Goal: Task Accomplishment & Management: Use online tool/utility

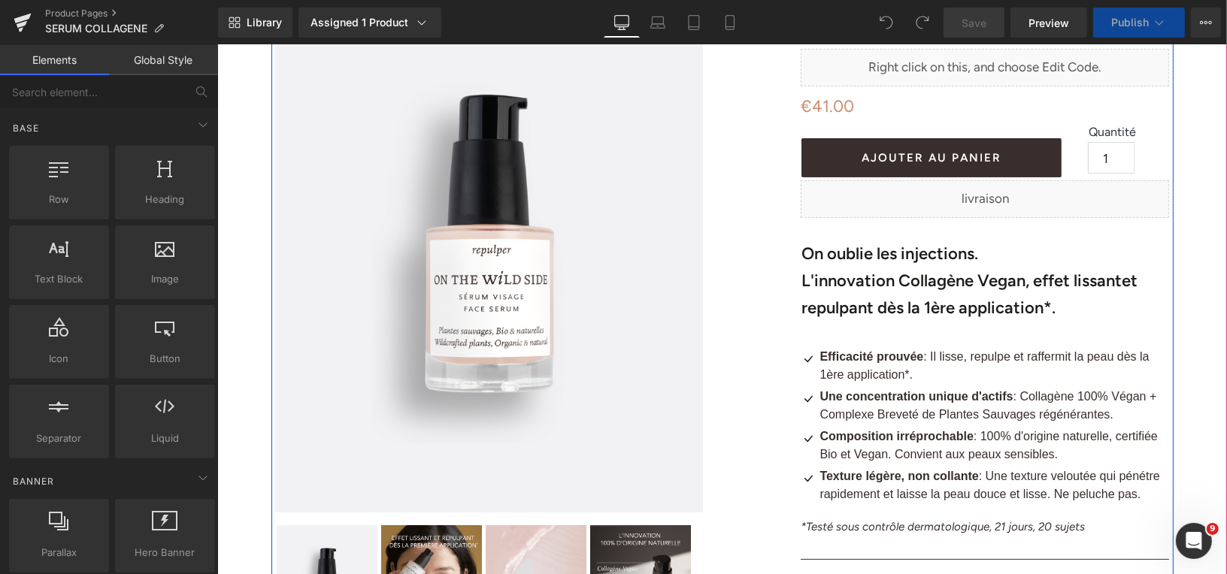
scroll to position [88, 0]
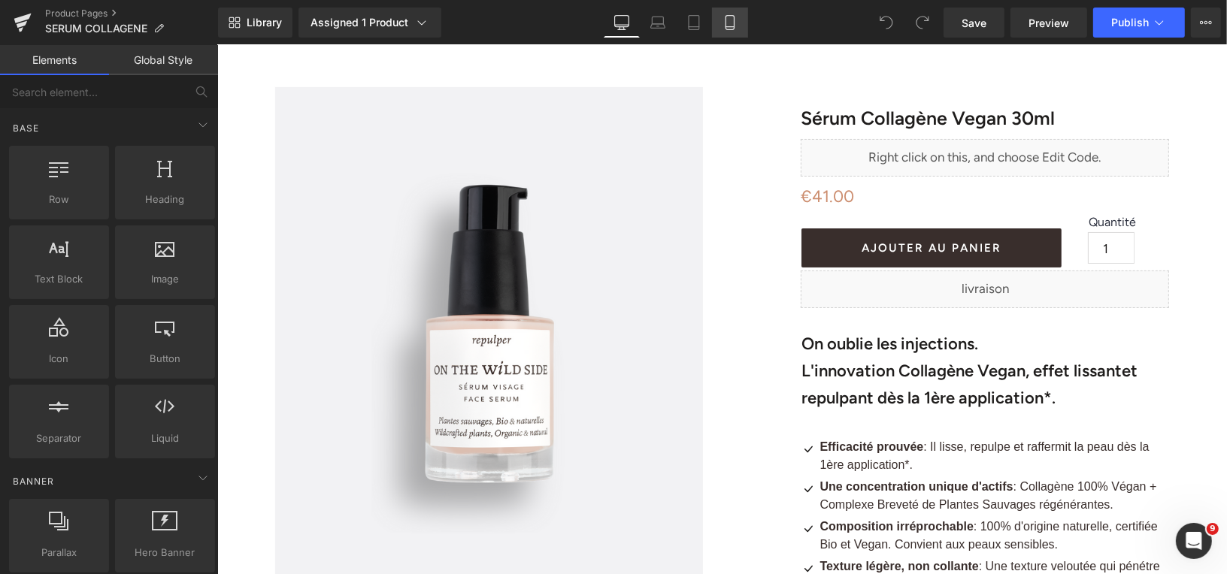
click at [724, 32] on link "Mobile" at bounding box center [730, 23] width 36 height 30
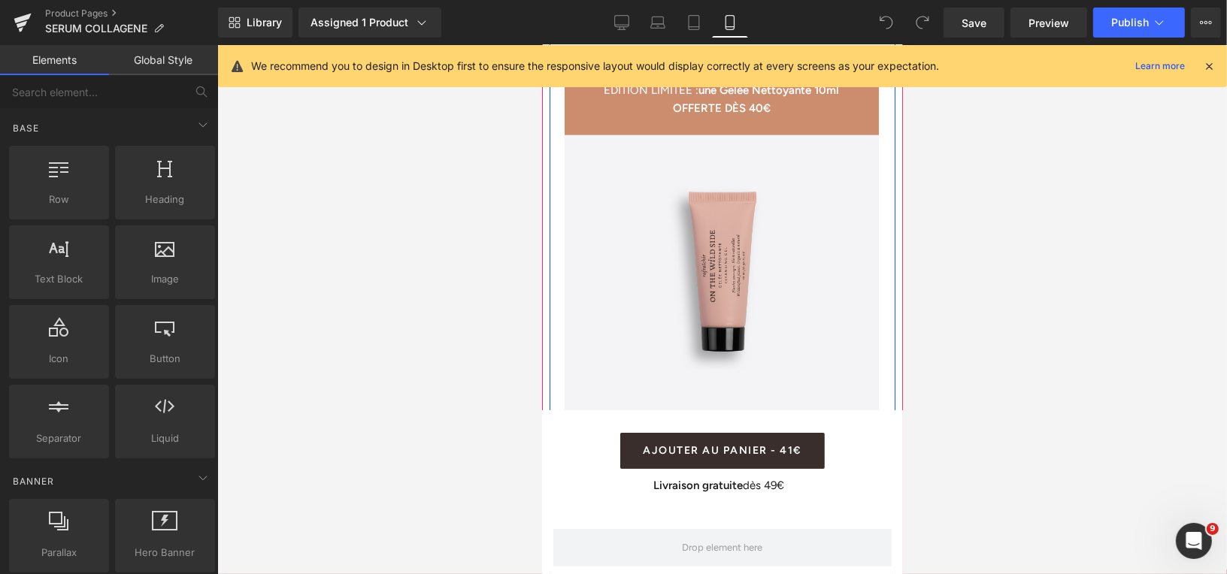
scroll to position [825, 0]
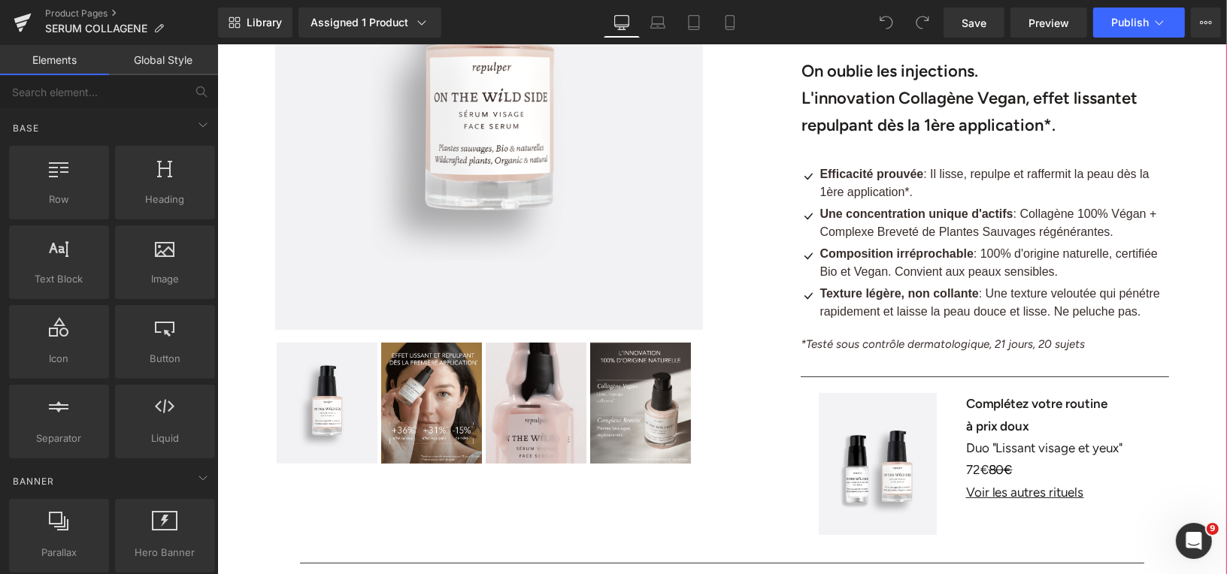
scroll to position [252, 0]
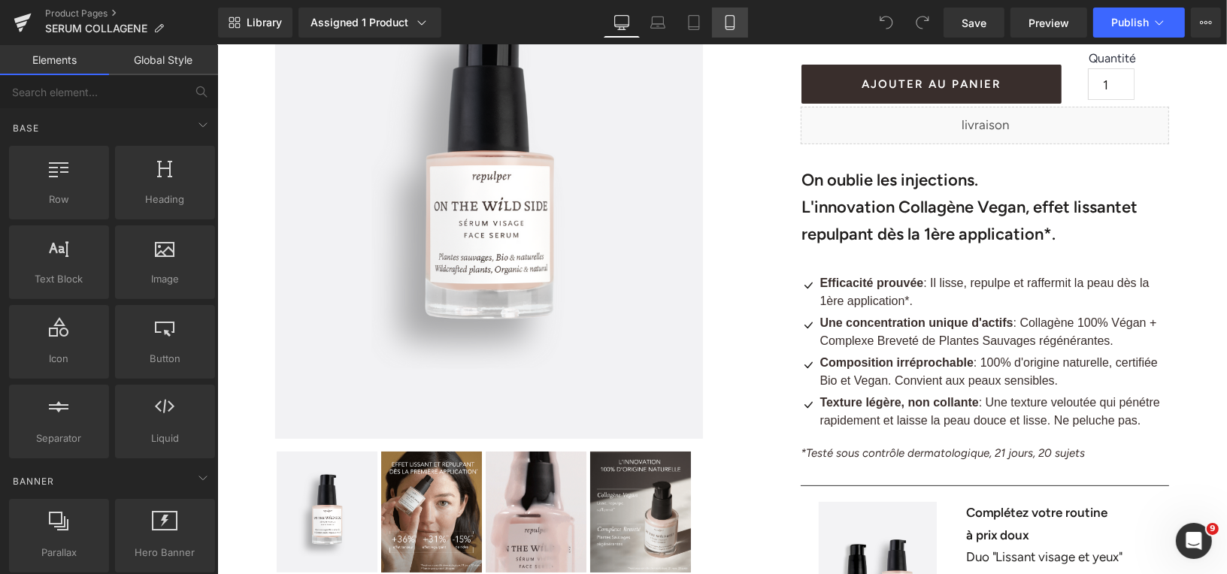
click at [722, 26] on icon at bounding box center [729, 22] width 15 height 15
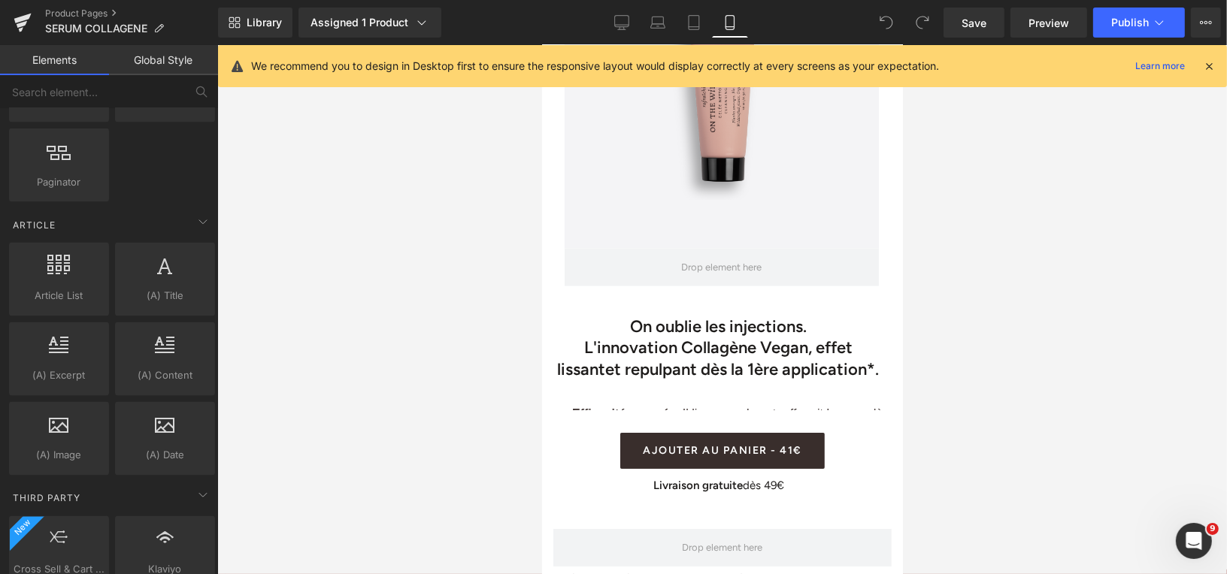
scroll to position [2822, 0]
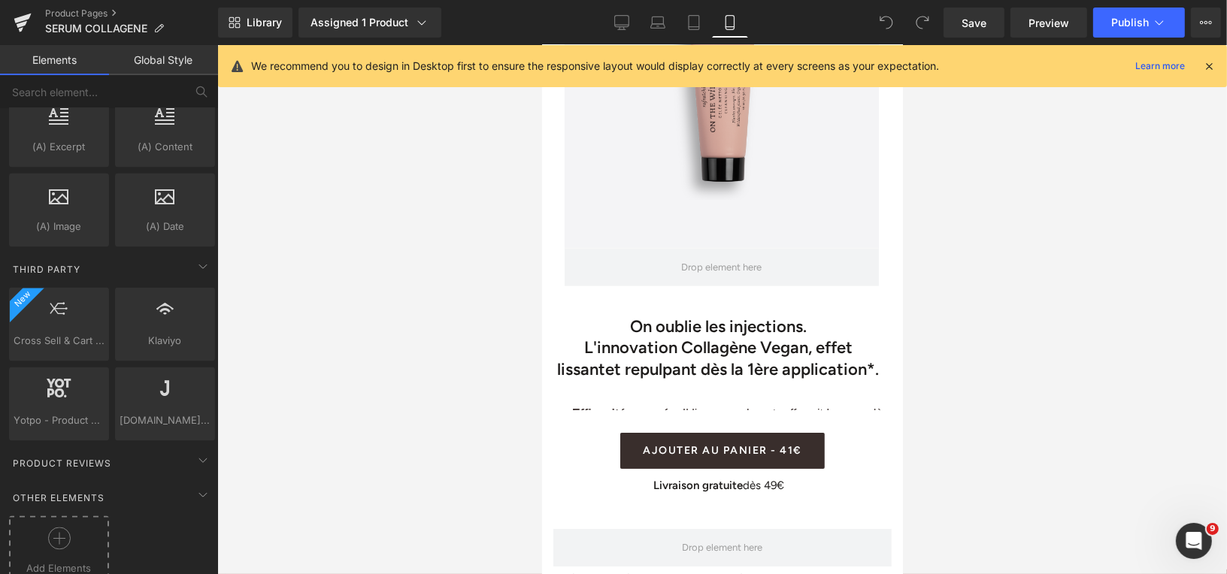
click at [50, 528] on icon at bounding box center [59, 539] width 23 height 23
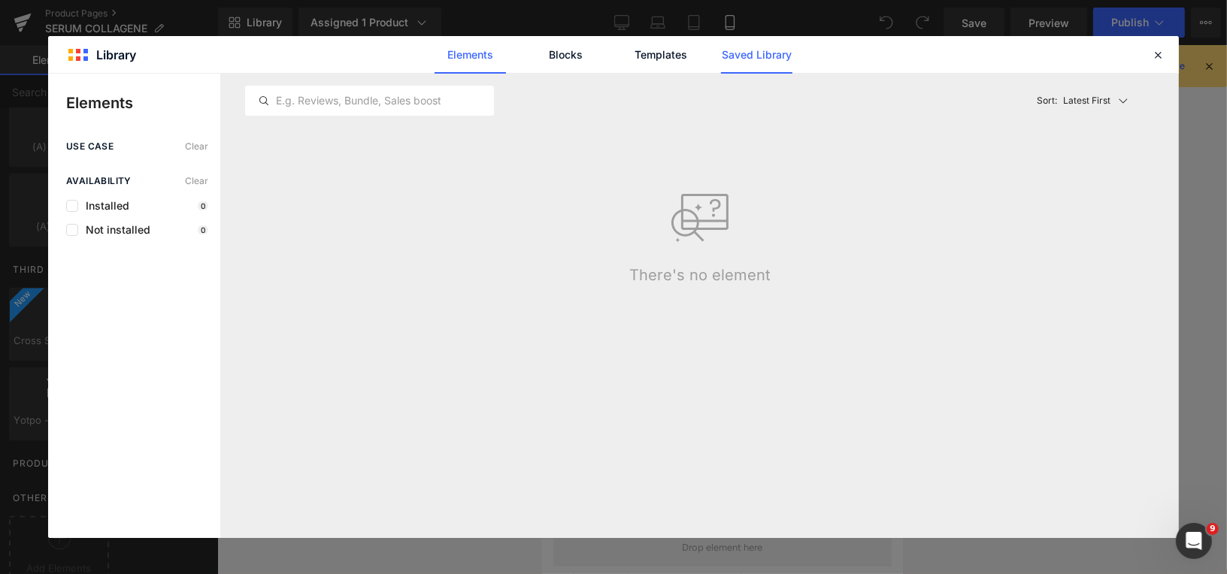
click at [740, 53] on link "Saved Library" at bounding box center [756, 55] width 71 height 38
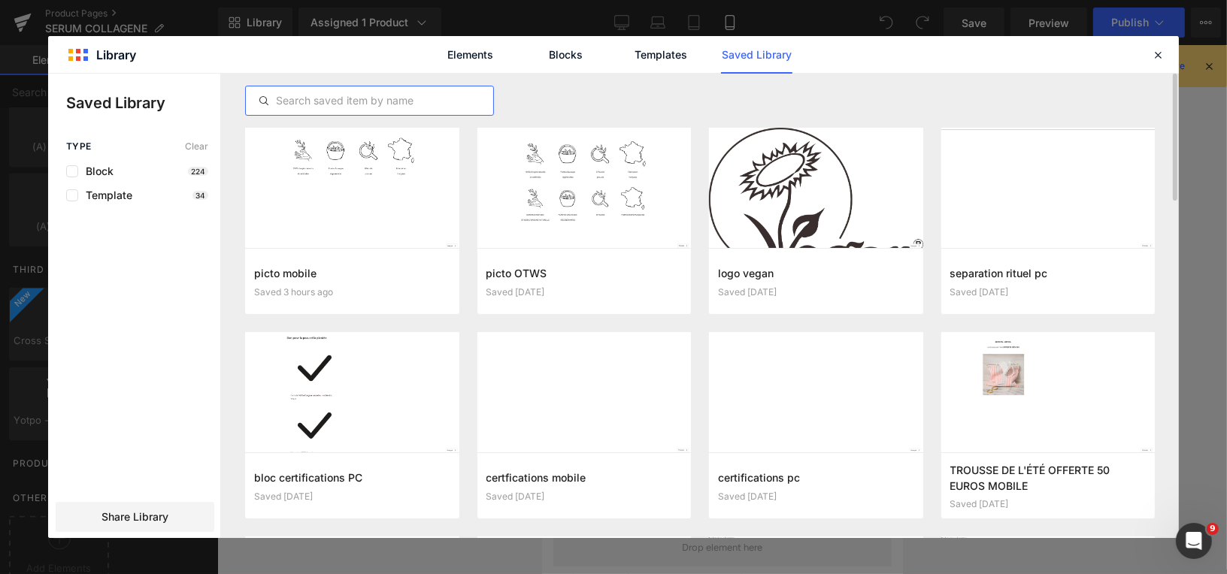
click at [446, 104] on input "text" at bounding box center [369, 101] width 247 height 18
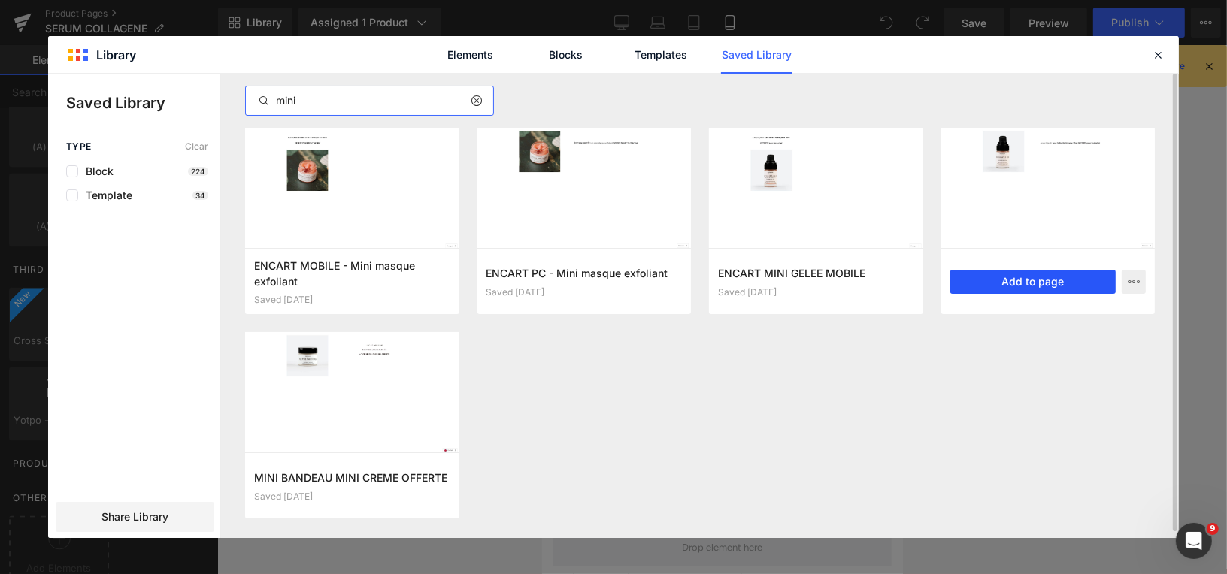
type input "mini"
click at [995, 282] on button "Add to page" at bounding box center [1033, 282] width 166 height 24
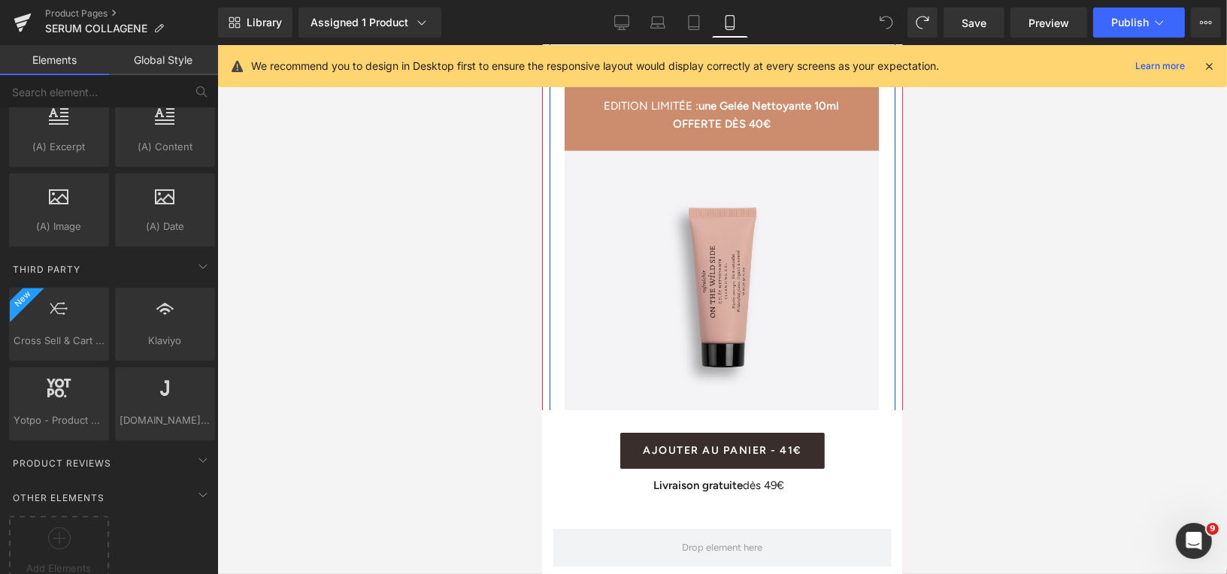
scroll to position [771, 0]
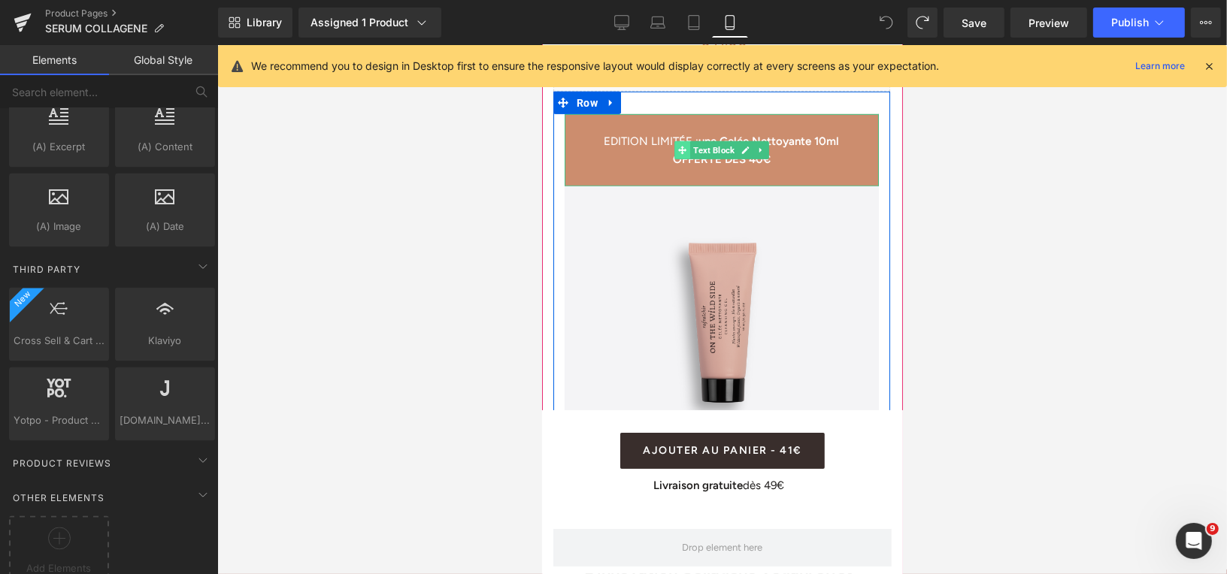
click at [682, 145] on icon at bounding box center [681, 149] width 8 height 8
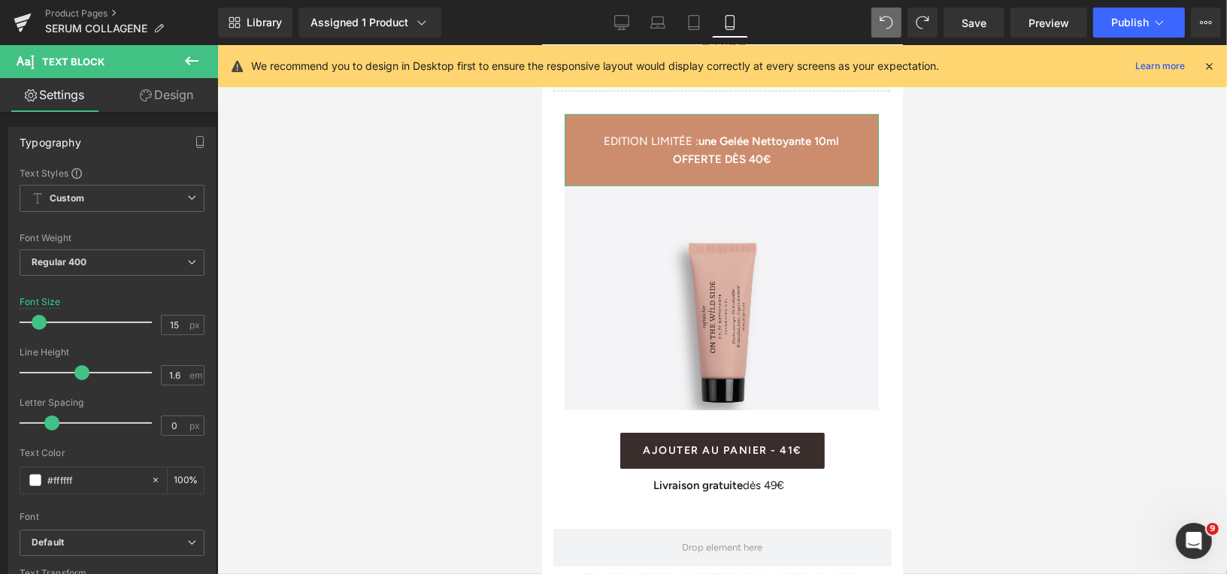
click at [192, 97] on link "Design" at bounding box center [166, 95] width 109 height 34
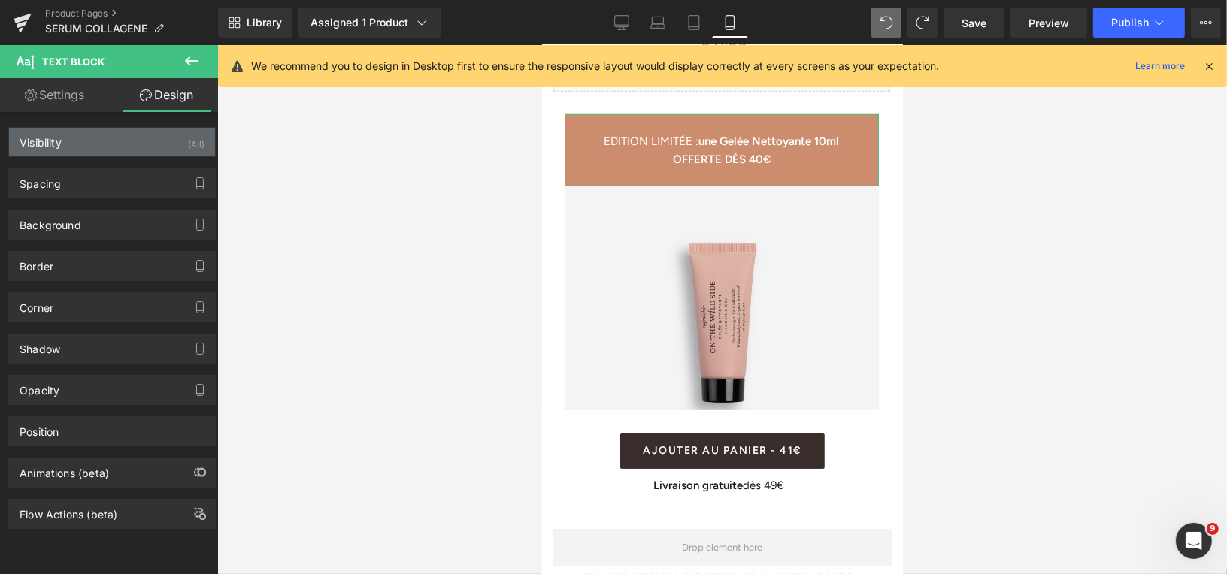
click at [154, 141] on div "Visibility (All)" at bounding box center [112, 142] width 206 height 29
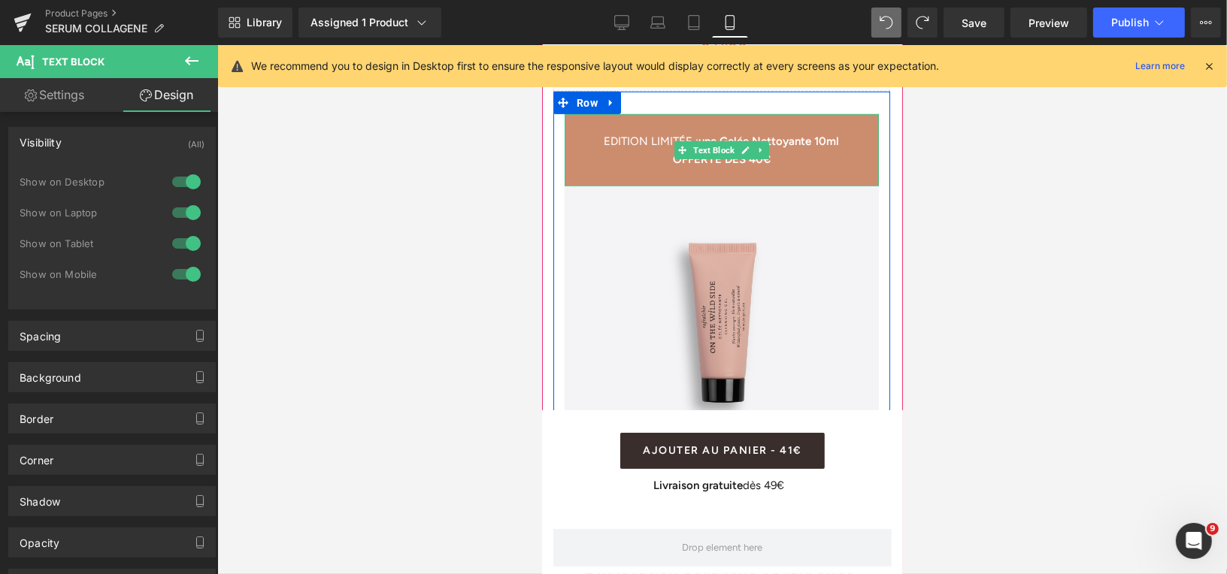
click at [576, 113] on p at bounding box center [721, 122] width 314 height 18
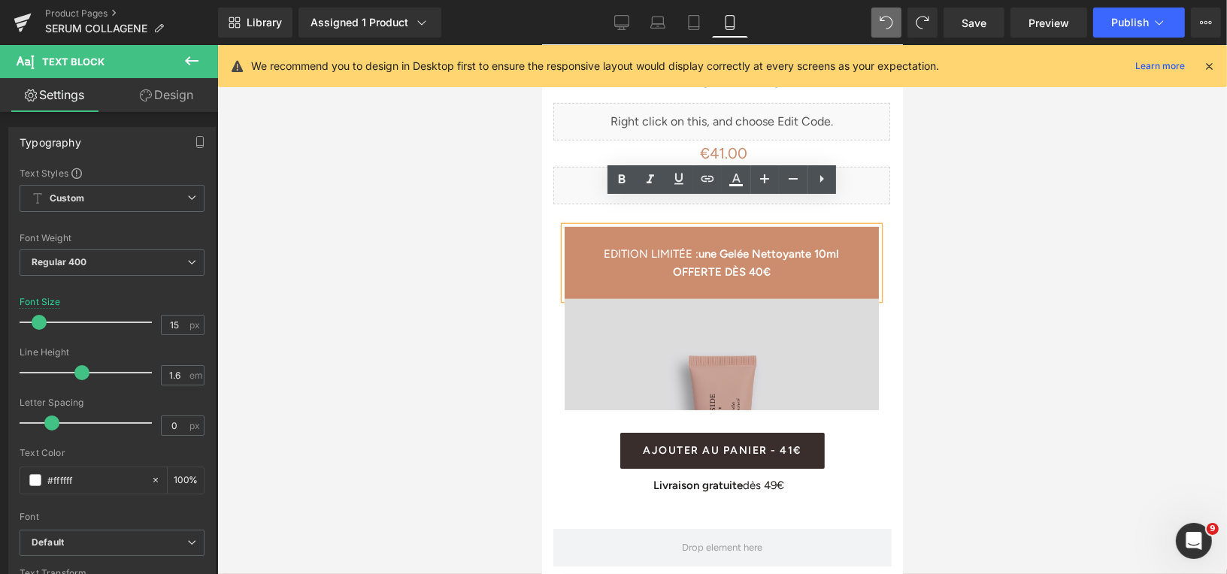
scroll to position [719, 0]
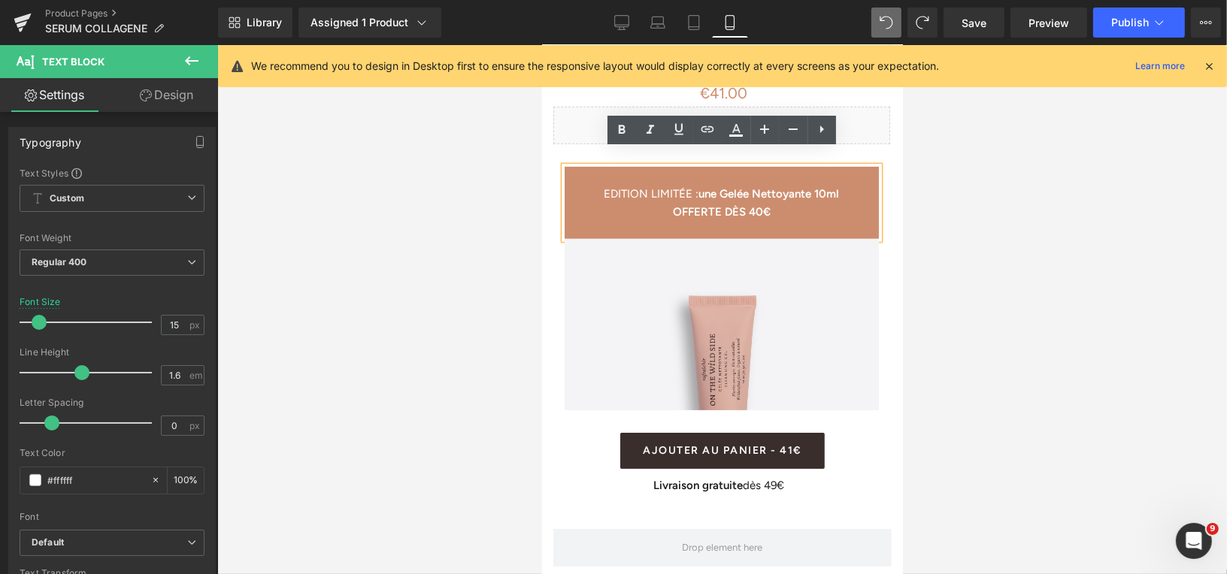
click at [485, 212] on div at bounding box center [721, 309] width 1009 height 529
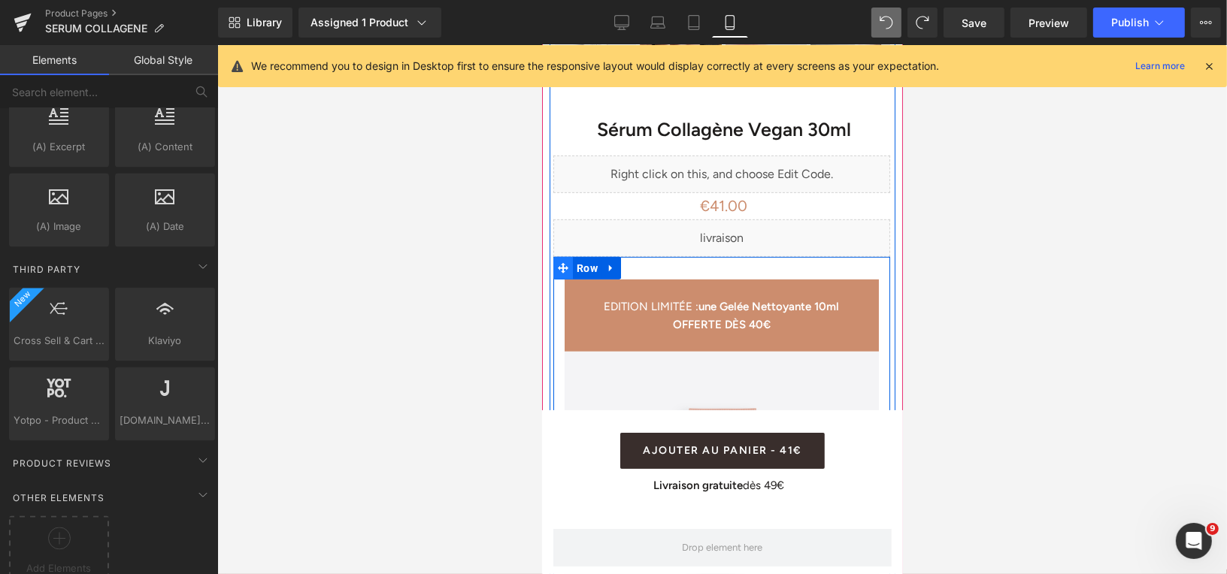
scroll to position [585, 0]
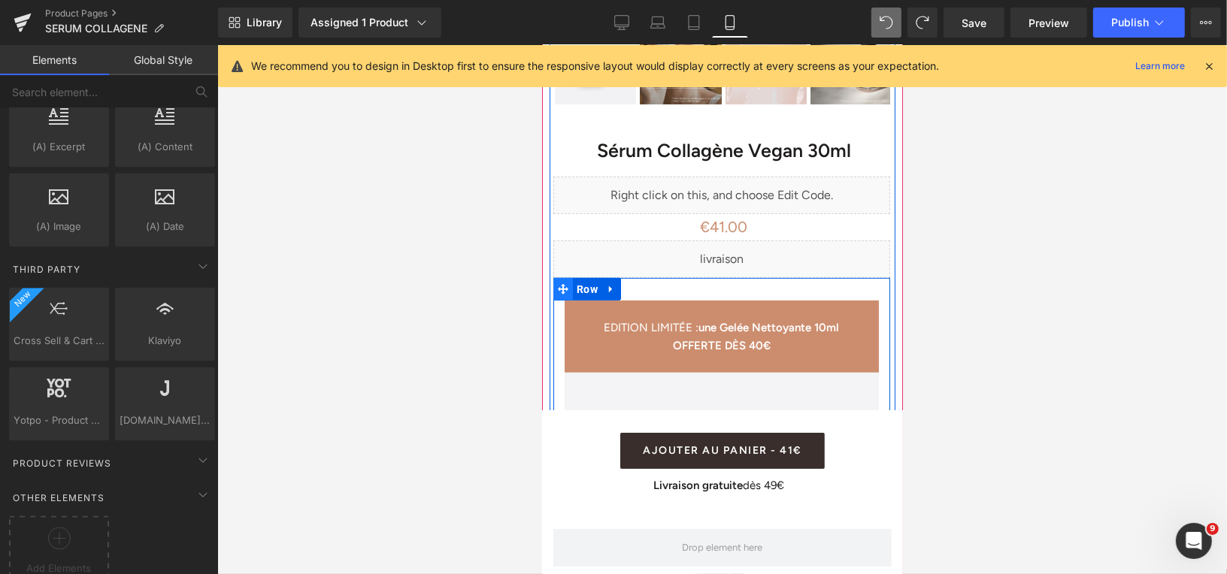
click at [561, 283] on icon at bounding box center [562, 288] width 11 height 11
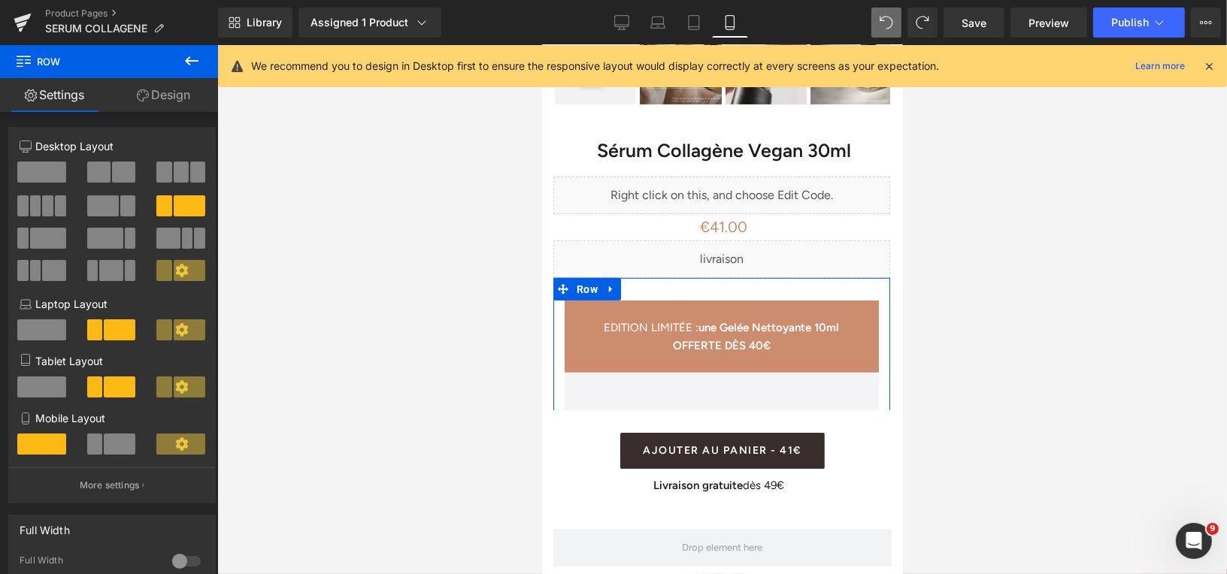
click at [105, 172] on span at bounding box center [98, 172] width 23 height 21
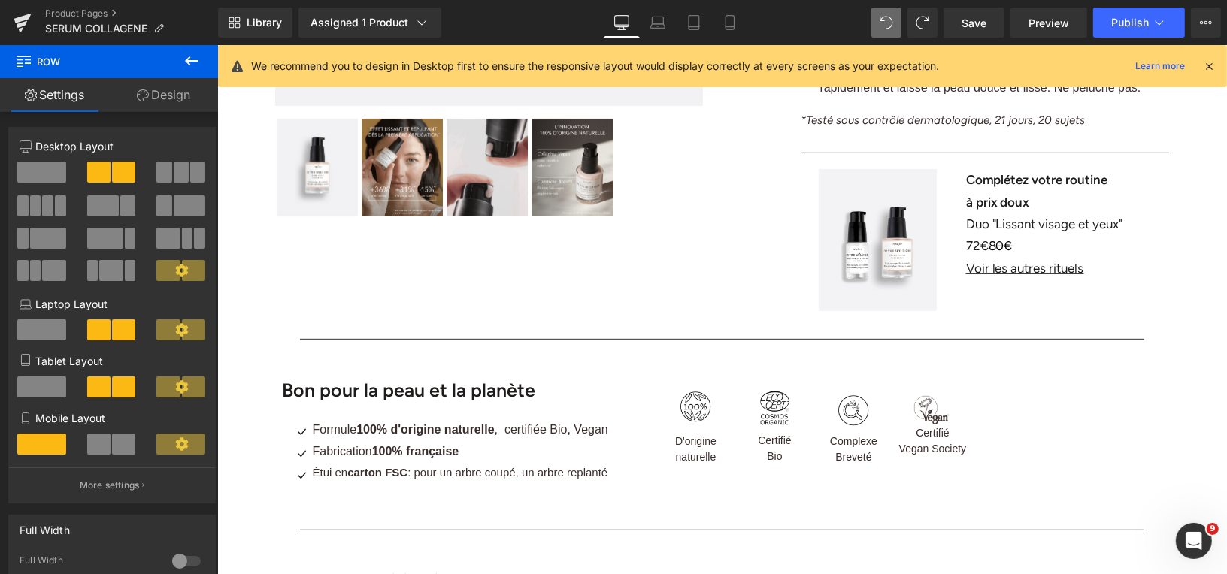
scroll to position [0, 0]
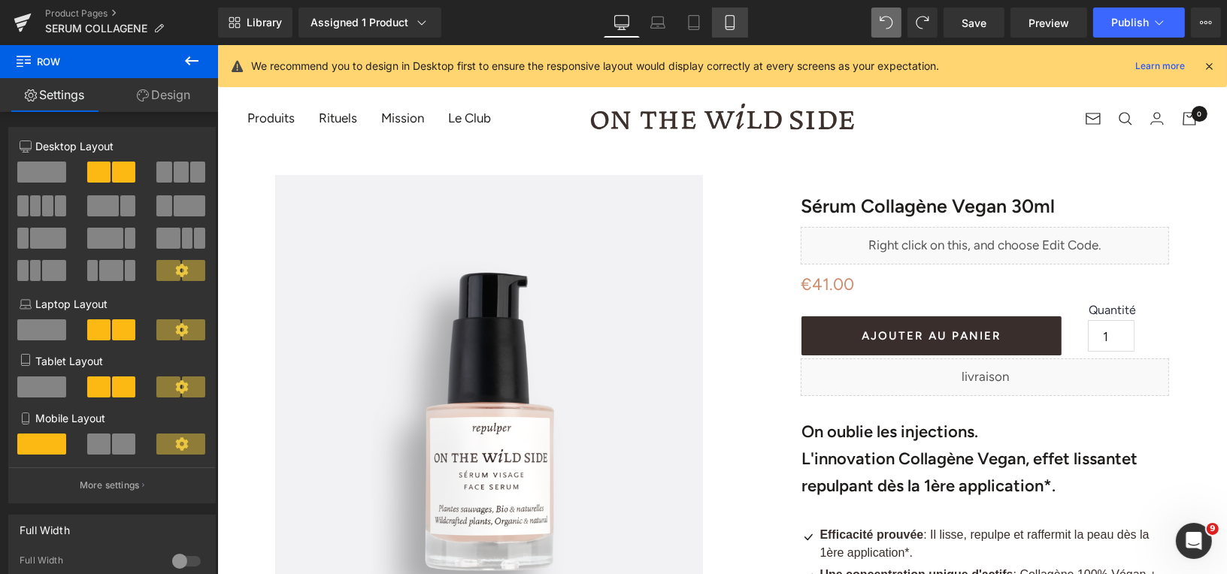
click at [728, 20] on icon at bounding box center [729, 22] width 15 height 15
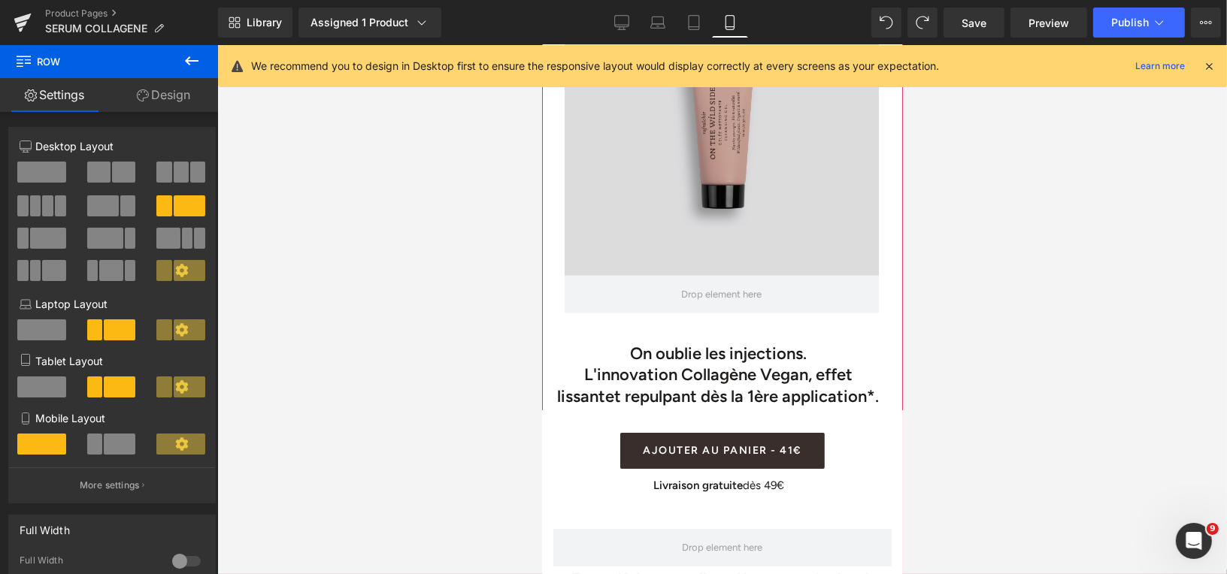
scroll to position [888, 0]
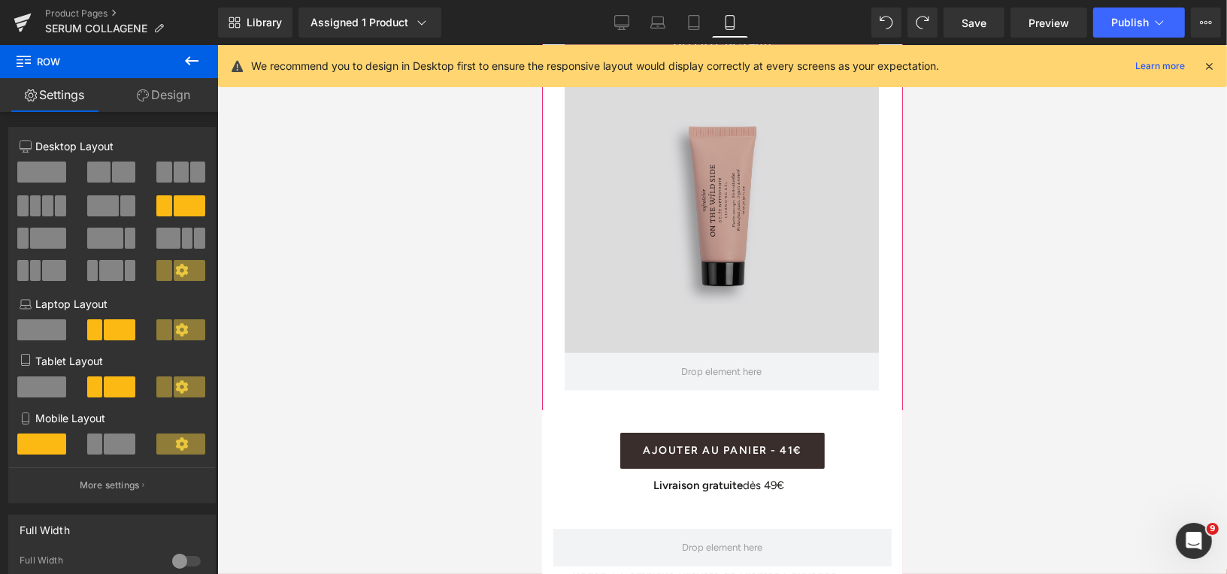
click at [713, 232] on img at bounding box center [721, 210] width 314 height 283
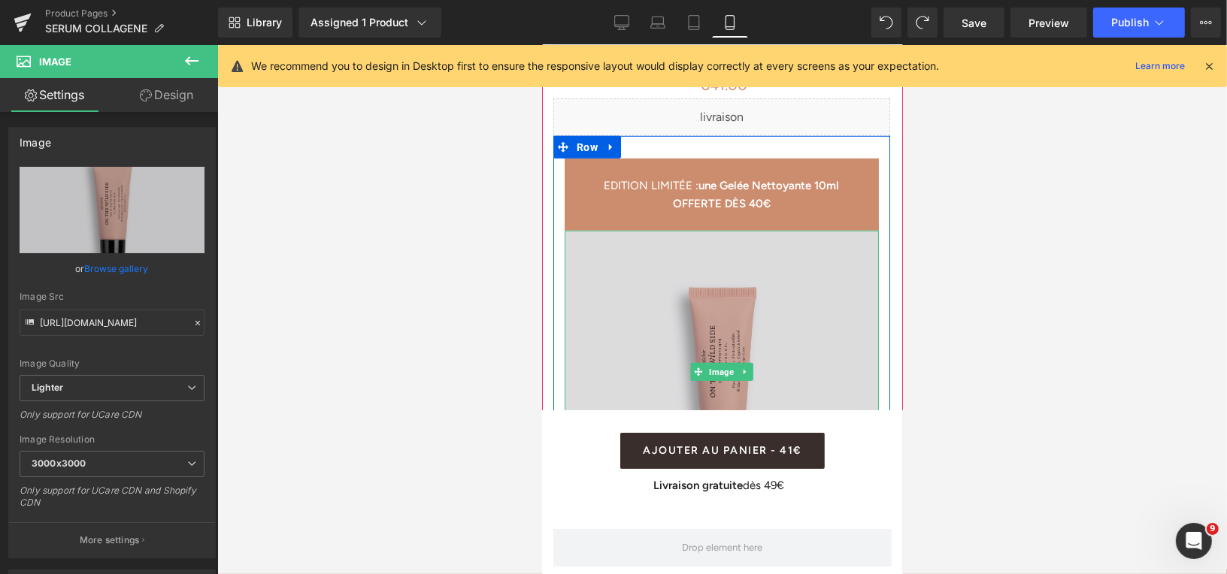
scroll to position [692, 0]
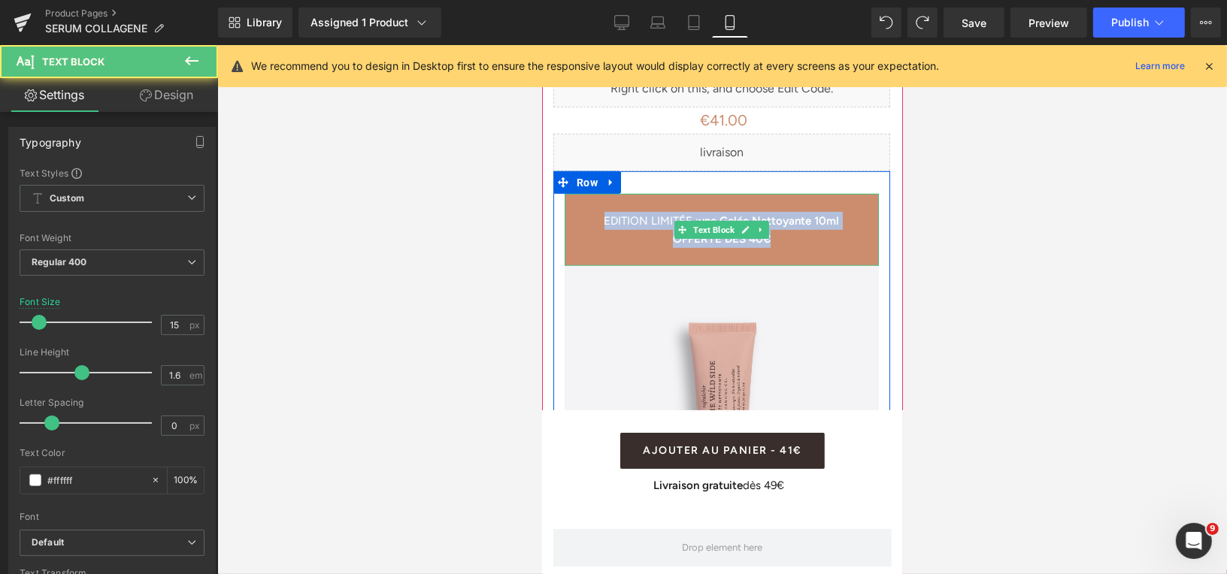
drag, startPoint x: 775, startPoint y: 222, endPoint x: 595, endPoint y: 198, distance: 181.1
click at [595, 198] on div "EDITION LIMITÉE : une Gelée Nettoyante 10ml OFFERTE DÈS 40€" at bounding box center [721, 229] width 314 height 72
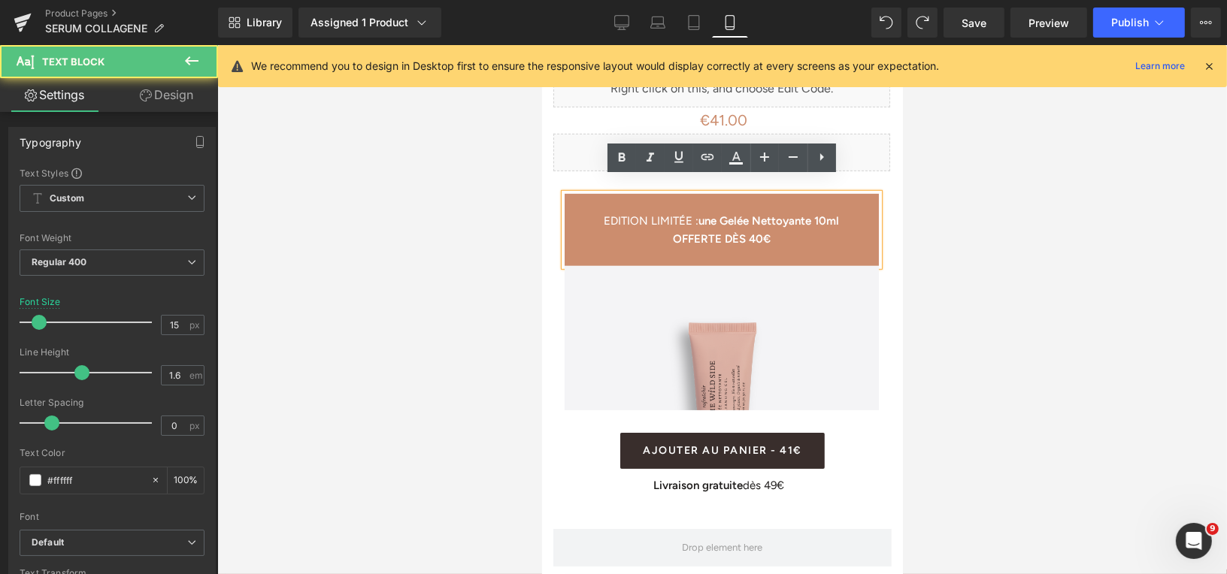
click at [782, 229] on p "OFFERTE DÈS 40€" at bounding box center [721, 238] width 314 height 18
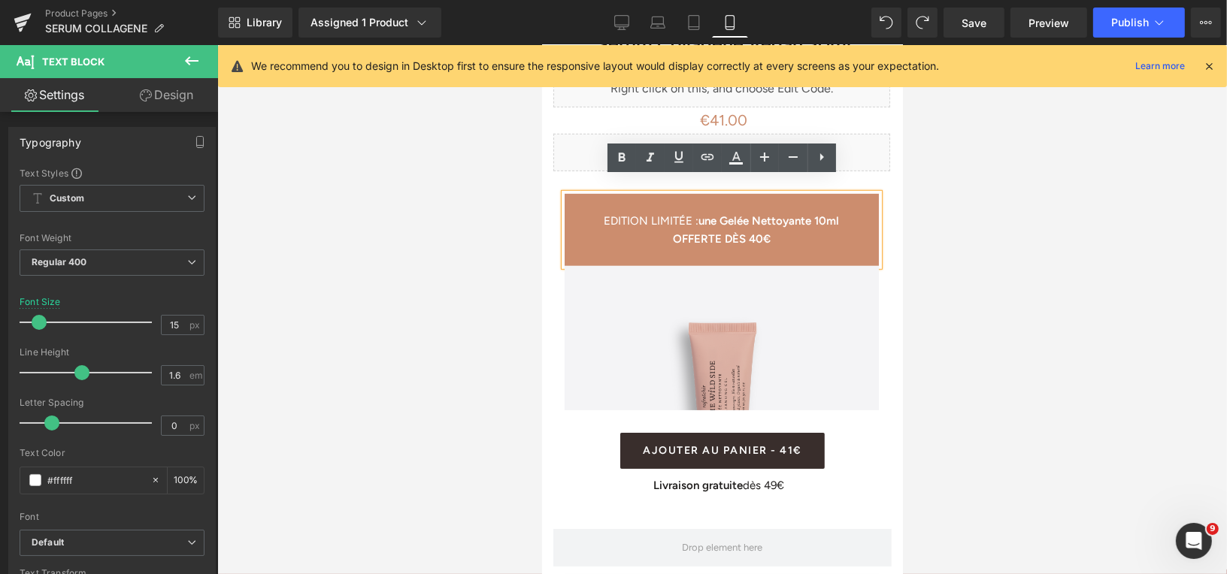
click at [513, 229] on div at bounding box center [721, 309] width 1009 height 529
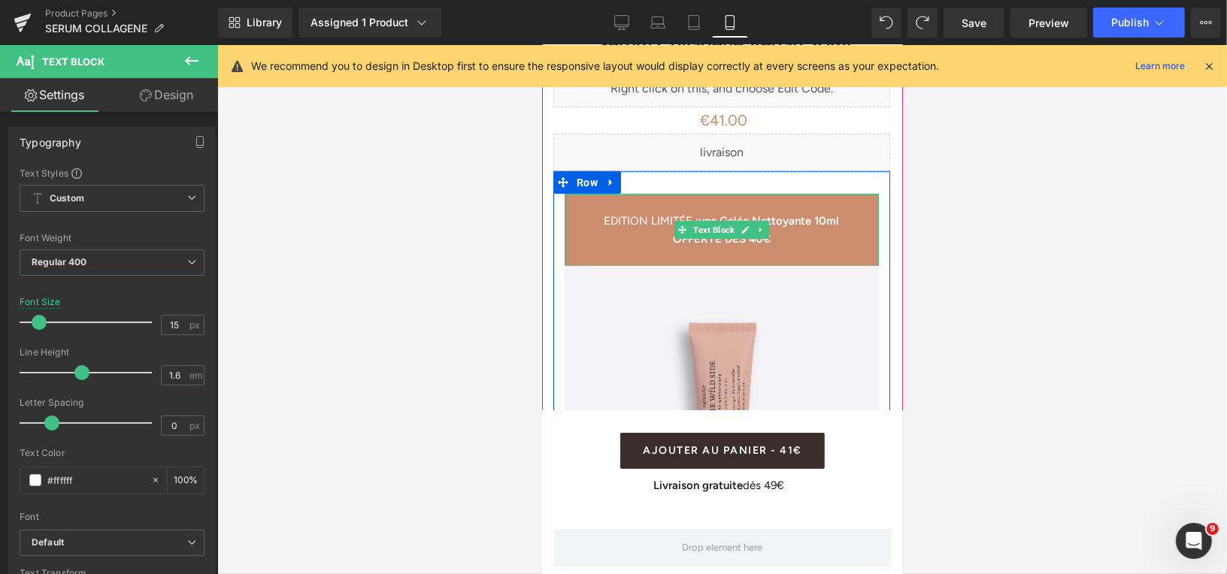
click at [562, 216] on div "EDITION LIMITÉE : une Gelée Nettoyante 10ml OFFERTE DÈS 40€ Text Block Image" at bounding box center [720, 363] width 337 height 371
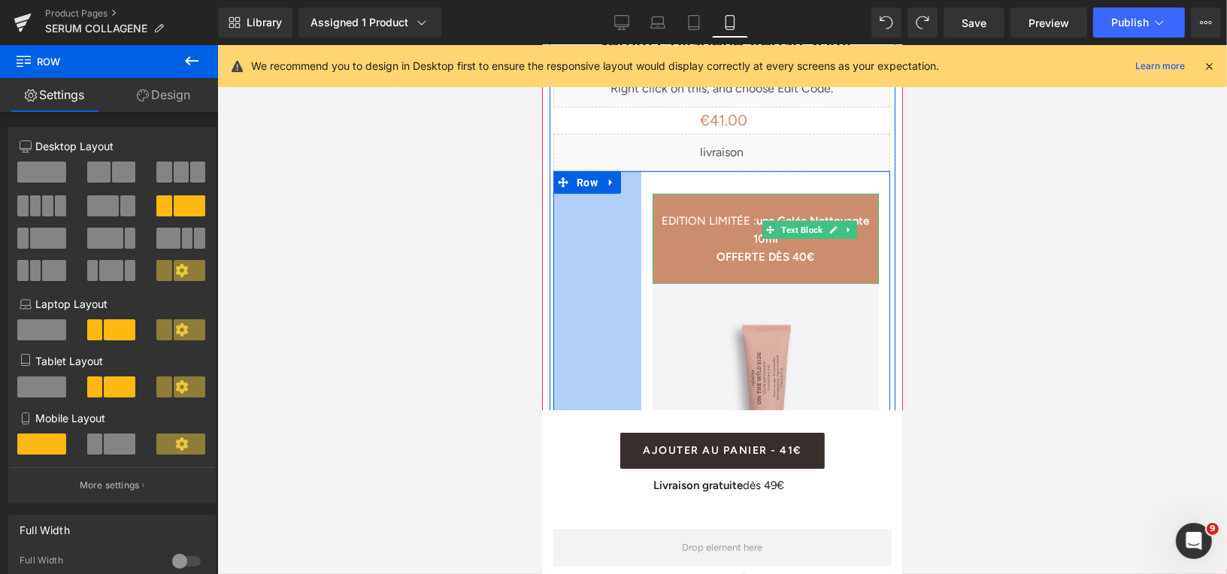
drag, startPoint x: 553, startPoint y: 216, endPoint x: 641, endPoint y: 186, distance: 92.9
click at [641, 186] on div "EDITION LIMITÉE : une Gelée Nettoyante 10ml OFFERTE DÈS 40€ Text Block Image Ro…" at bounding box center [720, 352] width 337 height 362
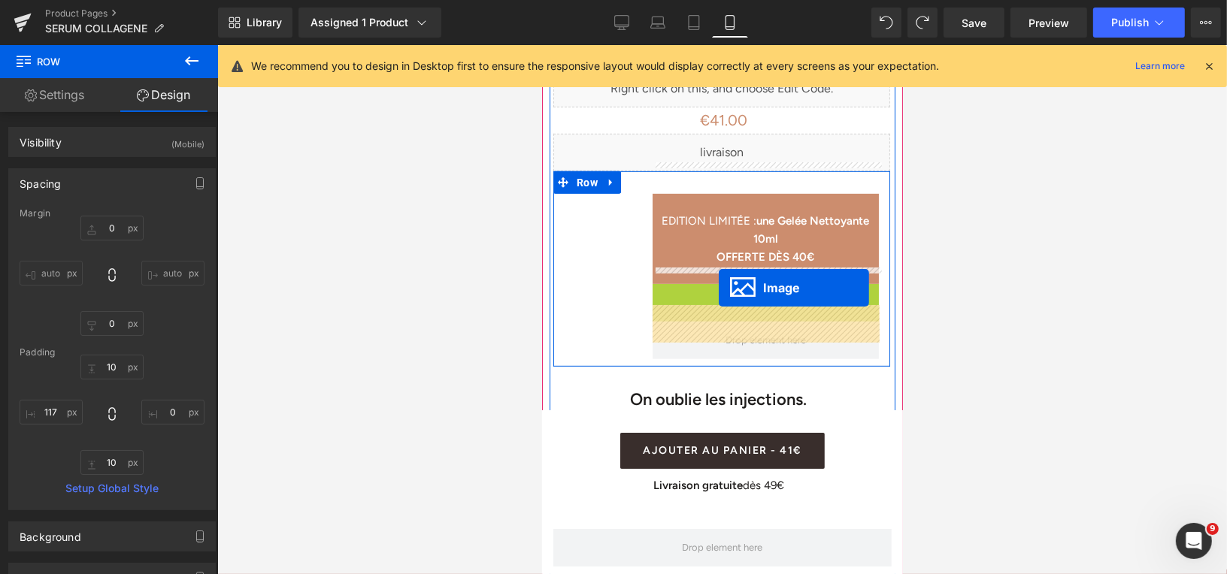
drag, startPoint x: 740, startPoint y: 371, endPoint x: 718, endPoint y: 287, distance: 87.0
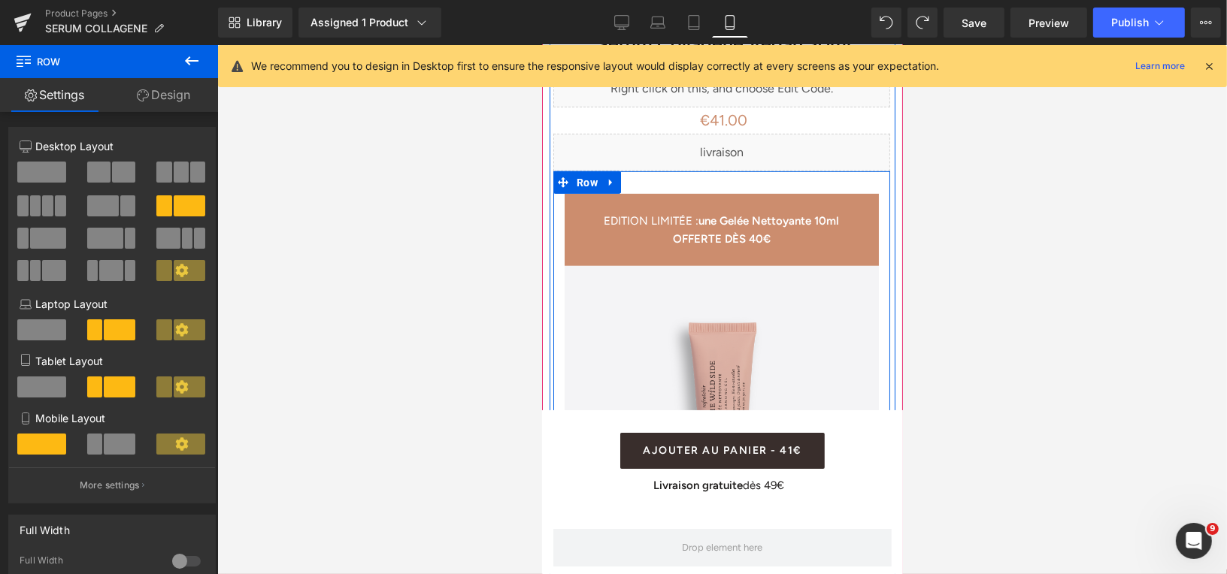
drag, startPoint x: 633, startPoint y: 235, endPoint x: 545, endPoint y: 230, distance: 88.1
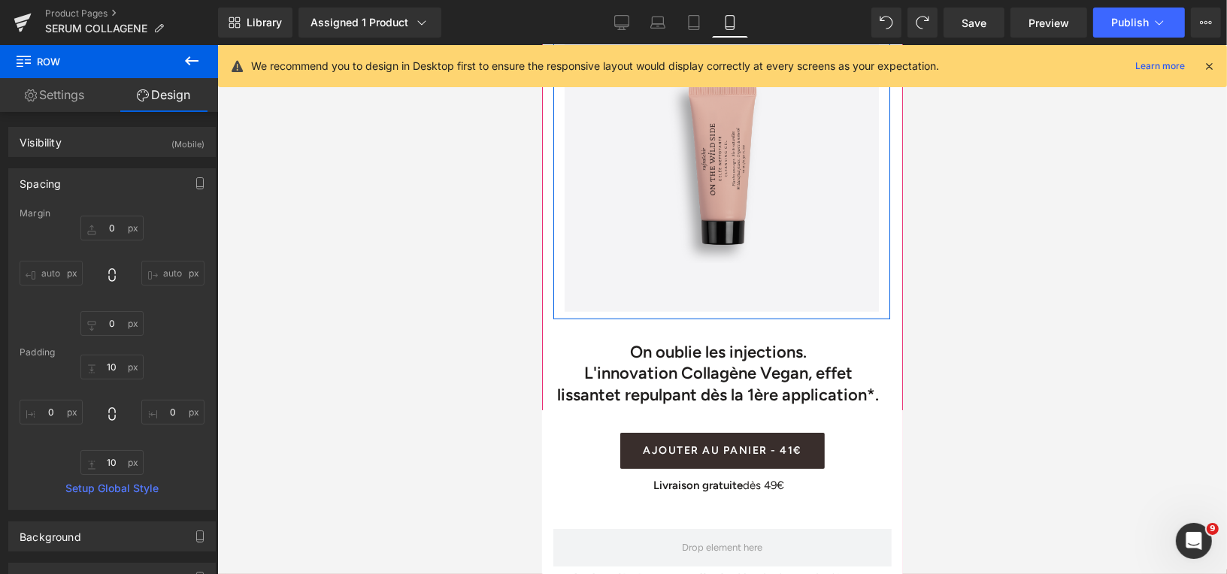
scroll to position [972, 0]
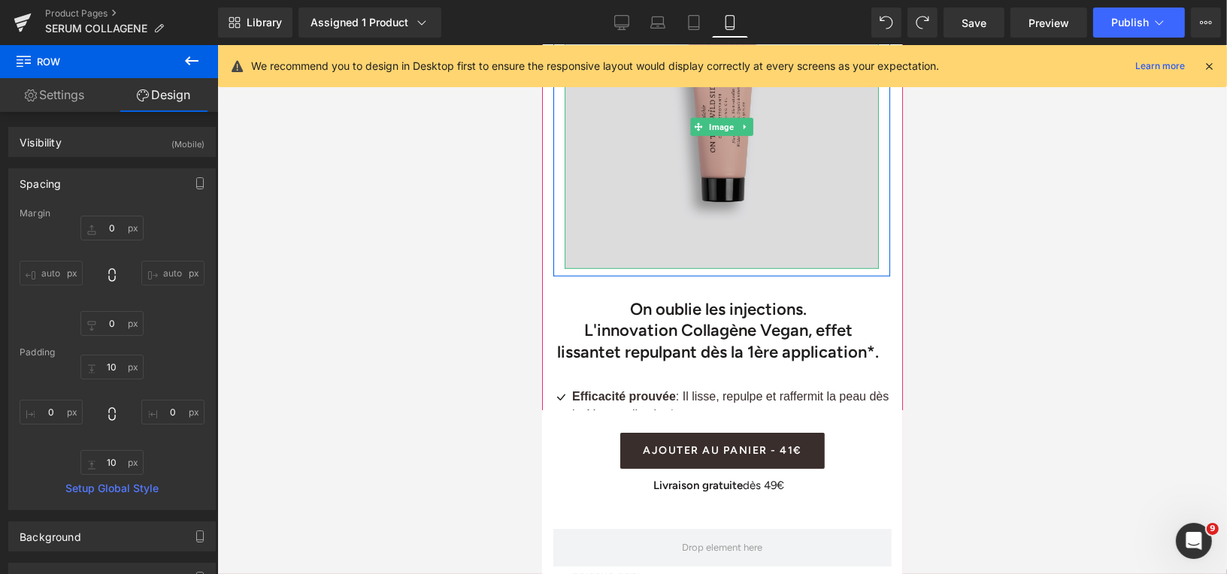
click at [740, 221] on img at bounding box center [721, 126] width 314 height 283
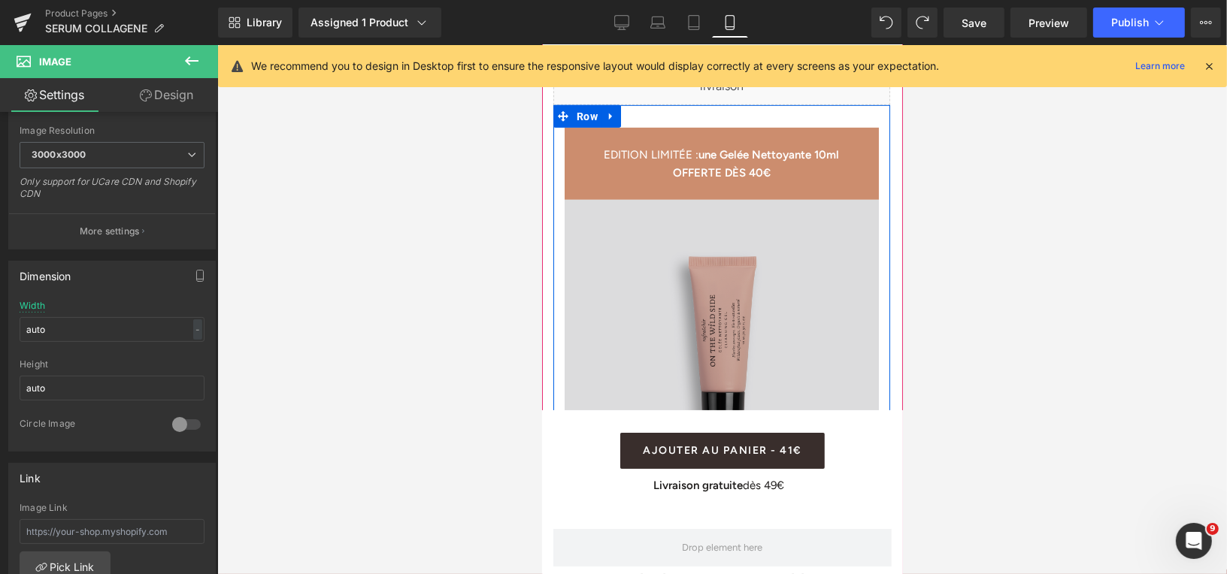
scroll to position [830, 0]
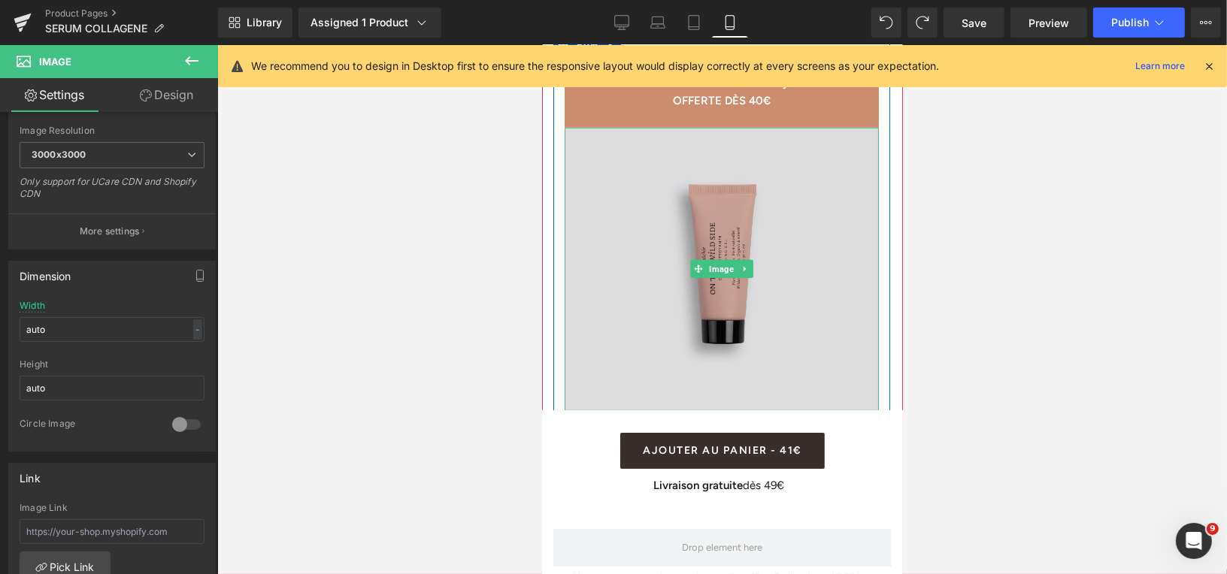
click at [704, 224] on img at bounding box center [721, 268] width 314 height 283
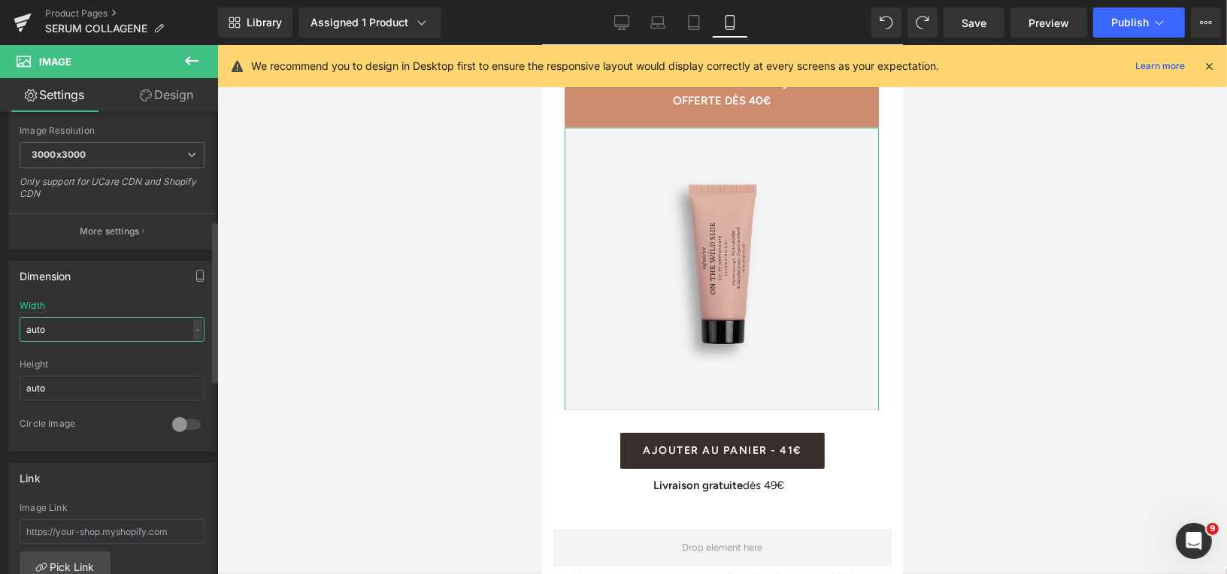
click at [53, 326] on input "auto" at bounding box center [112, 329] width 185 height 25
type input "a"
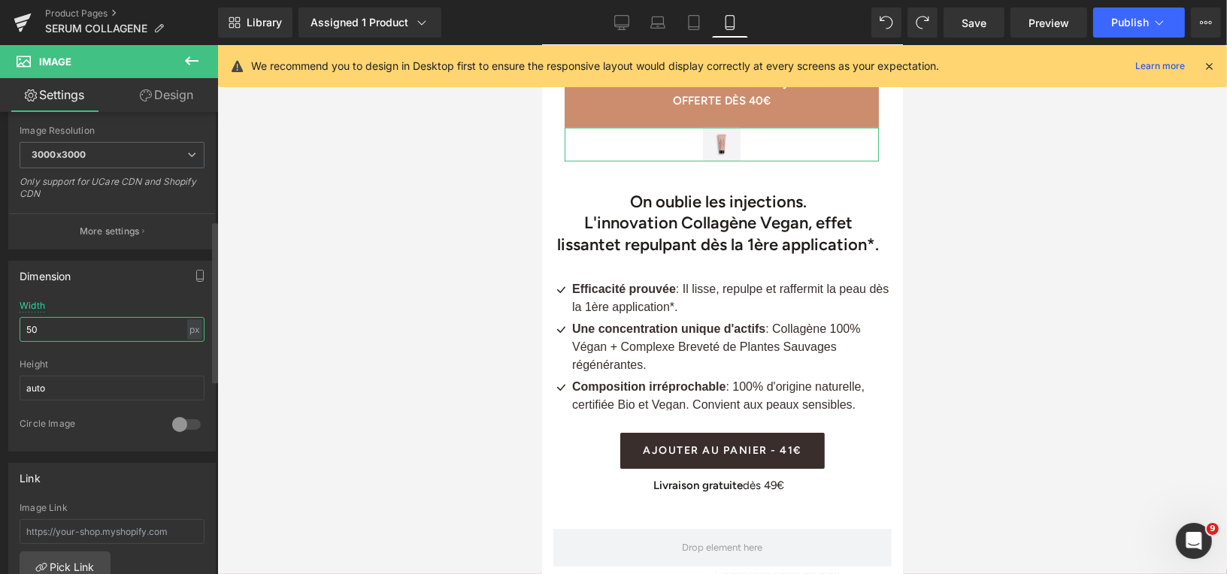
type input "5"
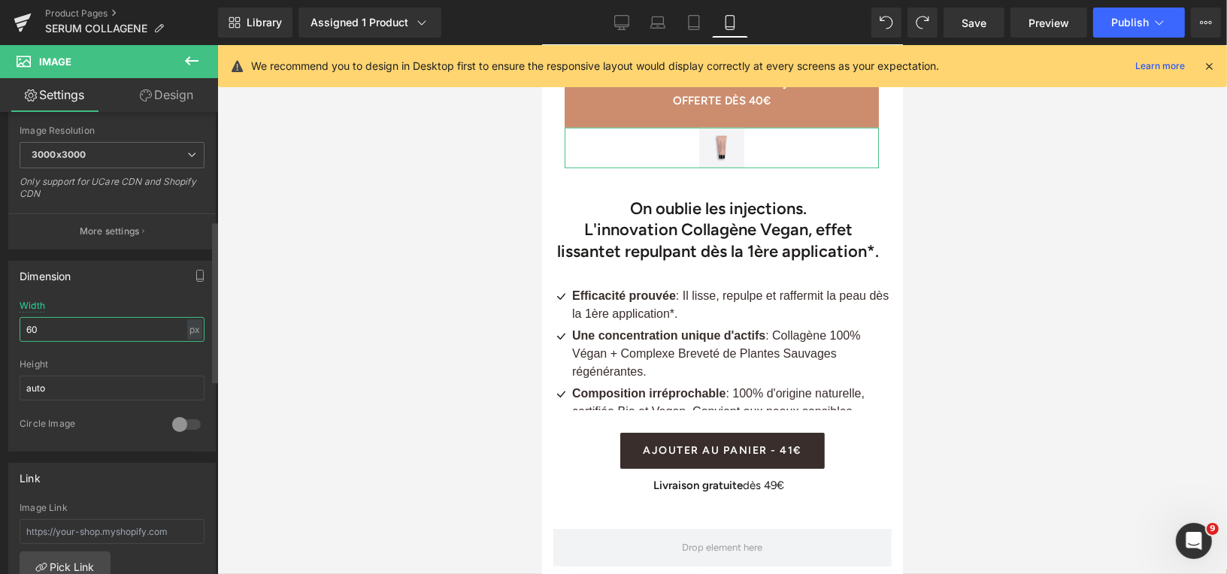
type input "6"
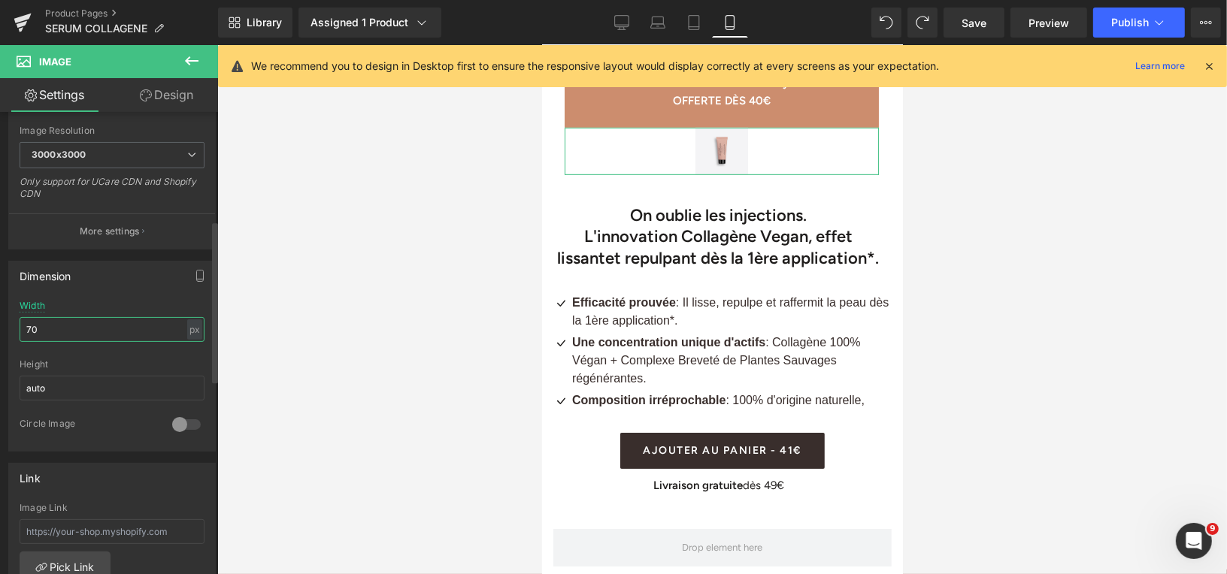
type input "7"
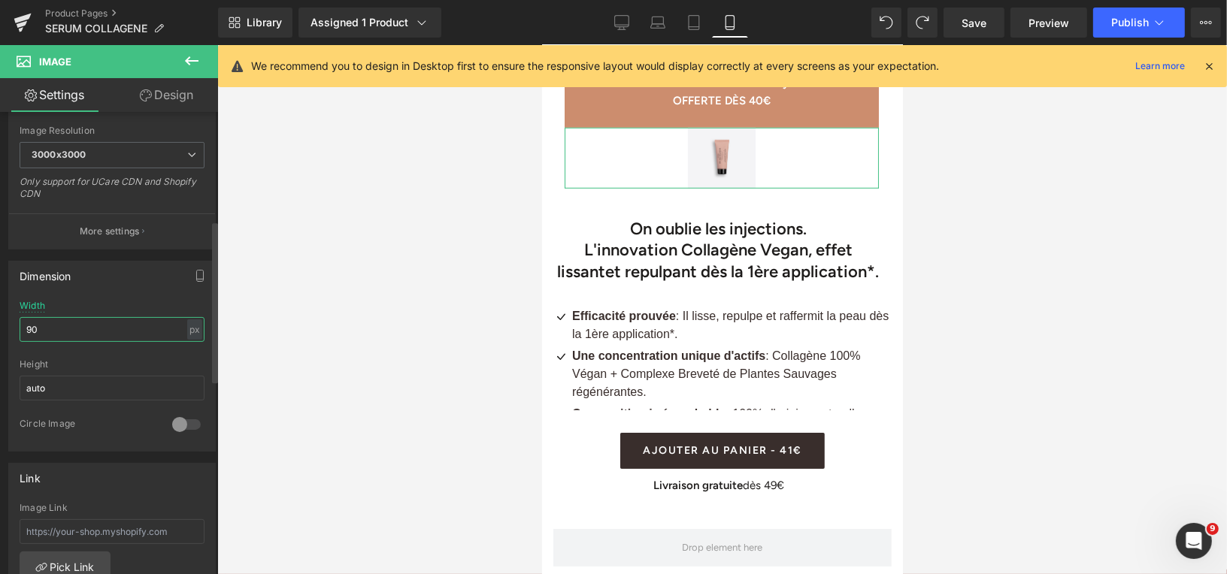
type input "9"
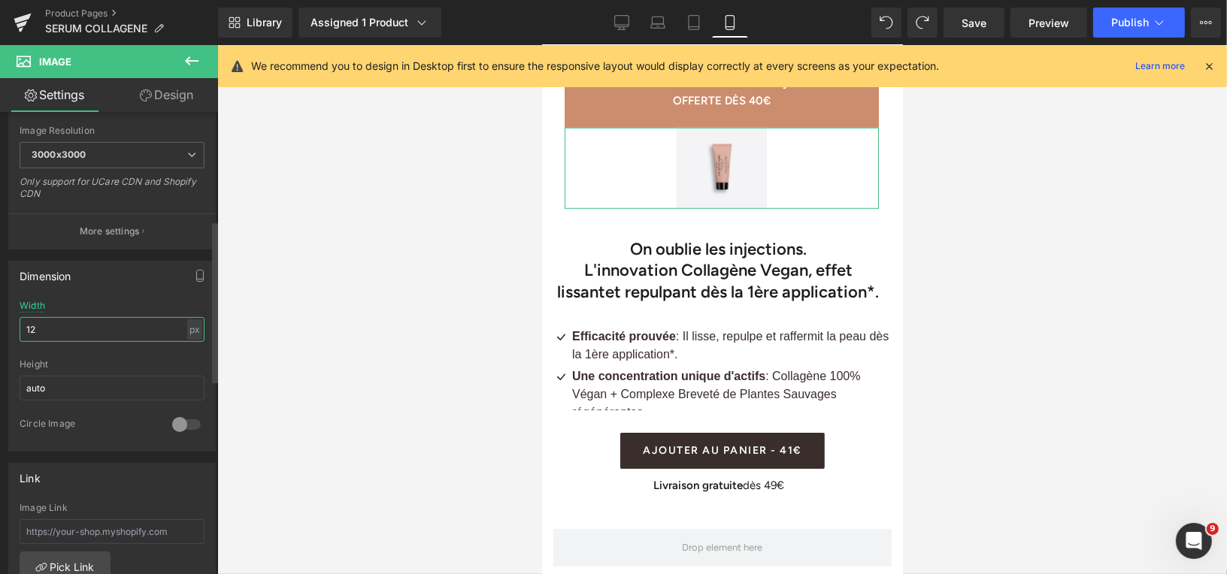
type input "1"
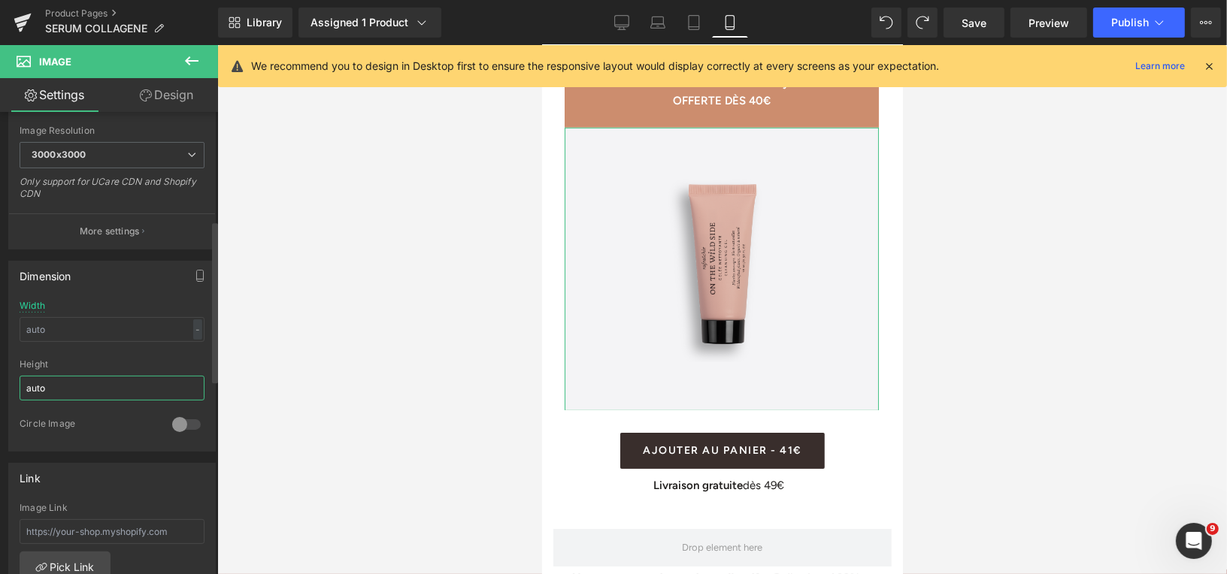
click at [76, 390] on input "auto" at bounding box center [112, 388] width 185 height 25
type input "a"
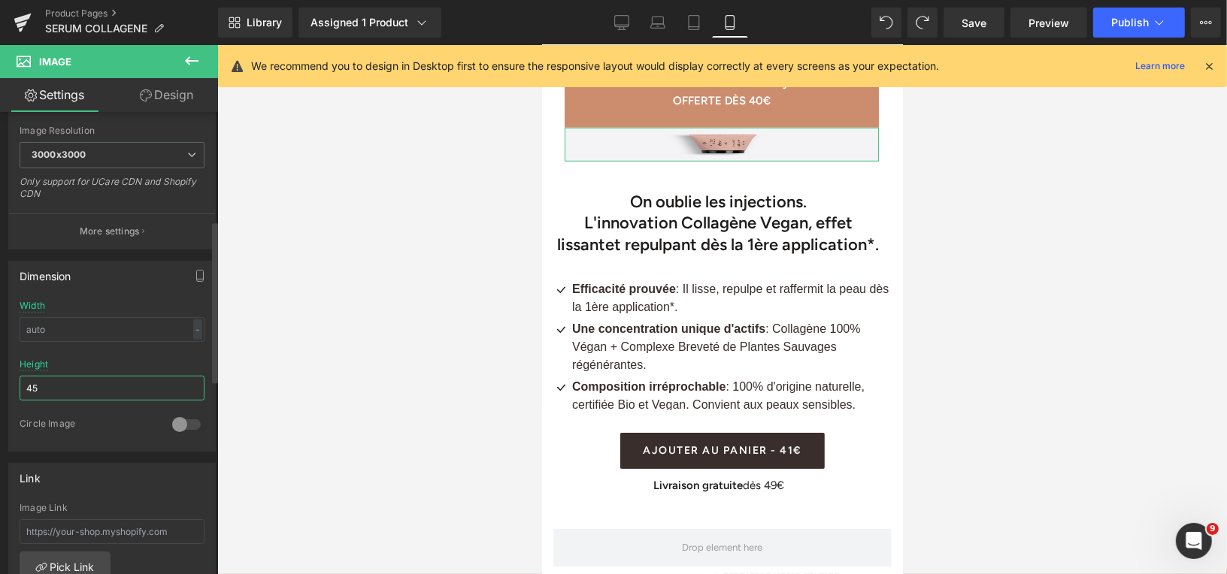
type input "4"
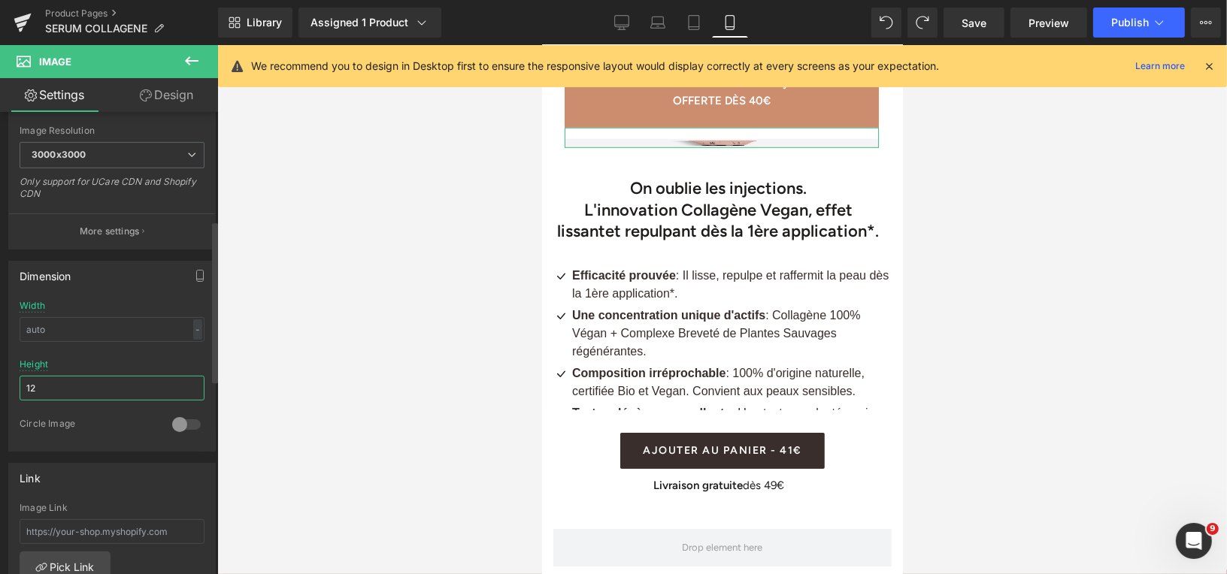
type input "1"
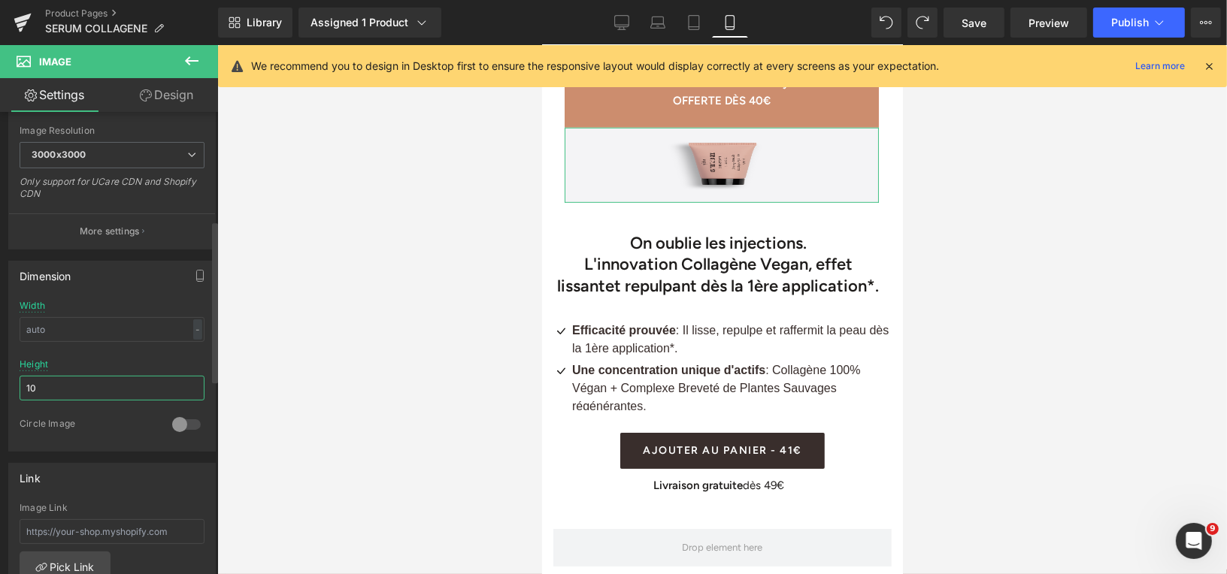
type input "1"
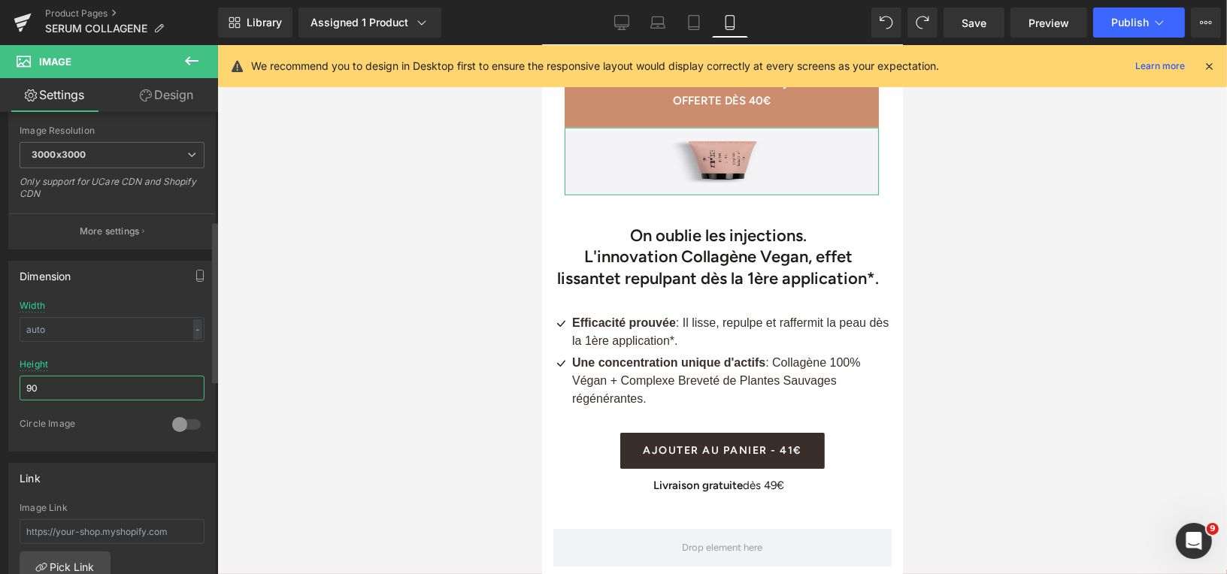
type input "9"
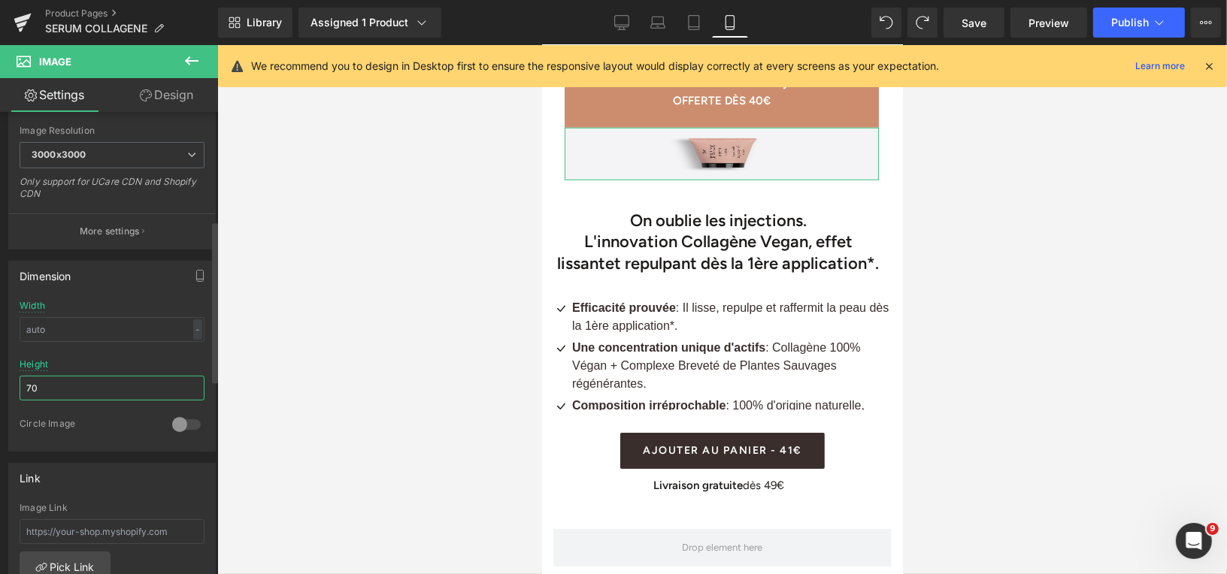
type input "7"
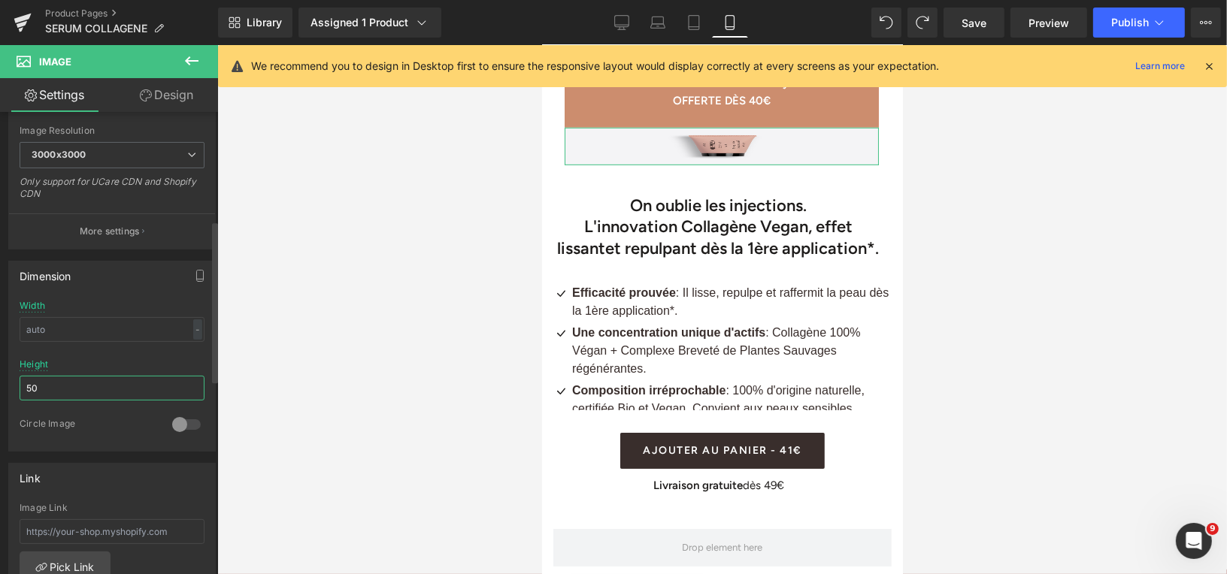
type input "5"
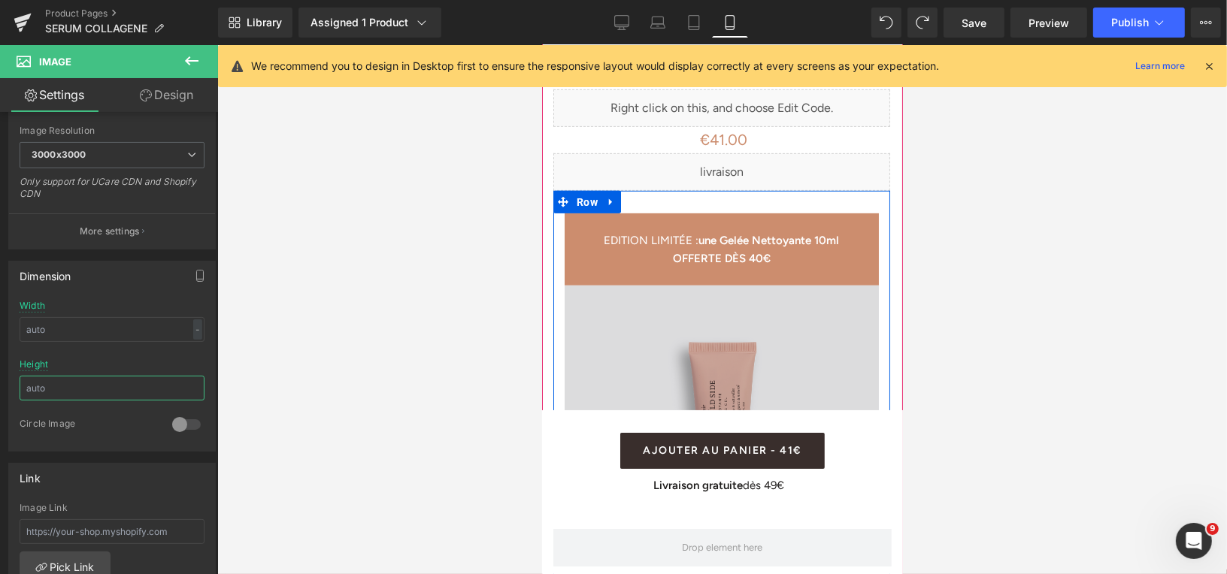
scroll to position [658, 0]
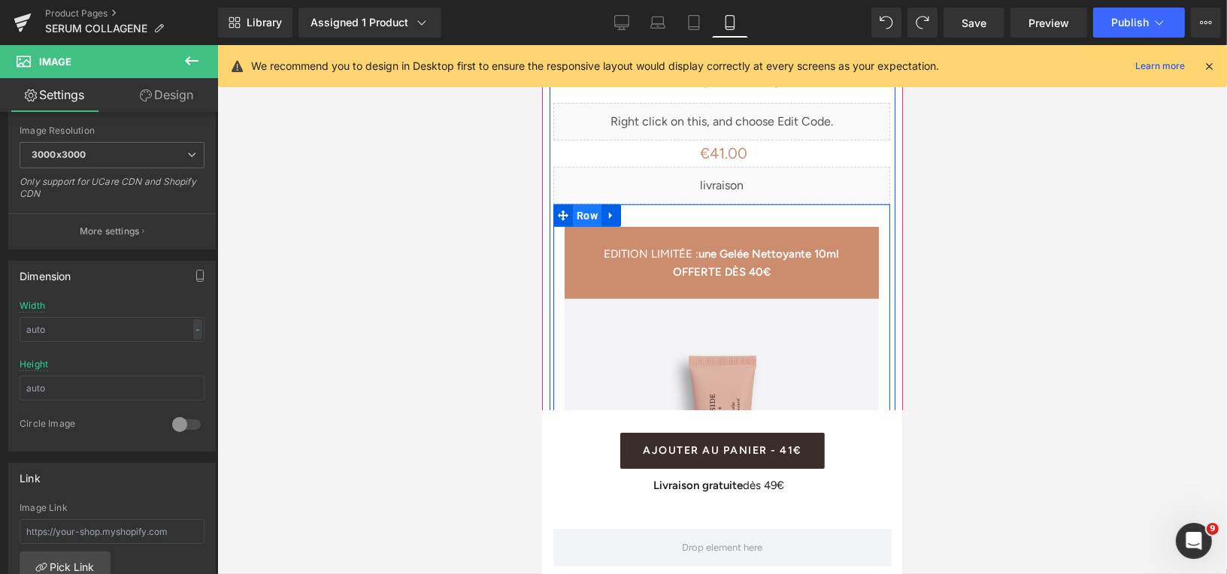
click at [581, 204] on span "Row" at bounding box center [586, 215] width 29 height 23
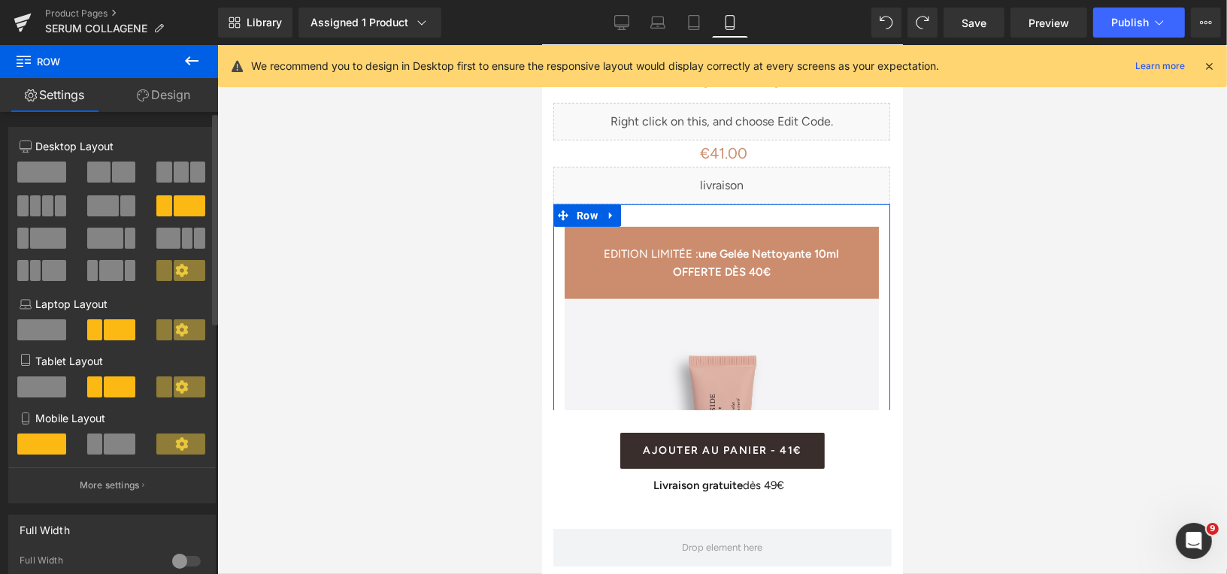
click at [107, 449] on span at bounding box center [120, 444] width 32 height 21
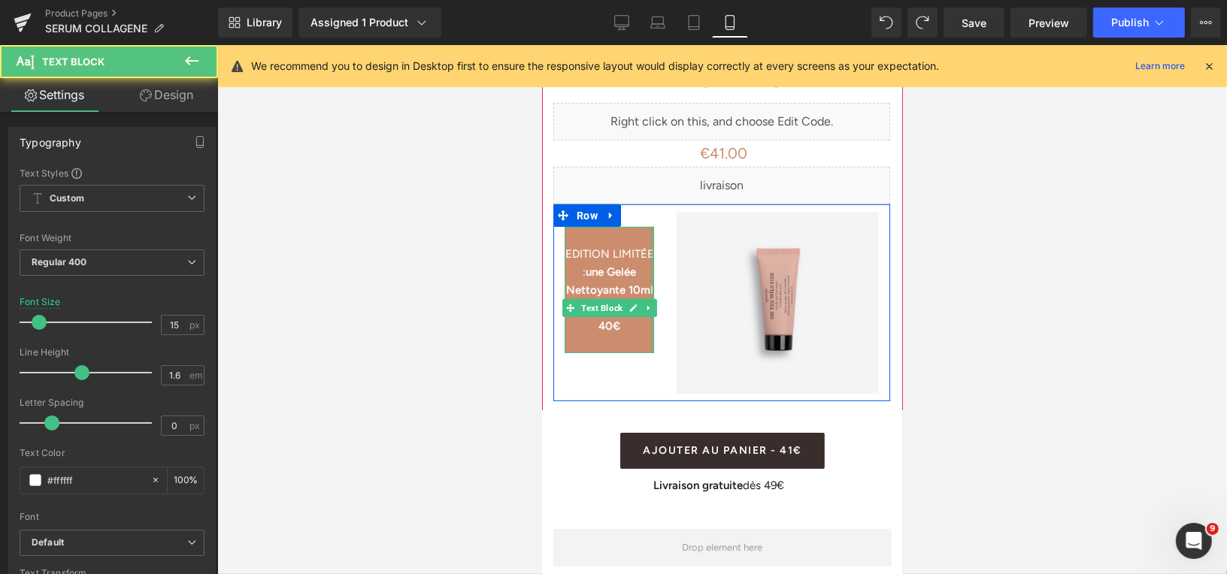
drag, startPoint x: 652, startPoint y: 263, endPoint x: 671, endPoint y: 262, distance: 19.6
click at [673, 263] on div "EDITION LIMITÉE : une Gelée Nettoyante 10ml OFFERTE DÈS 40€ Text Block Image Row" at bounding box center [720, 302] width 337 height 197
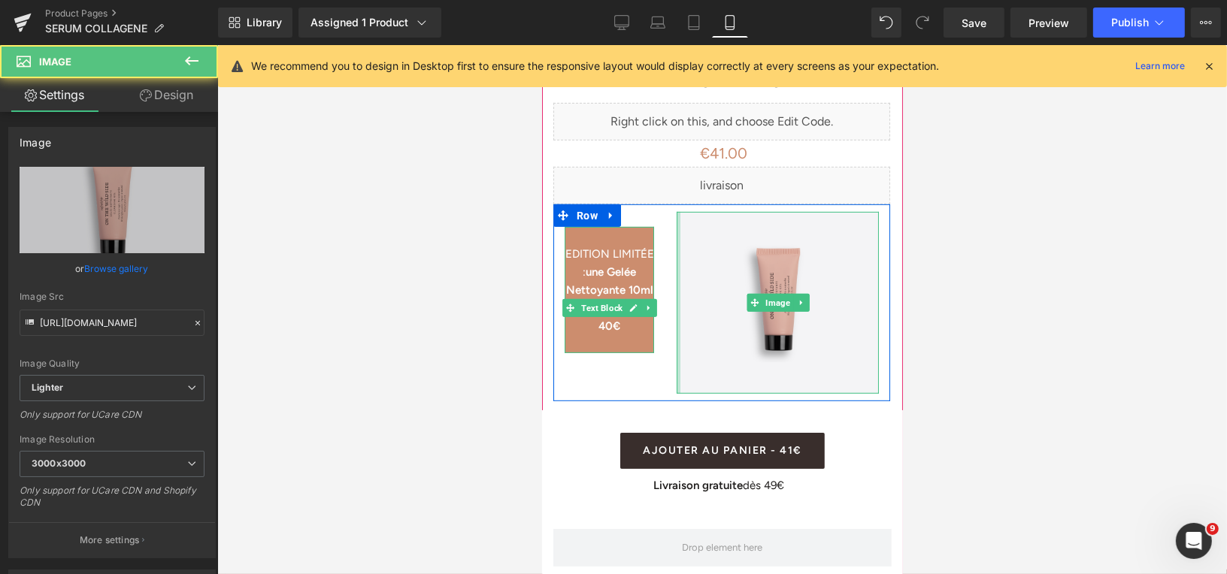
click at [670, 259] on div "Image" at bounding box center [776, 302] width 225 height 182
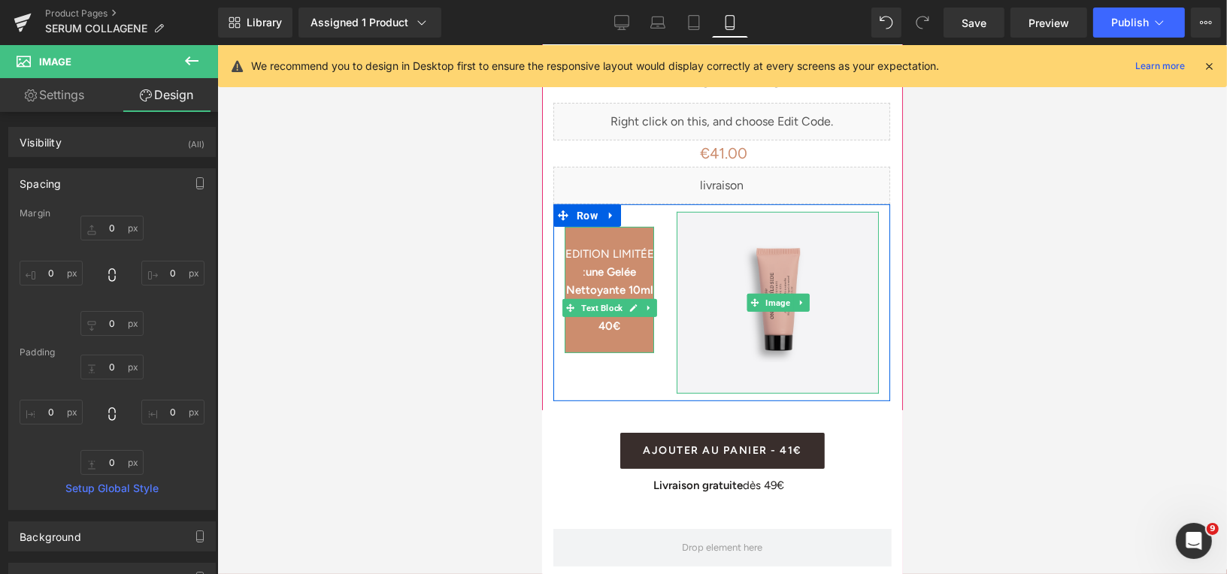
click at [622, 226] on p at bounding box center [608, 235] width 89 height 18
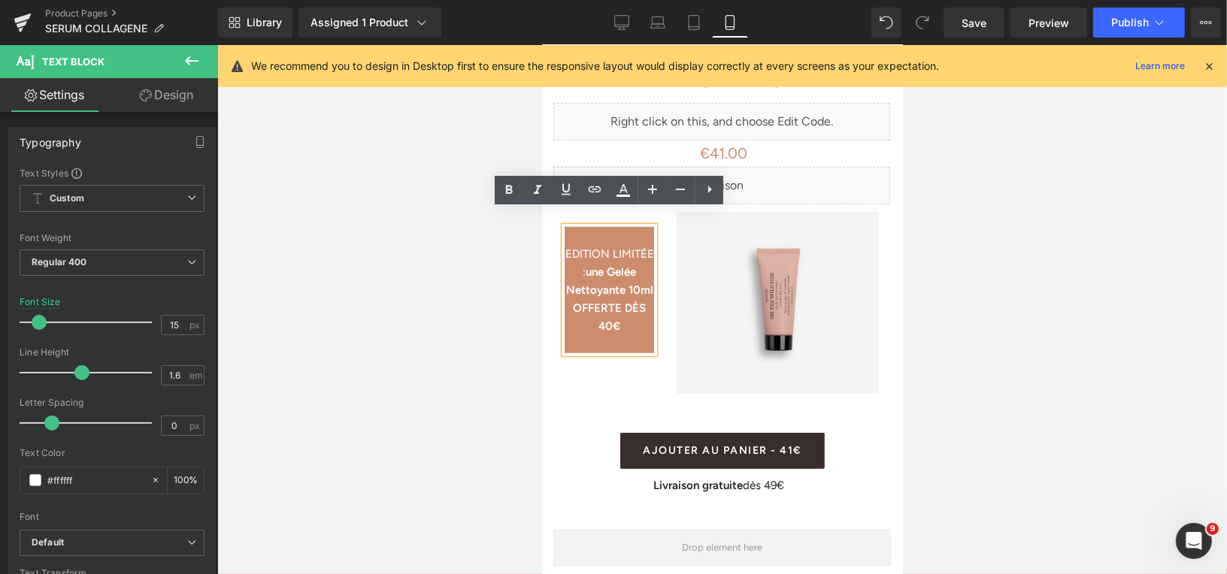
click at [440, 289] on div at bounding box center [721, 309] width 1009 height 529
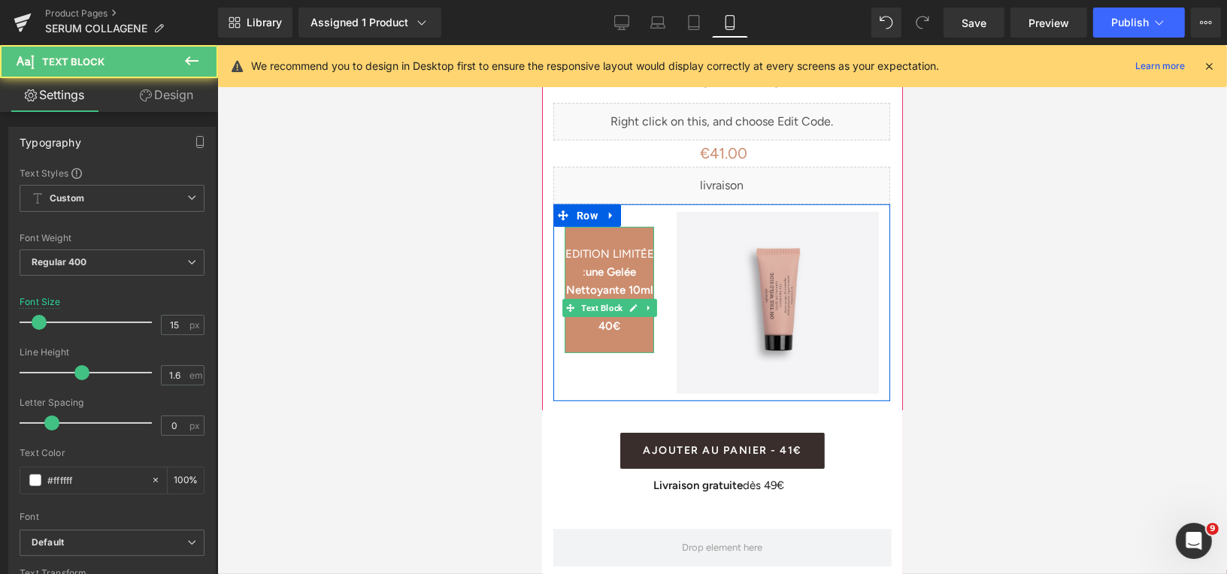
drag, startPoint x: 651, startPoint y: 271, endPoint x: 664, endPoint y: 271, distance: 12.8
click at [664, 271] on div "EDITION LIMITÉE : une Gelée Nettoyante 10ml OFFERTE DÈS 40€ Text Block" at bounding box center [608, 281] width 112 height 141
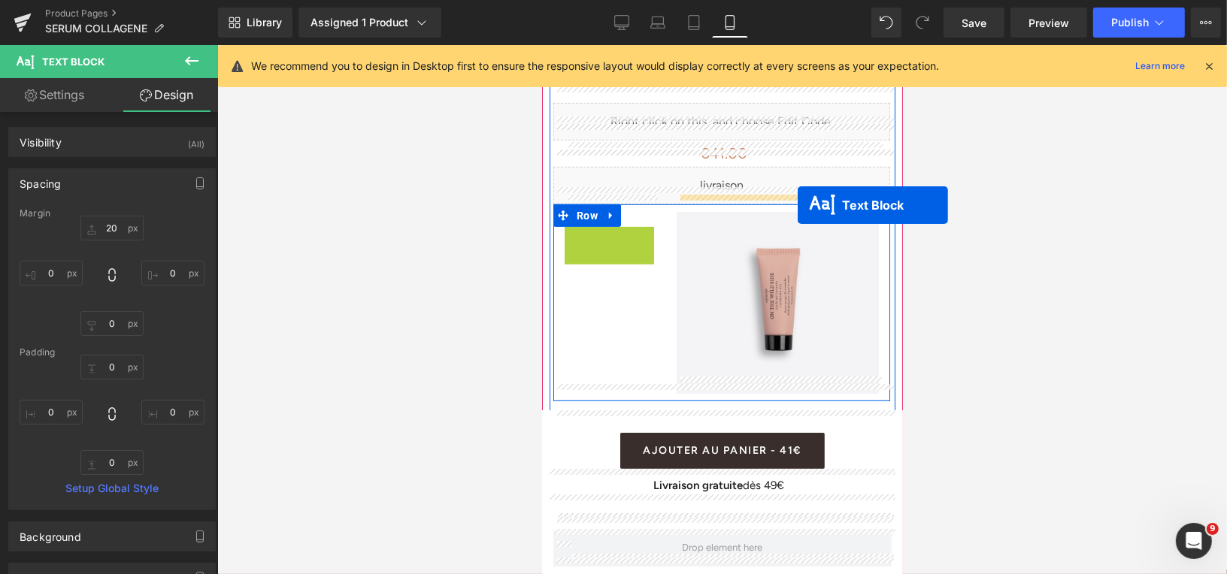
drag, startPoint x: 570, startPoint y: 290, endPoint x: 795, endPoint y: 204, distance: 241.2
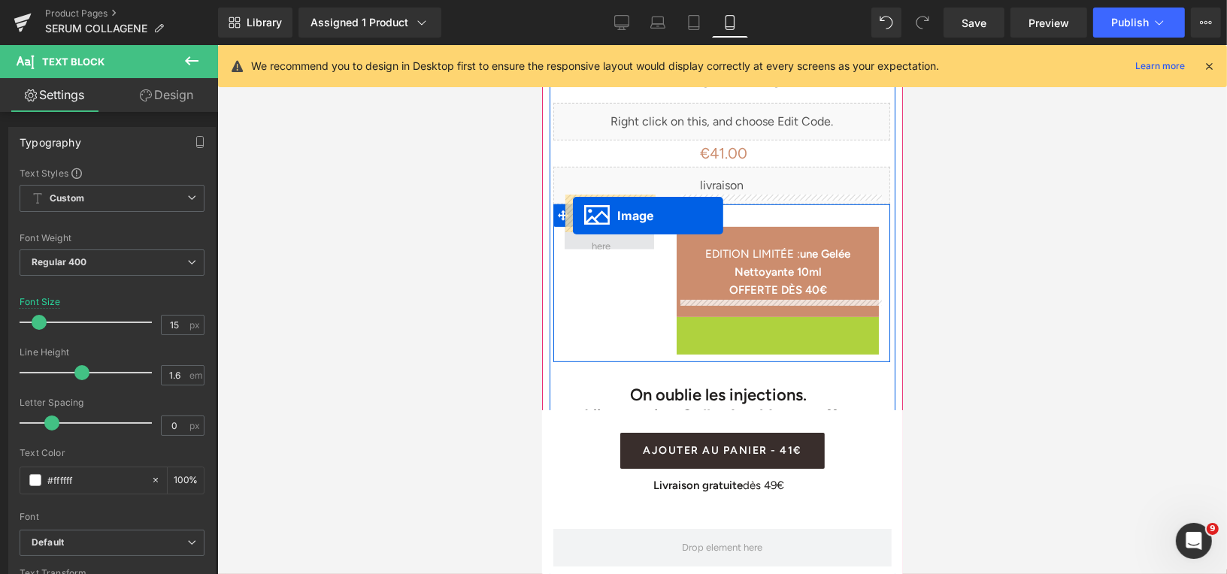
drag, startPoint x: 753, startPoint y: 384, endPoint x: 572, endPoint y: 216, distance: 247.3
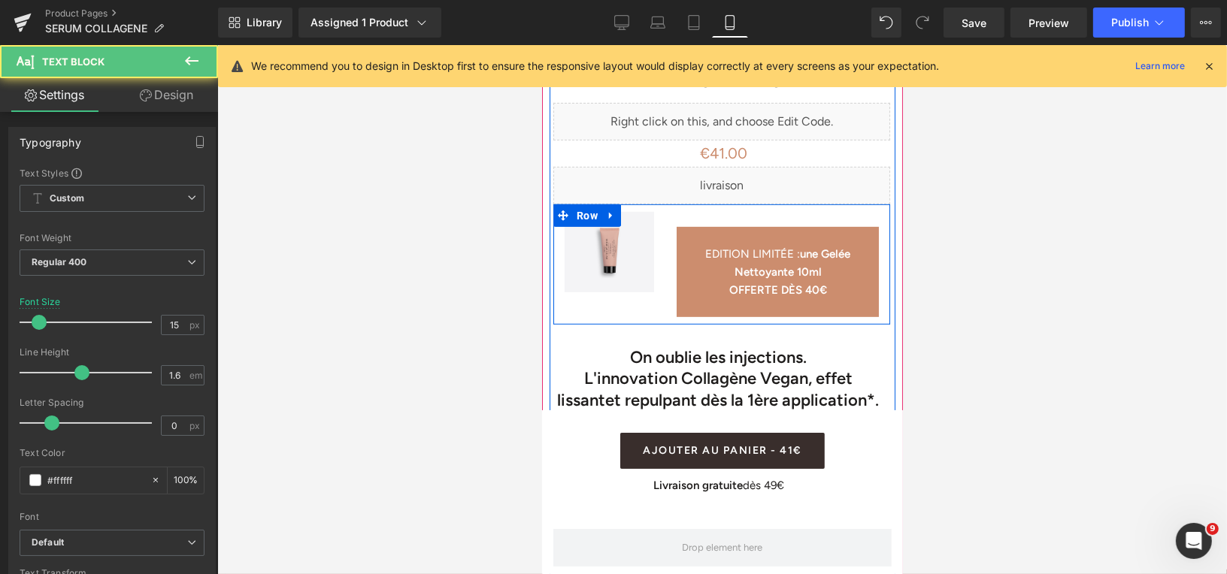
drag, startPoint x: 765, startPoint y: 211, endPoint x: 765, endPoint y: 197, distance: 14.3
click at [765, 211] on div "EDITION LIMITÉE : une Gelée Nettoyante 10ml OFFERTE DÈS 40€ Text Block" at bounding box center [776, 263] width 225 height 105
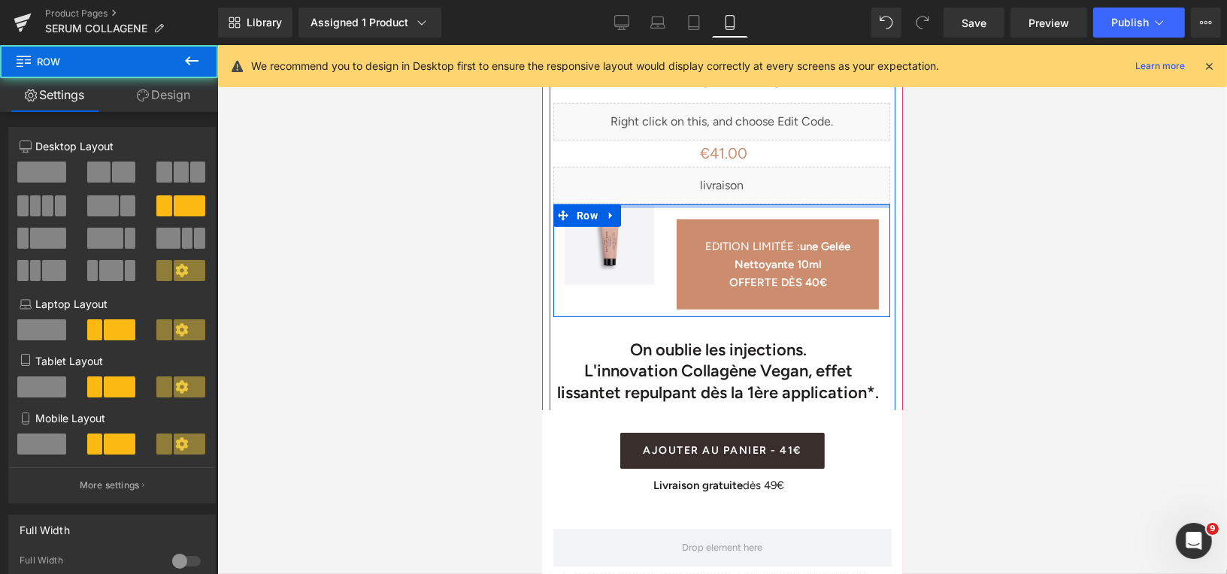
drag, startPoint x: 765, startPoint y: 189, endPoint x: 758, endPoint y: 170, distance: 20.0
click at [758, 170] on div "Sérum Collagène Vegan 30ml (P) Title Liquid Liquid €41.00 €0 (P) Price AJOUTER …" at bounding box center [721, 455] width 344 height 847
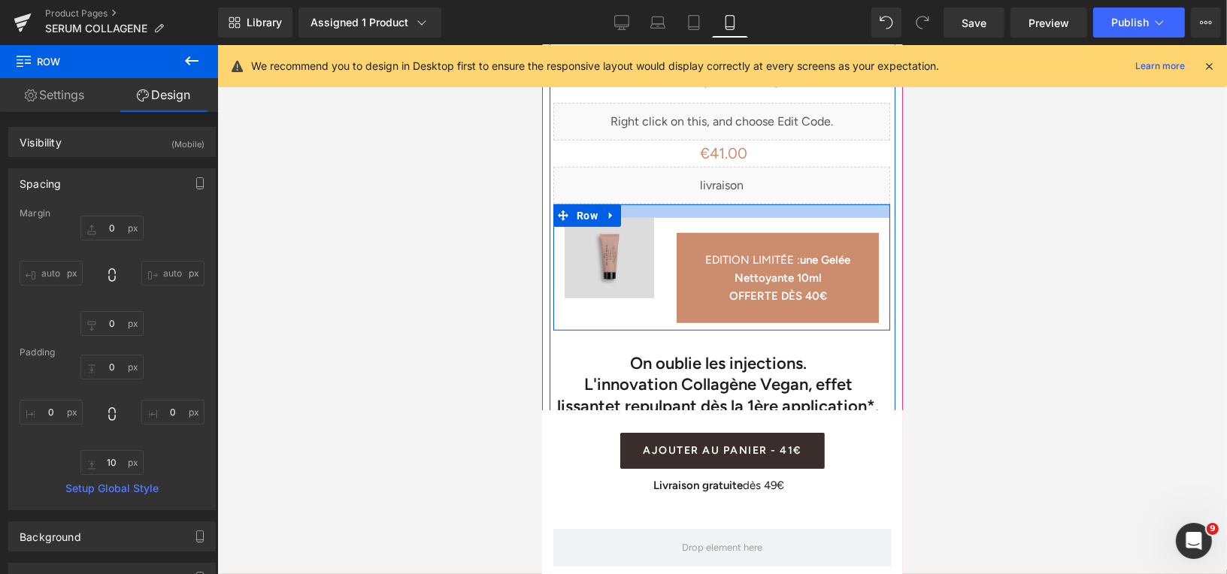
click at [637, 204] on div "Image EDITION LIMITÉE : une Gelée Nettoyante 10ml OFFERTE DÈS 40€ Text Block Row" at bounding box center [720, 267] width 337 height 126
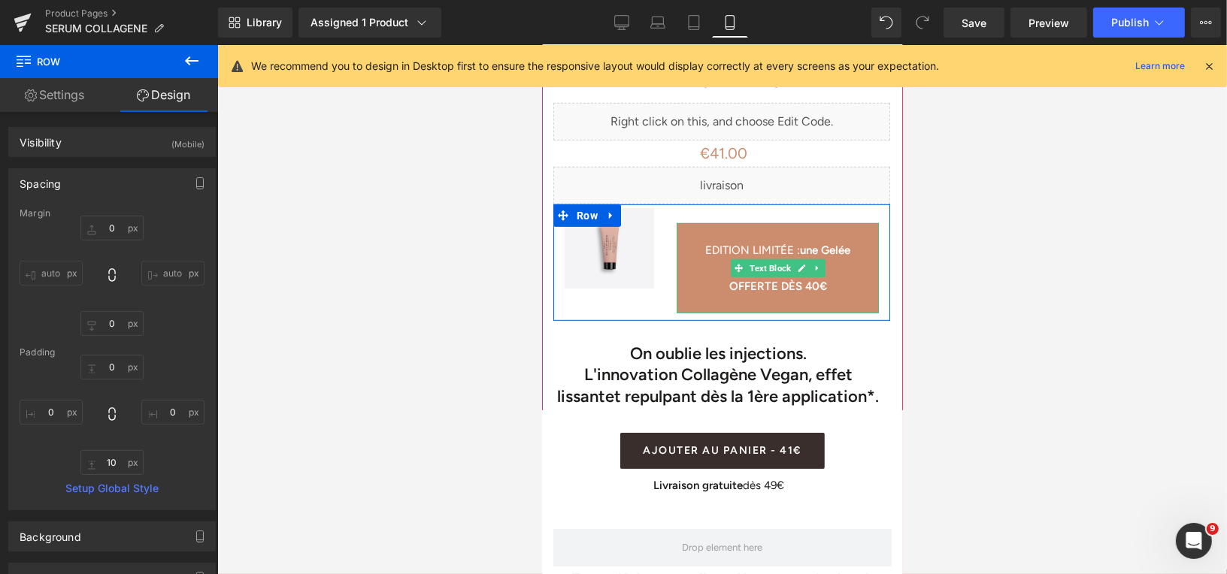
click at [687, 222] on p at bounding box center [777, 231] width 202 height 18
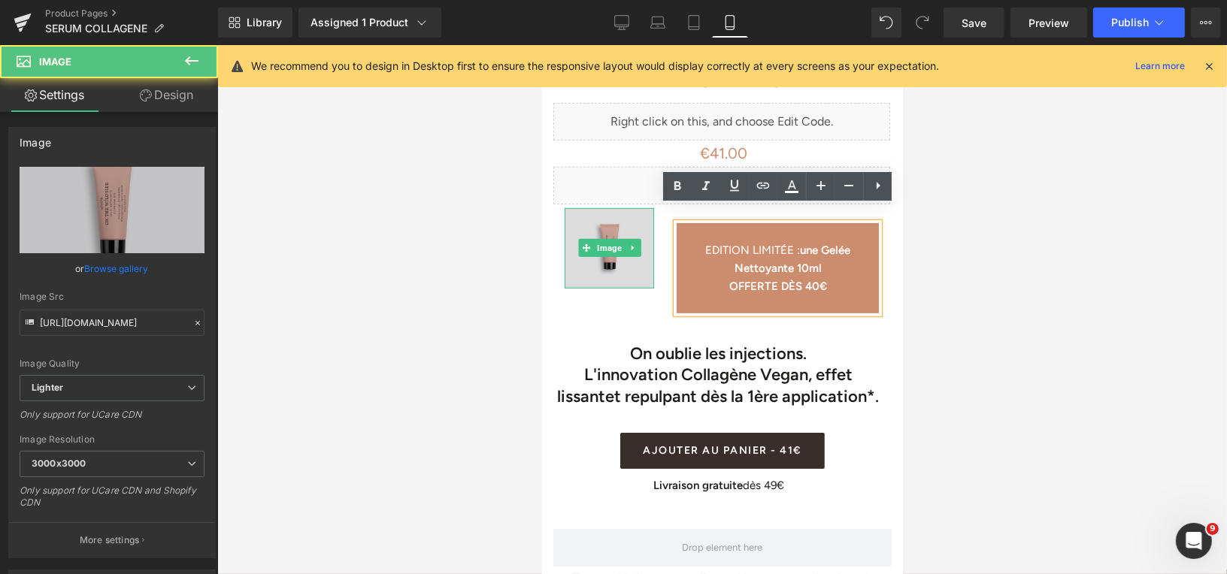
click at [615, 250] on img at bounding box center [608, 247] width 89 height 81
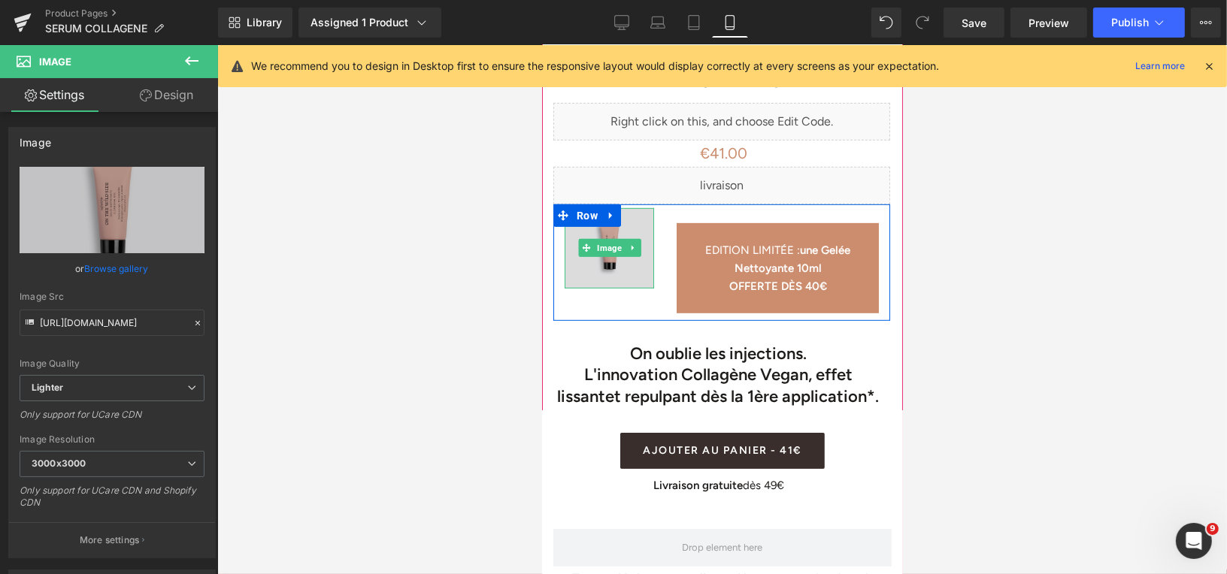
click at [626, 259] on img at bounding box center [608, 247] width 89 height 81
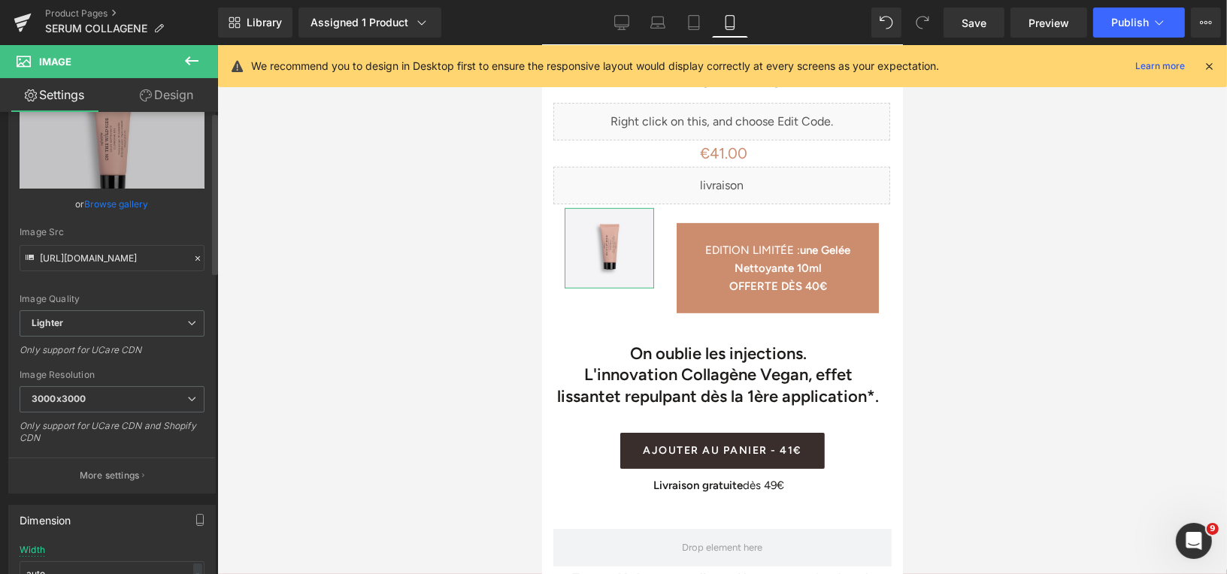
scroll to position [0, 0]
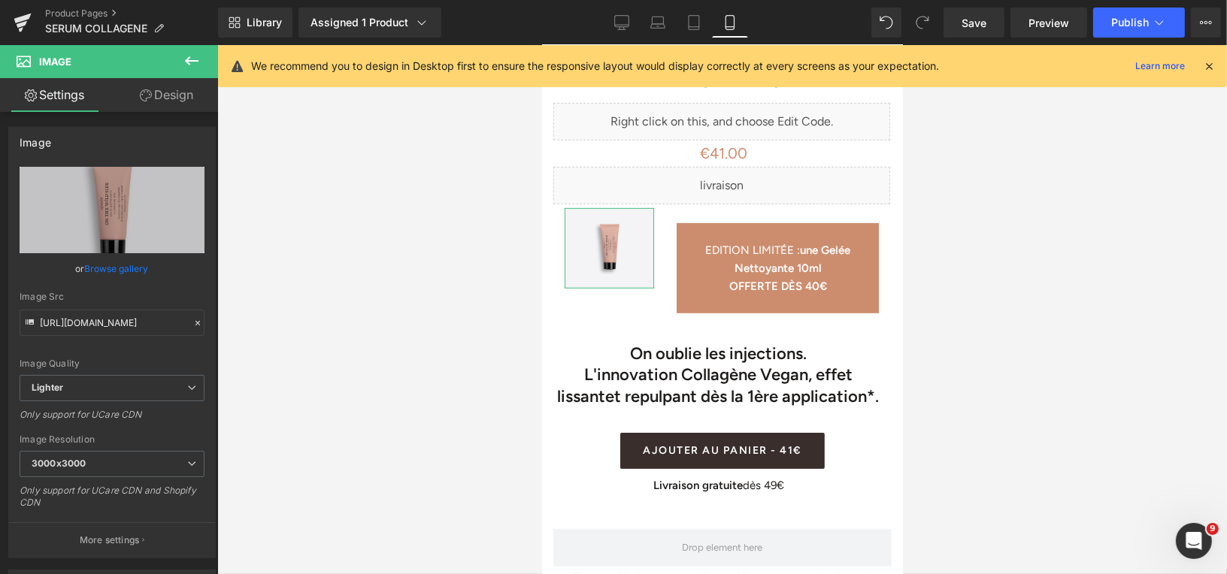
click at [173, 96] on link "Design" at bounding box center [166, 95] width 109 height 34
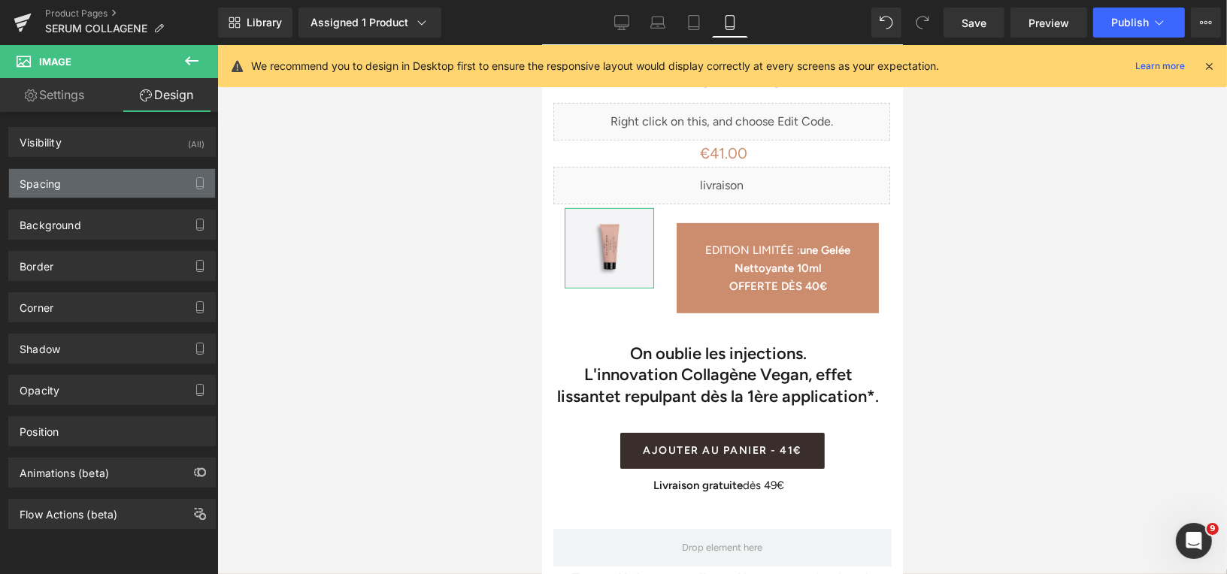
click at [117, 186] on div "Spacing" at bounding box center [112, 183] width 206 height 29
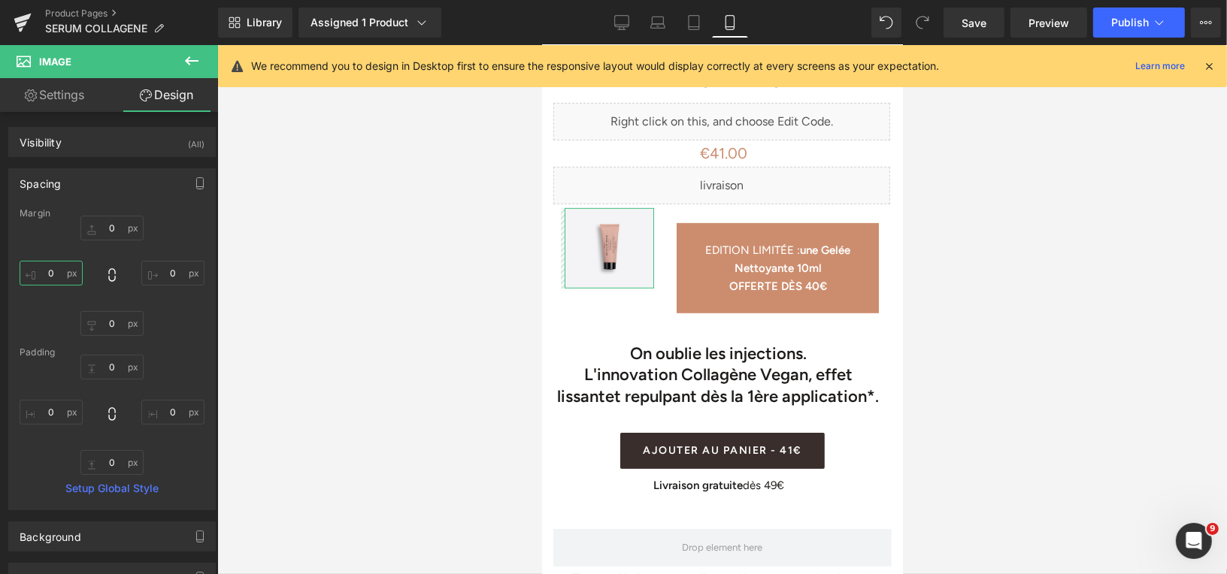
click at [56, 277] on input "0" at bounding box center [51, 273] width 63 height 25
click at [110, 229] on input "0" at bounding box center [111, 228] width 63 height 25
click at [108, 322] on input "0" at bounding box center [111, 323] width 63 height 25
click at [115, 323] on input "10" at bounding box center [111, 323] width 63 height 25
type input "1"
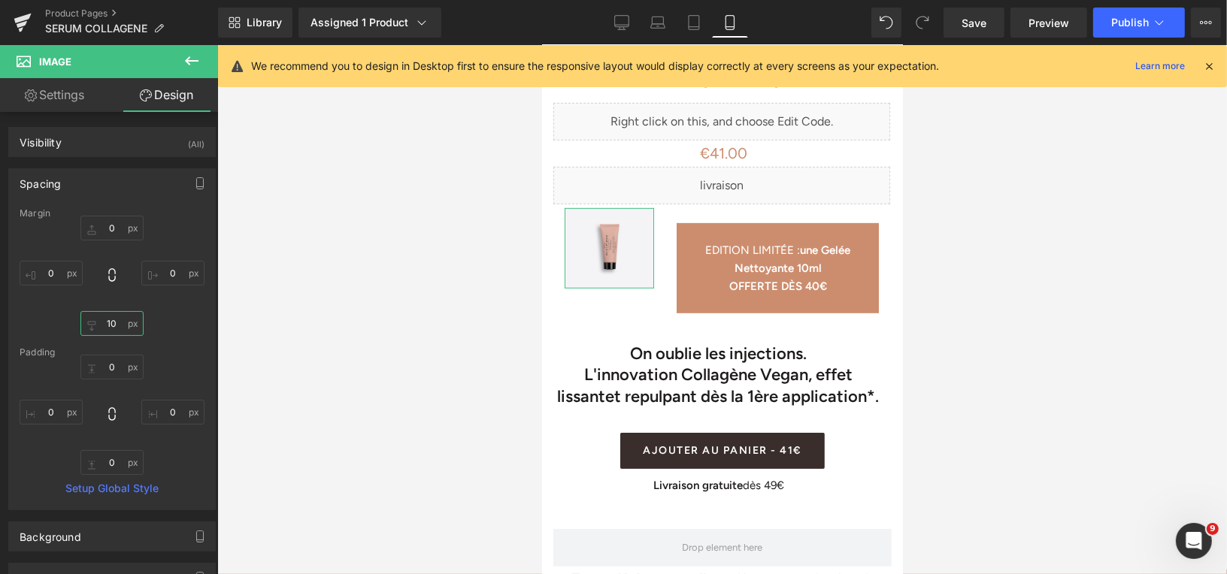
type input "10"
click at [111, 325] on input "10" at bounding box center [111, 323] width 63 height 25
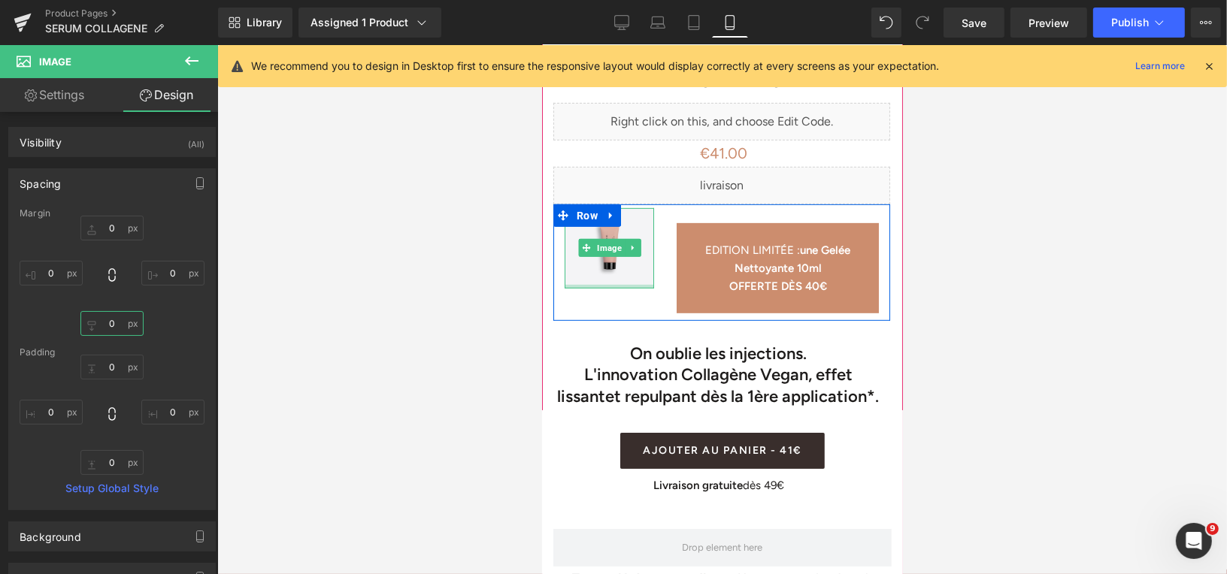
click at [610, 270] on div "Image" at bounding box center [608, 247] width 89 height 81
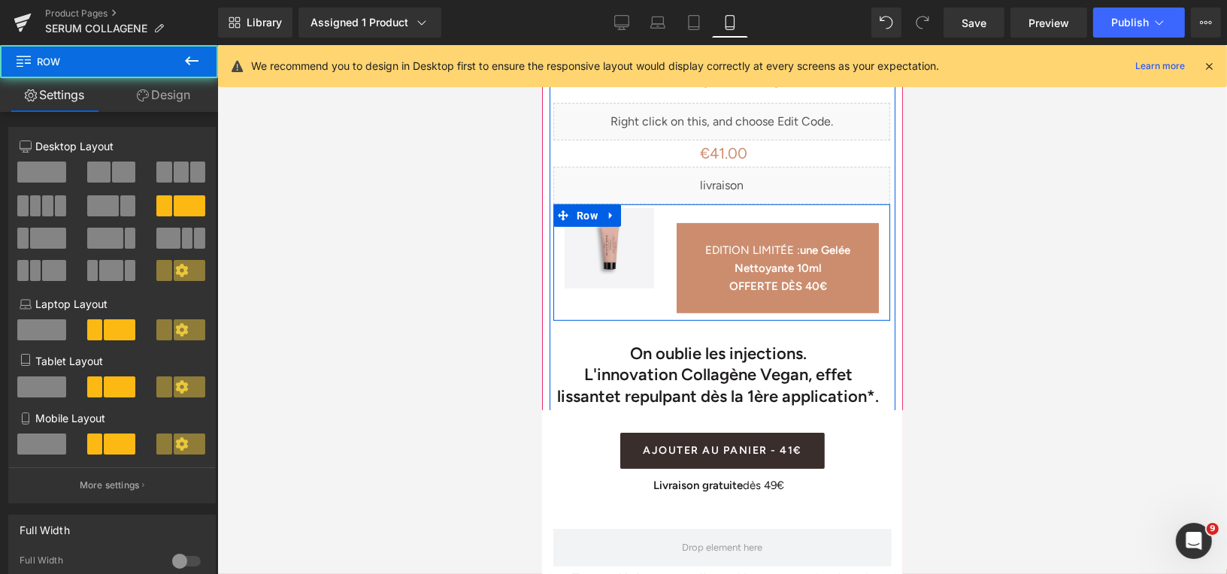
click at [620, 272] on div "Image EDITION LIMITÉE : une Gelée Nettoyante 10ml OFFERTE DÈS 40€ Text Block Row" at bounding box center [720, 262] width 337 height 117
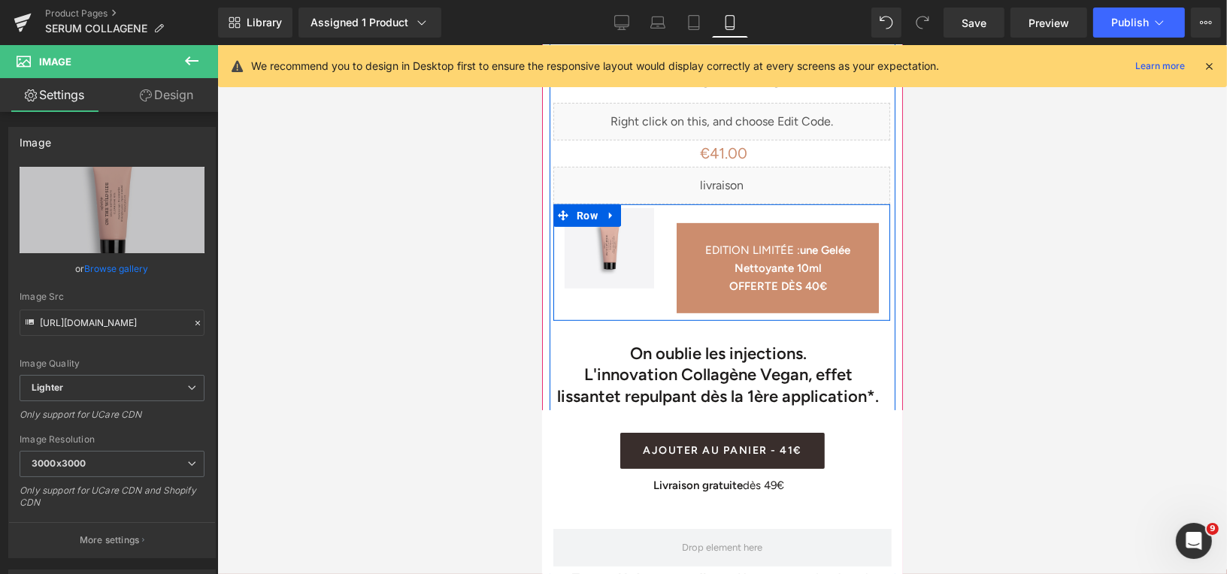
drag, startPoint x: 619, startPoint y: 271, endPoint x: 617, endPoint y: 280, distance: 9.1
click at [617, 284] on div "Image EDITION LIMITÉE : une Gelée Nettoyante 10ml OFFERTE DÈS 40€ Text Block Row" at bounding box center [720, 262] width 337 height 117
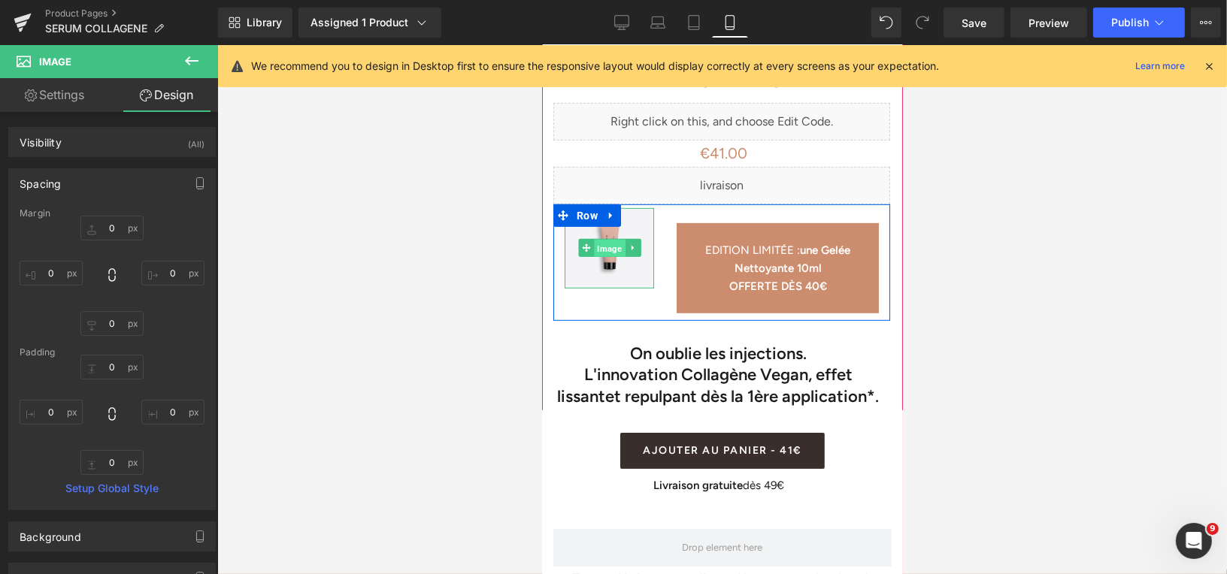
click at [598, 239] on span "Image" at bounding box center [608, 248] width 31 height 18
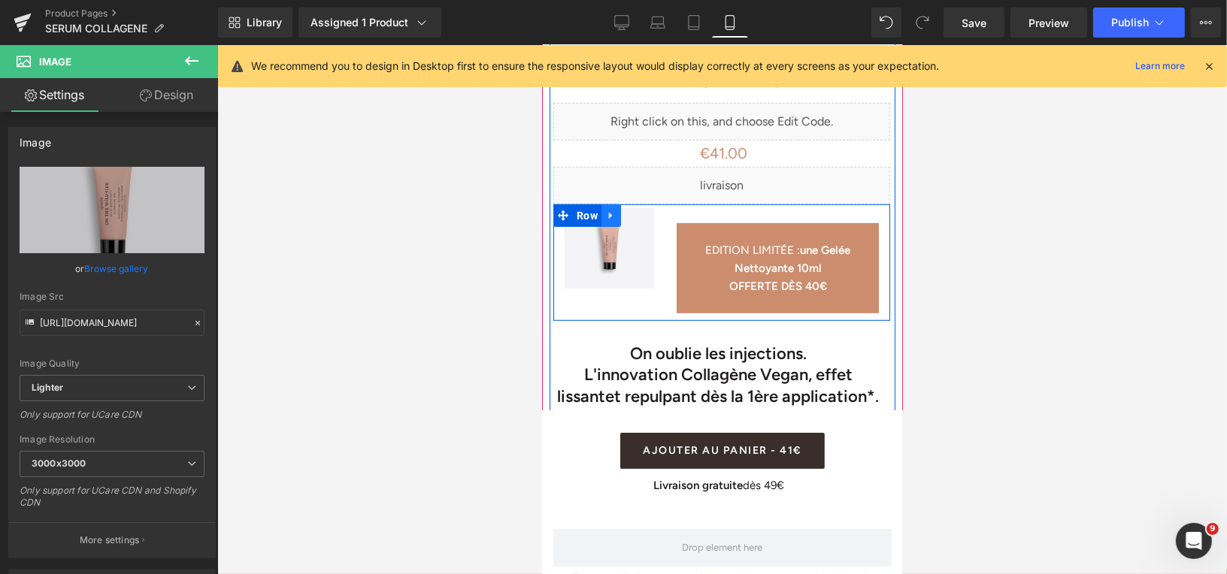
click at [611, 209] on icon at bounding box center [610, 214] width 11 height 11
click at [561, 210] on icon at bounding box center [562, 215] width 11 height 11
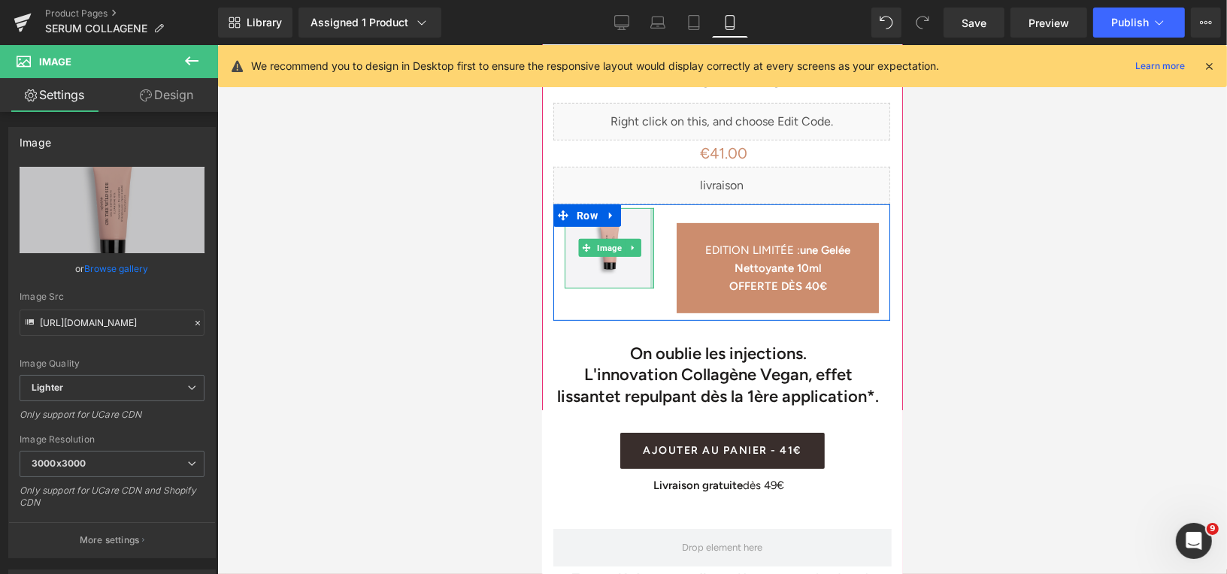
drag, startPoint x: 652, startPoint y: 234, endPoint x: 699, endPoint y: 238, distance: 46.8
click at [699, 238] on div "Image EDITION LIMITÉE : une Gelée Nettoyante 10ml OFFERTE DÈS 40€ Text Block Row" at bounding box center [720, 262] width 337 height 117
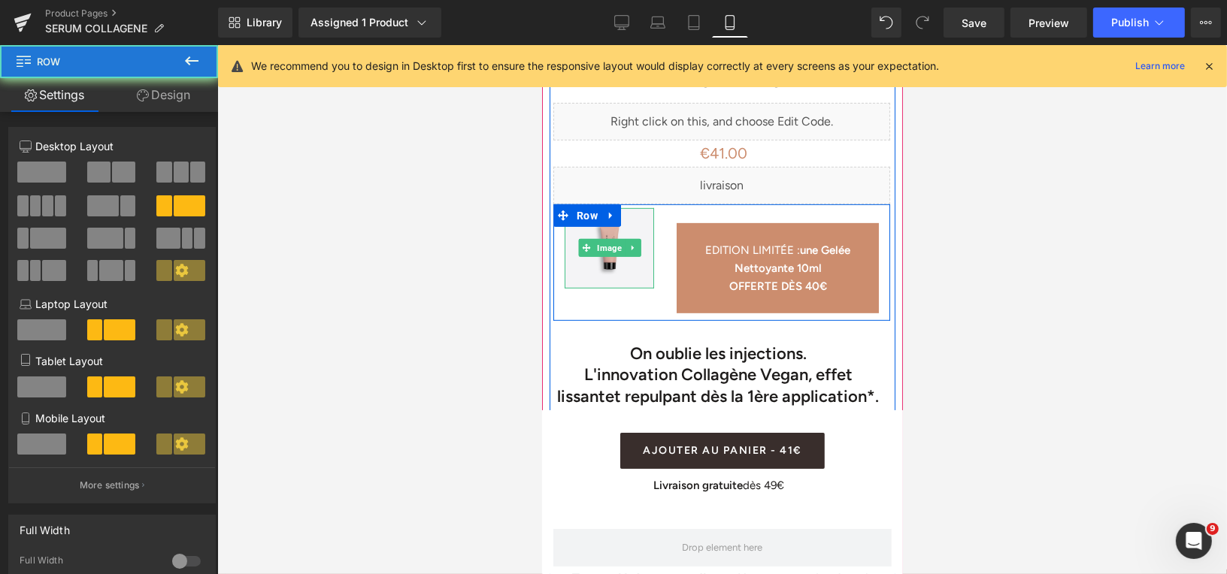
click at [640, 292] on div "Image EDITION LIMITÉE : une Gelée Nettoyante 10ml OFFERTE DÈS 40€ Text Block Row" at bounding box center [720, 262] width 337 height 117
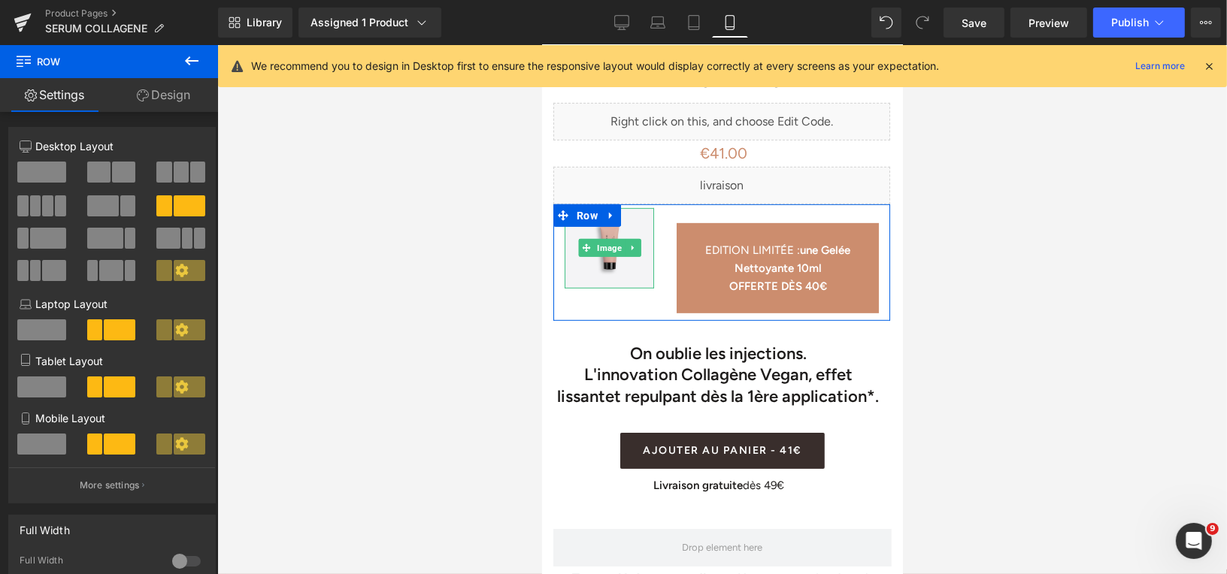
click at [164, 94] on link "Design" at bounding box center [163, 95] width 109 height 34
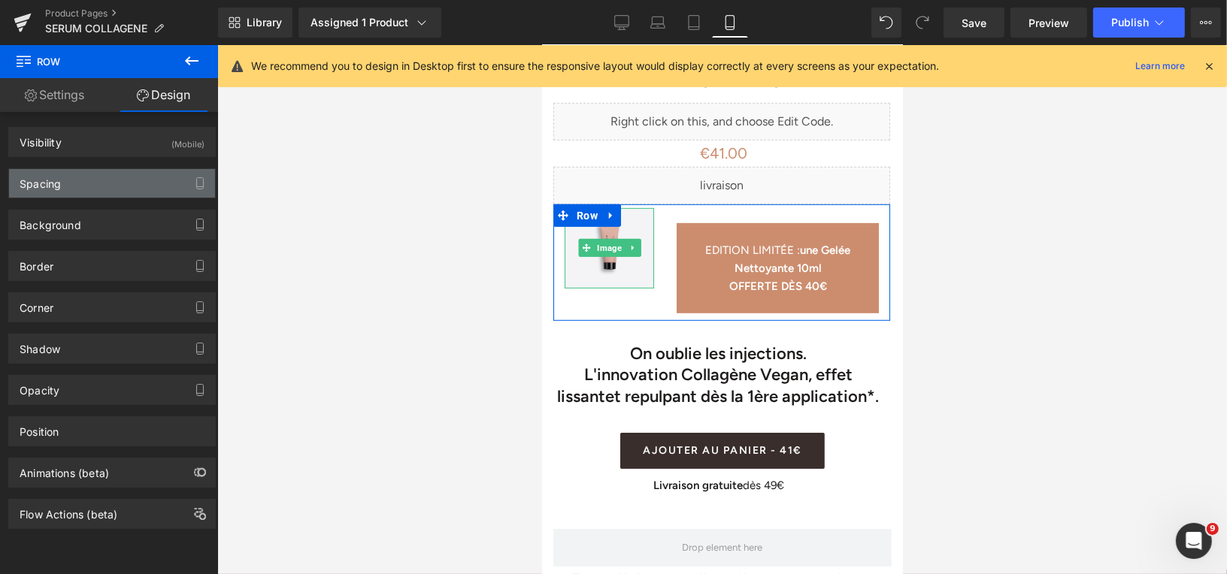
click at [119, 179] on div "Spacing" at bounding box center [112, 183] width 206 height 29
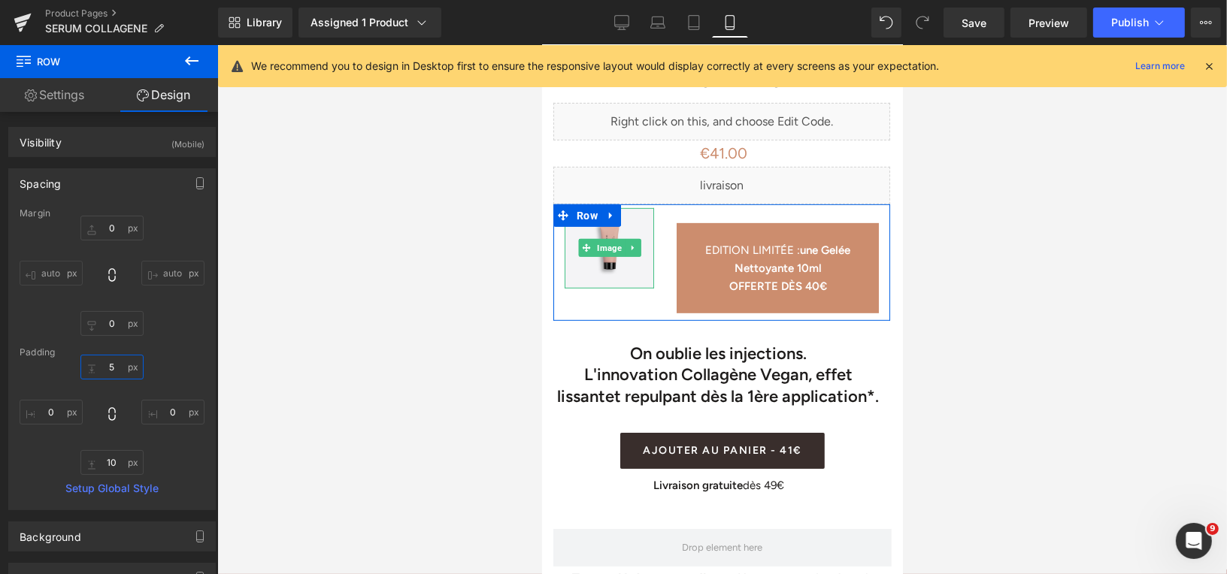
click at [105, 368] on input "5" at bounding box center [111, 367] width 63 height 25
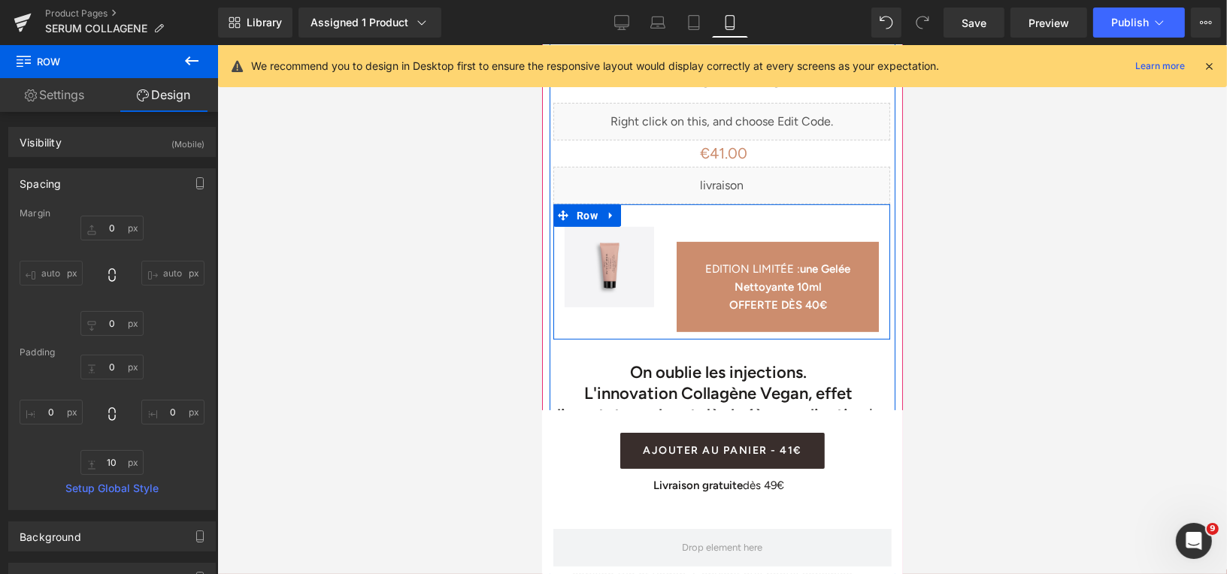
click at [745, 204] on div "Image EDITION LIMITÉE : une Gelée Nettoyante 10ml OFFERTE DÈS 40€ Text Block Ro…" at bounding box center [720, 271] width 337 height 135
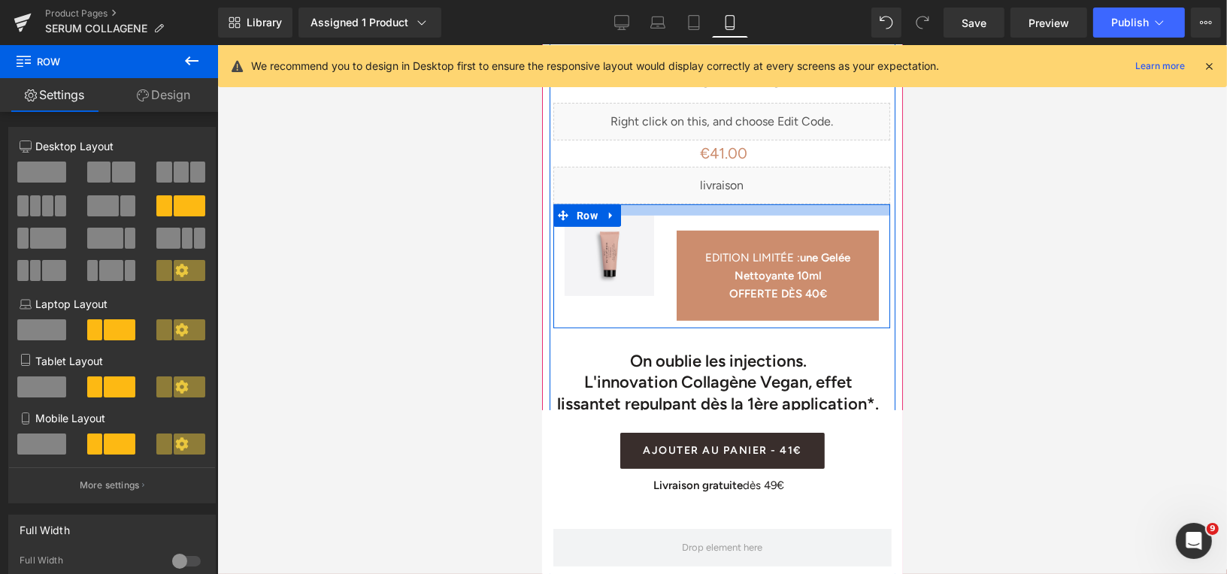
drag, startPoint x: 726, startPoint y: 190, endPoint x: 724, endPoint y: 176, distance: 14.5
click at [725, 177] on div "Sérum Collagène Vegan 30ml (P) Title Liquid Liquid €41.00 €0 (P) Price AJOUTER …" at bounding box center [721, 461] width 344 height 858
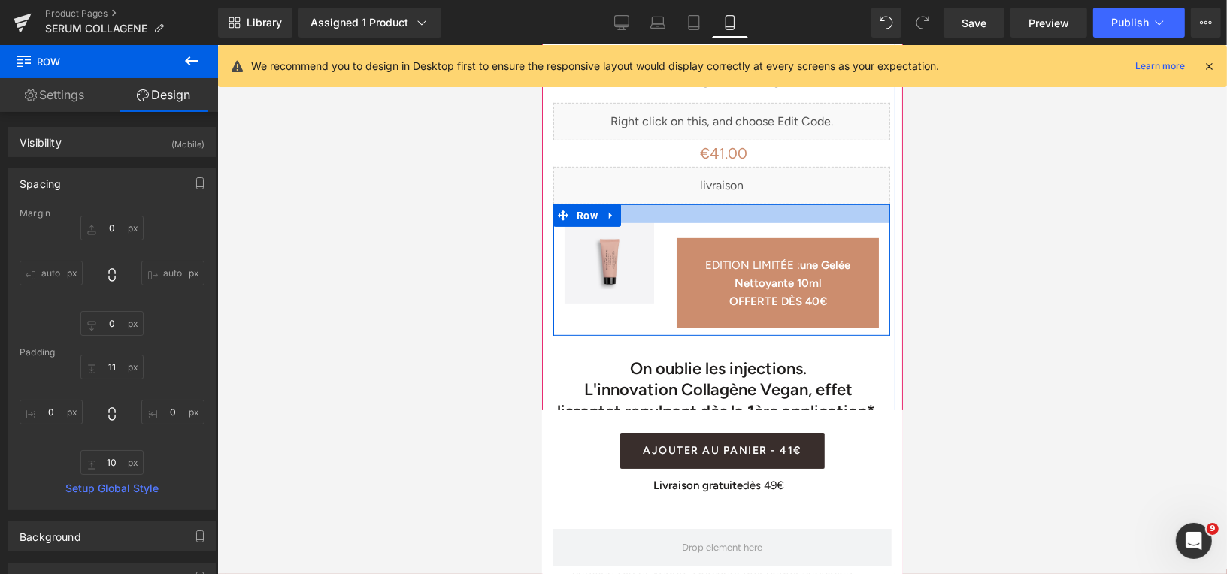
drag, startPoint x: 731, startPoint y: 191, endPoint x: 734, endPoint y: 200, distance: 9.3
click at [734, 204] on div at bounding box center [720, 213] width 337 height 19
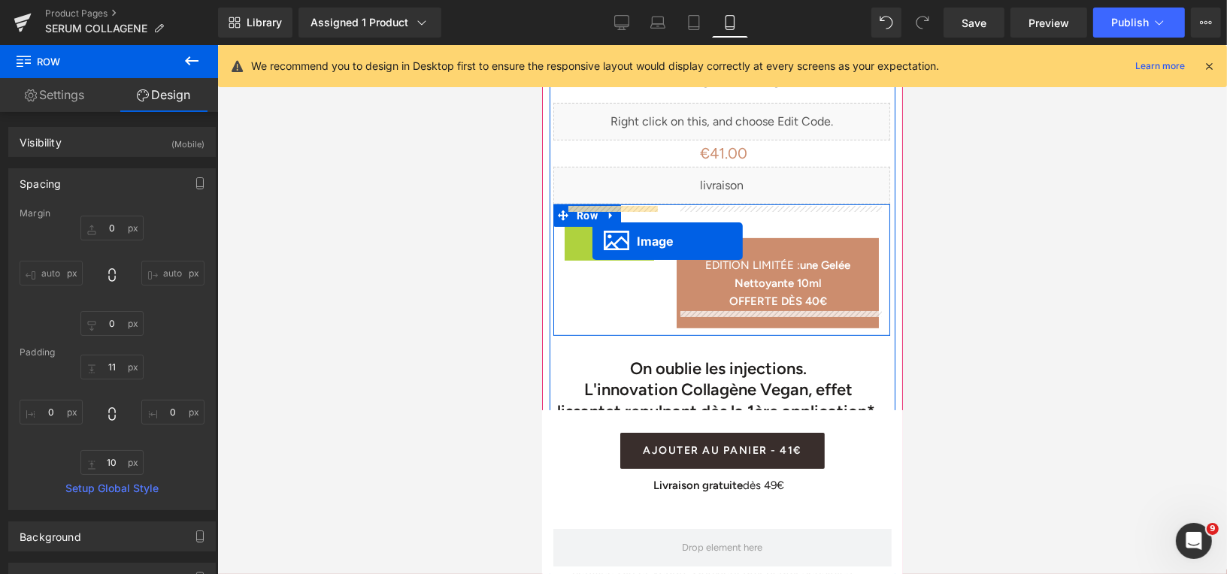
drag, startPoint x: 606, startPoint y: 247, endPoint x: 592, endPoint y: 241, distance: 15.8
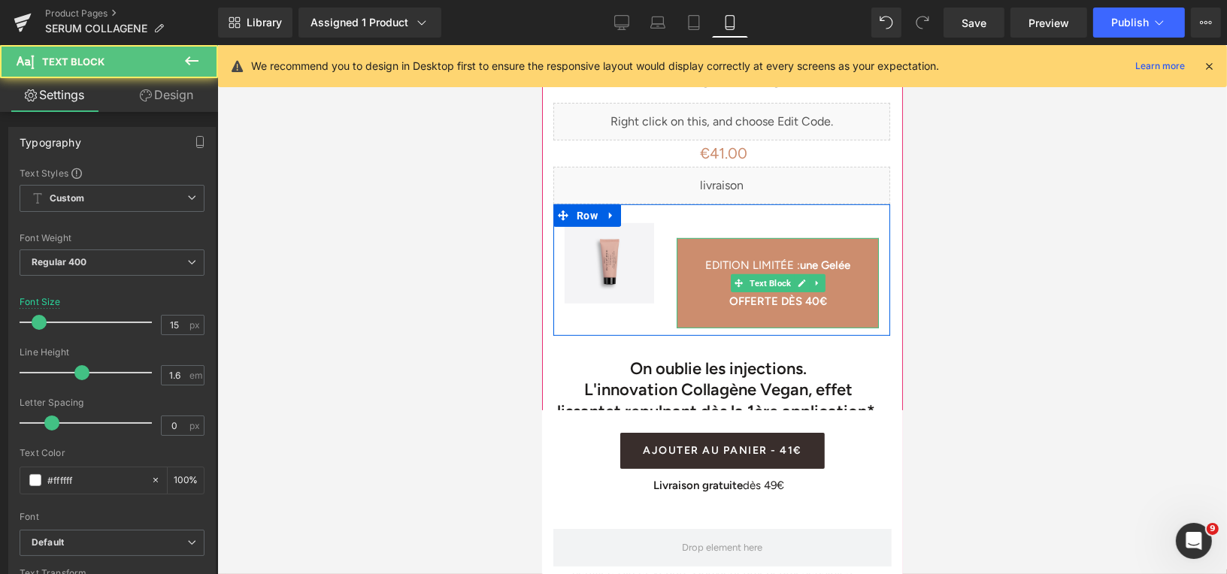
click at [800, 258] on strong "une Gelée Nettoyante 10ml" at bounding box center [792, 274] width 117 height 32
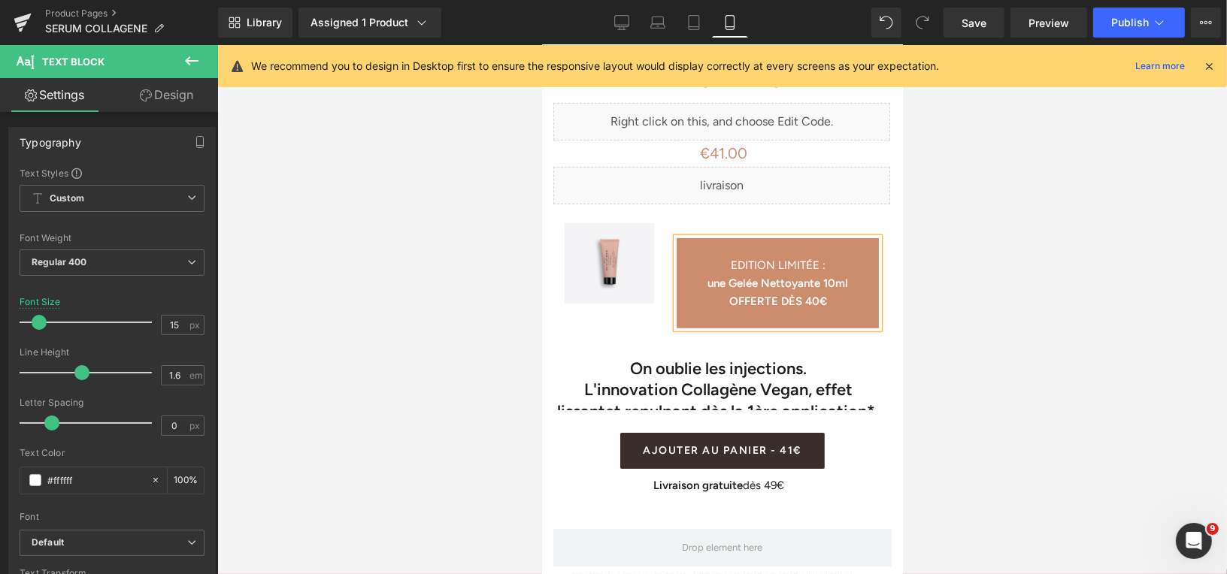
click at [1009, 281] on div at bounding box center [721, 309] width 1009 height 529
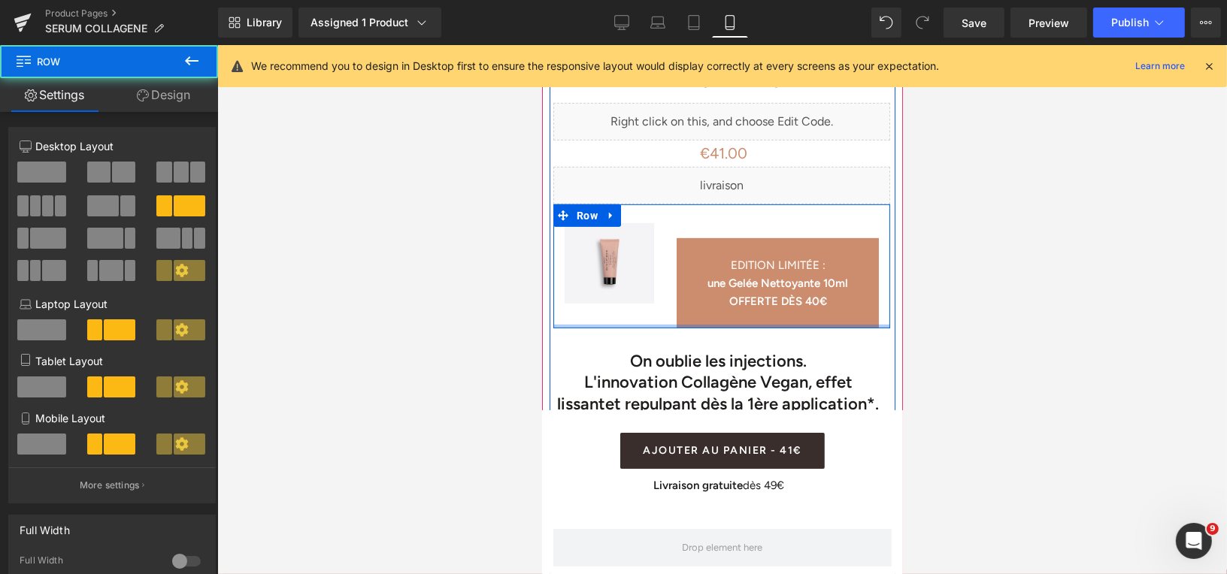
drag, startPoint x: 715, startPoint y: 313, endPoint x: 713, endPoint y: 301, distance: 12.1
click at [713, 301] on div "Image EDITION LIMITÉE : une Gelée Nettoyante 10ml OFFERTE DÈS 40€ Text Block Row" at bounding box center [720, 266] width 337 height 124
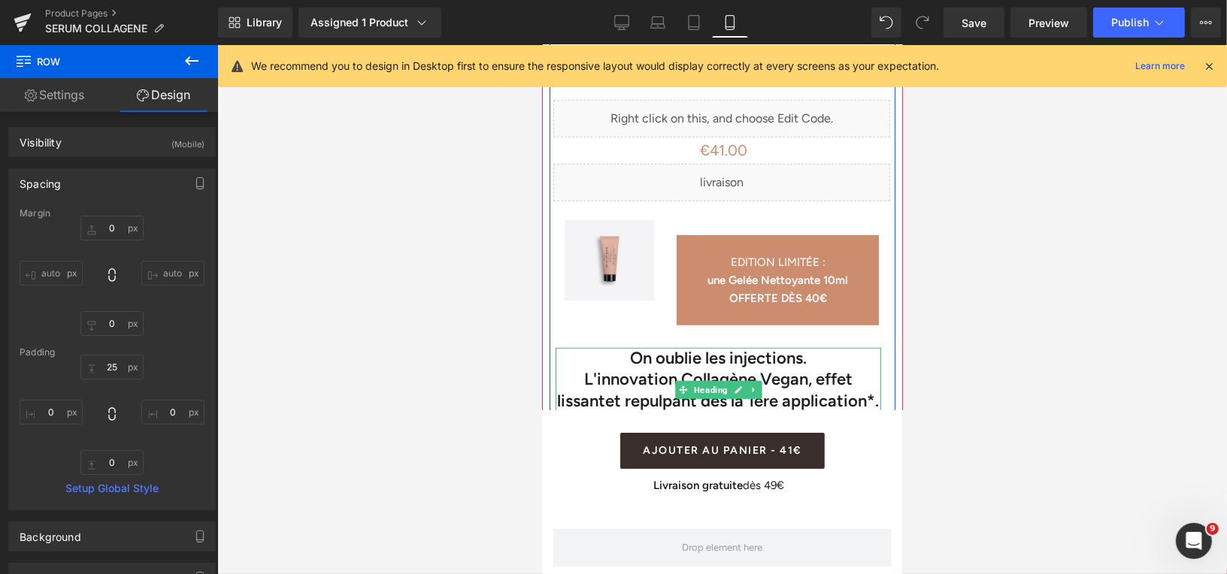
scroll to position [659, 0]
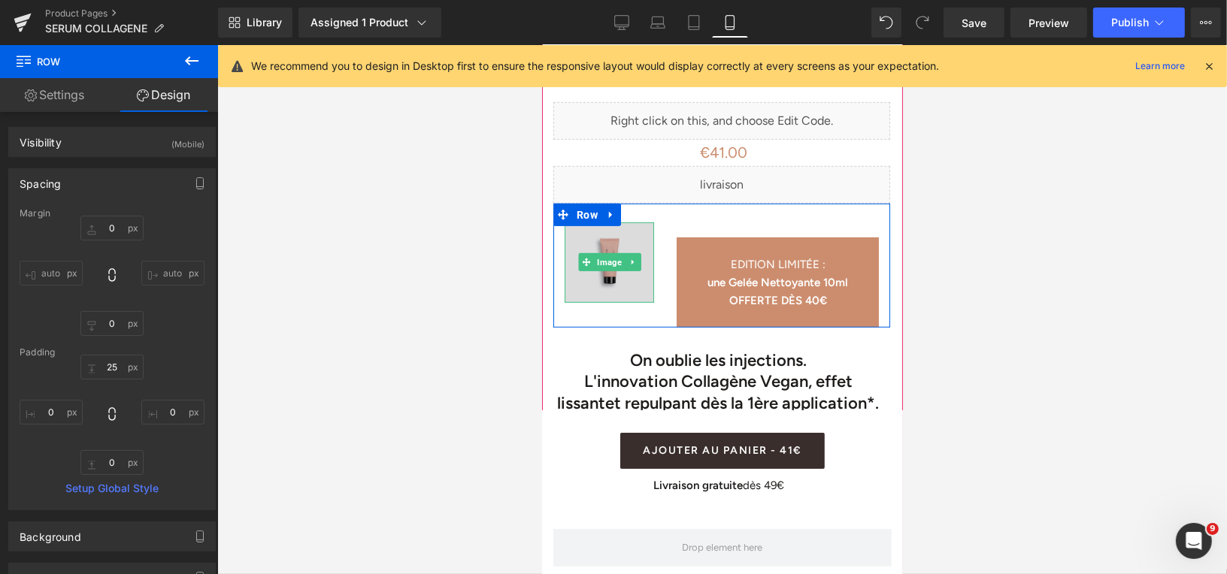
click at [606, 262] on img at bounding box center [608, 262] width 89 height 81
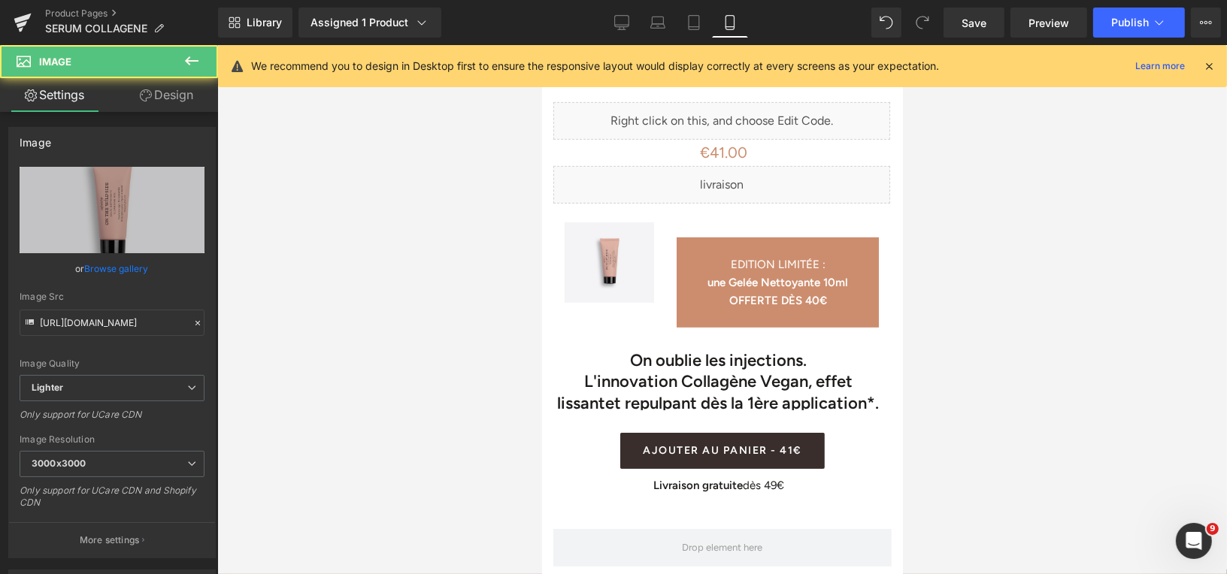
click at [1065, 241] on div at bounding box center [721, 309] width 1009 height 529
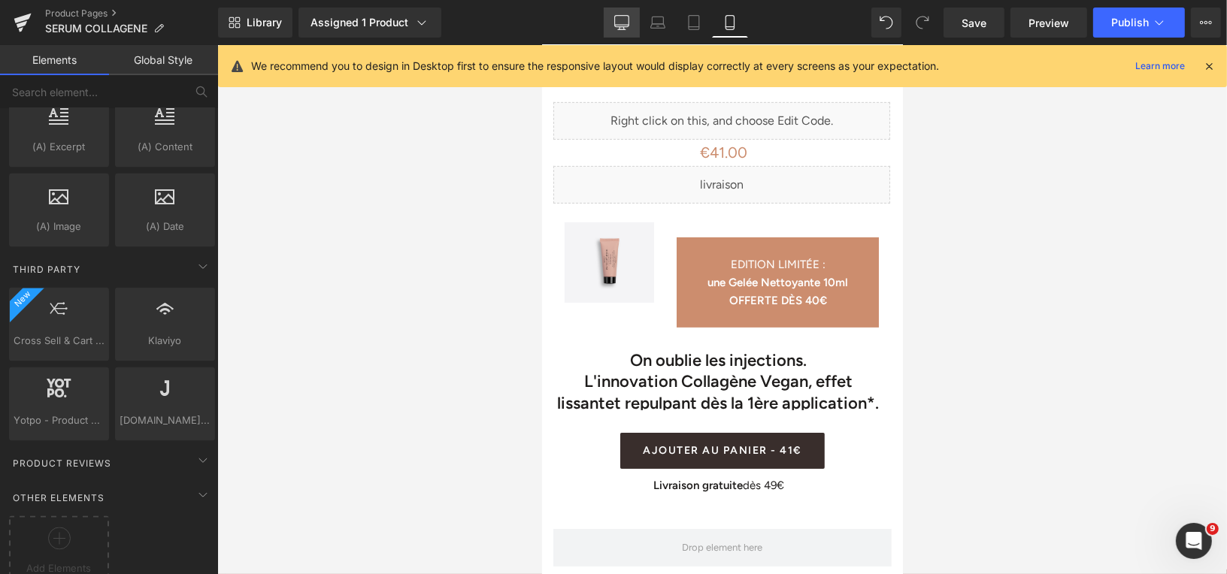
click at [629, 25] on icon at bounding box center [622, 21] width 14 height 11
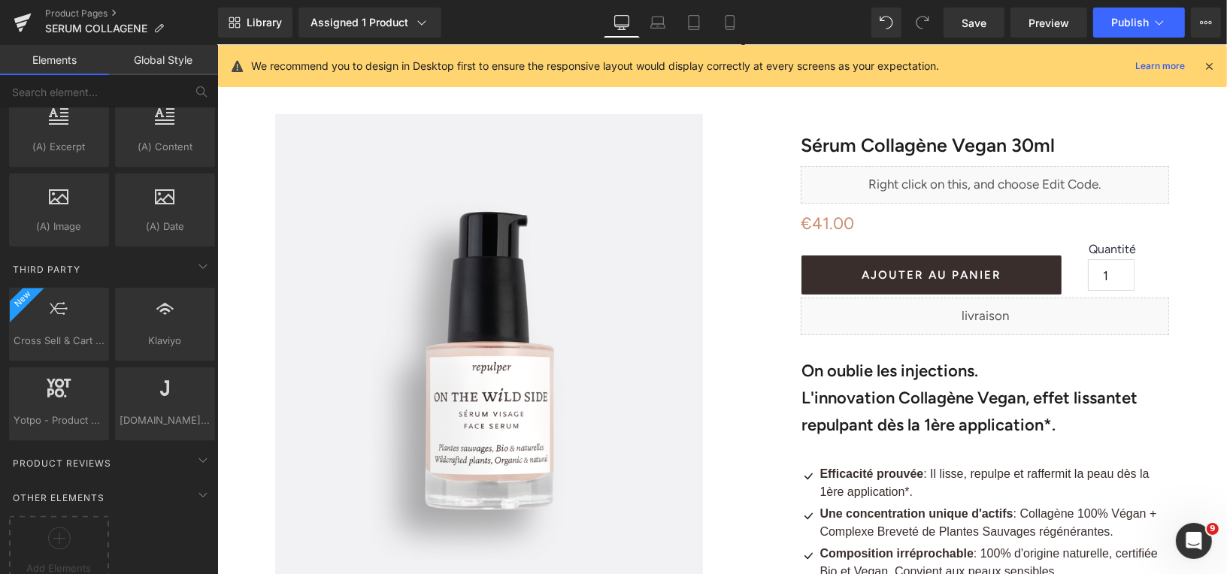
scroll to position [56, 0]
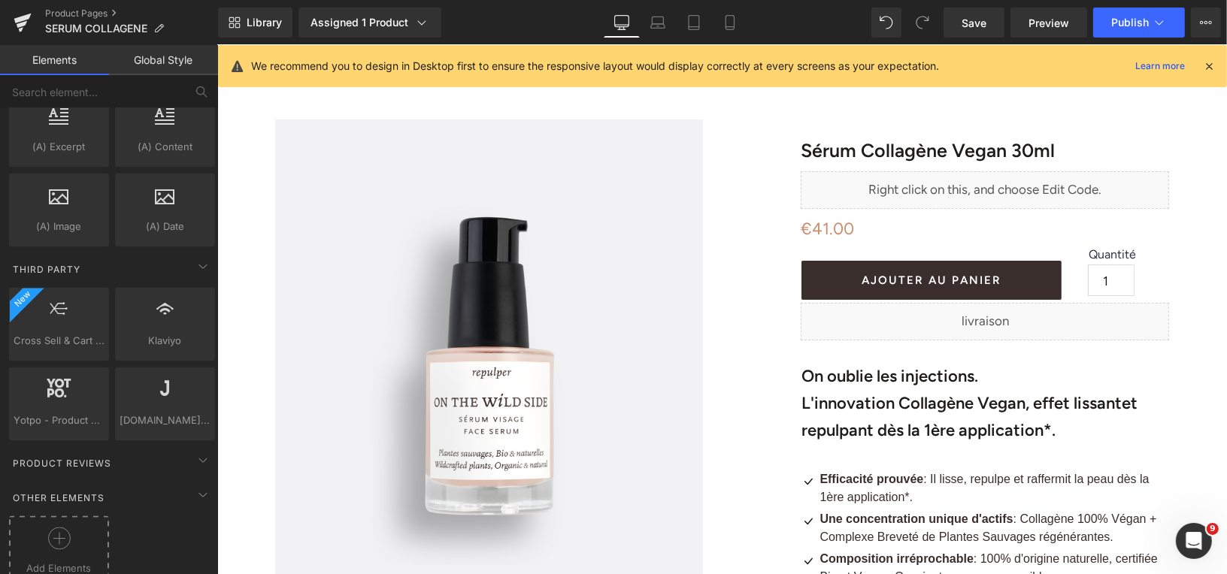
click at [56, 528] on icon at bounding box center [59, 539] width 23 height 23
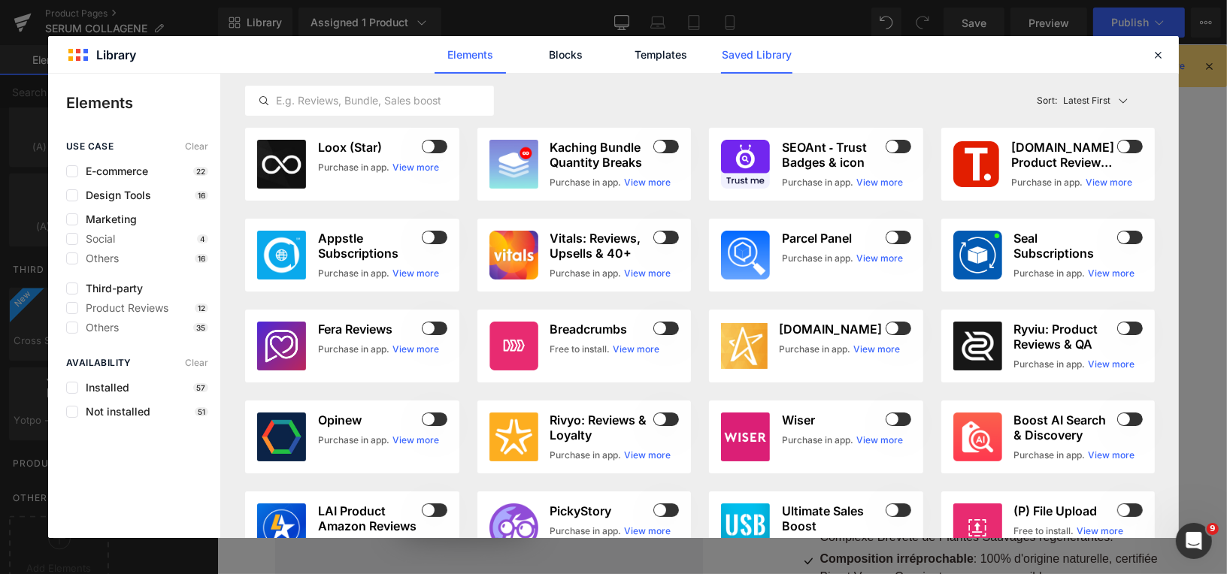
click at [737, 68] on link "Saved Library" at bounding box center [756, 55] width 71 height 38
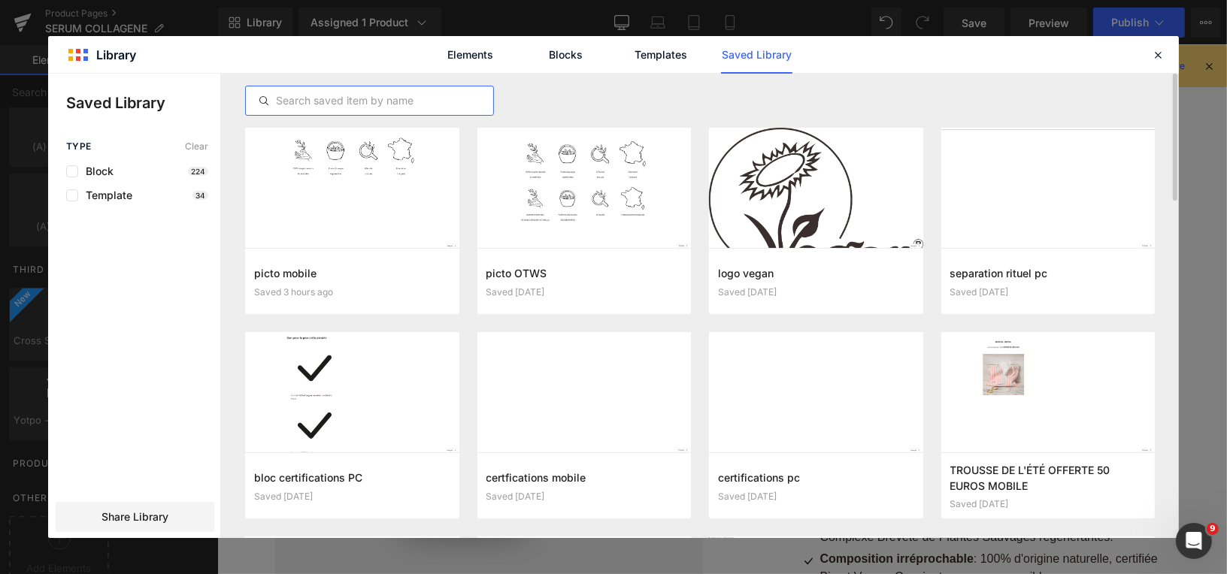
click at [420, 106] on input "text" at bounding box center [369, 101] width 247 height 18
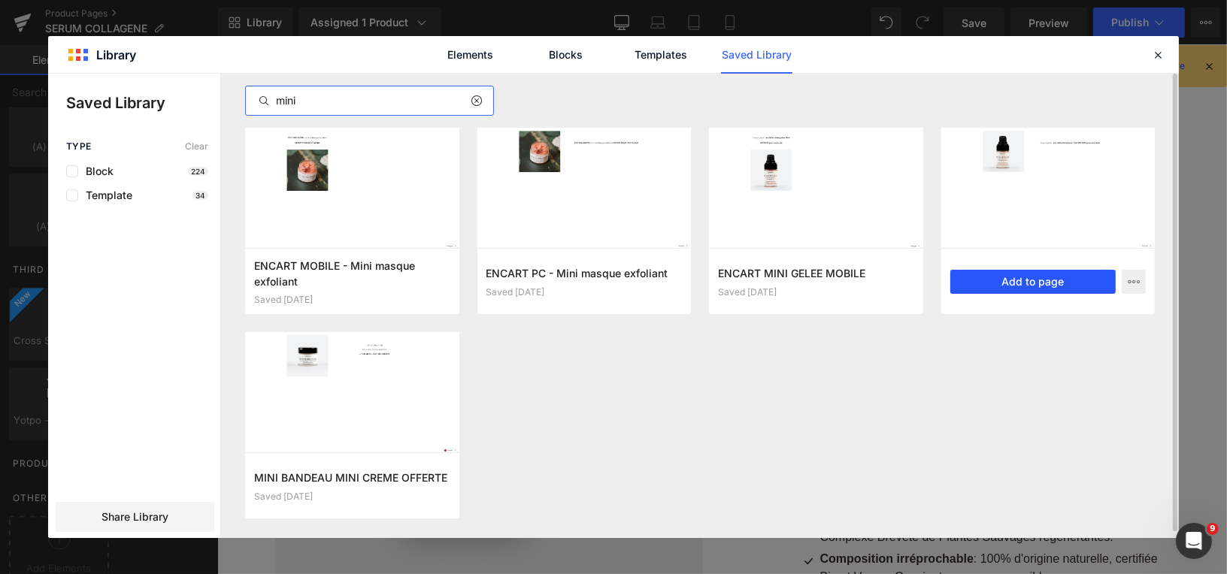
type input "mini"
click at [1015, 282] on button "Add to page" at bounding box center [1033, 282] width 166 height 24
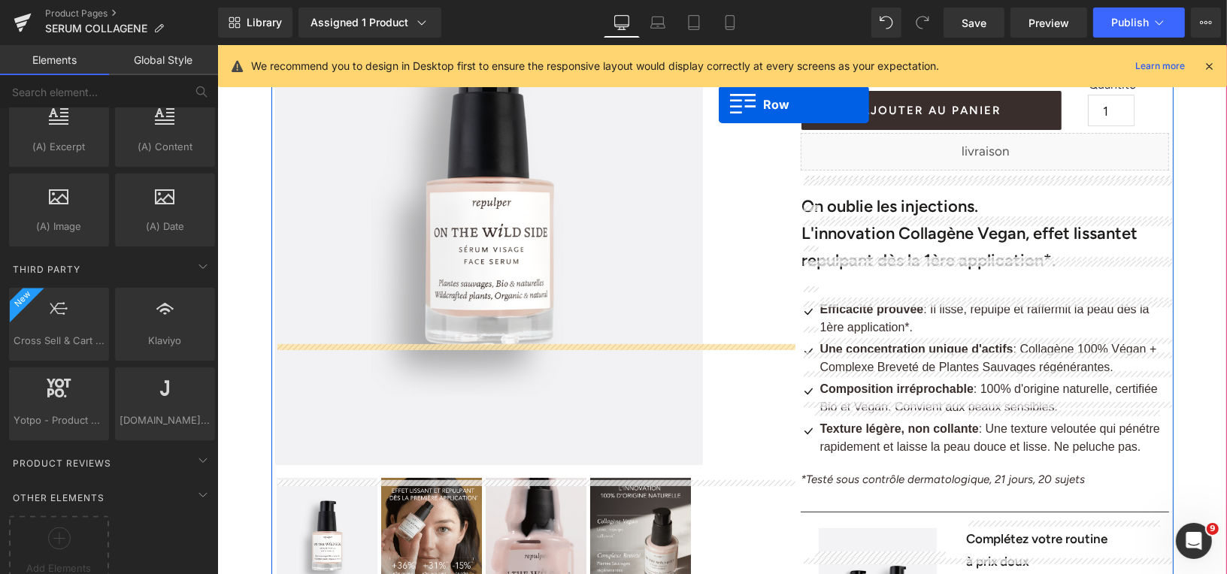
scroll to position [135, 0]
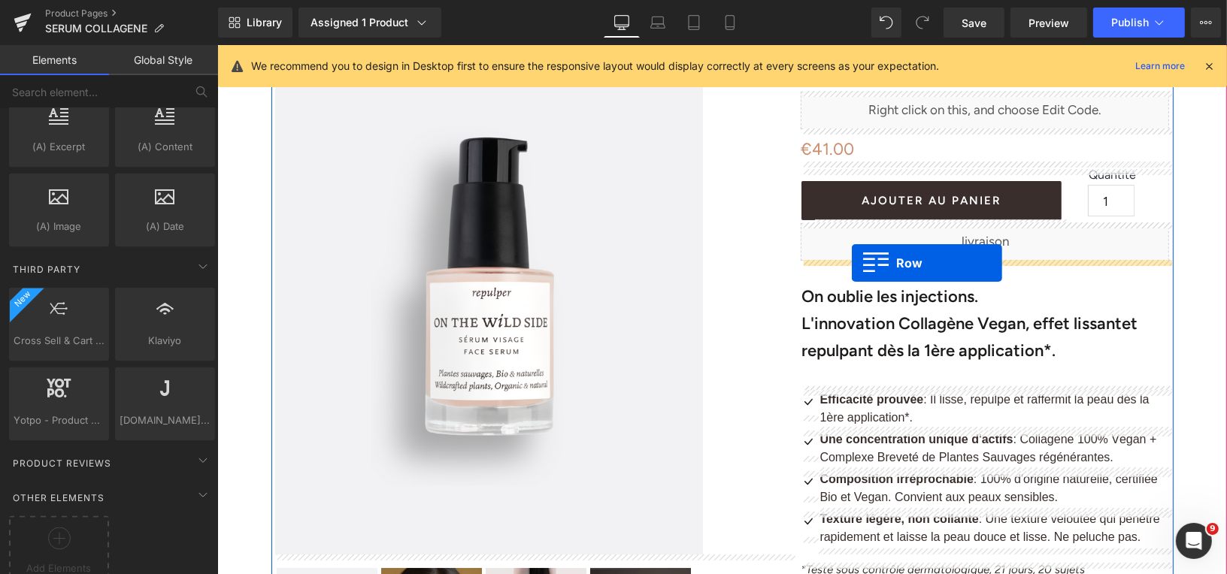
drag, startPoint x: 279, startPoint y: 132, endPoint x: 850, endPoint y: 263, distance: 586.2
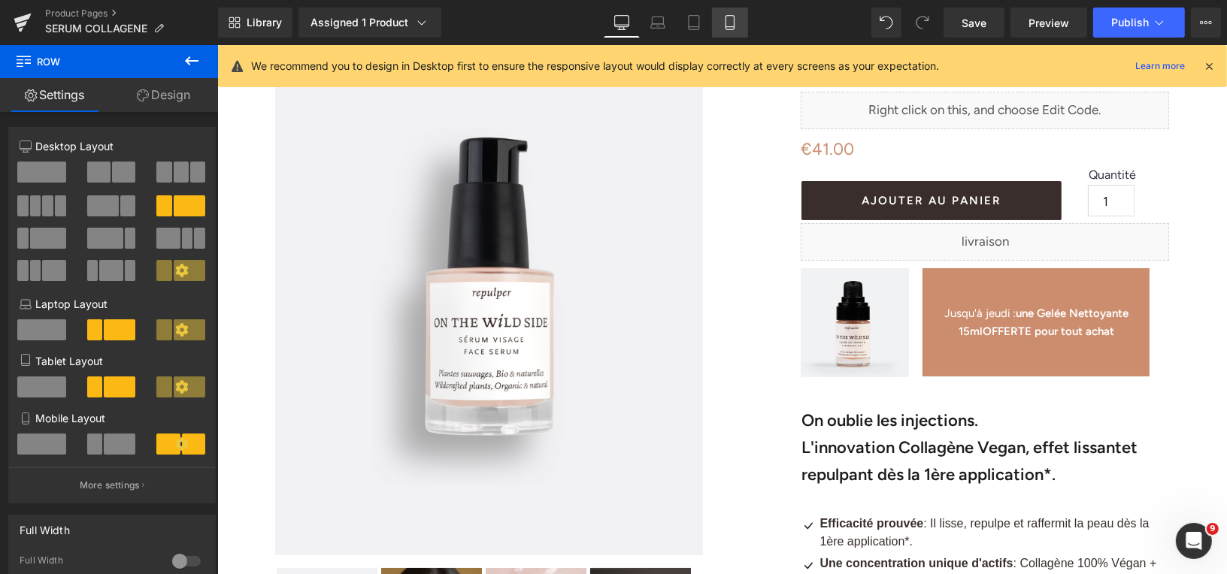
click at [730, 18] on icon at bounding box center [729, 22] width 15 height 15
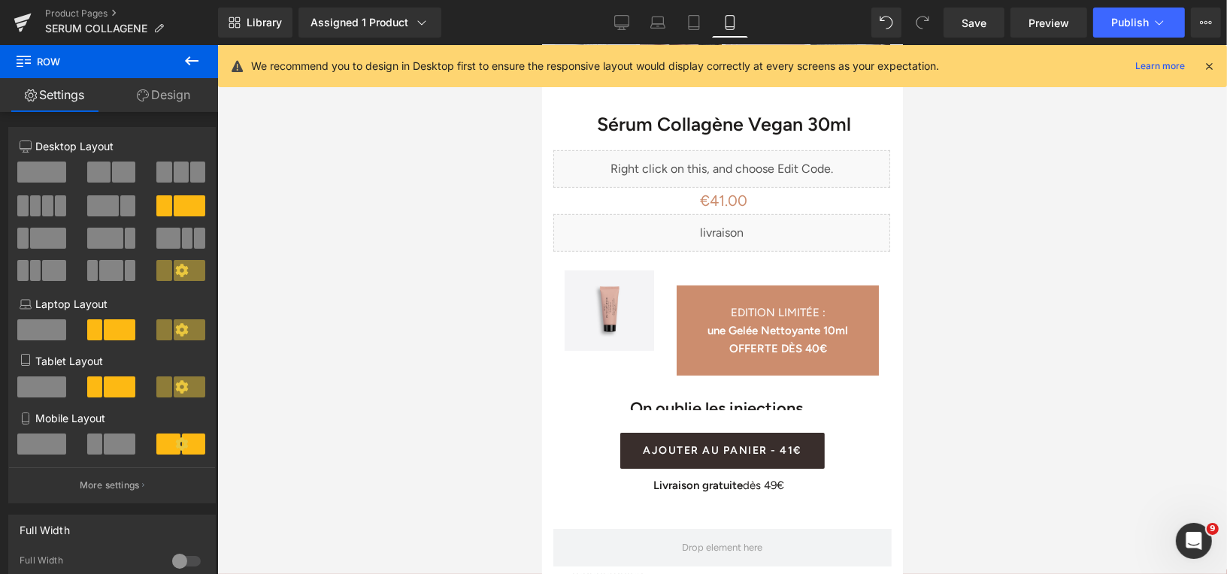
scroll to position [573, 0]
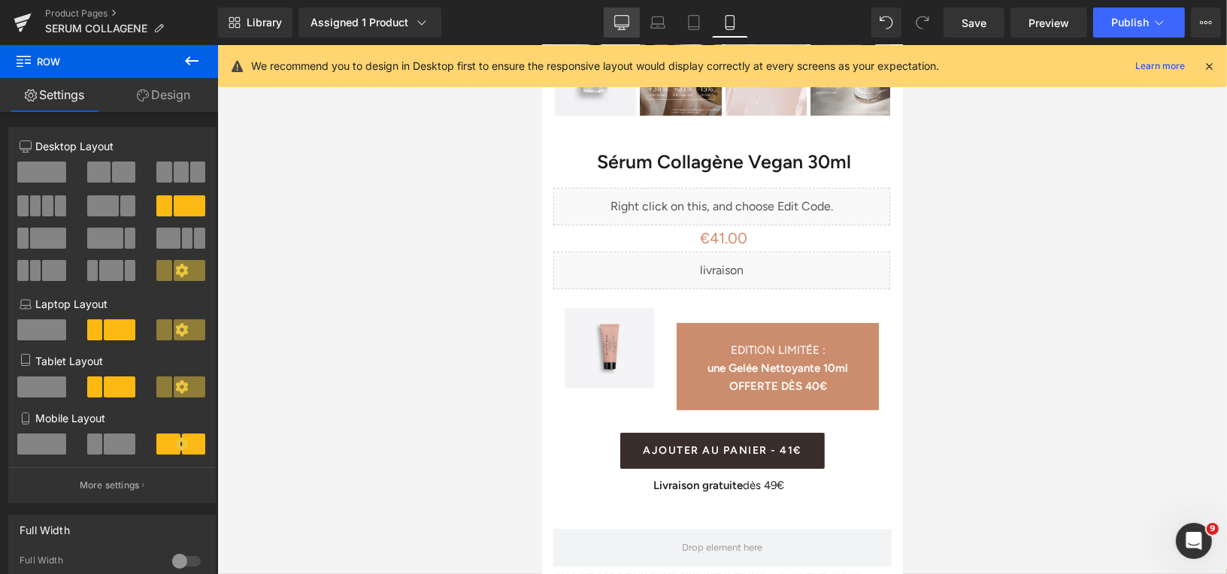
click at [623, 26] on icon at bounding box center [622, 21] width 14 height 11
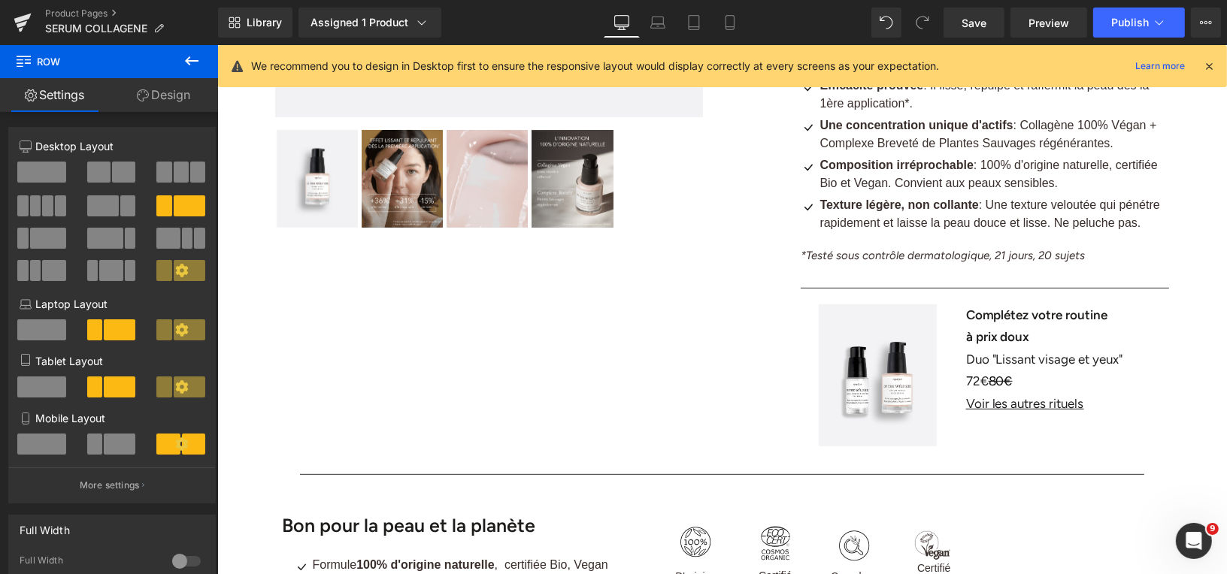
scroll to position [171, 0]
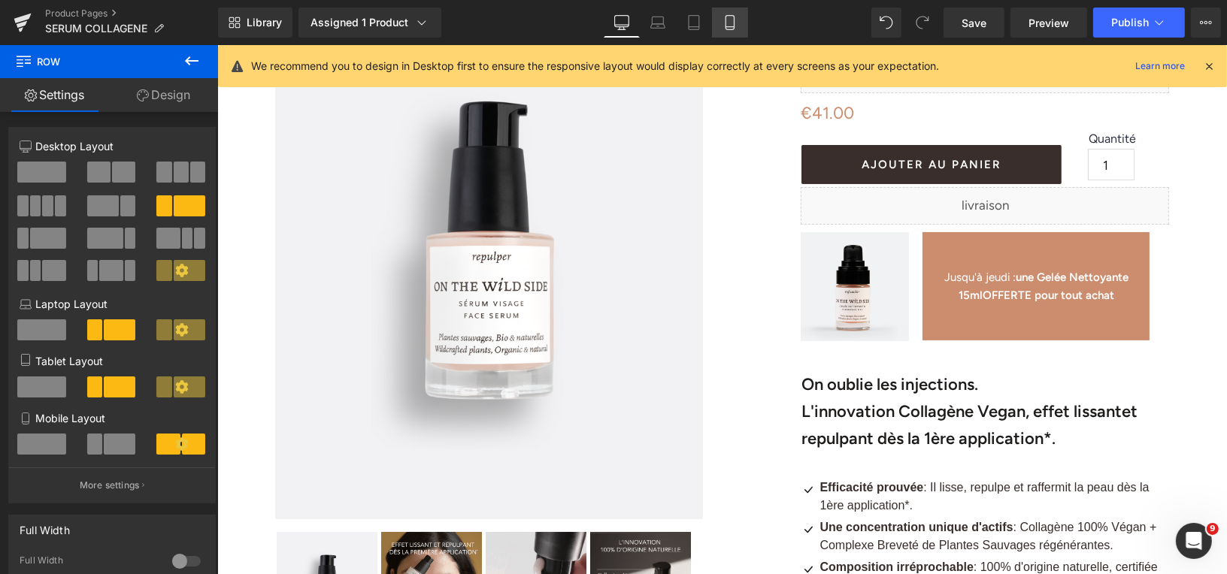
click at [730, 22] on icon at bounding box center [729, 22] width 15 height 15
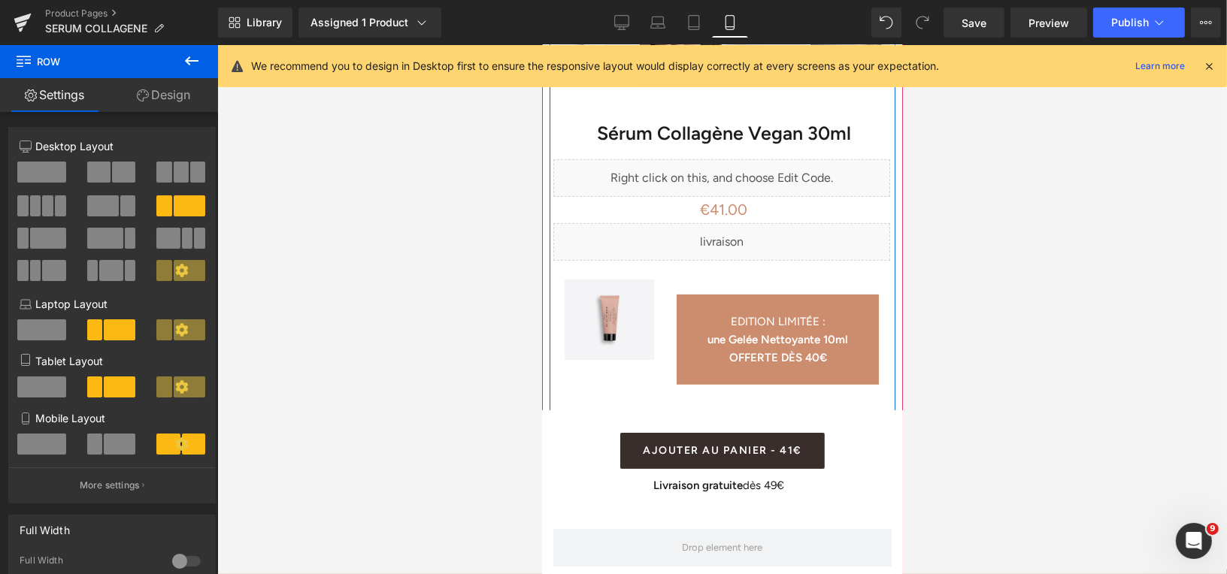
scroll to position [784, 0]
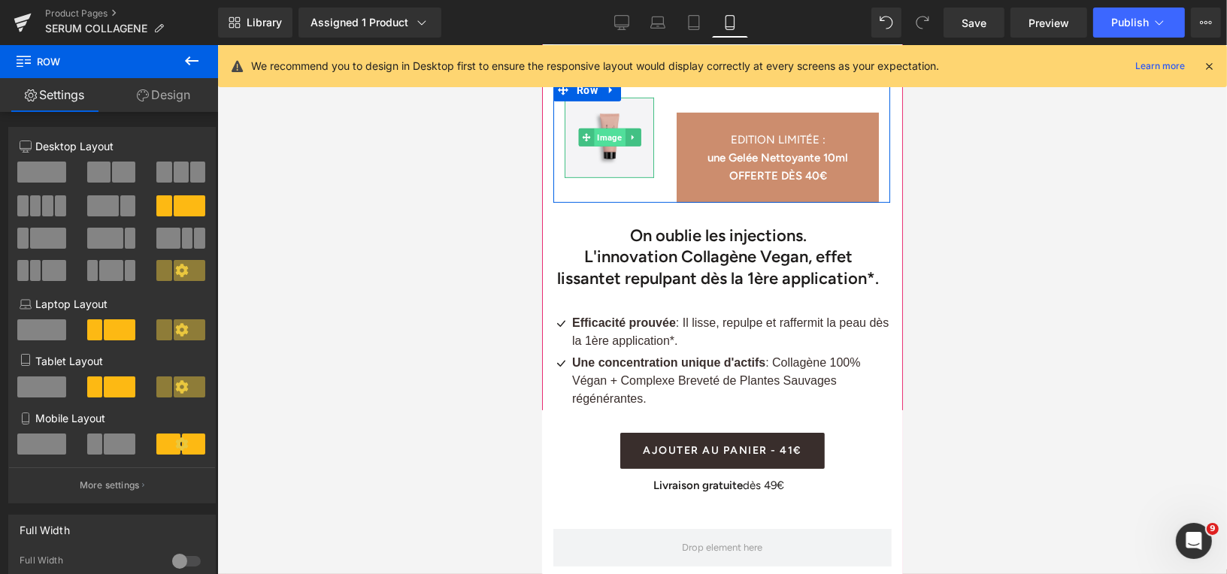
click at [609, 128] on span "Image" at bounding box center [608, 137] width 31 height 18
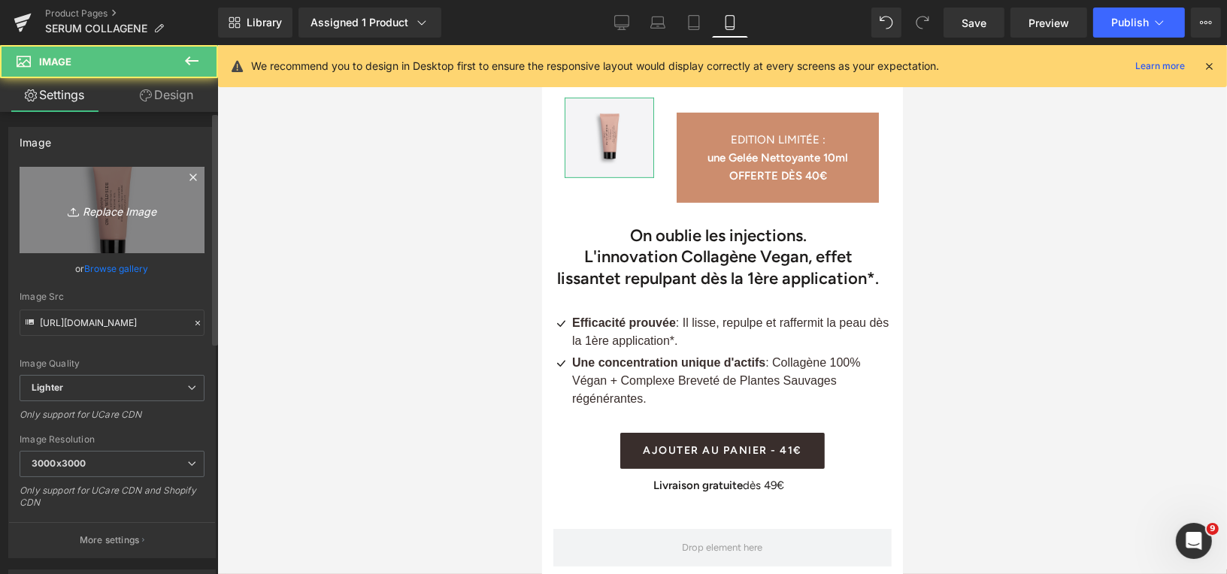
click at [111, 207] on icon "Replace Image" at bounding box center [112, 210] width 120 height 19
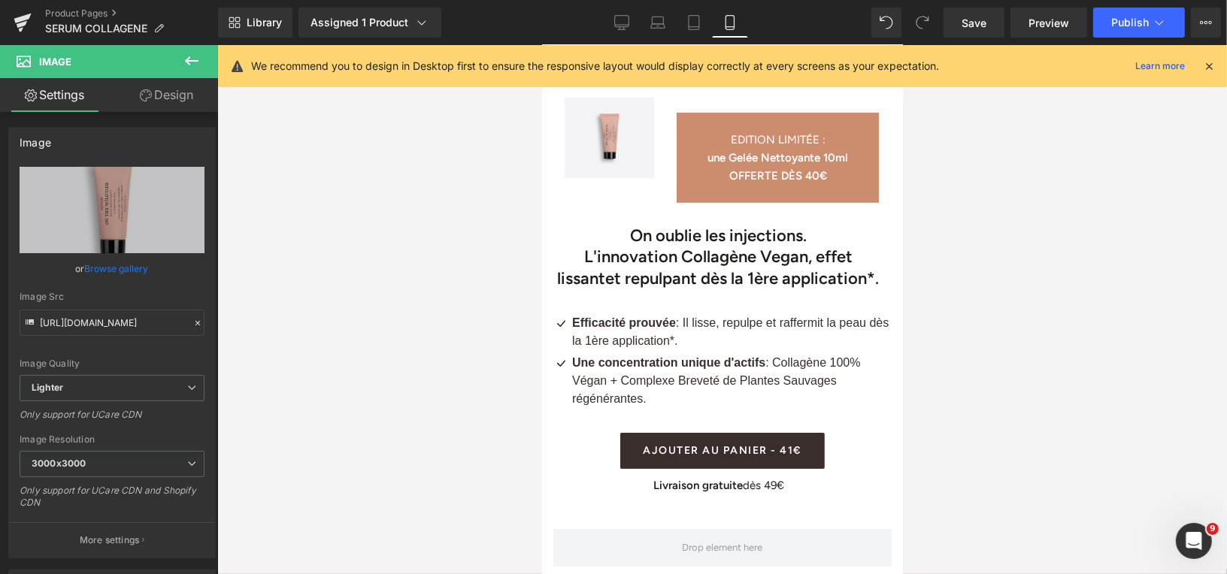
type input "C:\fakepath\Masque Exfoliant (6).png"
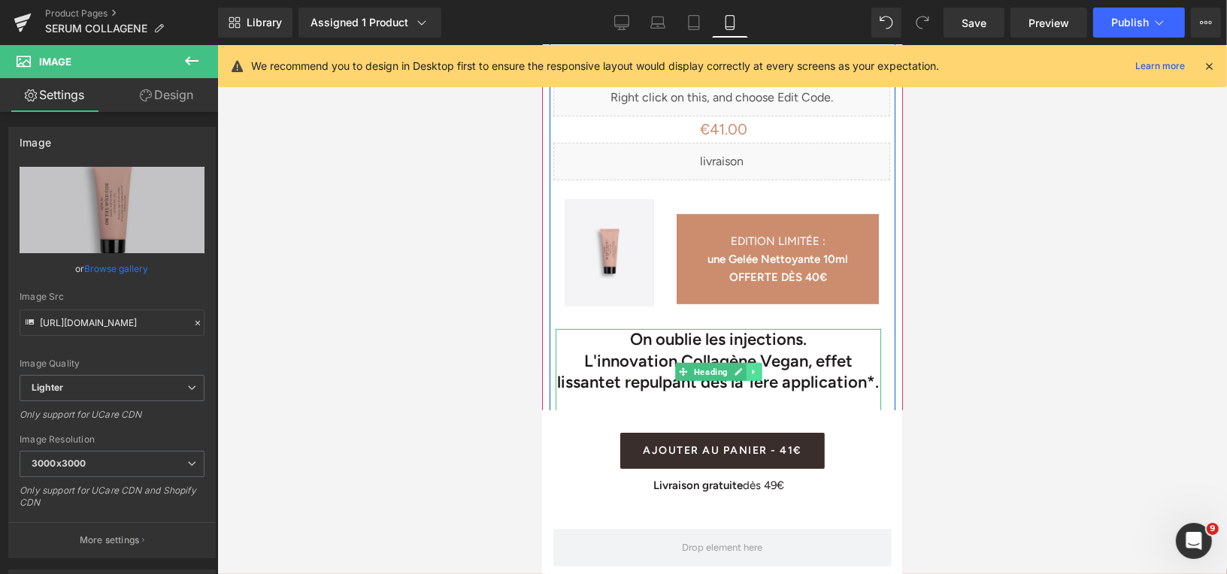
scroll to position [682, 0]
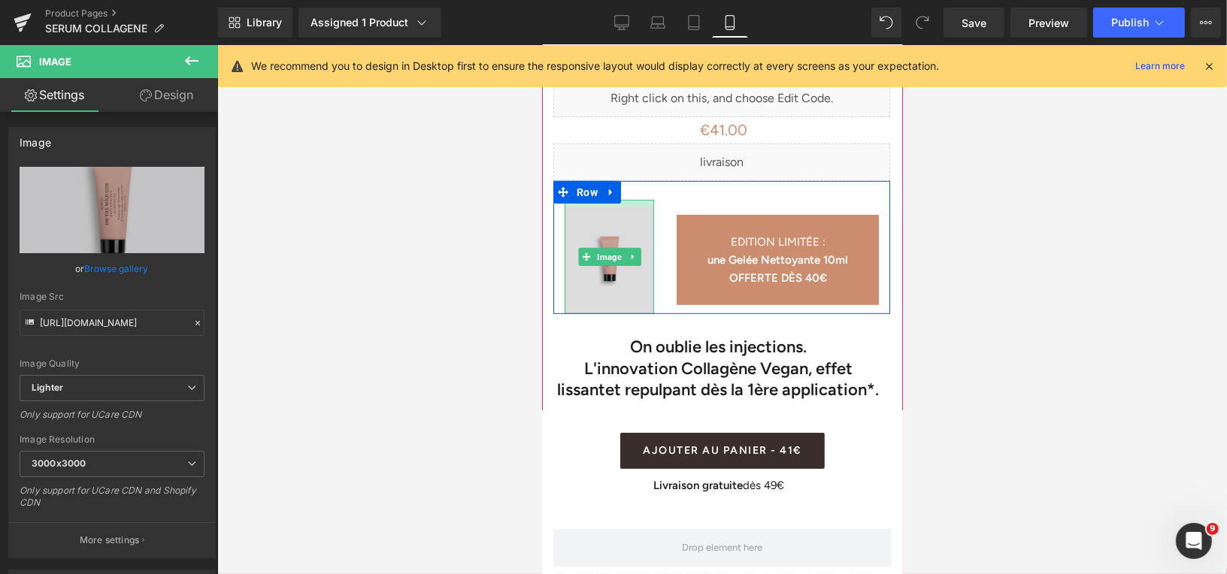
click at [634, 199] on div "Image" at bounding box center [608, 256] width 89 height 115
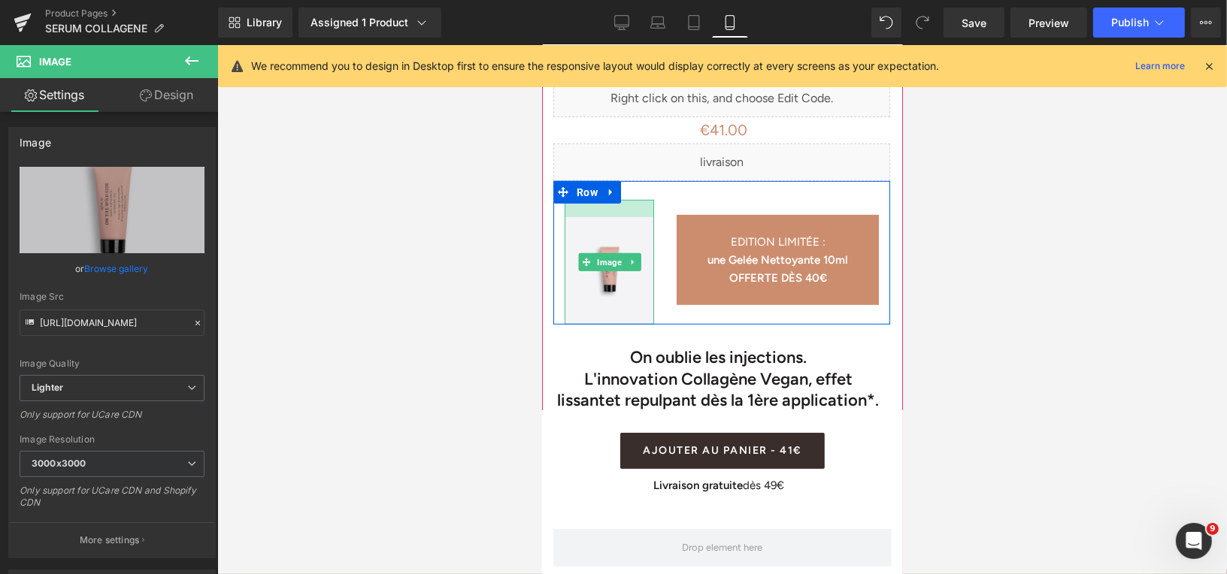
drag, startPoint x: 636, startPoint y: 186, endPoint x: 636, endPoint y: 197, distance: 10.5
click at [636, 199] on div at bounding box center [608, 207] width 89 height 17
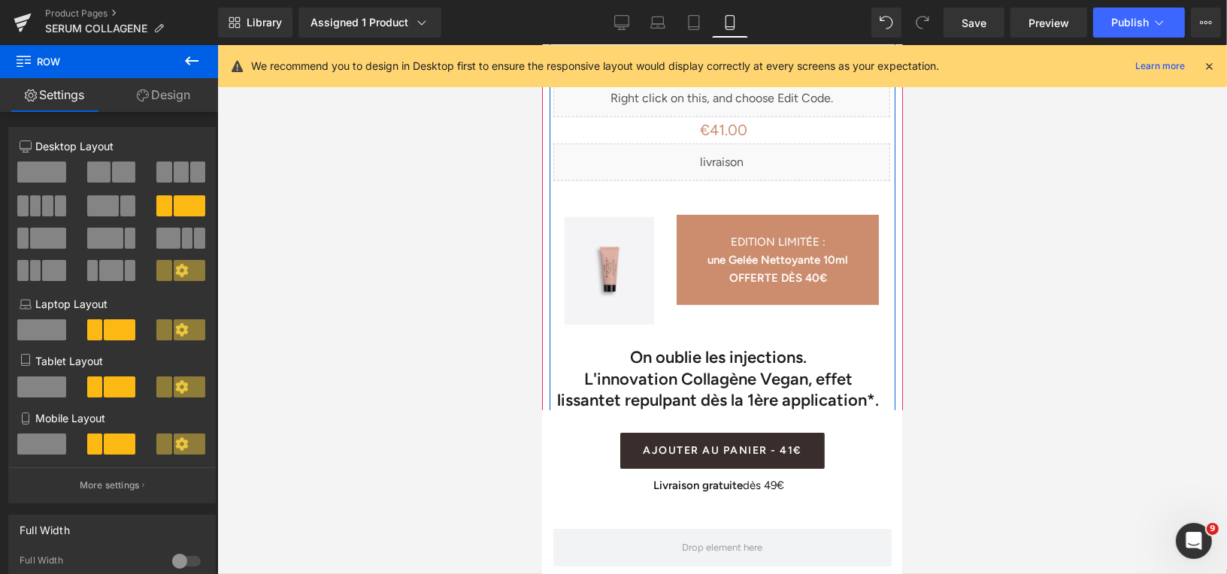
drag, startPoint x: 622, startPoint y: 304, endPoint x: 624, endPoint y: 316, distance: 13.0
click at [624, 316] on div "Sérum Collagène Vegan 30ml (P) Title Liquid Liquid €41.00 €0 (P) Price AJOUTER …" at bounding box center [721, 447] width 344 height 878
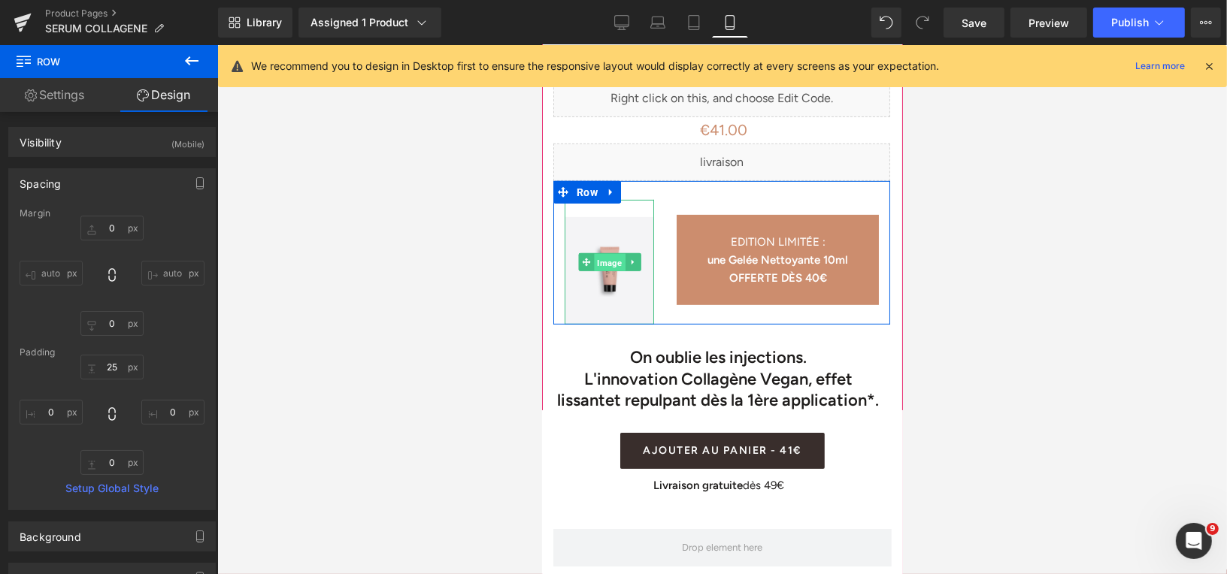
click at [609, 253] on span "Image" at bounding box center [608, 262] width 31 height 18
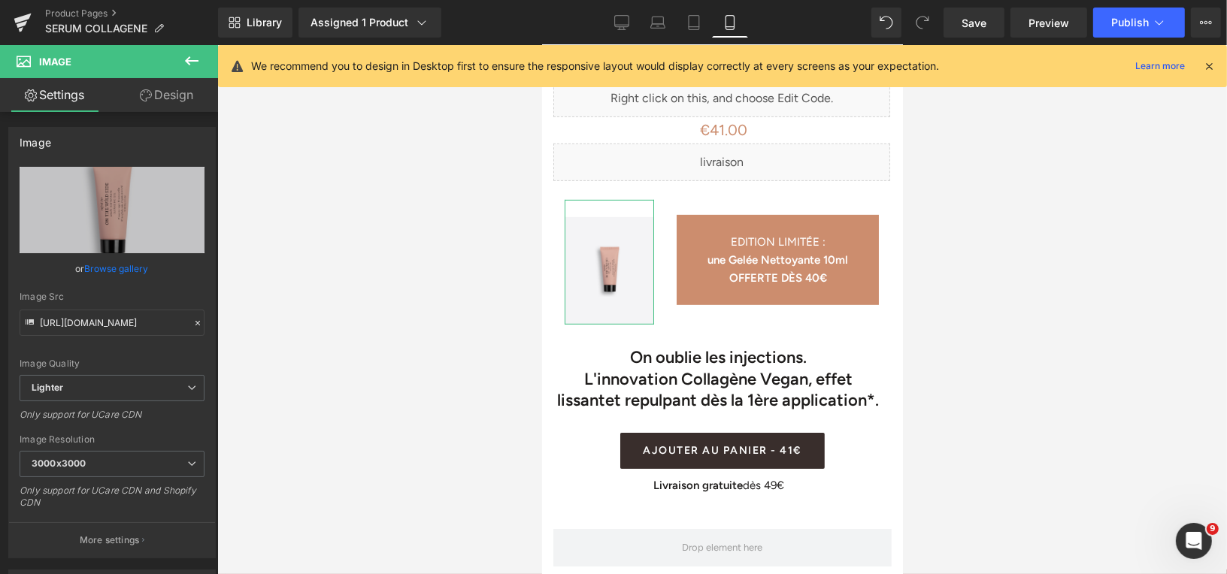
click at [165, 101] on link "Design" at bounding box center [166, 95] width 109 height 34
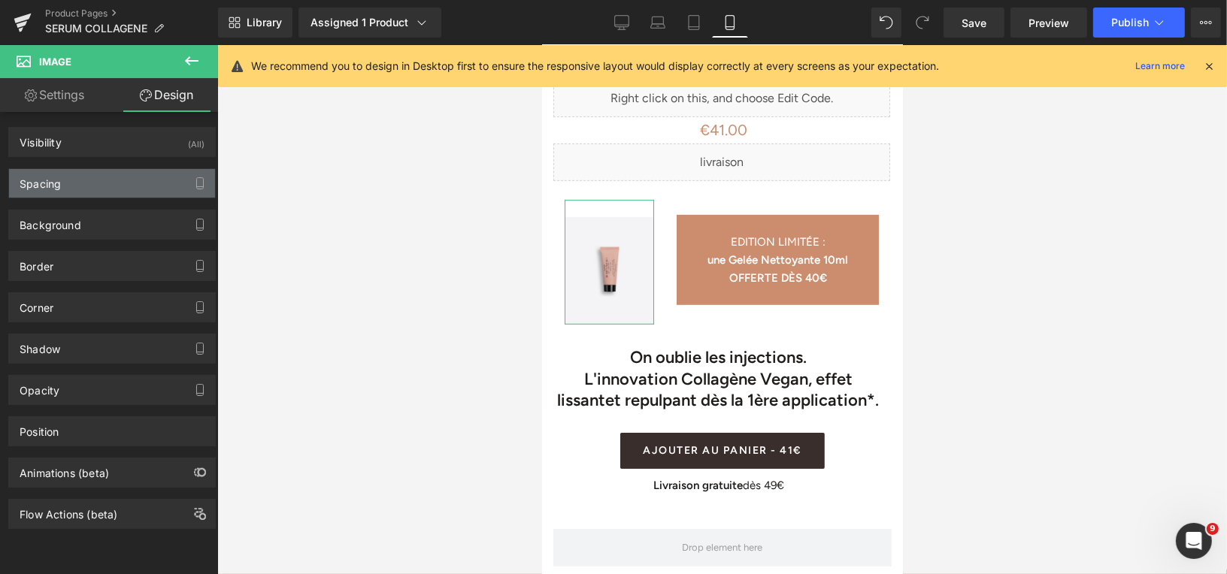
click at [108, 186] on div "Spacing" at bounding box center [112, 183] width 206 height 29
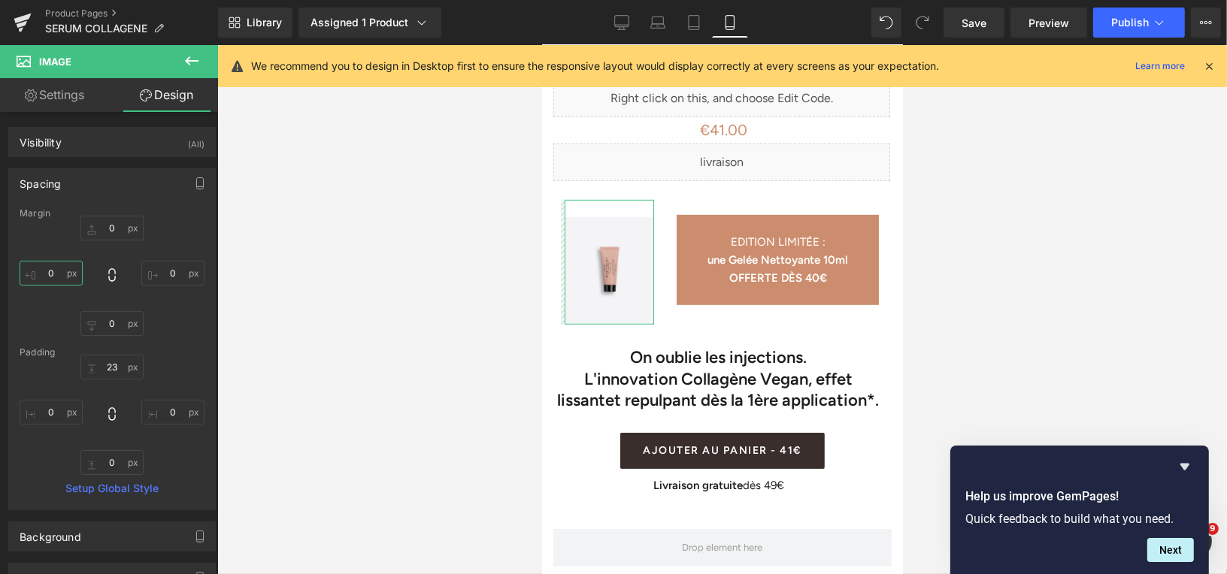
click at [62, 269] on input "0" at bounding box center [51, 273] width 63 height 25
type input "1°"
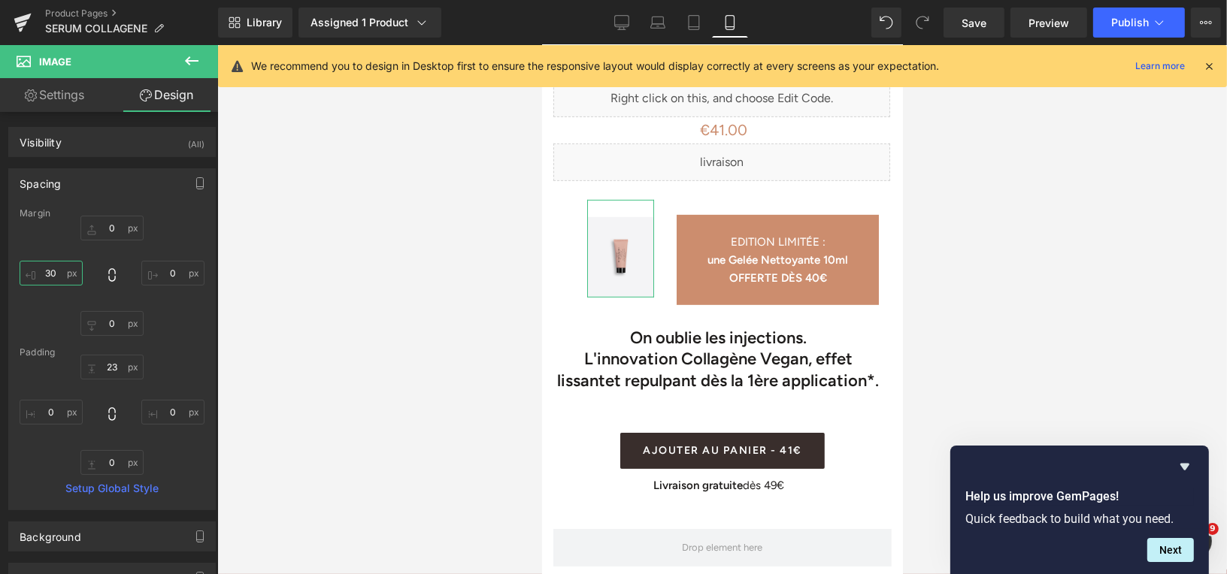
type input "3"
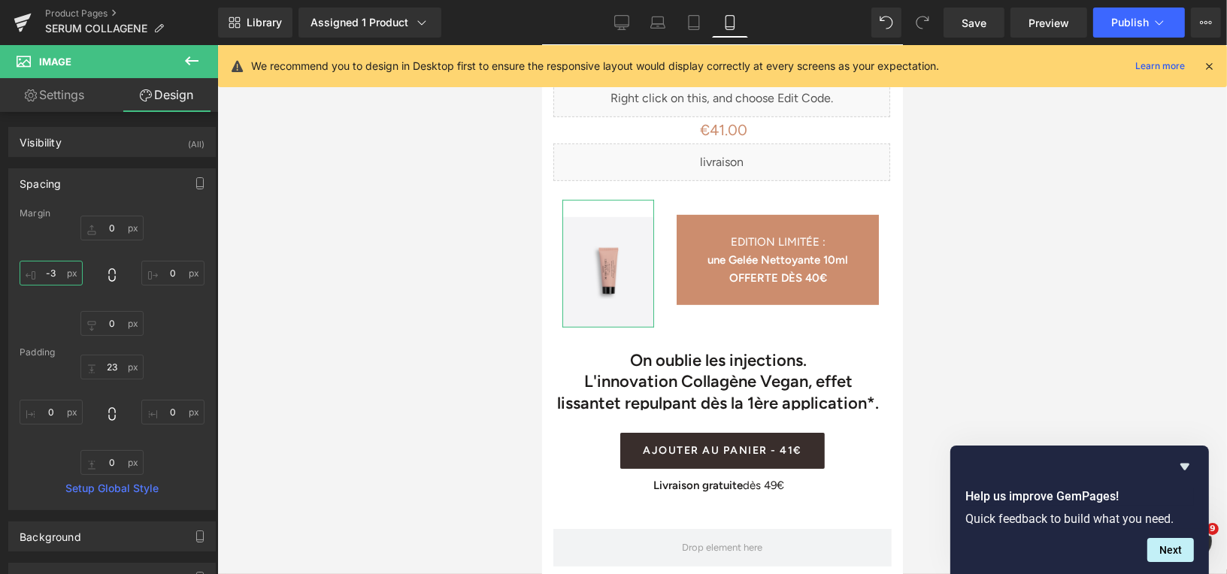
type input "-"
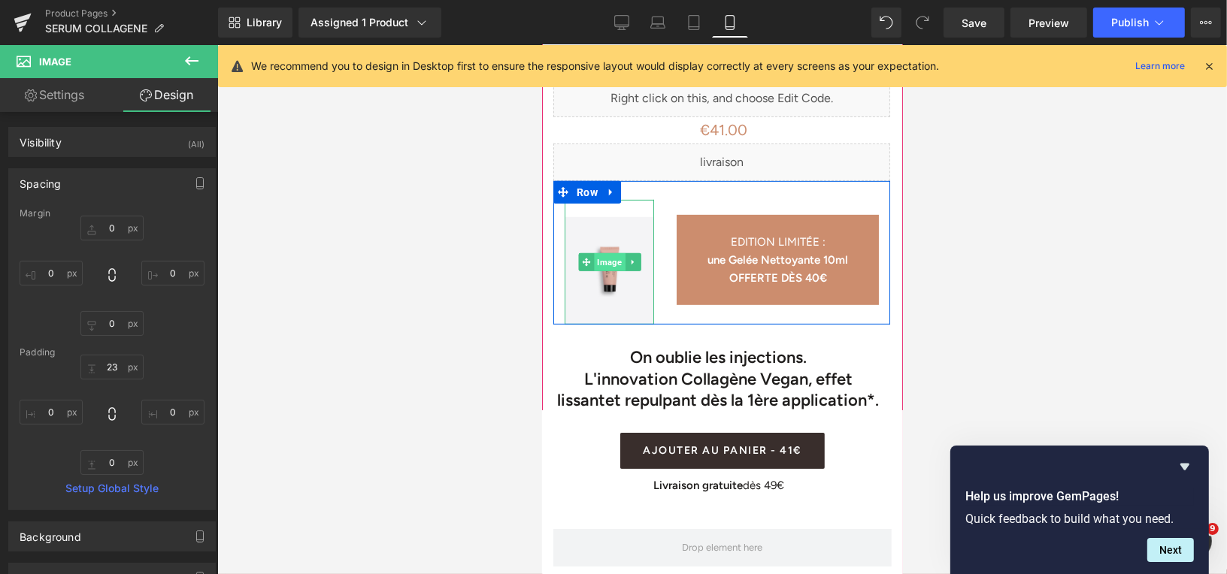
click at [603, 253] on span "Image" at bounding box center [608, 262] width 31 height 18
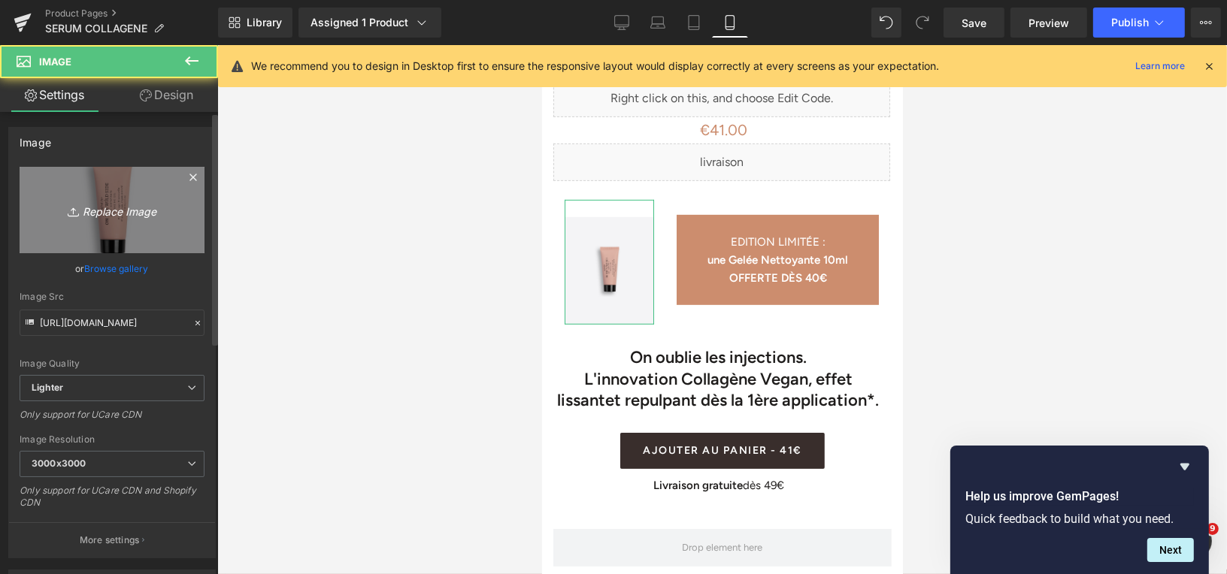
click at [110, 209] on icon "Replace Image" at bounding box center [112, 210] width 120 height 19
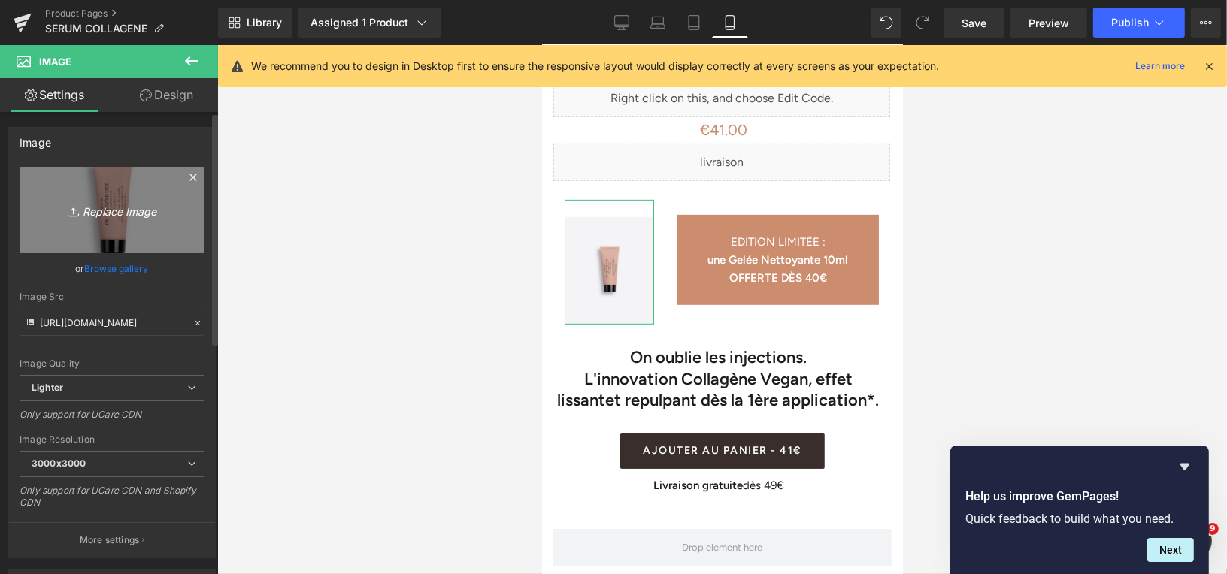
click at [132, 213] on icon "Replace Image" at bounding box center [112, 210] width 120 height 19
type input "C:\fakepath\Design sans titre (24).png"
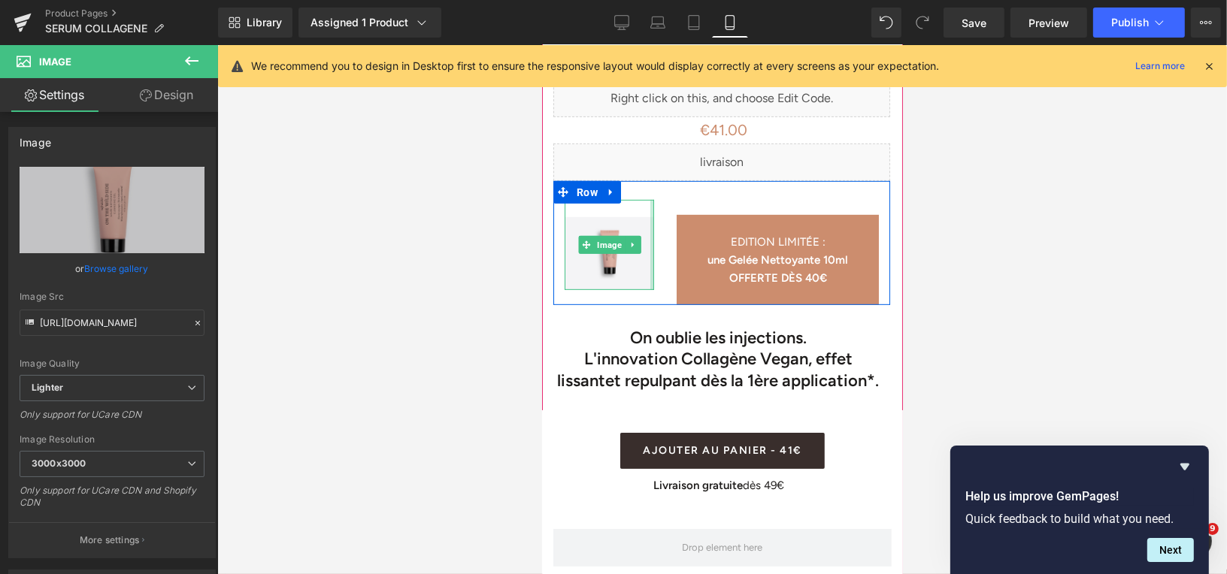
drag, startPoint x: 652, startPoint y: 250, endPoint x: 670, endPoint y: 250, distance: 18.0
click at [670, 250] on div "Image EDITION LIMITÉE : une Gelée Nettoyante 10ml OFFERTE DÈS 40€ Text Block Row" at bounding box center [720, 242] width 337 height 124
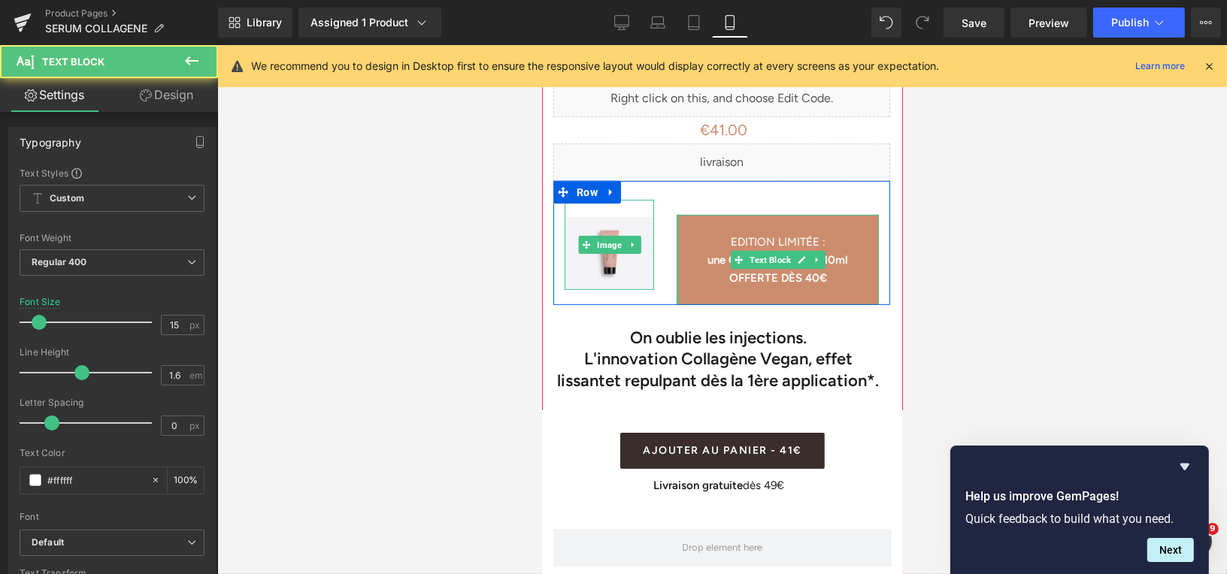
drag, startPoint x: 677, startPoint y: 247, endPoint x: 663, endPoint y: 243, distance: 15.0
click at [658, 243] on div "Image EDITION LIMITÉE : une Gelée Nettoyante 10ml OFFERTE DÈS 40€ Text Block Row" at bounding box center [720, 242] width 337 height 124
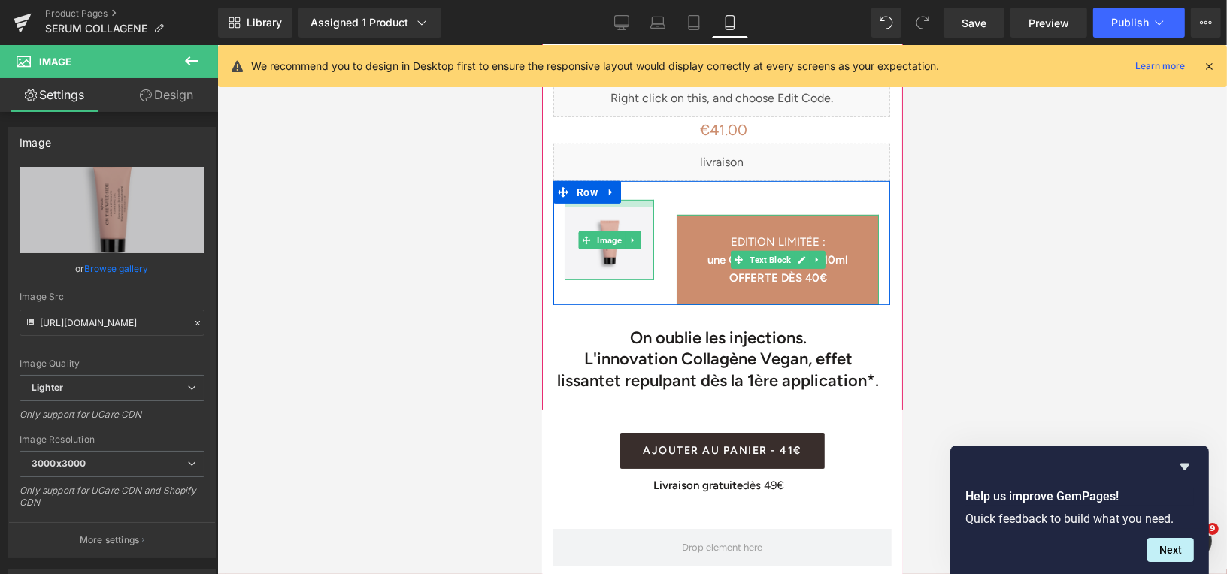
drag, startPoint x: 630, startPoint y: 195, endPoint x: 628, endPoint y: 184, distance: 10.6
click at [628, 199] on div at bounding box center [608, 203] width 89 height 8
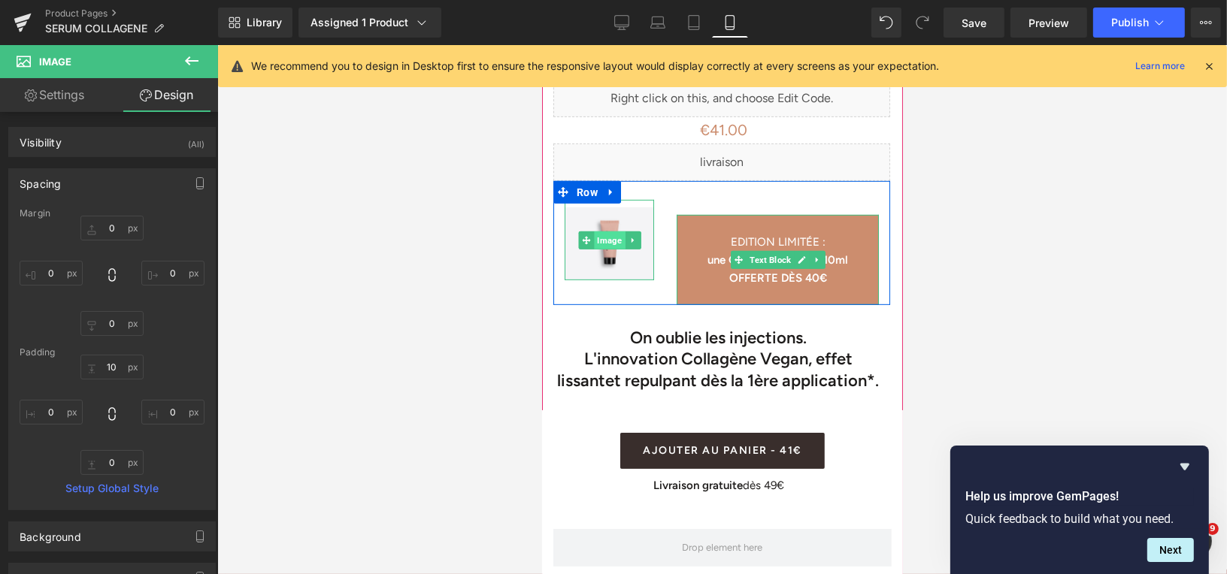
click at [610, 231] on span "Image" at bounding box center [608, 240] width 31 height 18
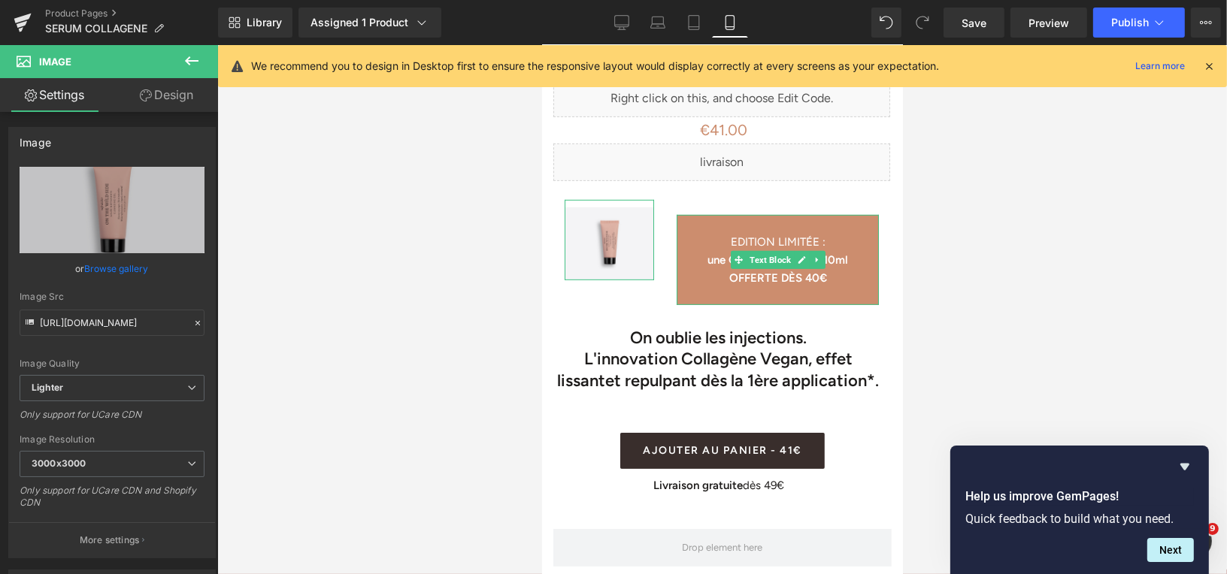
click at [183, 98] on link "Design" at bounding box center [166, 95] width 109 height 34
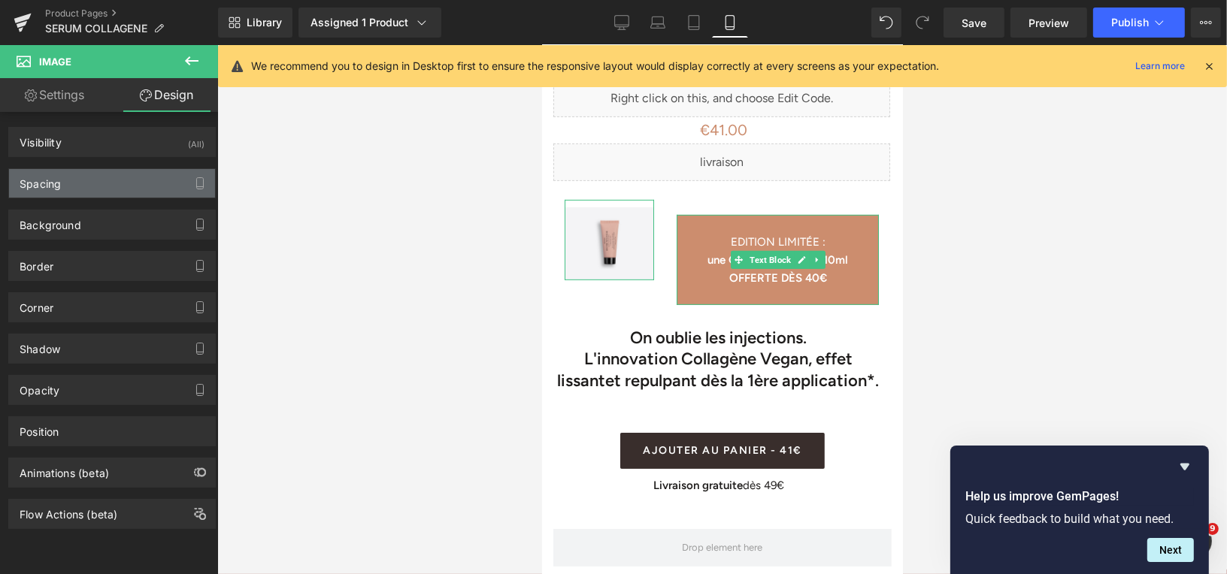
click at [156, 175] on div "Spacing" at bounding box center [112, 183] width 206 height 29
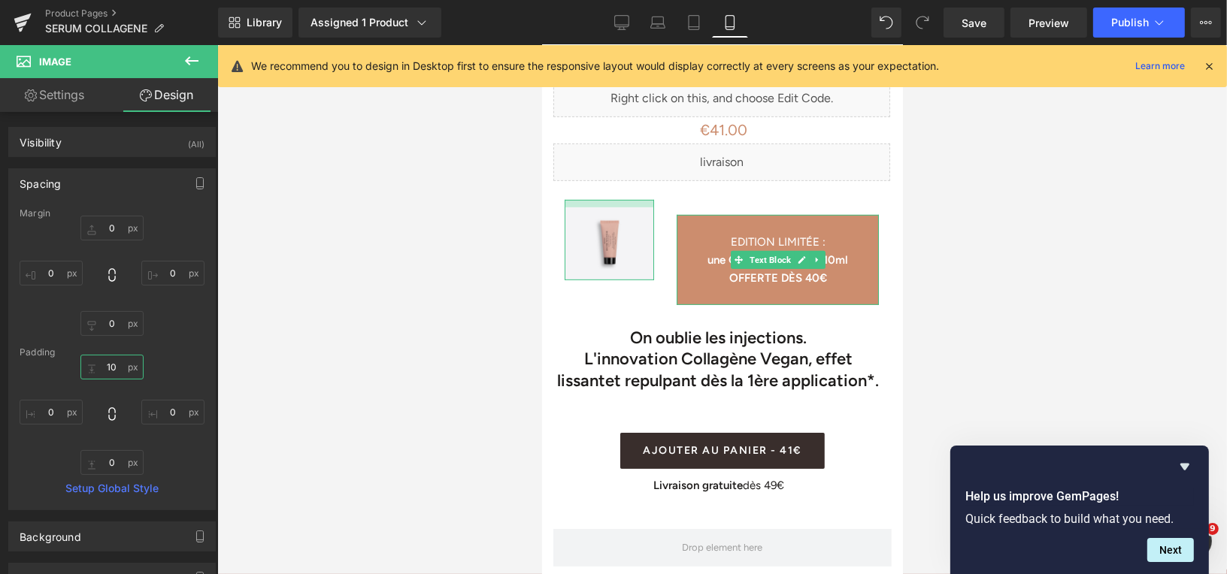
click at [112, 369] on input "10" at bounding box center [111, 367] width 63 height 25
click at [111, 463] on input "0" at bounding box center [111, 462] width 63 height 25
type input "1"
type input "2"
click at [158, 411] on input "0" at bounding box center [172, 412] width 63 height 25
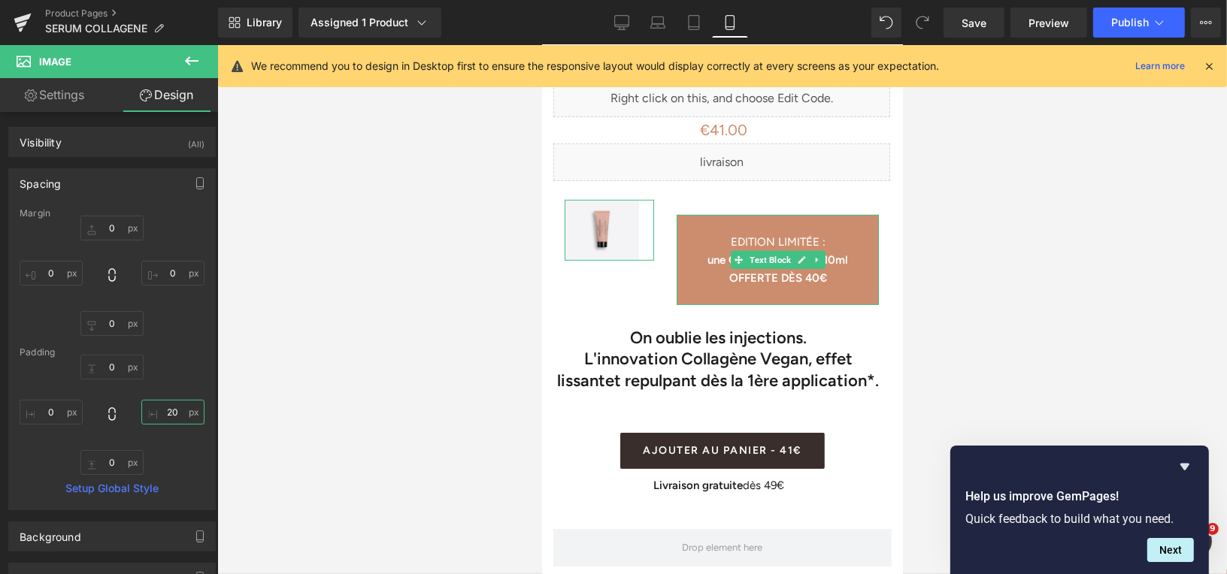
type input "0"
click at [54, 411] on input "0" at bounding box center [51, 412] width 63 height 25
type input "2"
type input "6"
click at [168, 271] on input "0" at bounding box center [172, 273] width 63 height 25
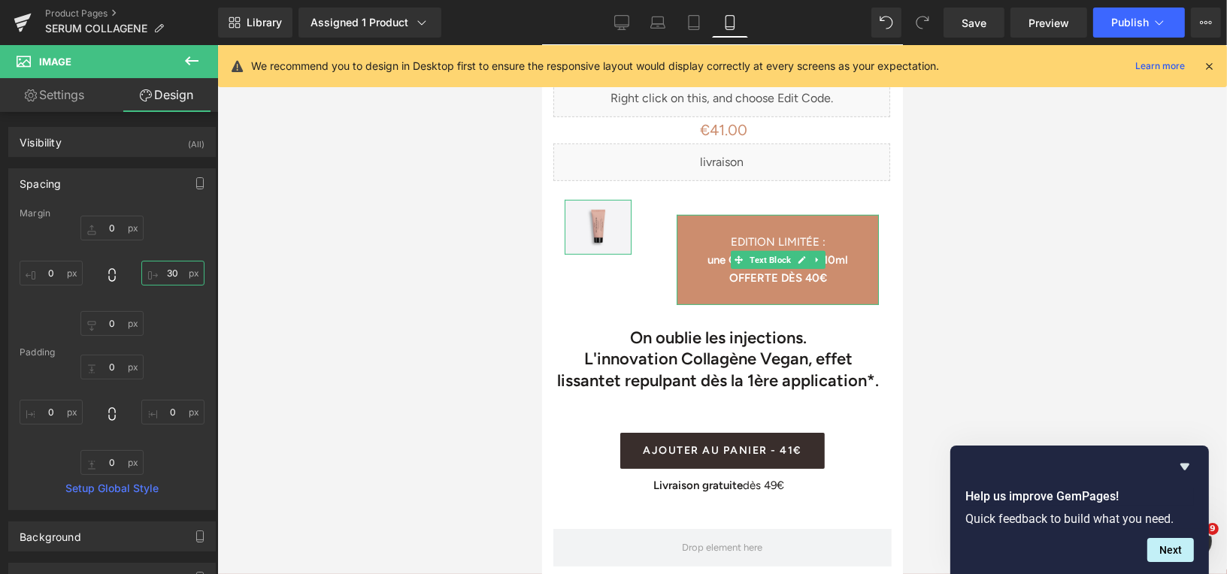
type input "3"
type input "-25"
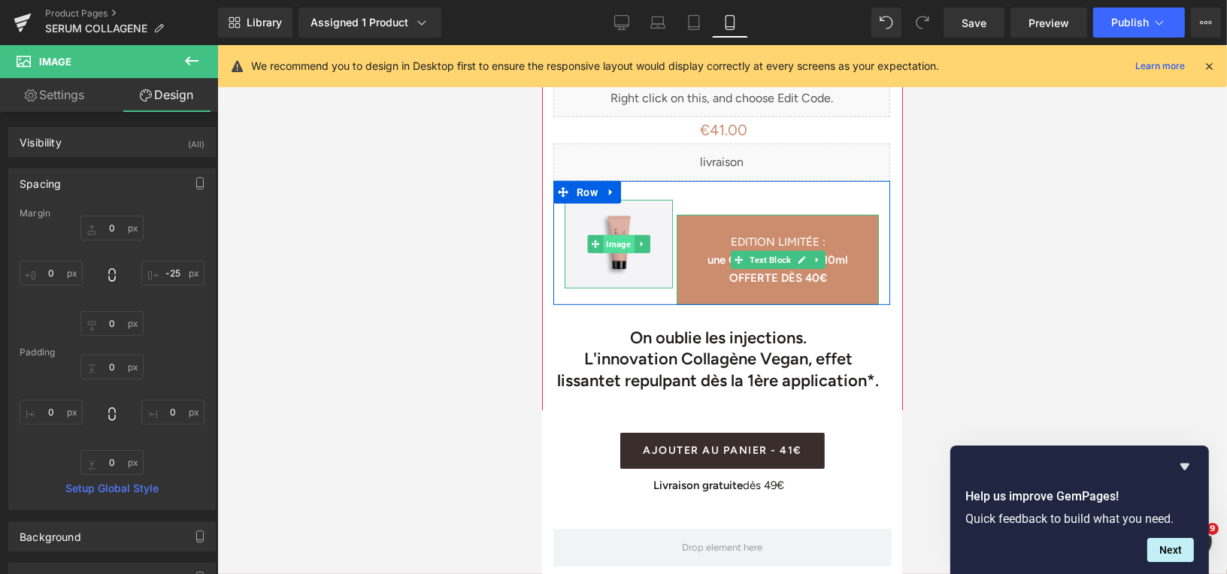
click at [620, 235] on span "Image" at bounding box center [618, 244] width 31 height 18
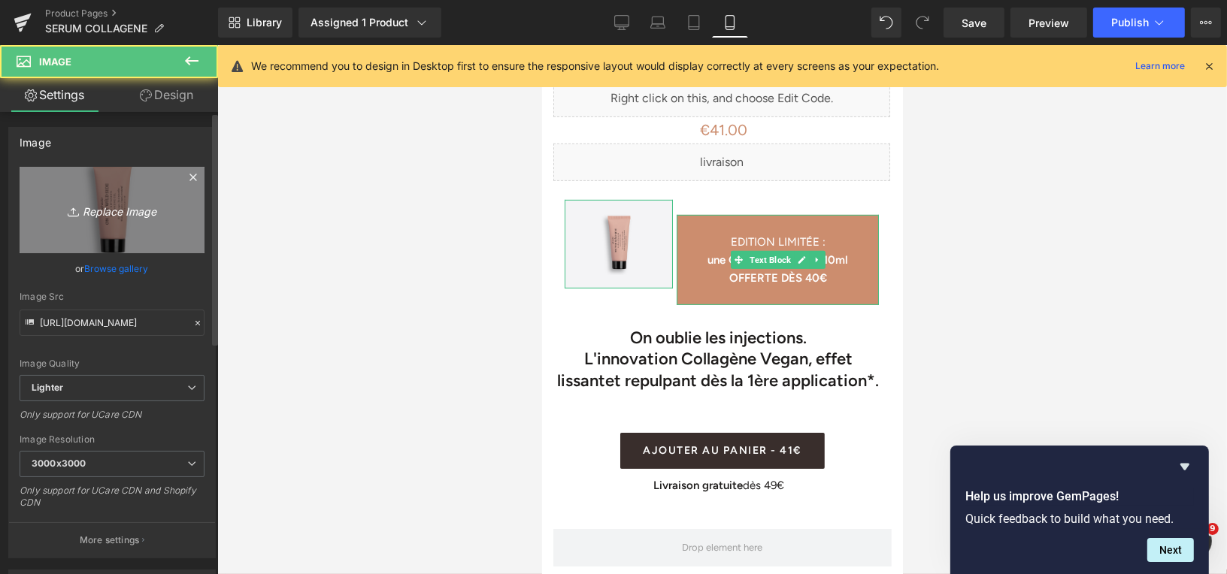
click at [138, 214] on icon "Replace Image" at bounding box center [112, 210] width 120 height 19
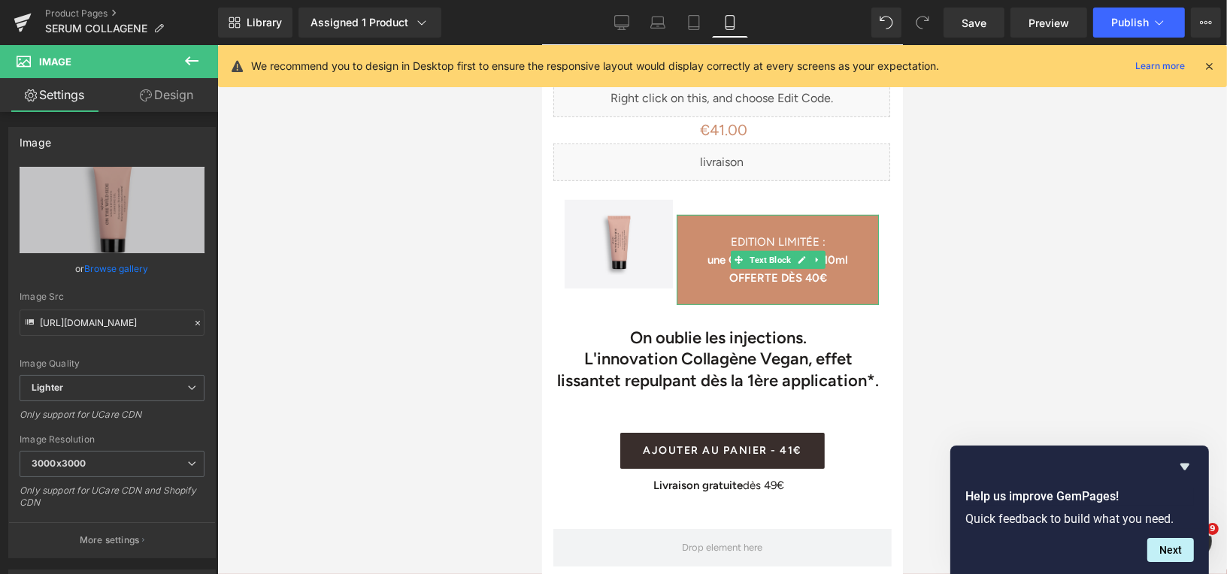
type input "C:\fakepath\Masque Exfoliant (6).png"
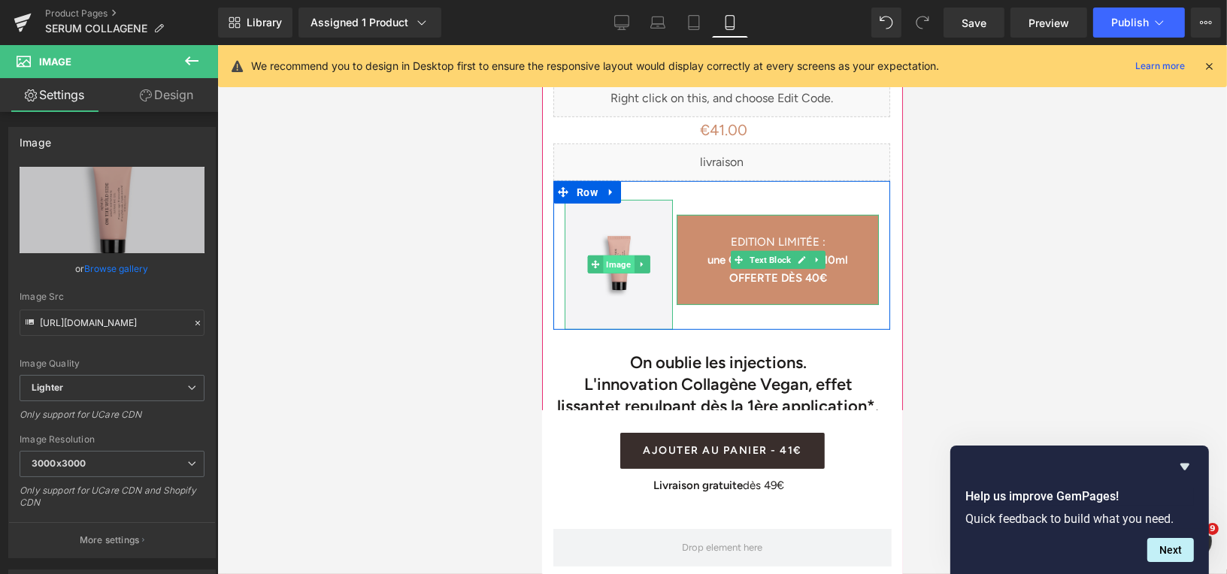
click at [611, 255] on span "Image" at bounding box center [618, 264] width 31 height 18
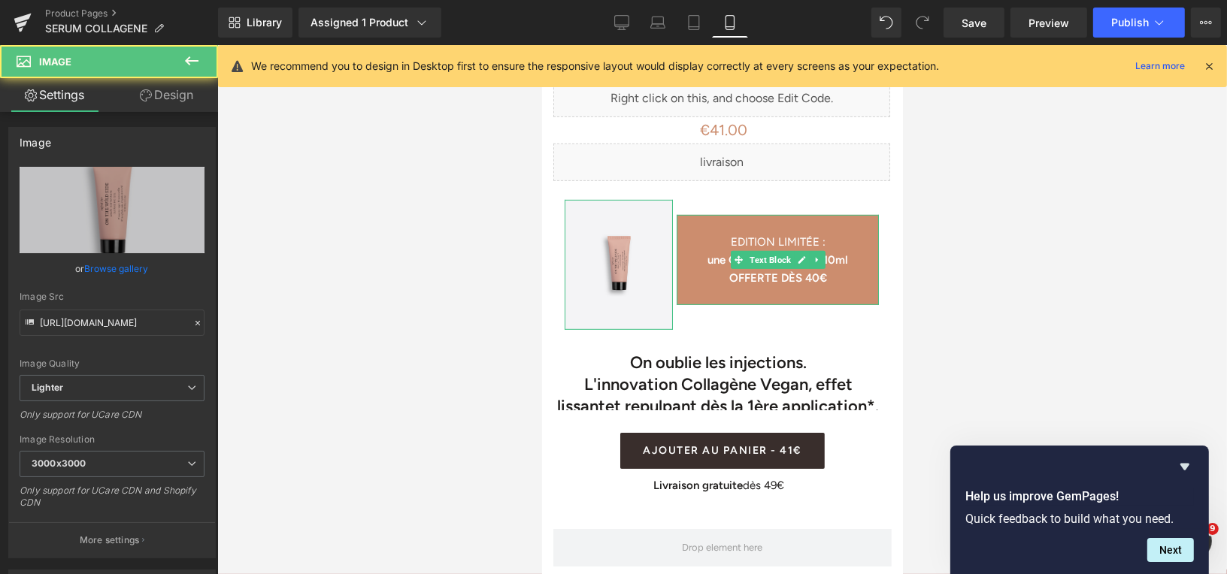
click at [181, 98] on link "Design" at bounding box center [166, 95] width 109 height 34
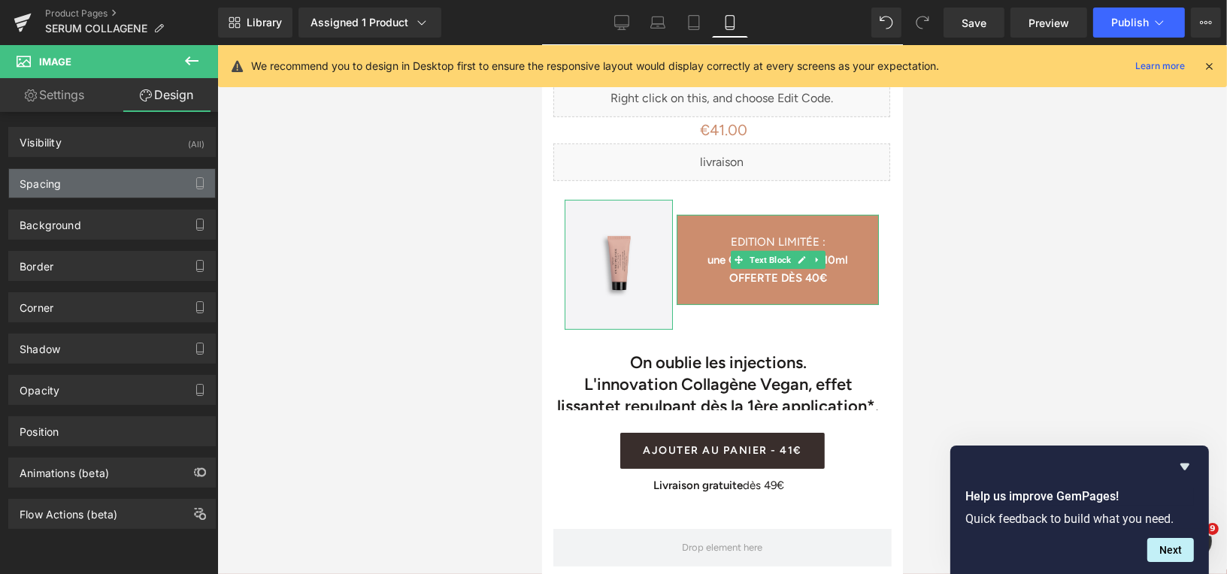
click at [122, 180] on div "Spacing" at bounding box center [112, 183] width 206 height 29
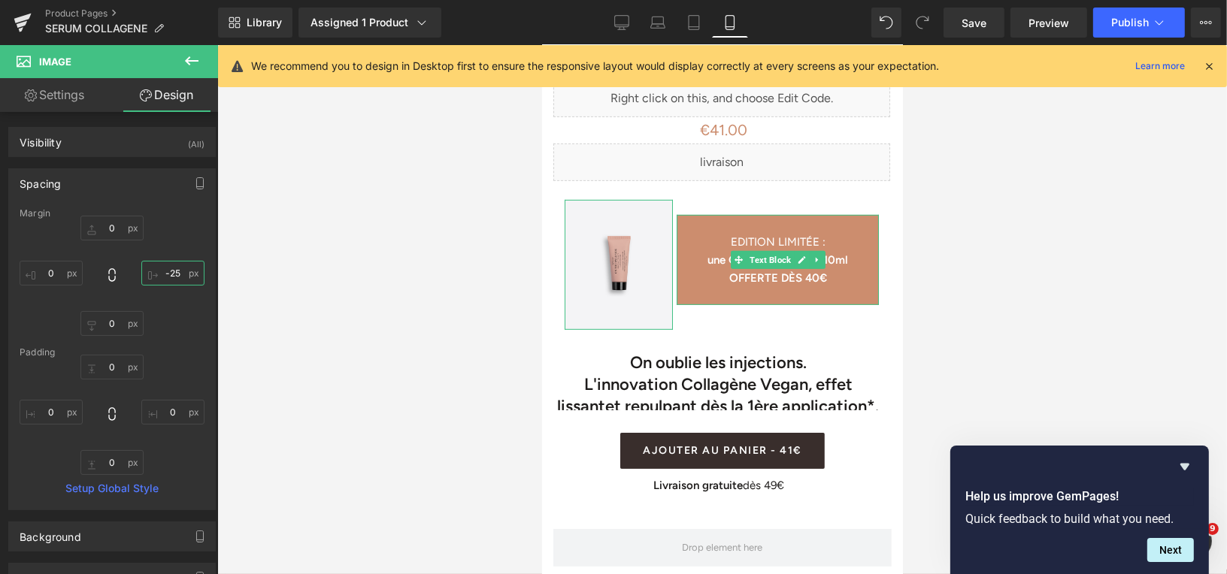
click at [172, 274] on input "text" at bounding box center [172, 273] width 63 height 25
type input "5"
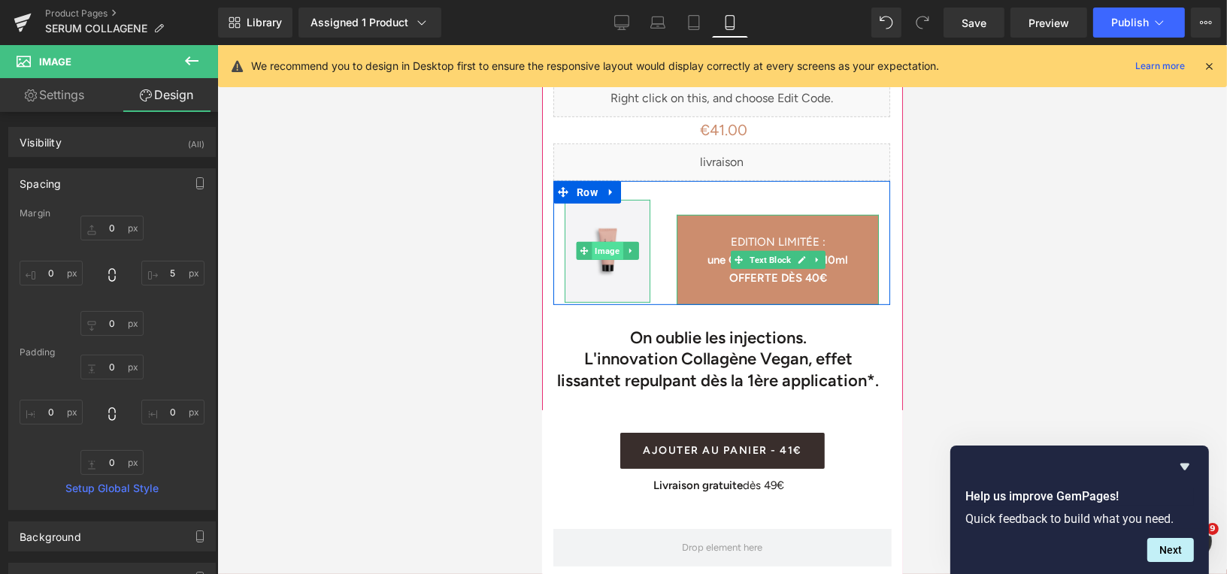
click at [609, 241] on span "Image" at bounding box center [607, 250] width 31 height 18
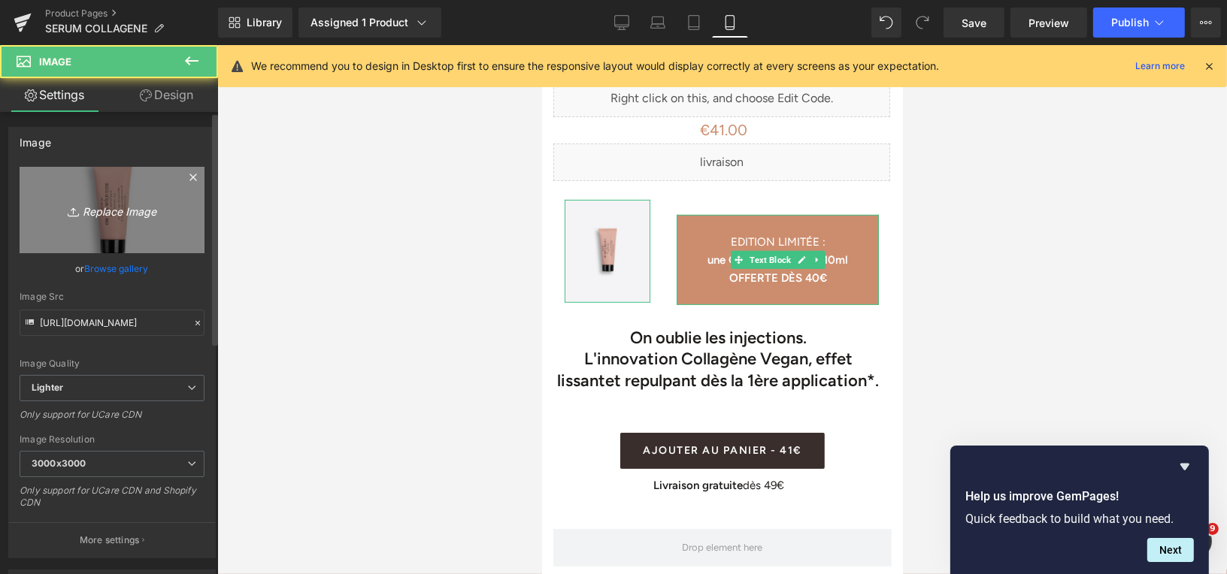
click at [120, 205] on icon "Replace Image" at bounding box center [112, 210] width 120 height 19
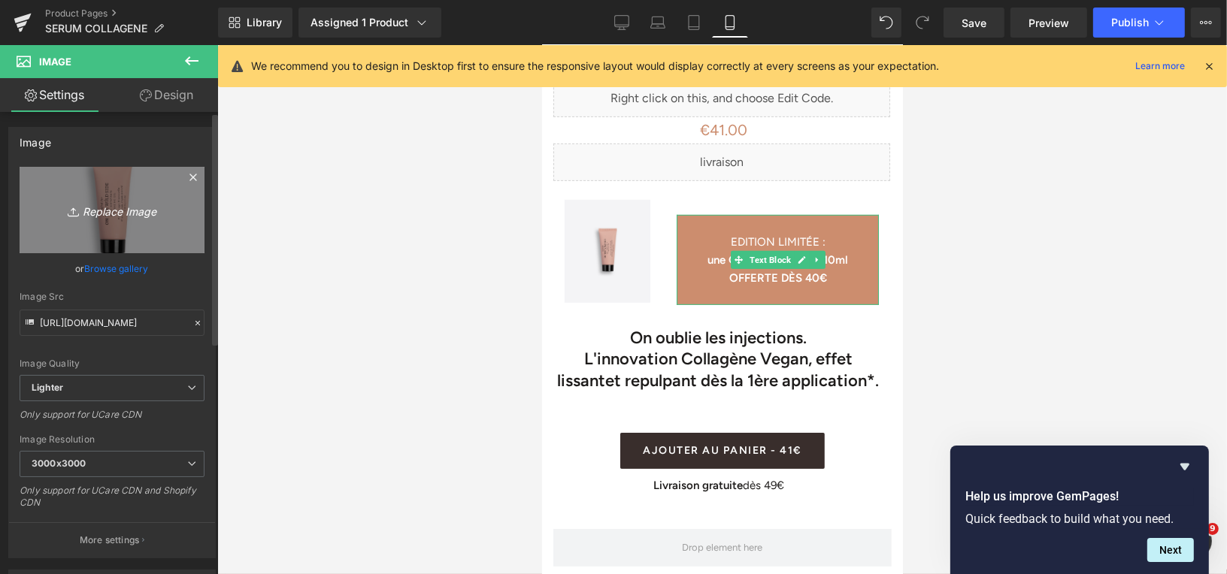
type input "C:\fakepath\Design sans titre (21).png"
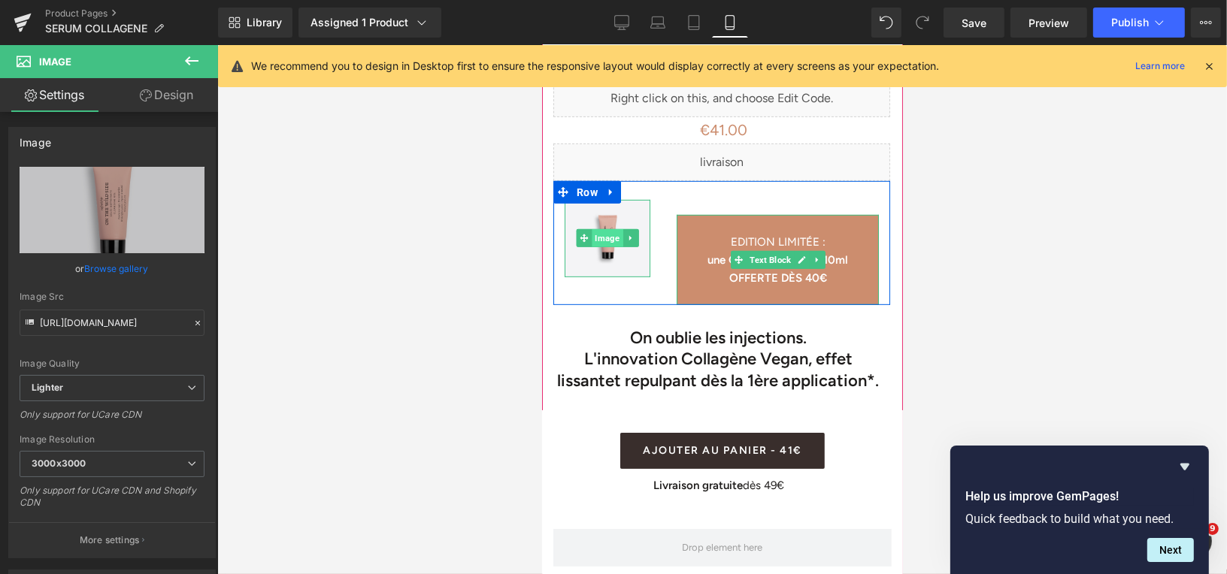
click at [605, 228] on span "Image" at bounding box center [607, 237] width 31 height 18
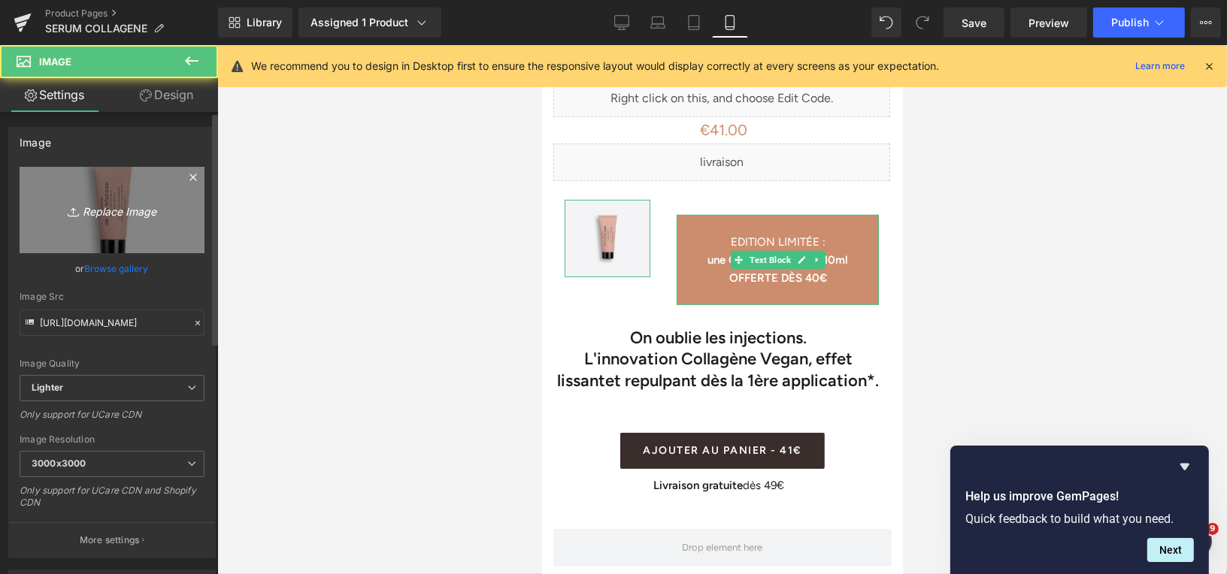
click at [144, 205] on icon "Replace Image" at bounding box center [112, 210] width 120 height 19
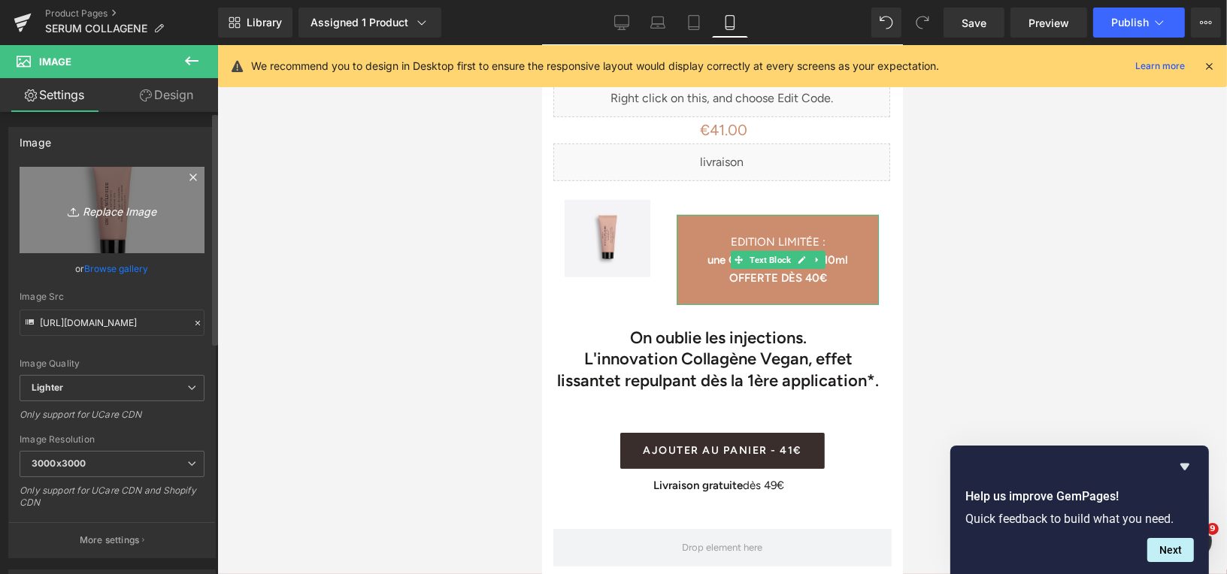
type input "C:\fakepath\Design sans titre (24).png"
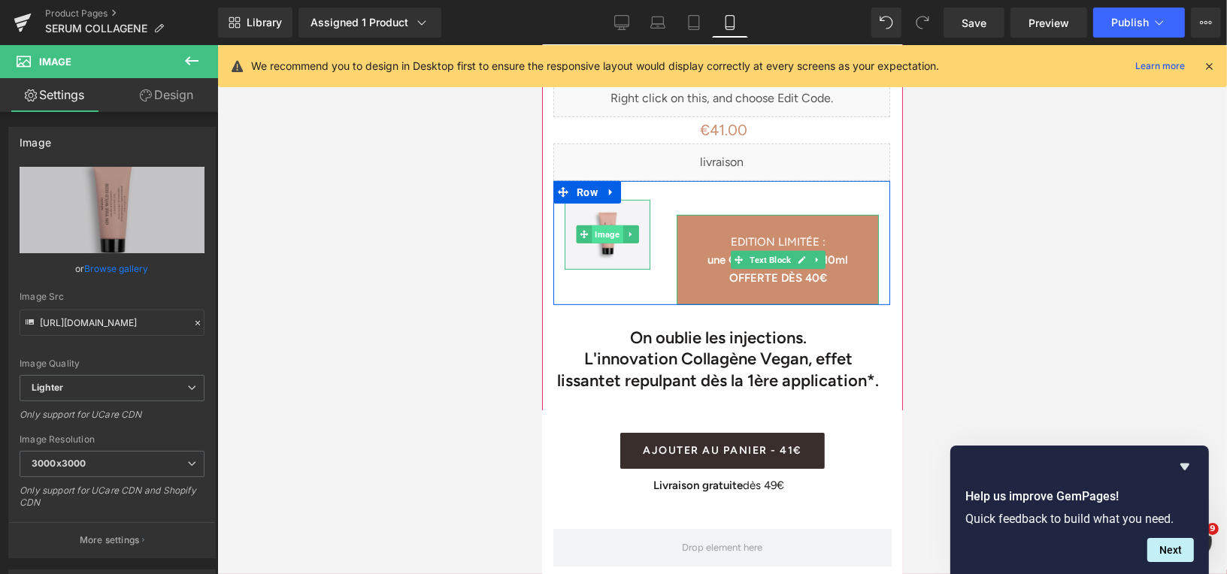
click at [611, 225] on span "Image" at bounding box center [607, 234] width 31 height 18
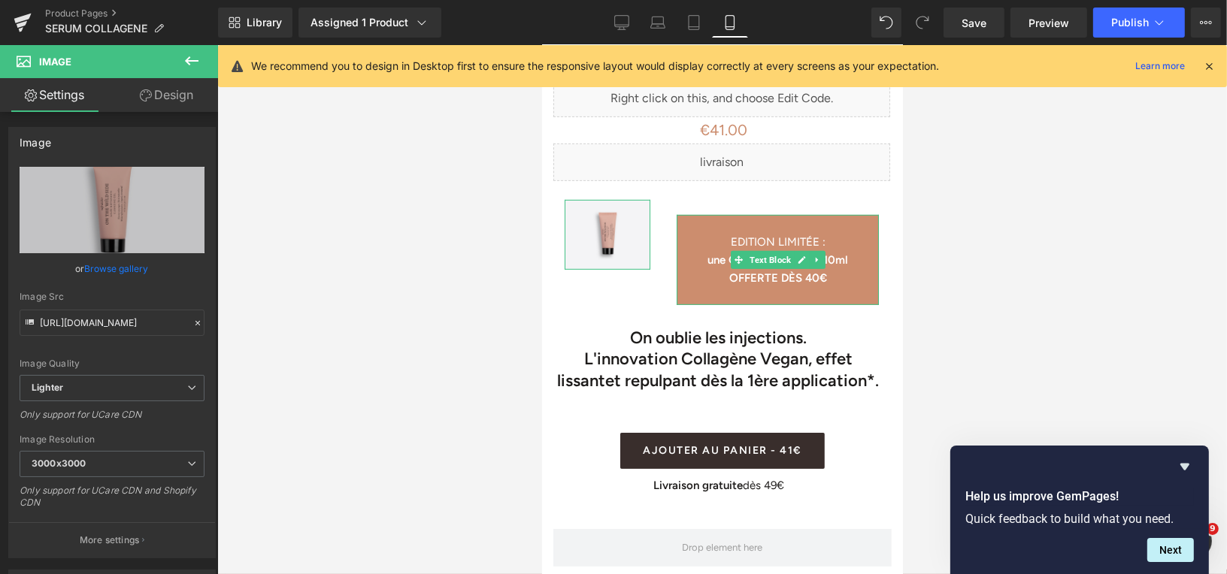
click at [176, 96] on link "Design" at bounding box center [166, 95] width 109 height 34
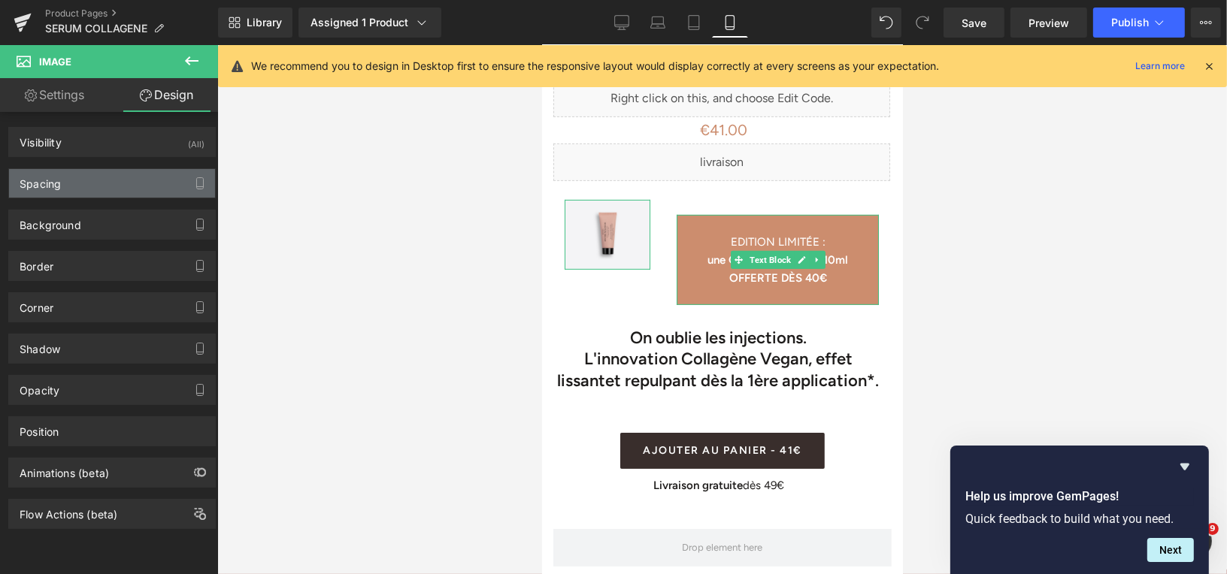
click at [135, 183] on div "Spacing" at bounding box center [112, 183] width 206 height 29
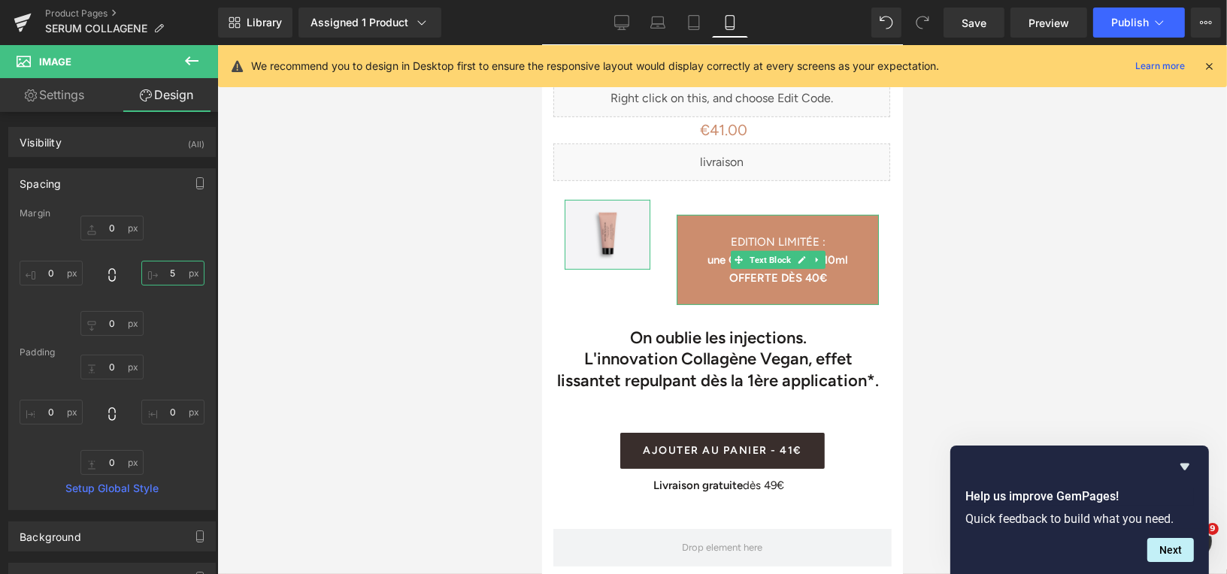
click at [170, 276] on input "text" at bounding box center [172, 273] width 63 height 25
type input "5"
type input "-25"
click at [111, 322] on input "text" at bounding box center [111, 323] width 63 height 25
type input "2"
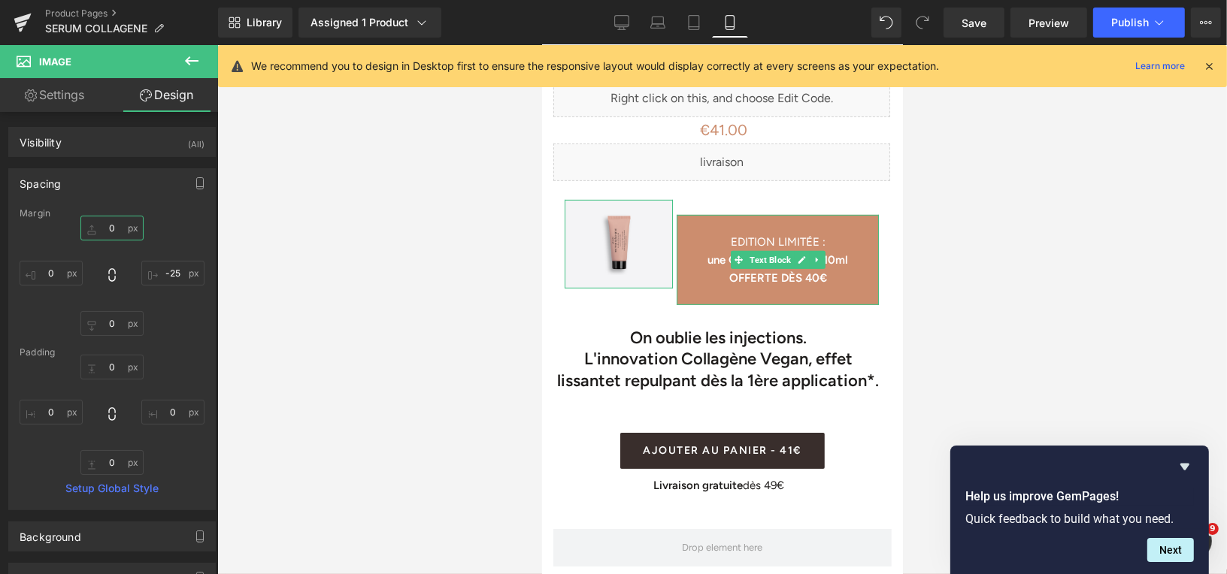
click at [107, 227] on input "text" at bounding box center [111, 228] width 63 height 25
type input "23"
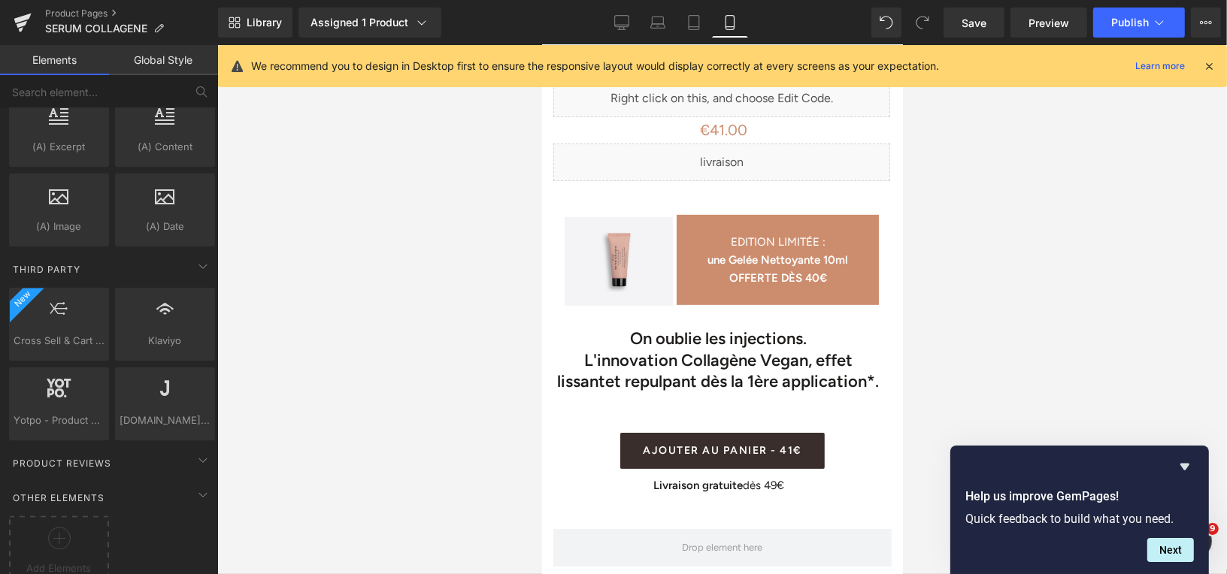
click at [976, 226] on div at bounding box center [721, 309] width 1009 height 529
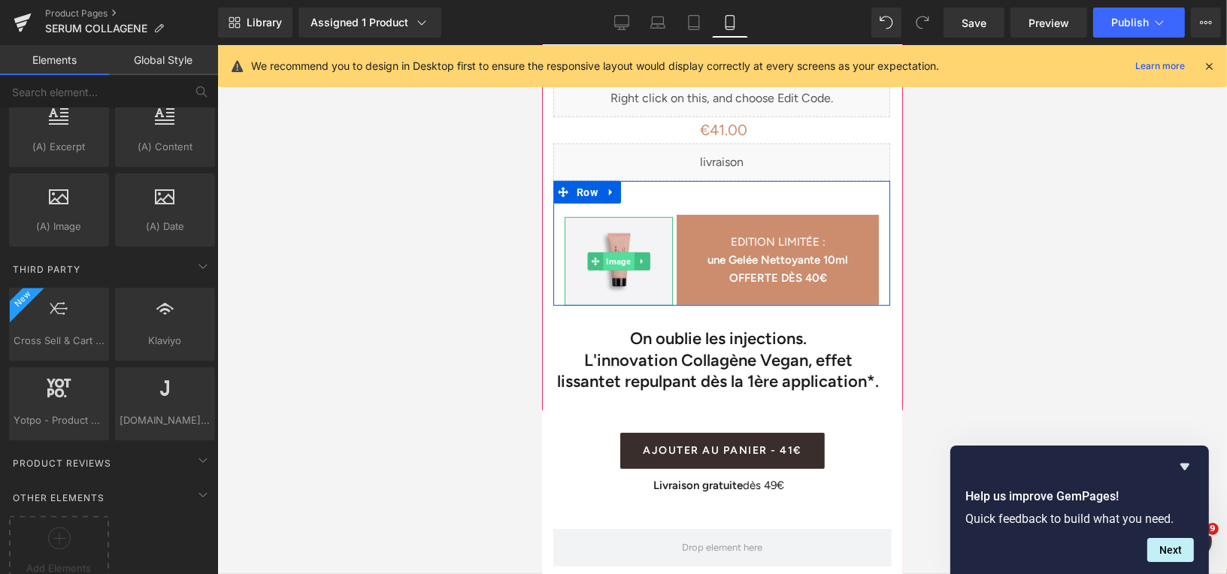
click at [623, 252] on span "Image" at bounding box center [618, 261] width 31 height 18
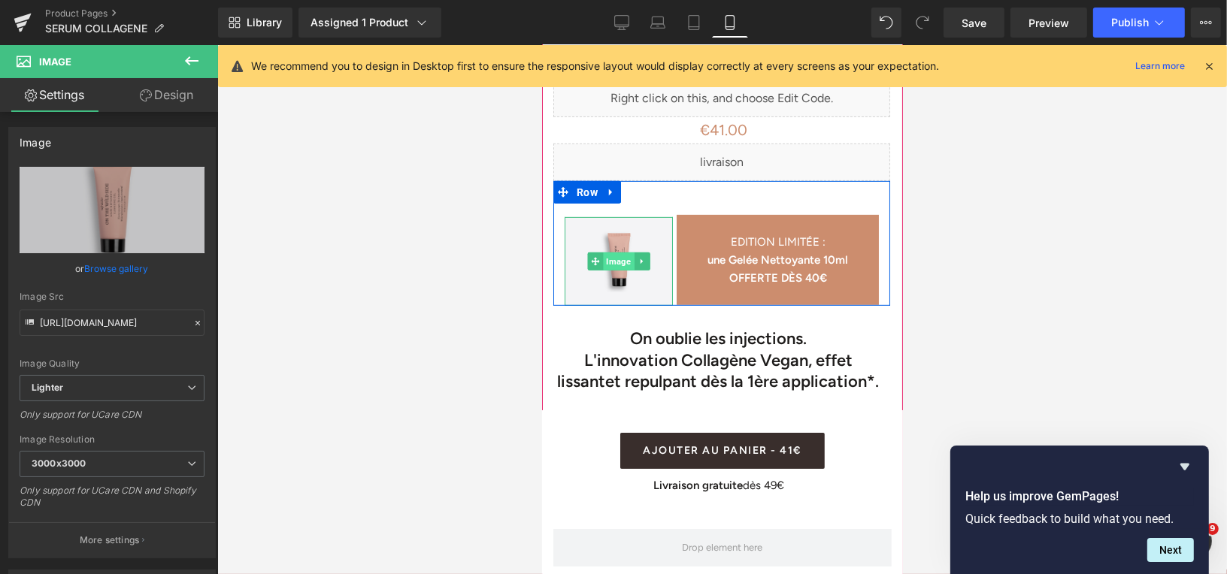
click at [617, 252] on span "Image" at bounding box center [618, 261] width 31 height 18
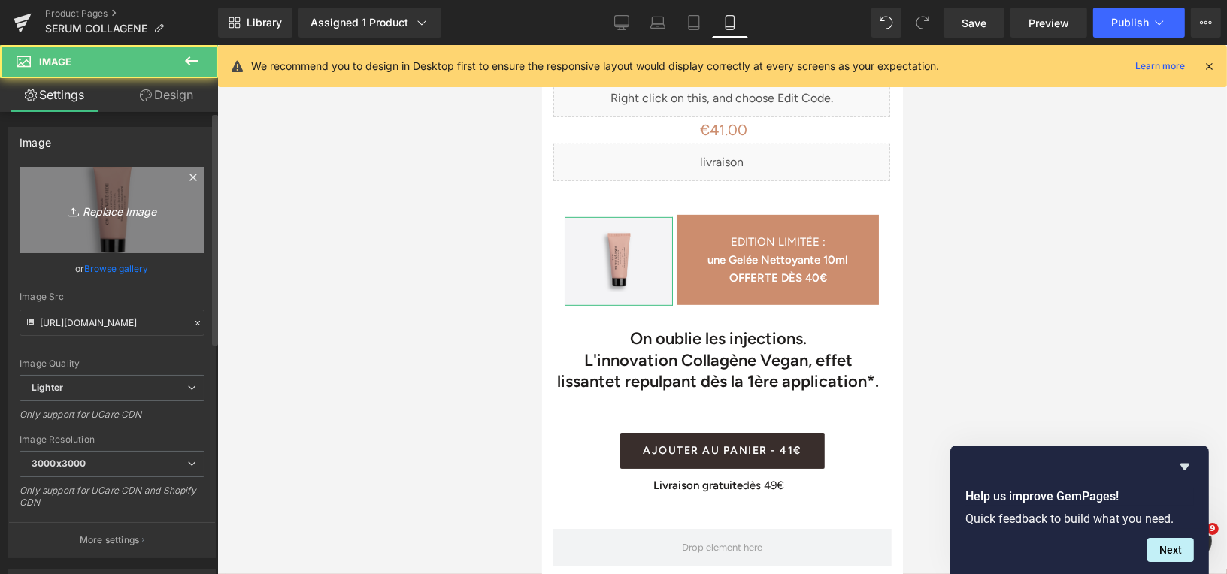
click at [104, 213] on icon "Replace Image" at bounding box center [112, 210] width 120 height 19
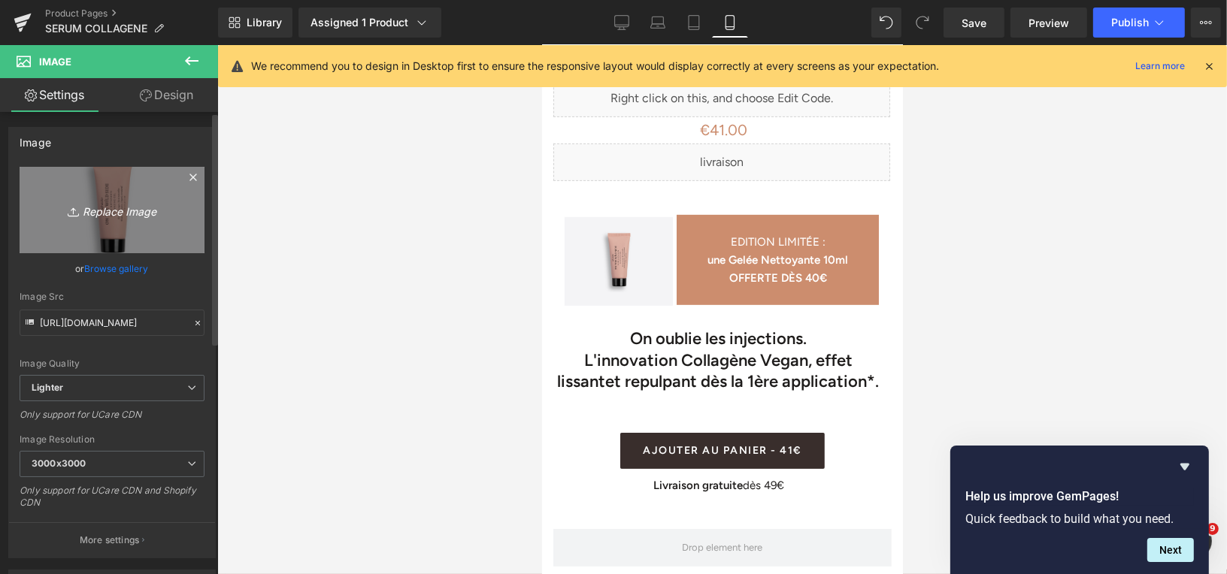
type input "C:\fakepath\Design sans titre (25).png"
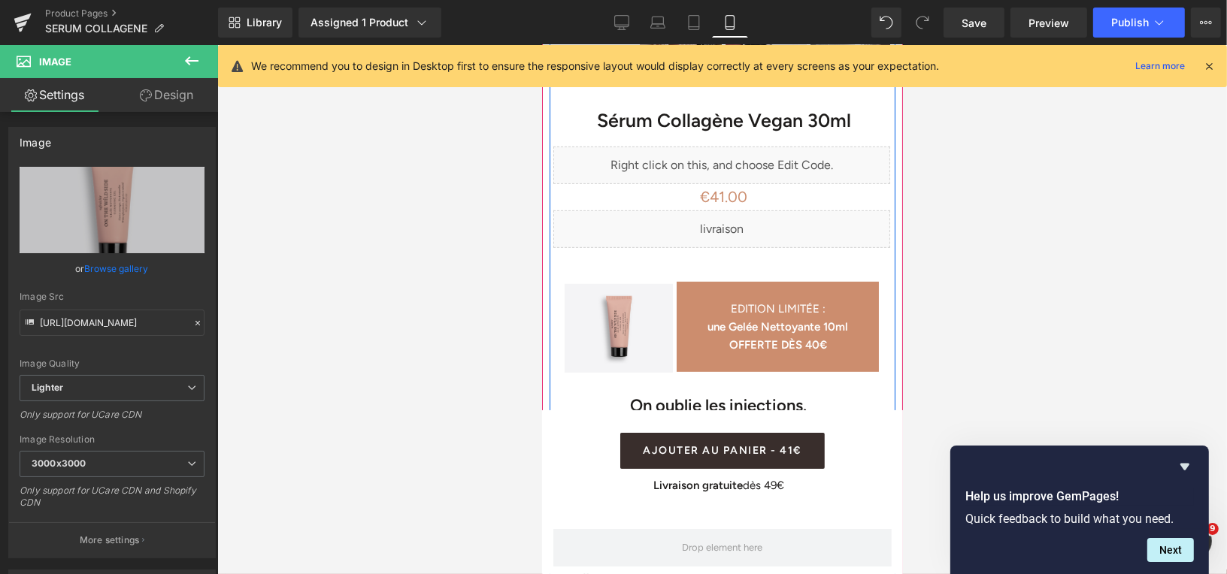
scroll to position [614, 0]
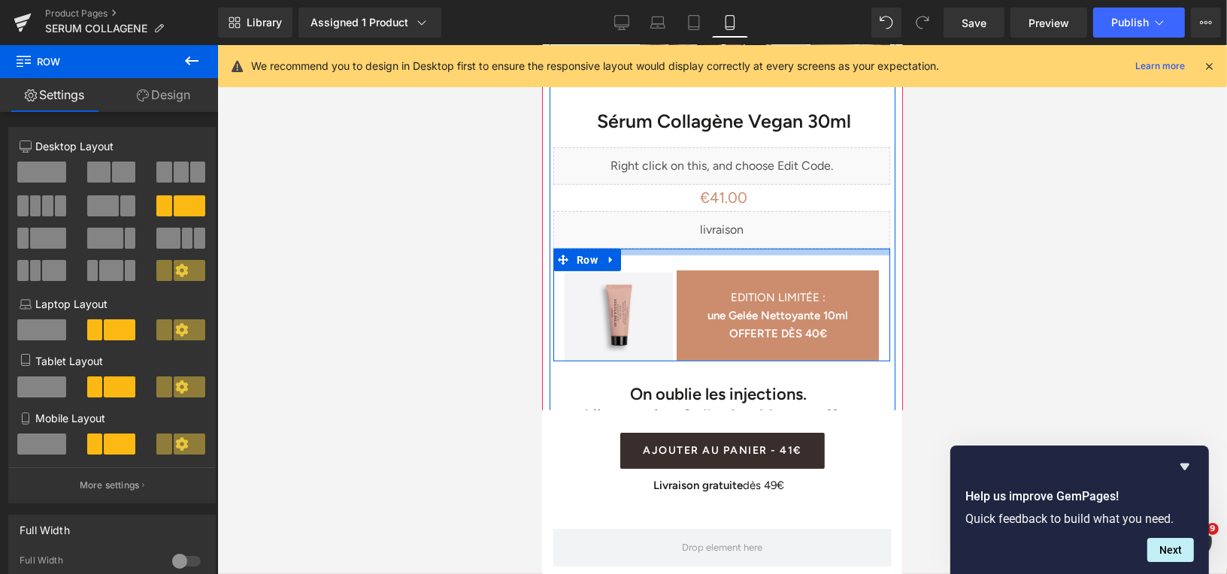
drag, startPoint x: 728, startPoint y: 241, endPoint x: 729, endPoint y: 229, distance: 12.0
click at [729, 229] on div "Sérum Collagène Vegan 30ml (P) Title Liquid Liquid €41.00 €0 (P) Price AJOUTER …" at bounding box center [721, 499] width 344 height 847
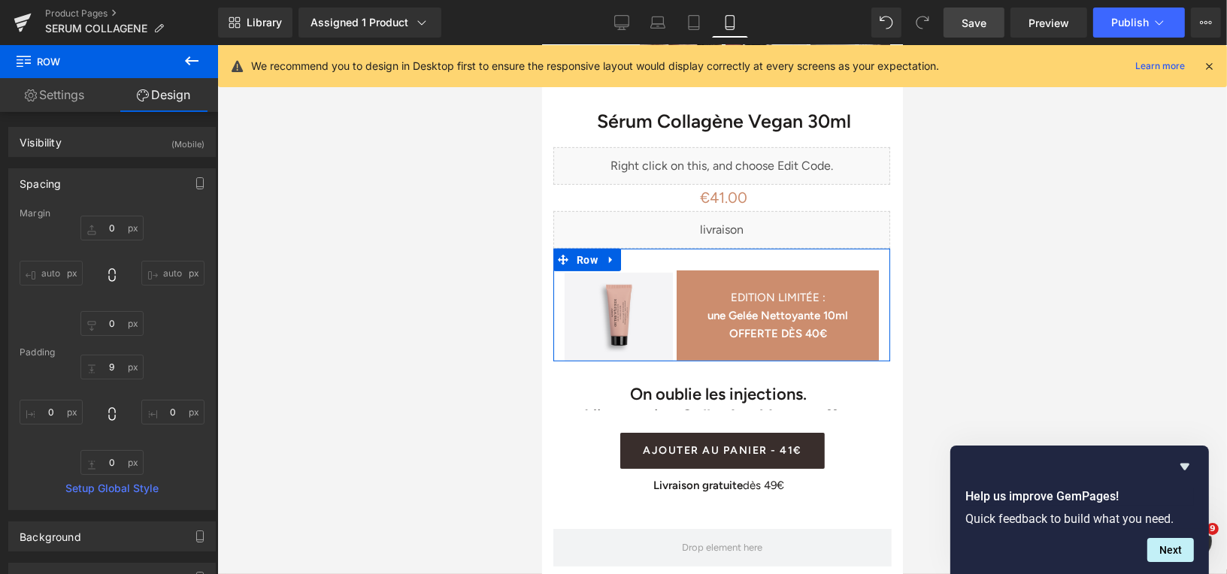
click at [964, 27] on span "Save" at bounding box center [973, 23] width 25 height 16
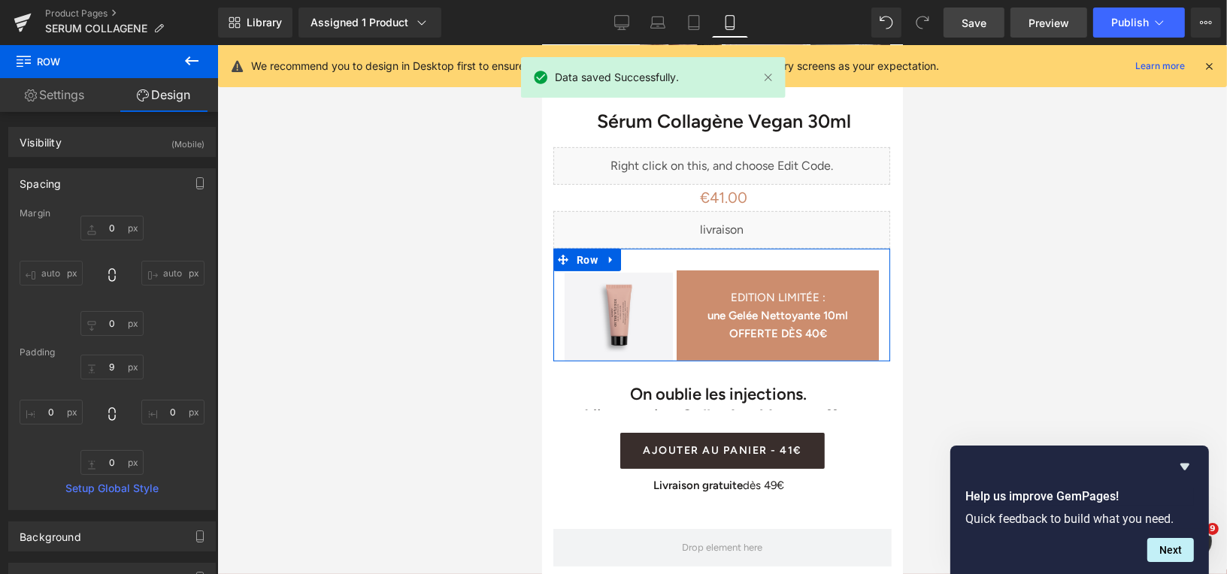
click at [1026, 25] on link "Preview" at bounding box center [1048, 23] width 77 height 30
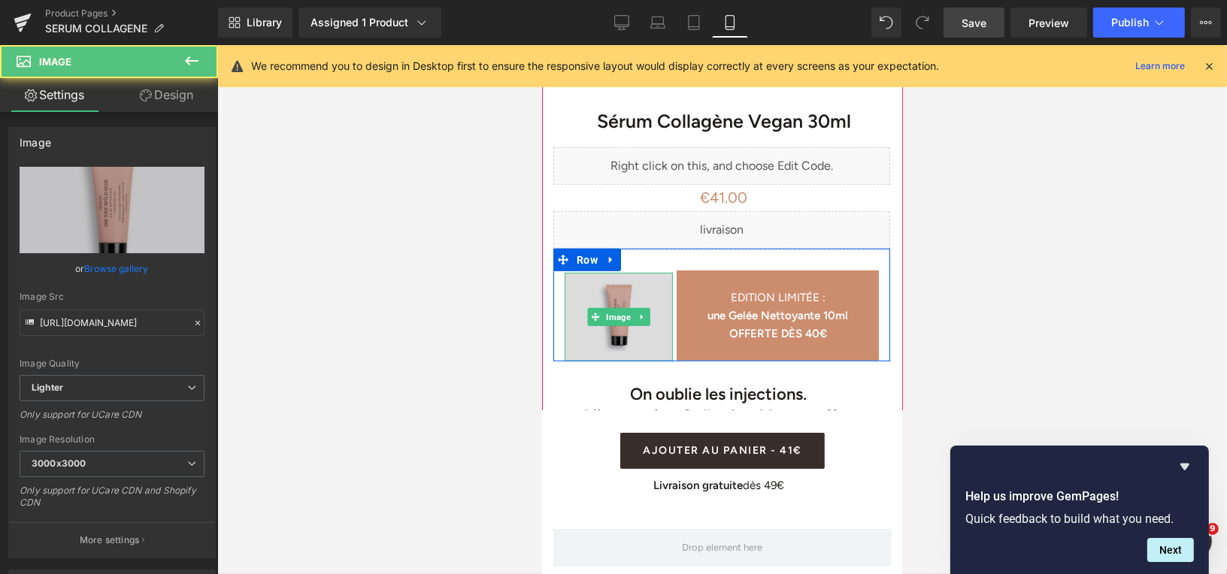
click at [621, 328] on img at bounding box center [618, 316] width 108 height 89
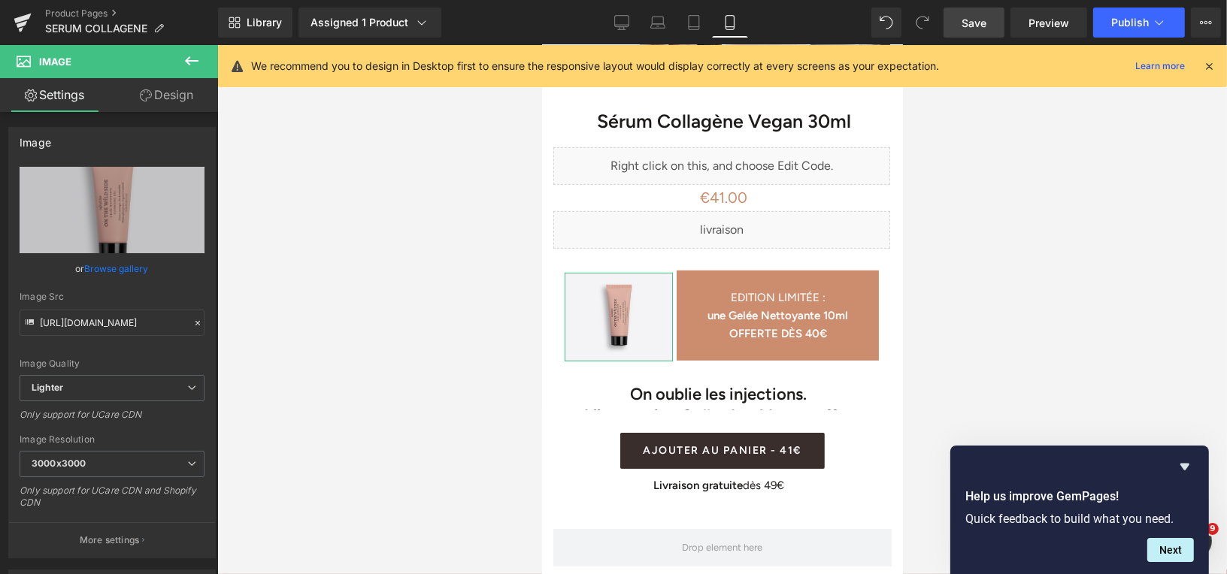
click at [181, 98] on link "Design" at bounding box center [166, 95] width 109 height 34
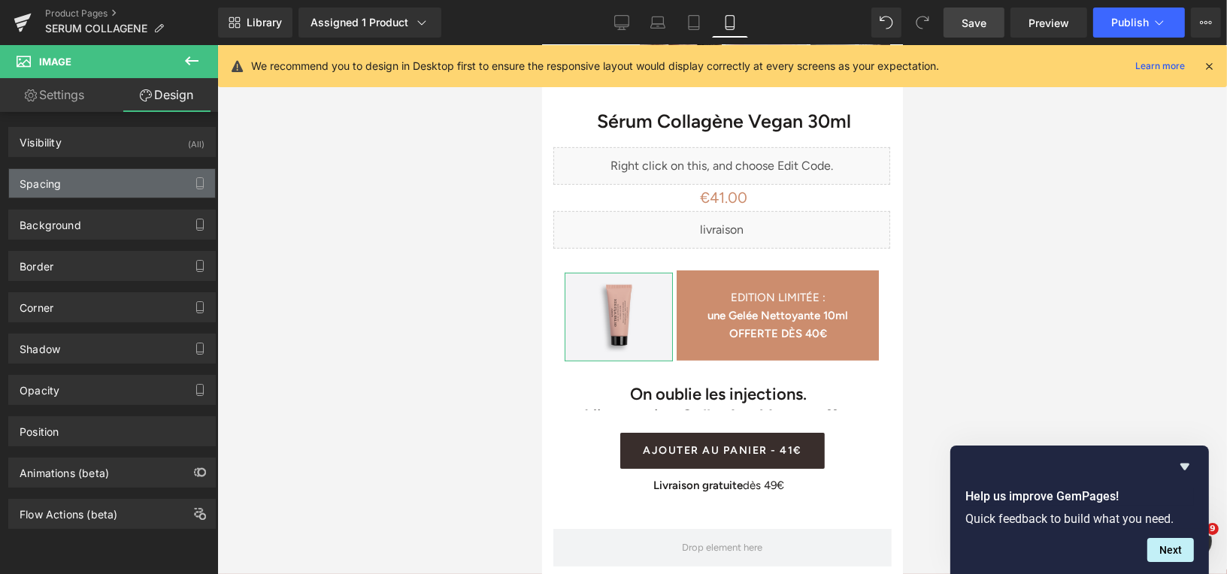
click at [134, 189] on div "Spacing" at bounding box center [112, 183] width 206 height 29
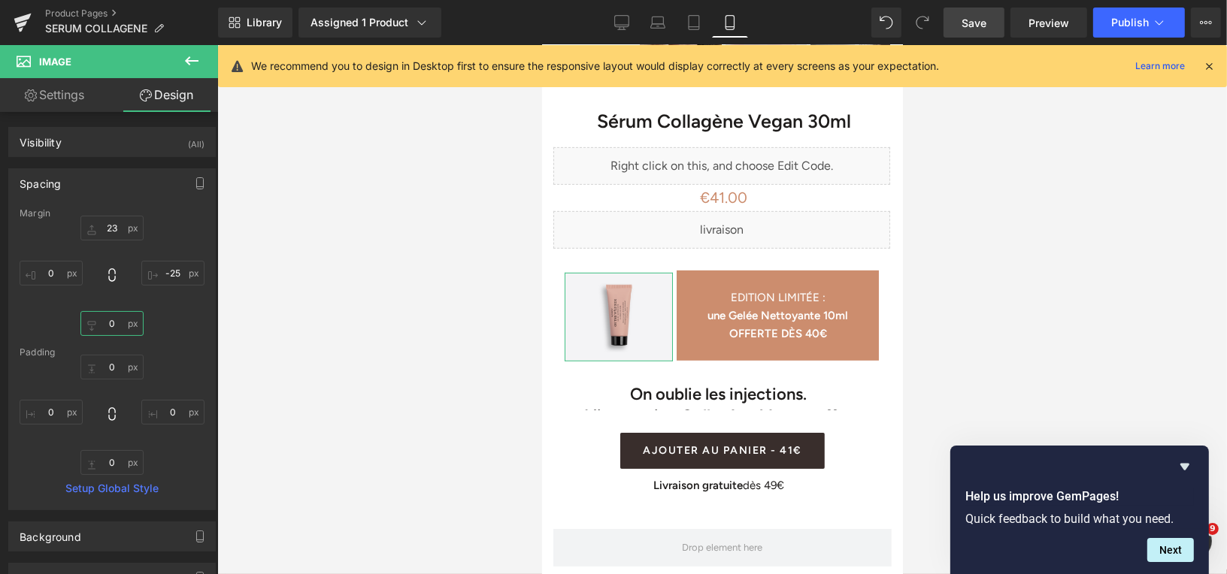
click at [113, 325] on input "0" at bounding box center [111, 323] width 63 height 25
type input "1"
click at [110, 368] on input "0" at bounding box center [111, 367] width 63 height 25
type input "15"
click at [966, 24] on span "Save" at bounding box center [973, 23] width 25 height 16
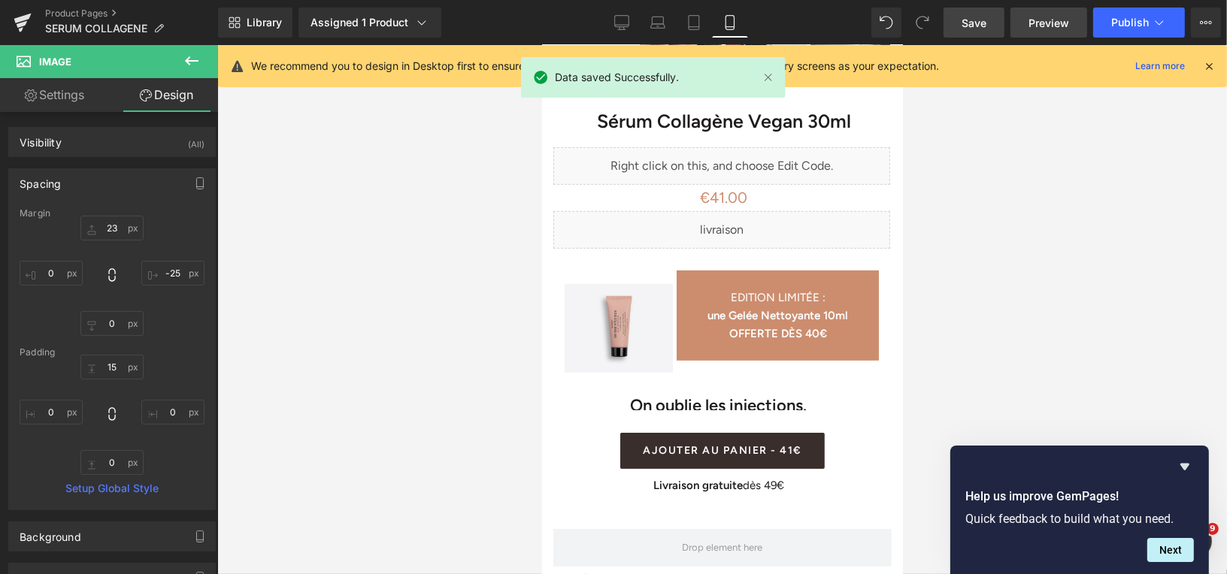
click at [1035, 24] on span "Preview" at bounding box center [1048, 23] width 41 height 16
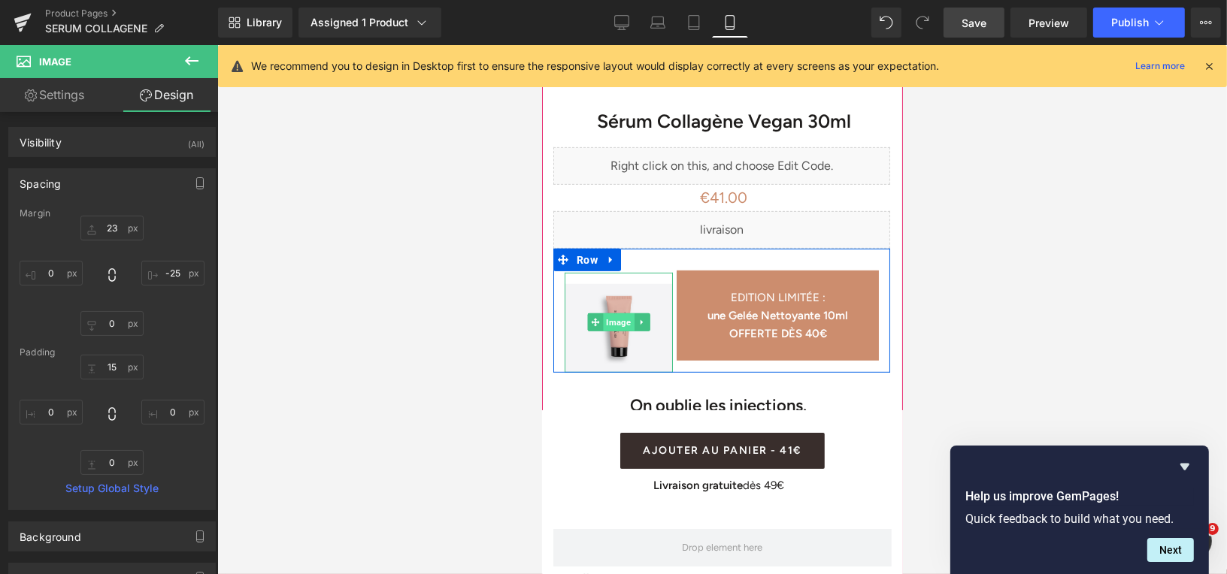
click at [617, 313] on span "Image" at bounding box center [618, 322] width 31 height 18
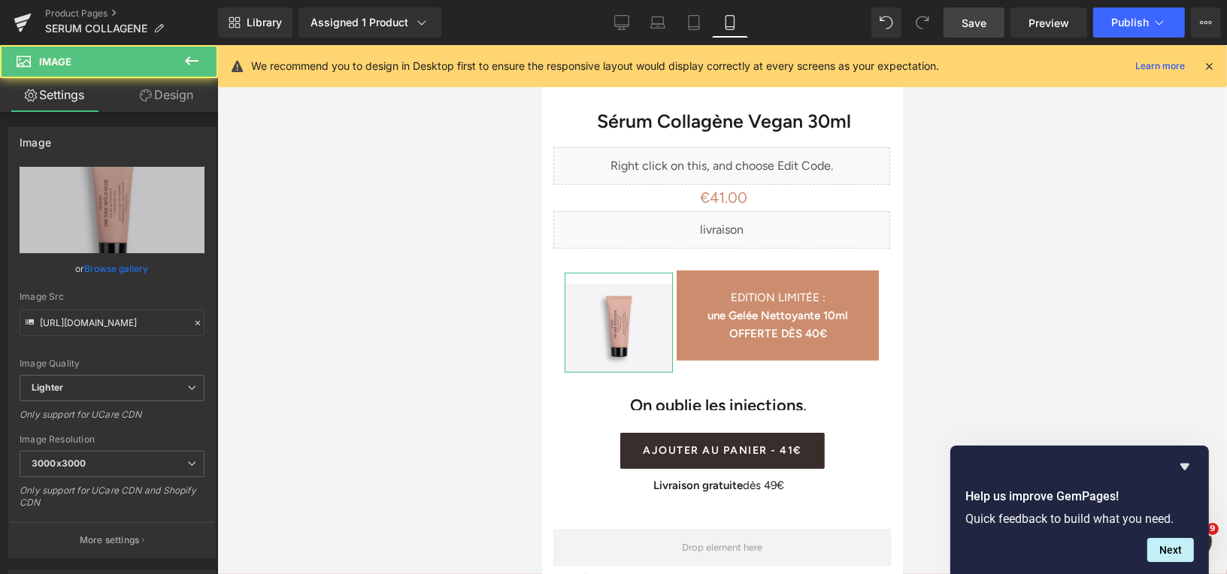
click at [168, 98] on link "Design" at bounding box center [166, 95] width 109 height 34
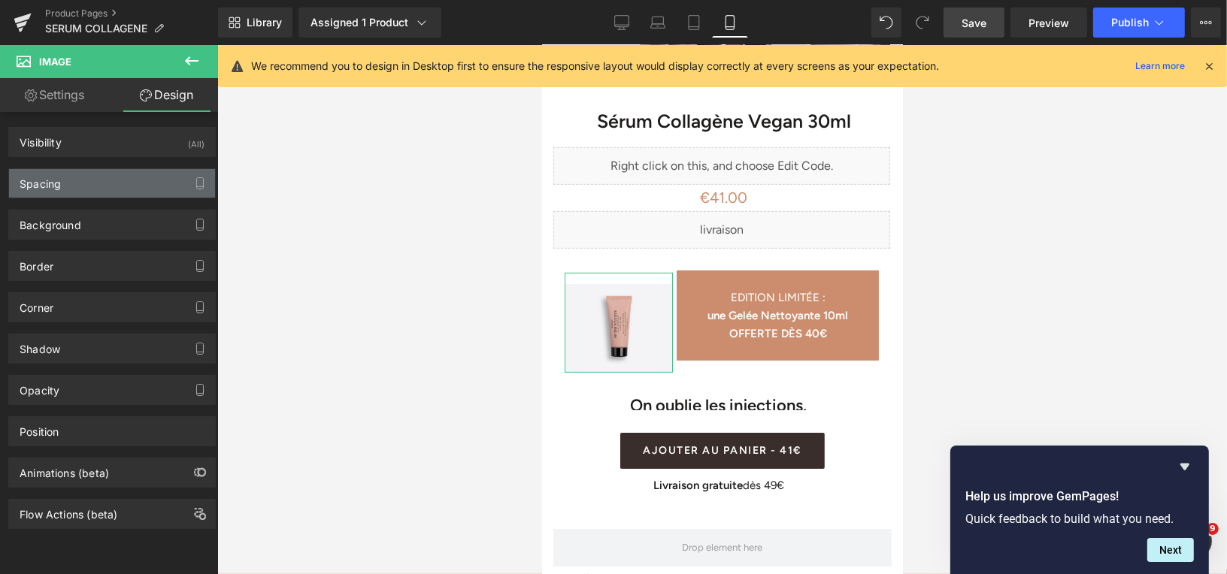
click at [129, 177] on div "Spacing" at bounding box center [112, 183] width 206 height 29
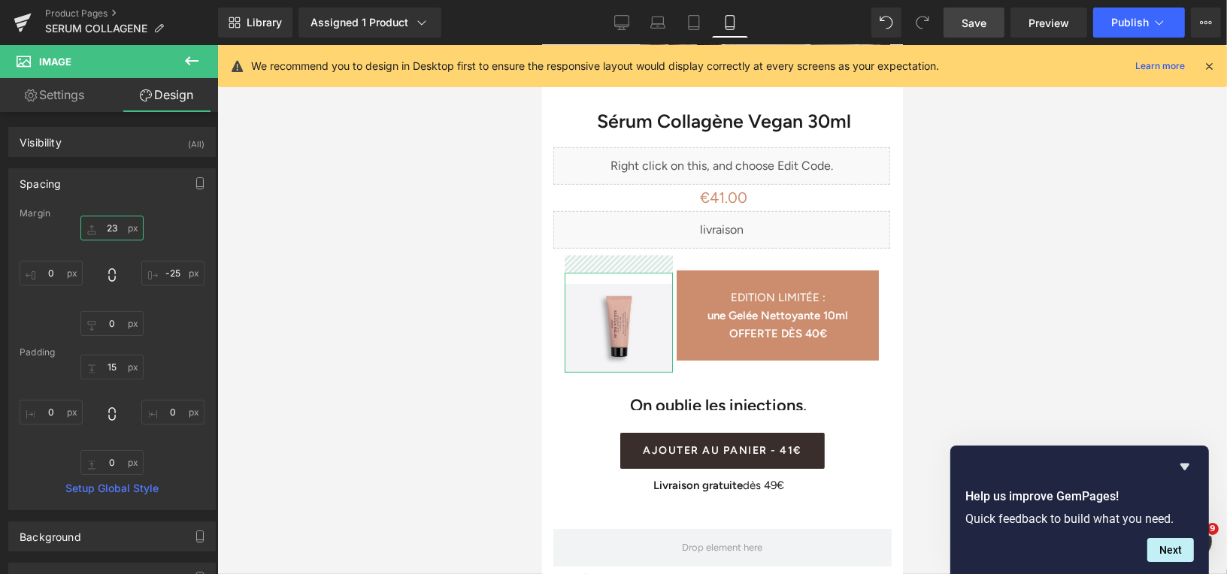
click at [114, 228] on input "23" at bounding box center [111, 228] width 63 height 25
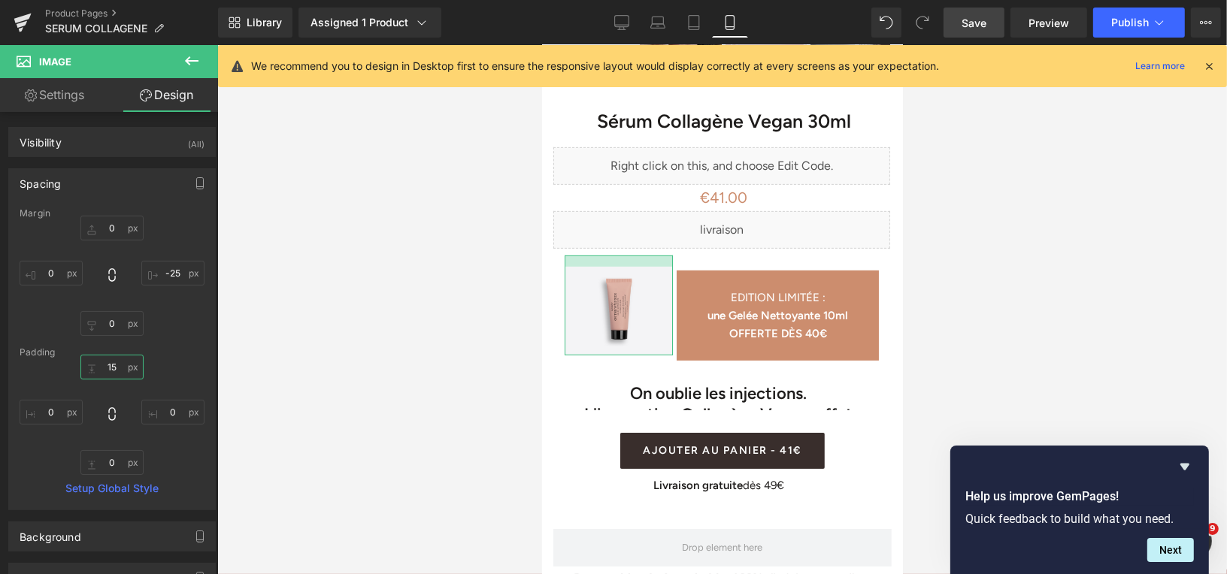
click at [115, 368] on input "15" at bounding box center [111, 367] width 63 height 25
type input "1"
type input "20"
click at [1024, 252] on div at bounding box center [721, 309] width 1009 height 529
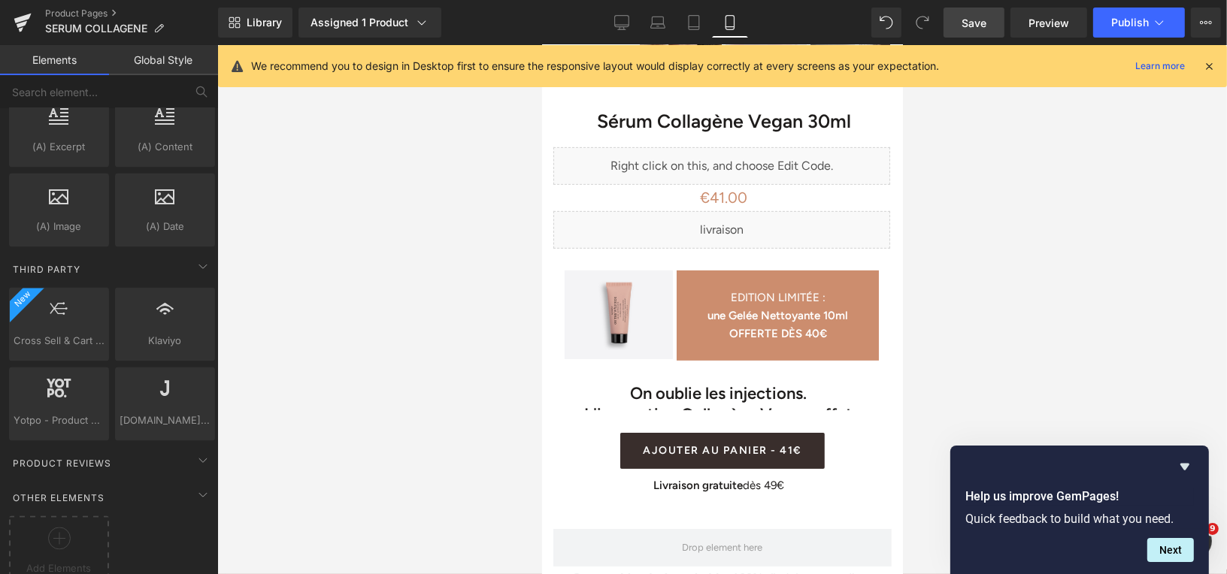
click at [957, 26] on link "Save" at bounding box center [973, 23] width 61 height 30
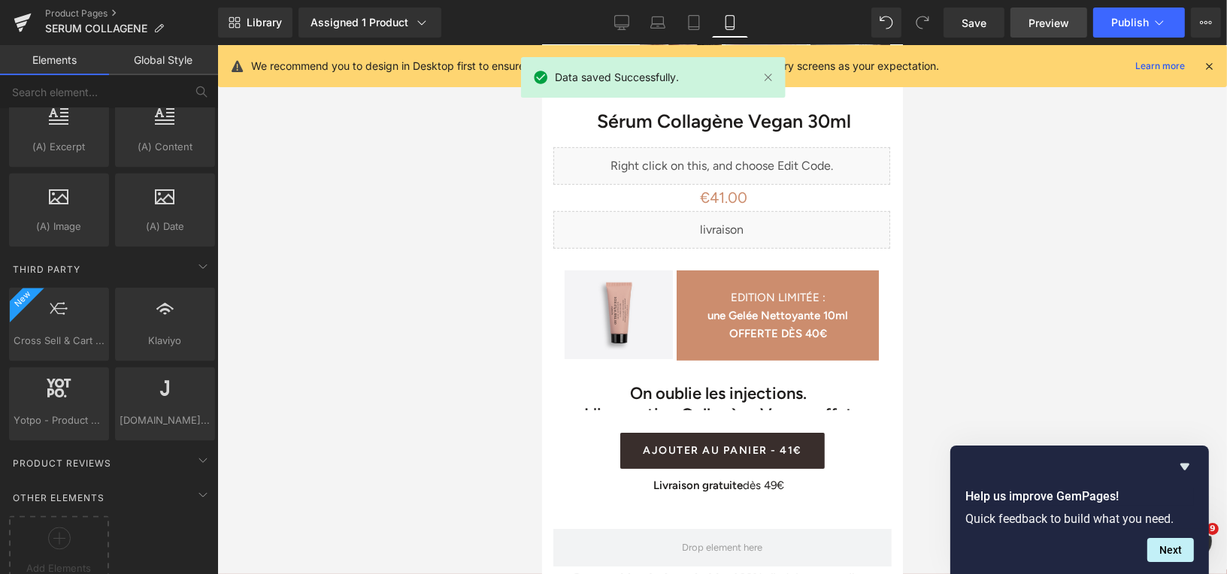
click at [1029, 26] on link "Preview" at bounding box center [1048, 23] width 77 height 30
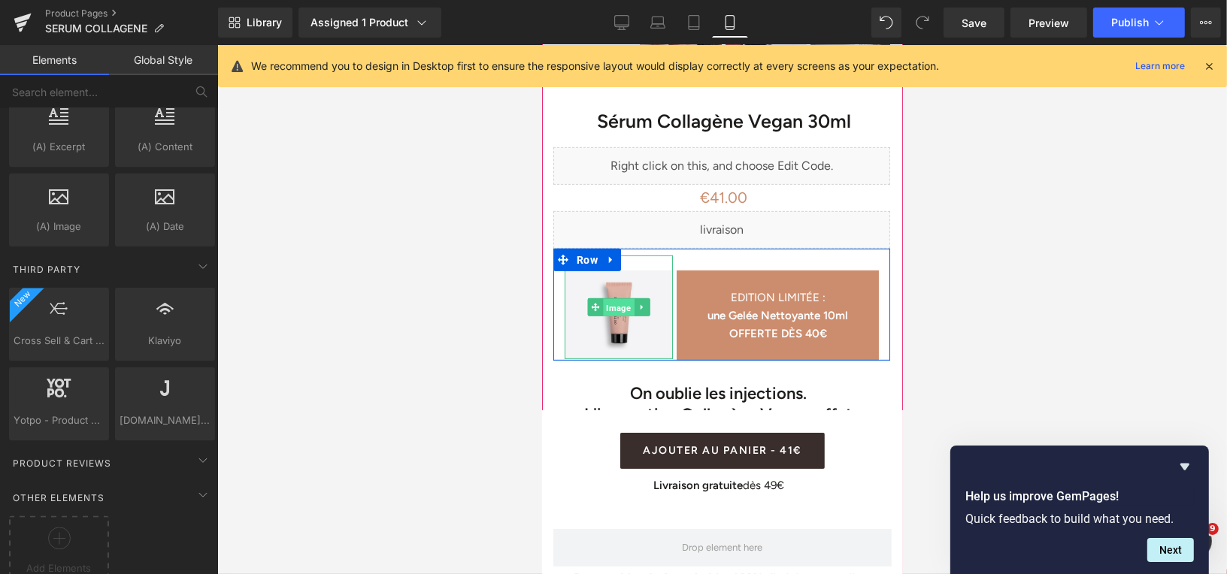
click at [614, 298] on span "Image" at bounding box center [618, 307] width 31 height 18
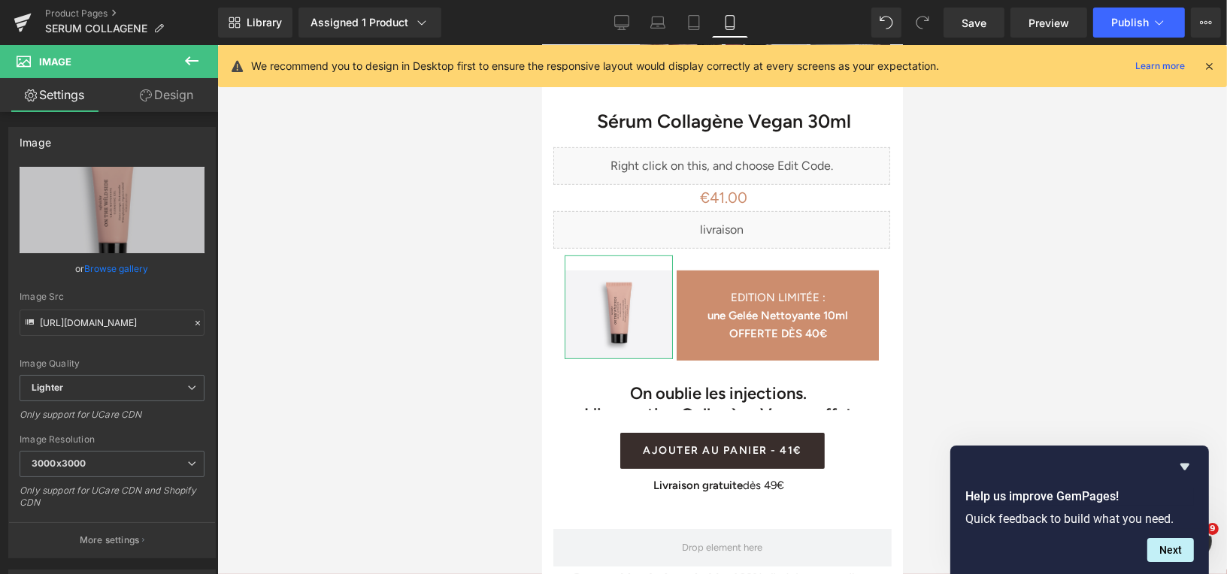
click at [159, 102] on link "Design" at bounding box center [166, 95] width 109 height 34
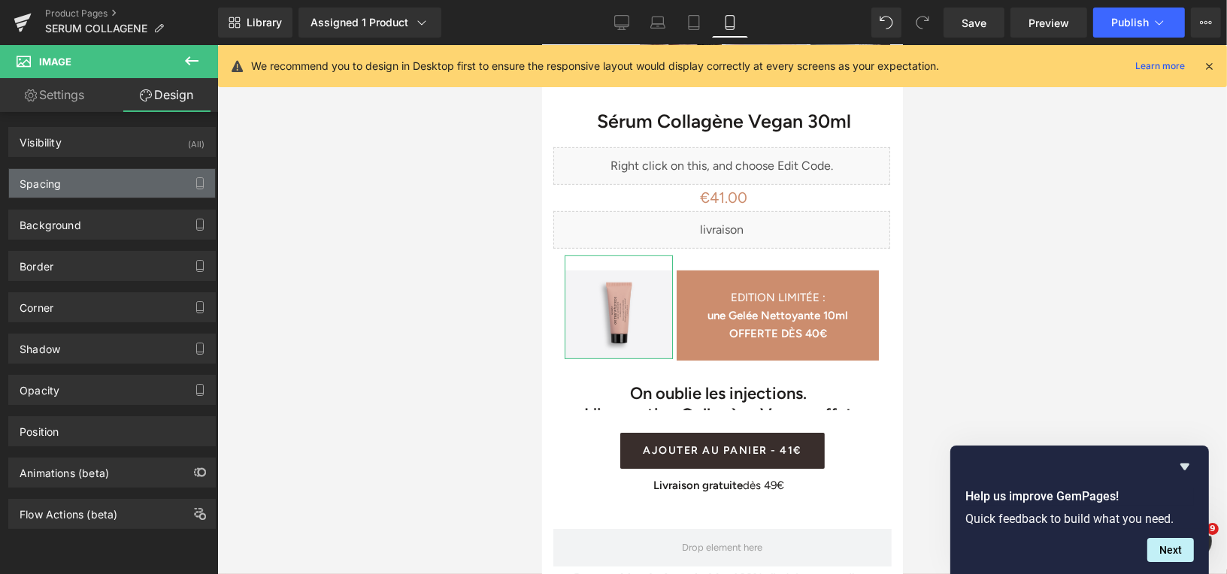
click at [135, 183] on div "Spacing" at bounding box center [112, 183] width 206 height 29
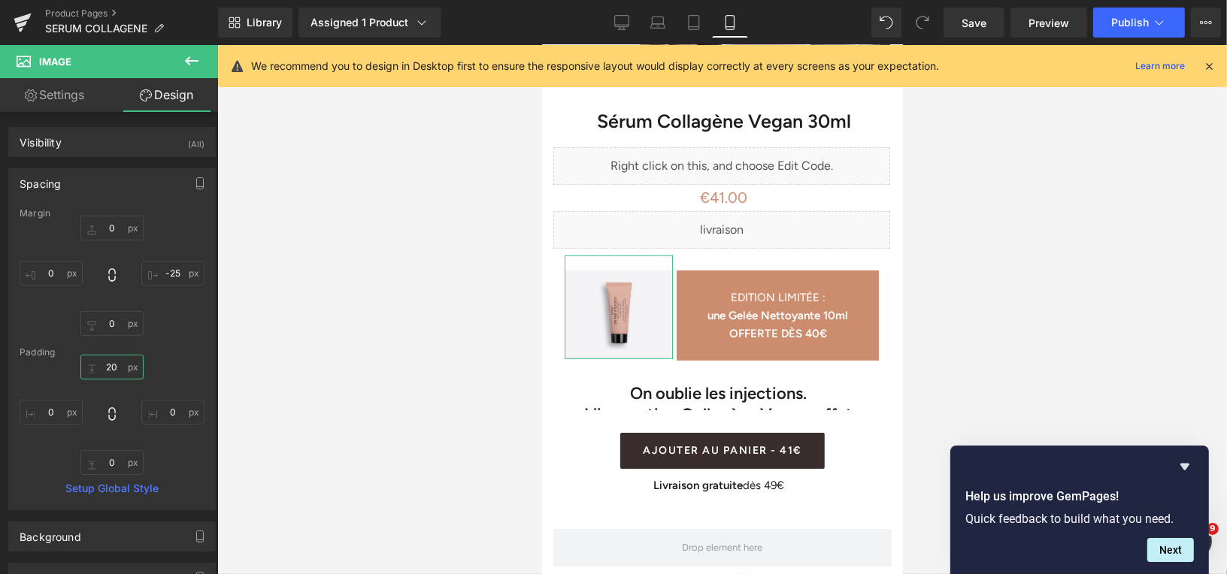
click at [119, 365] on input "20" at bounding box center [111, 367] width 63 height 25
click at [969, 26] on span "Save" at bounding box center [973, 23] width 25 height 16
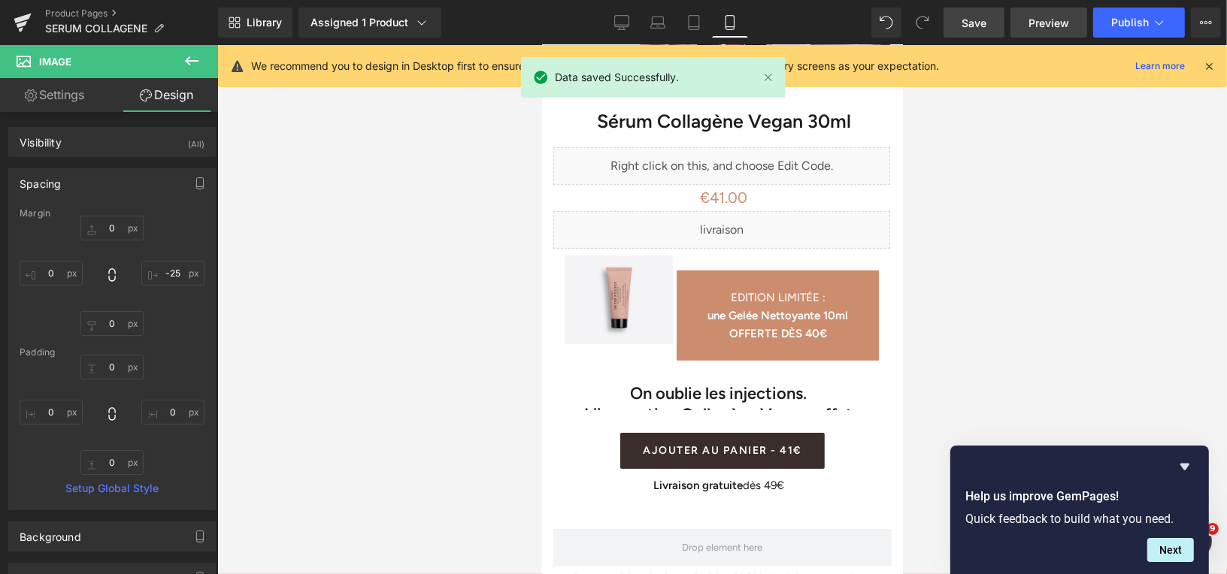
click at [1030, 23] on span "Preview" at bounding box center [1048, 23] width 41 height 16
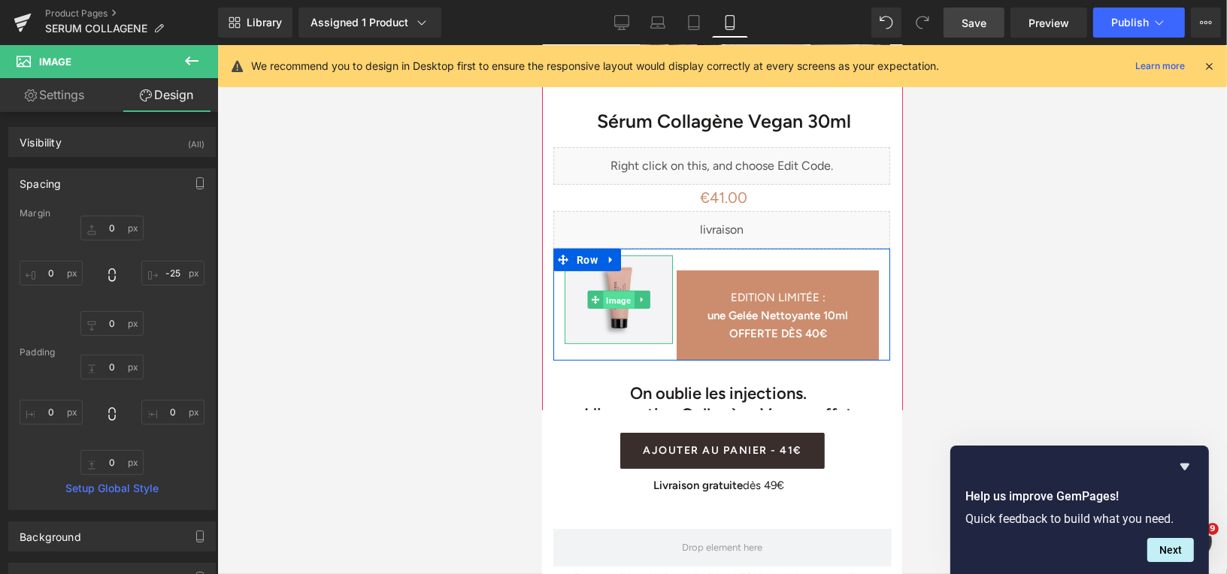
click at [621, 291] on span "Image" at bounding box center [618, 300] width 31 height 18
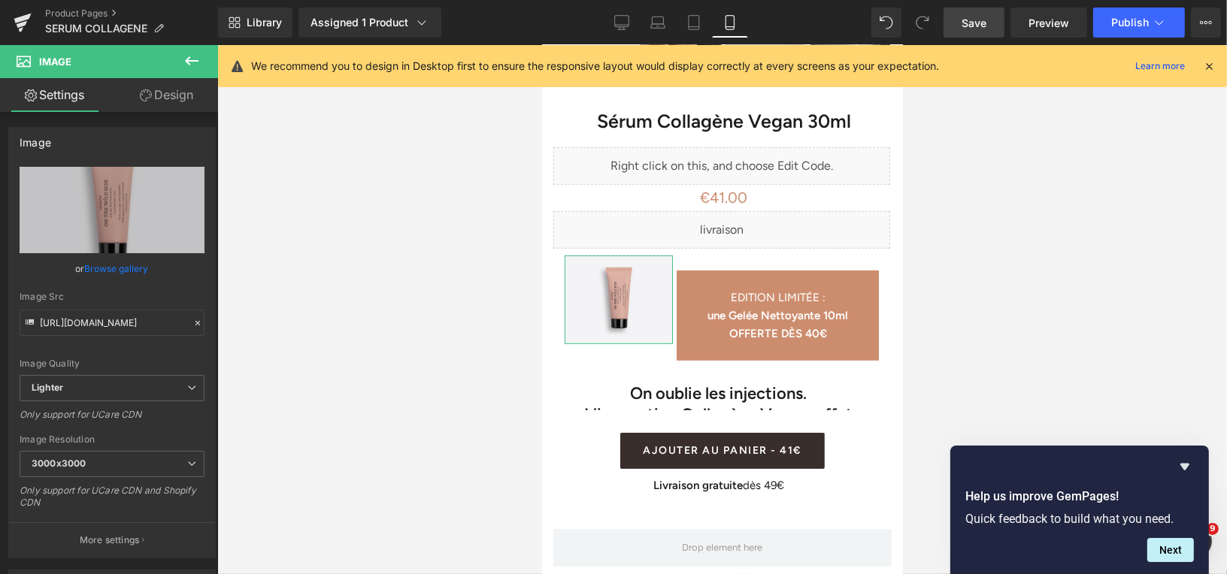
click at [164, 101] on link "Design" at bounding box center [166, 95] width 109 height 34
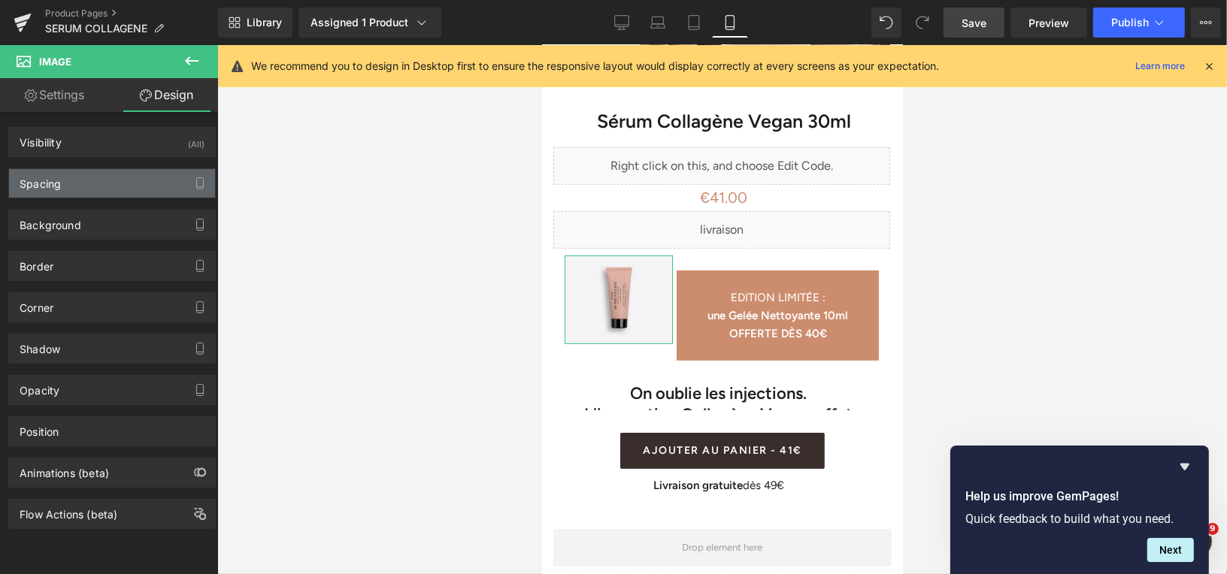
click at [120, 184] on div "Spacing" at bounding box center [112, 183] width 206 height 29
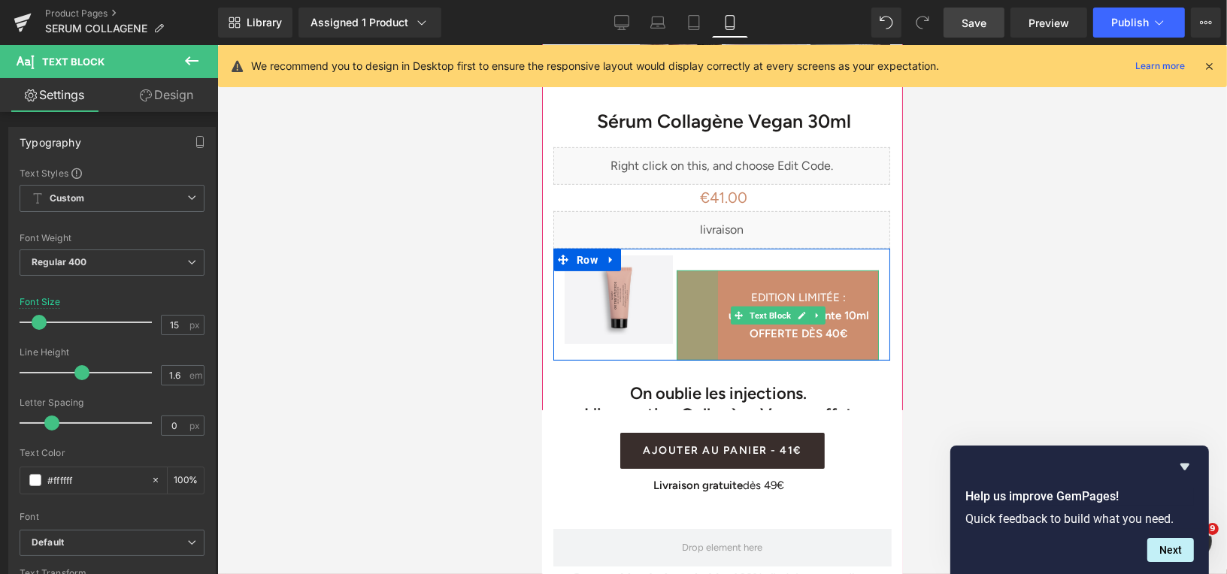
drag, startPoint x: 678, startPoint y: 298, endPoint x: 719, endPoint y: 283, distance: 43.0
click at [719, 284] on div "EDITION LIMITÉE : une Gelée Nettoyante 10ml OFFERTE DÈS 40€ Text Block 55px" at bounding box center [777, 315] width 202 height 90
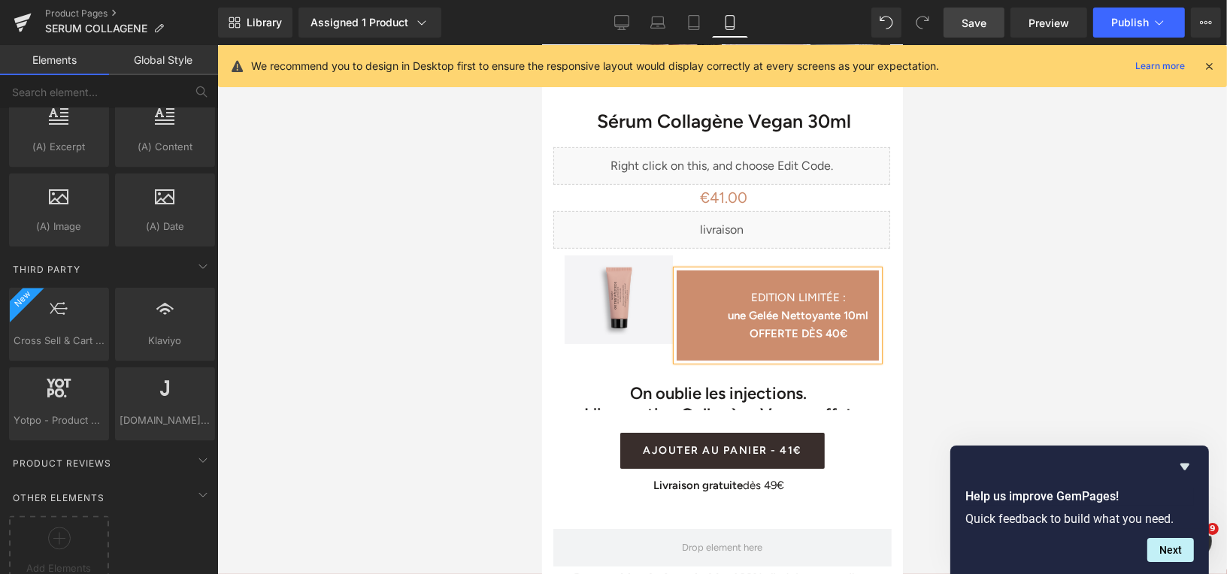
click at [1078, 267] on div at bounding box center [721, 309] width 1009 height 529
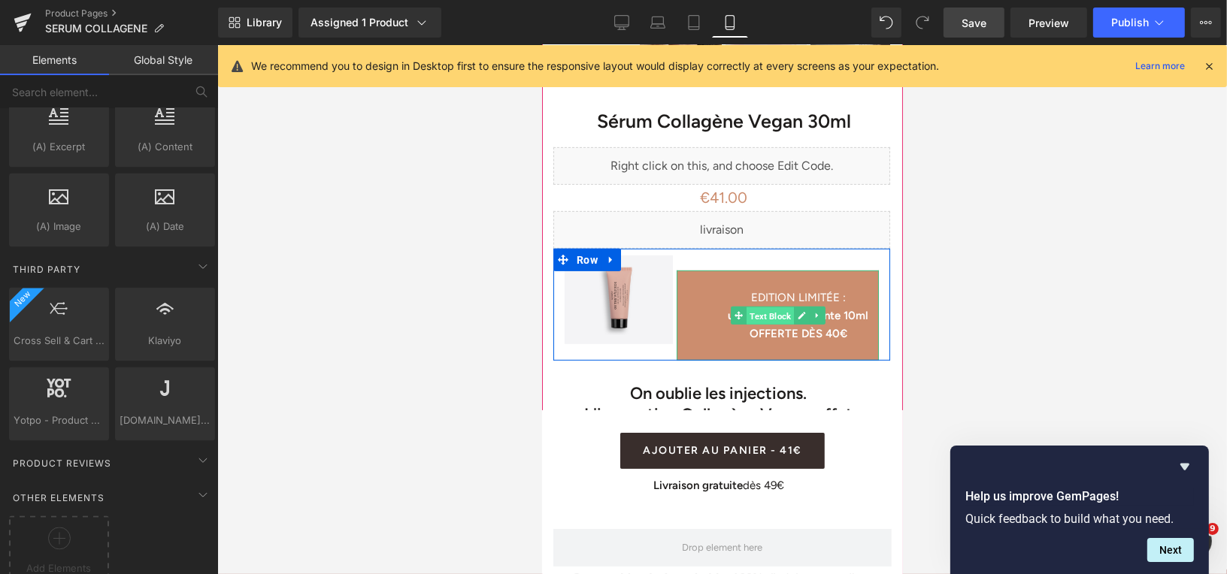
click at [778, 306] on span "Text Block" at bounding box center [769, 315] width 47 height 18
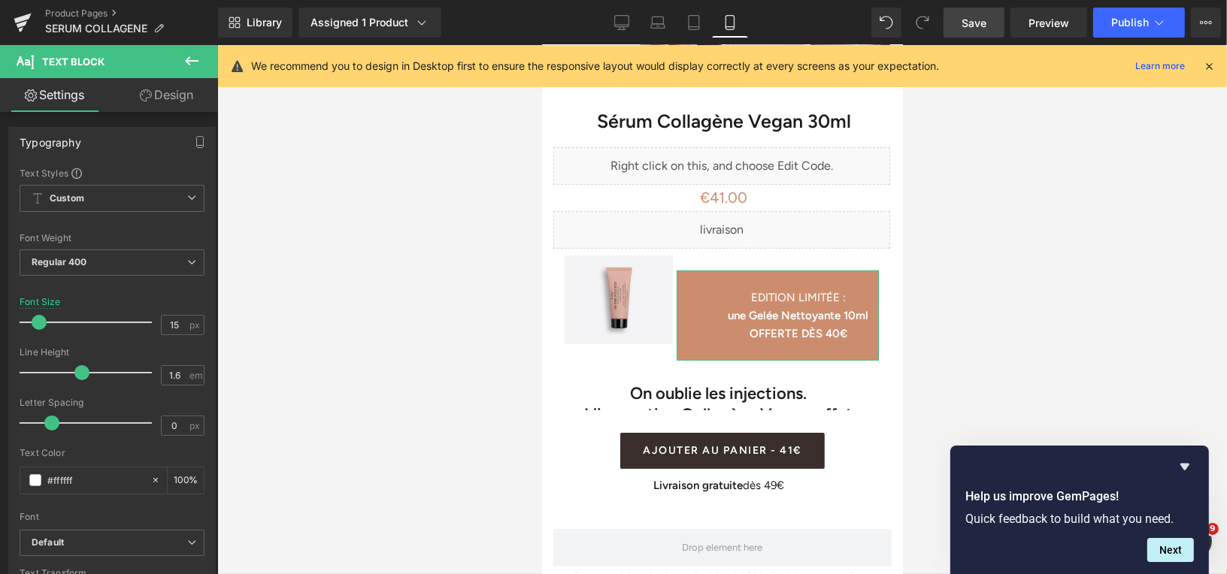
click at [193, 104] on link "Design" at bounding box center [166, 95] width 109 height 34
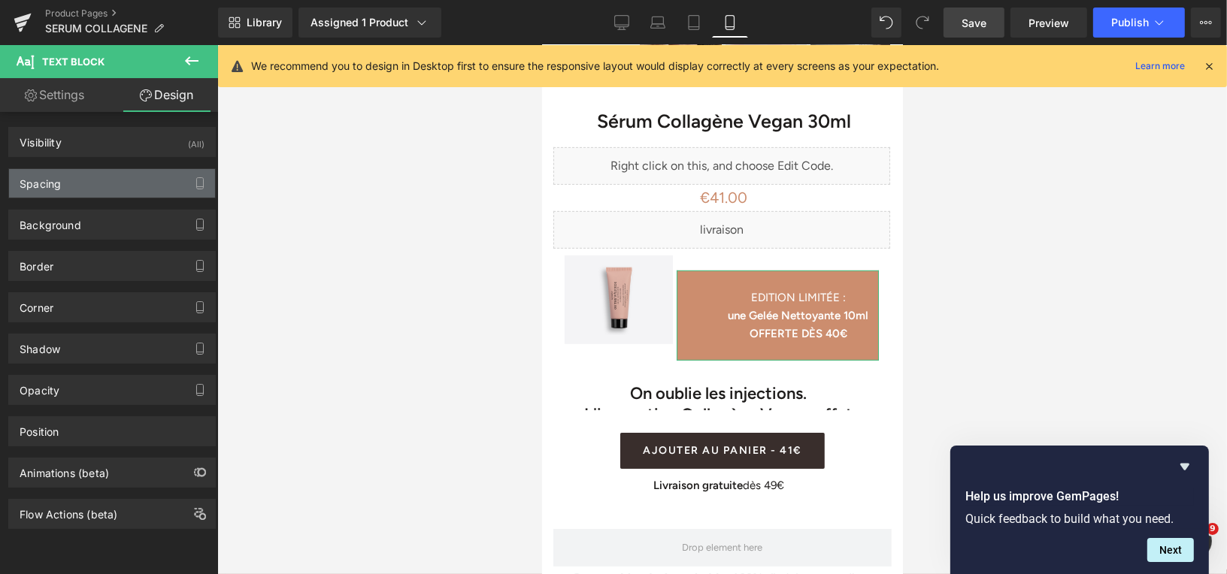
click at [132, 180] on div "Spacing" at bounding box center [112, 183] width 206 height 29
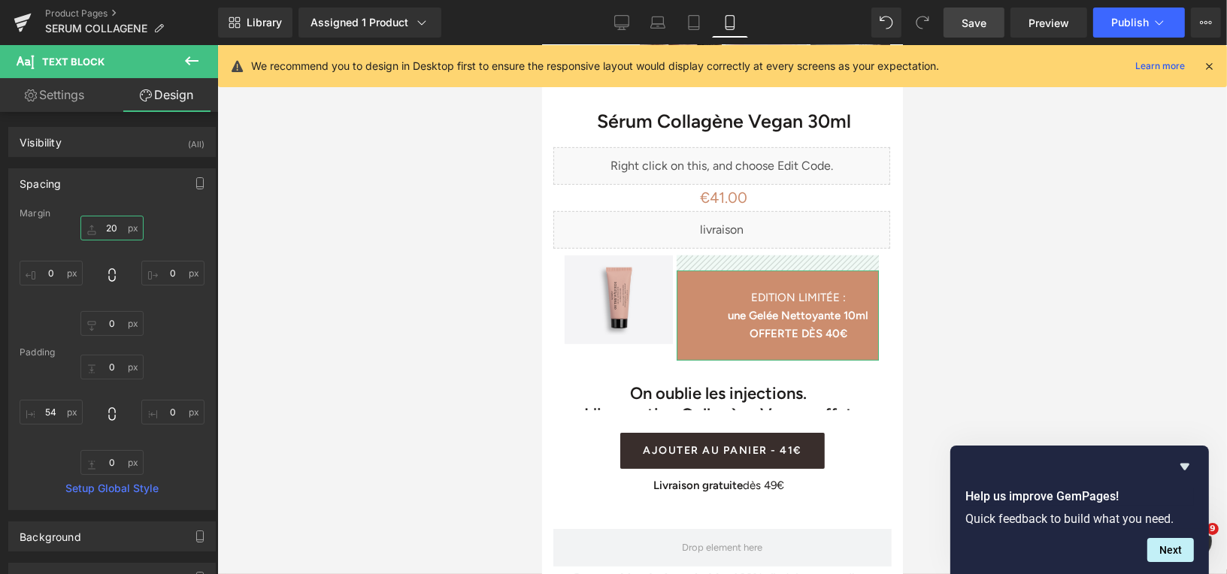
click at [113, 225] on input "20" at bounding box center [111, 228] width 63 height 25
click at [55, 413] on input "54" at bounding box center [51, 412] width 63 height 25
click at [113, 222] on input "20" at bounding box center [111, 228] width 63 height 25
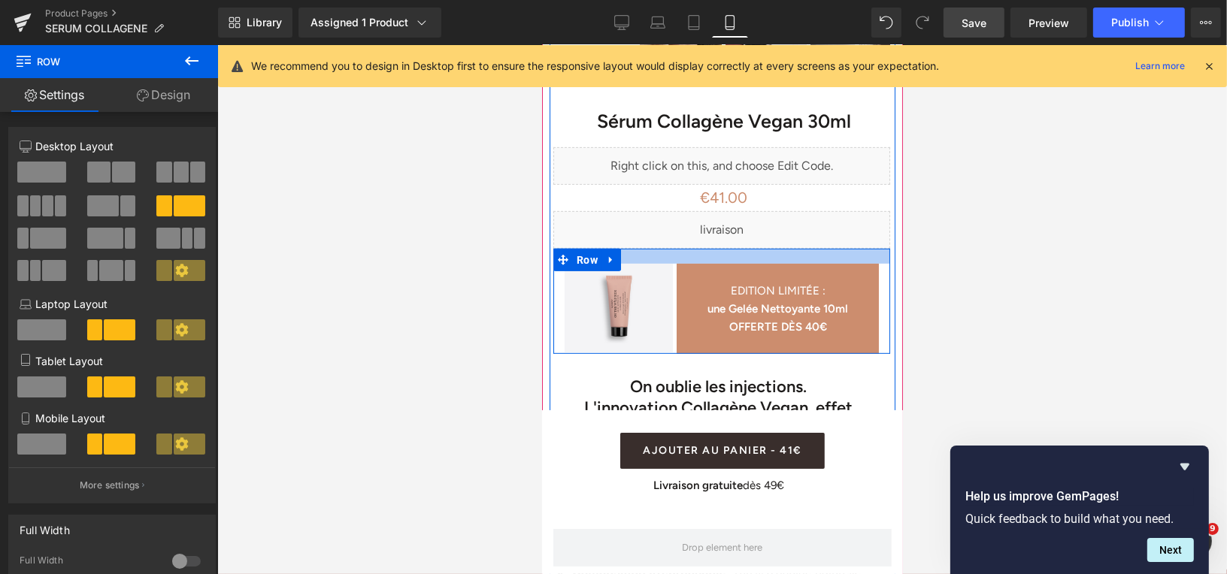
drag, startPoint x: 726, startPoint y: 238, endPoint x: 726, endPoint y: 248, distance: 10.5
click at [726, 248] on div "Image NaNpx NaNpx NaNpx EDITION LIMITÉE : une Gelée Nettoyante 10ml OFFERTE DÈS…" at bounding box center [720, 300] width 337 height 105
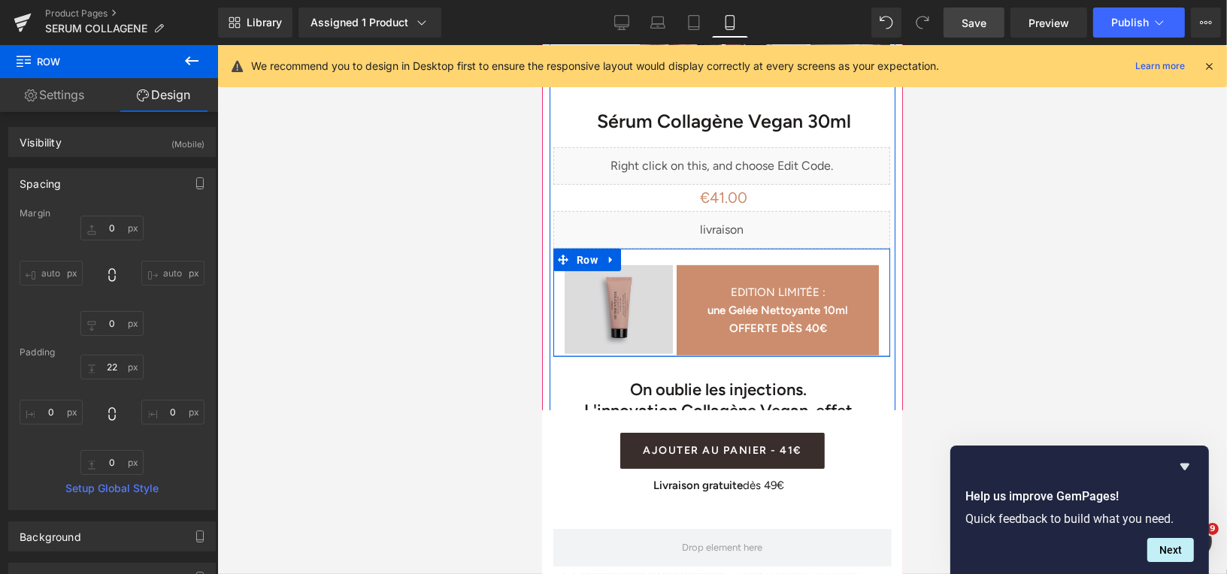
click at [646, 334] on div "Image NaNpx NaNpx NaNpx EDITION LIMITÉE : une Gelée Nettoyante 10ml OFFERTE DÈS…" at bounding box center [720, 302] width 337 height 108
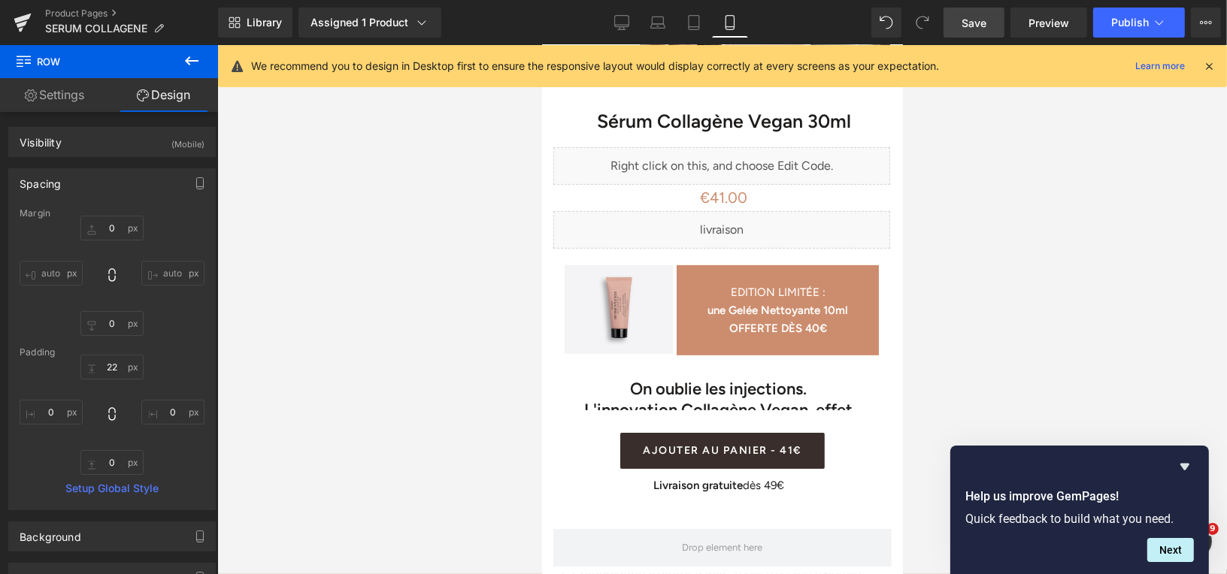
click at [443, 335] on div at bounding box center [721, 309] width 1009 height 529
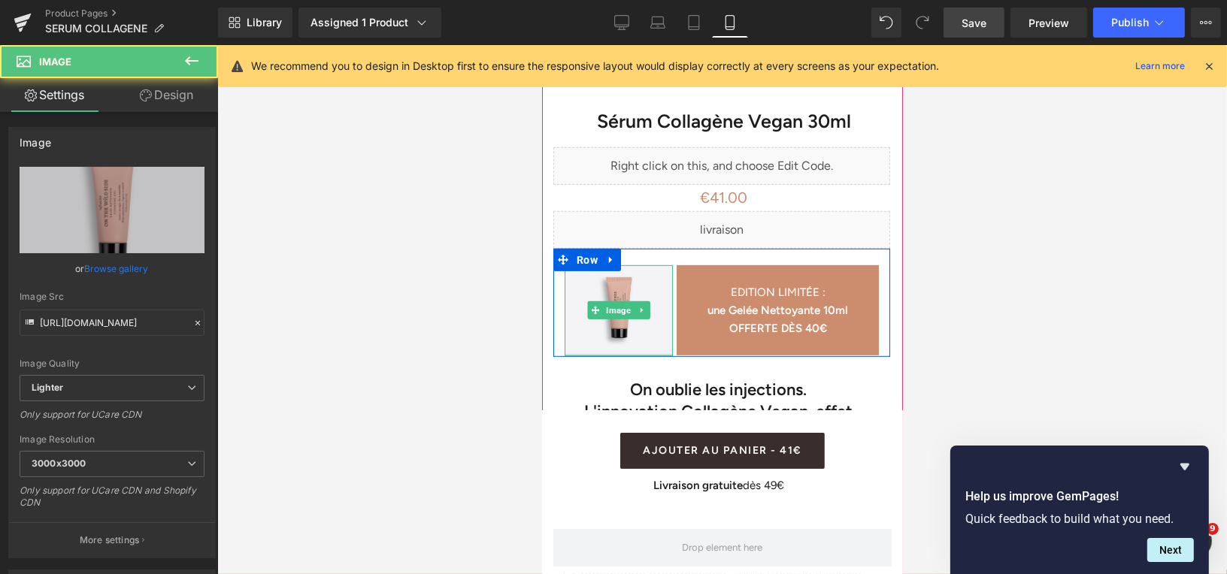
click at [632, 353] on div at bounding box center [618, 354] width 108 height 2
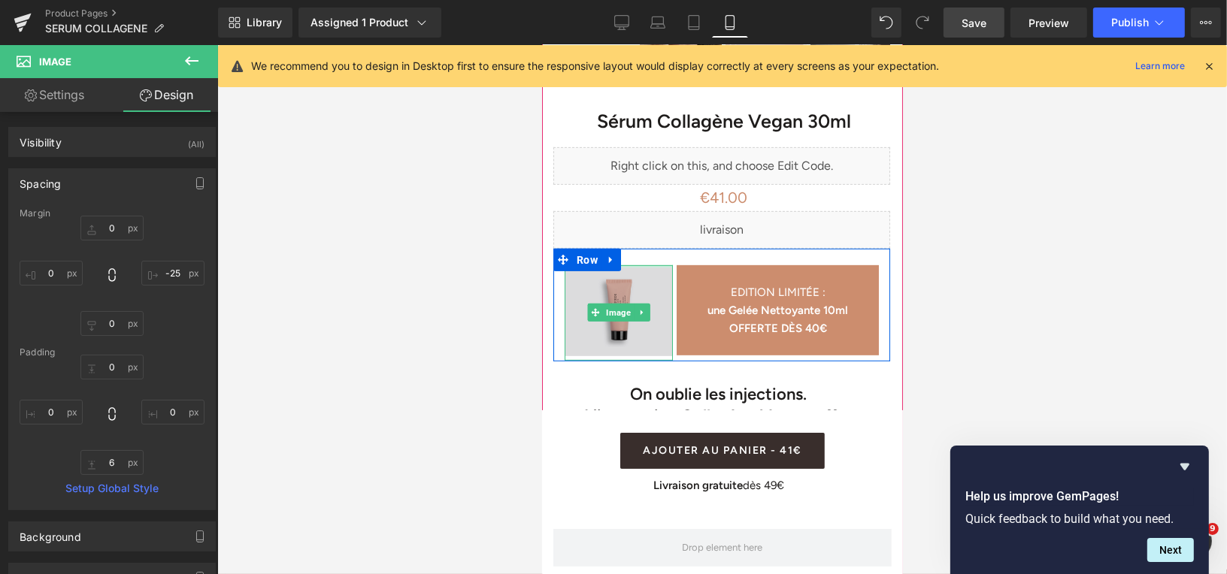
click at [649, 265] on div "Image NaNpx" at bounding box center [618, 312] width 108 height 95
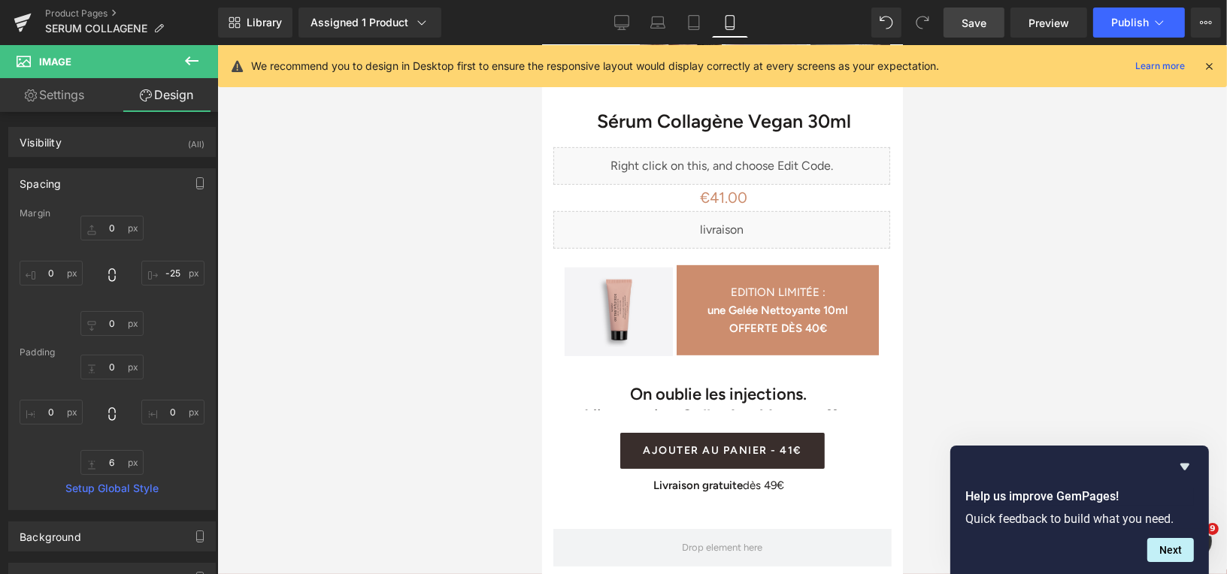
click at [963, 29] on span "Save" at bounding box center [973, 23] width 25 height 16
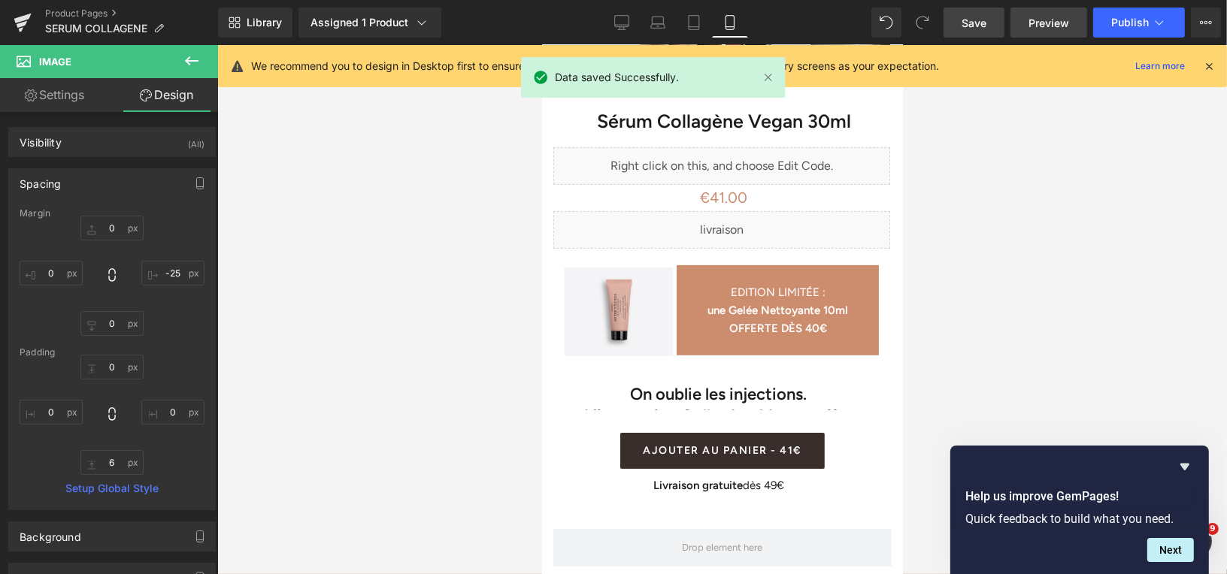
click at [1039, 26] on span "Preview" at bounding box center [1048, 23] width 41 height 16
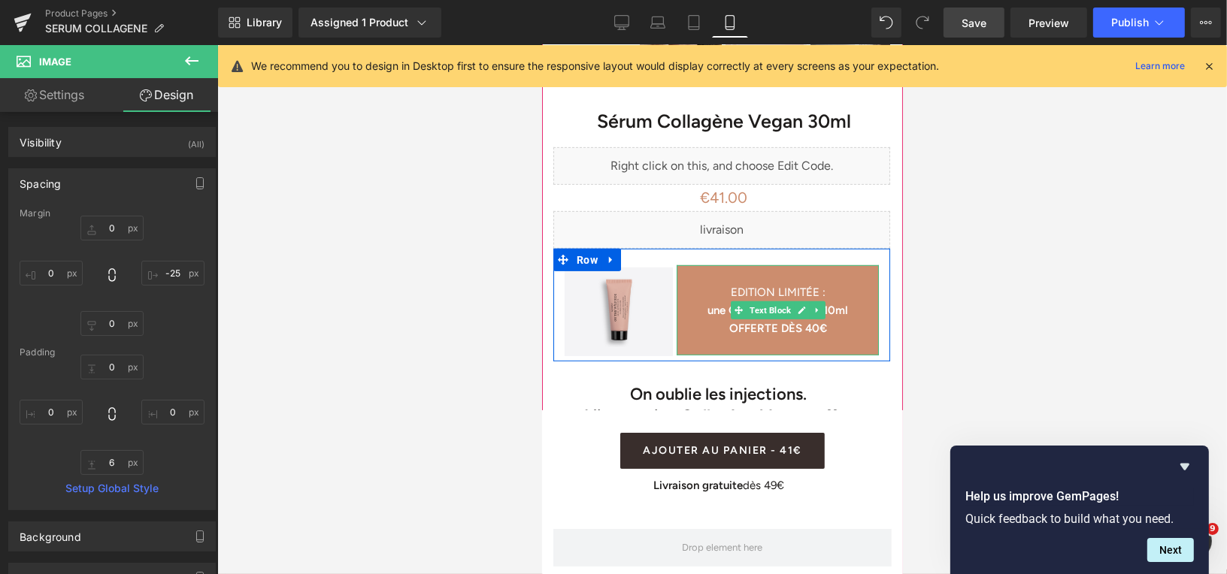
click at [780, 265] on p at bounding box center [777, 274] width 202 height 18
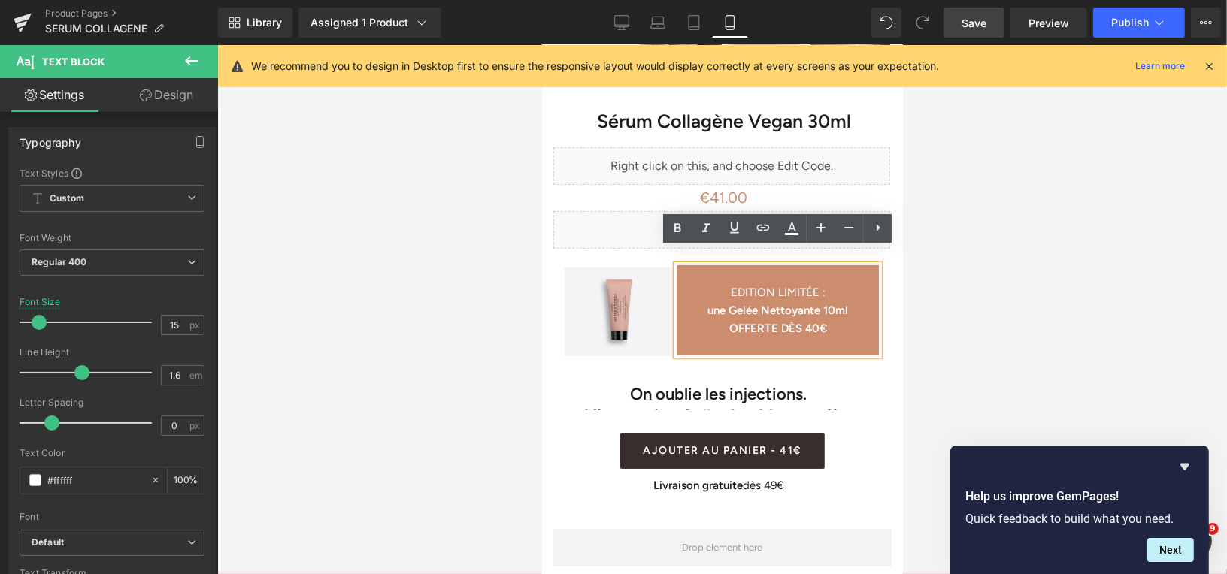
click at [986, 268] on div at bounding box center [721, 309] width 1009 height 529
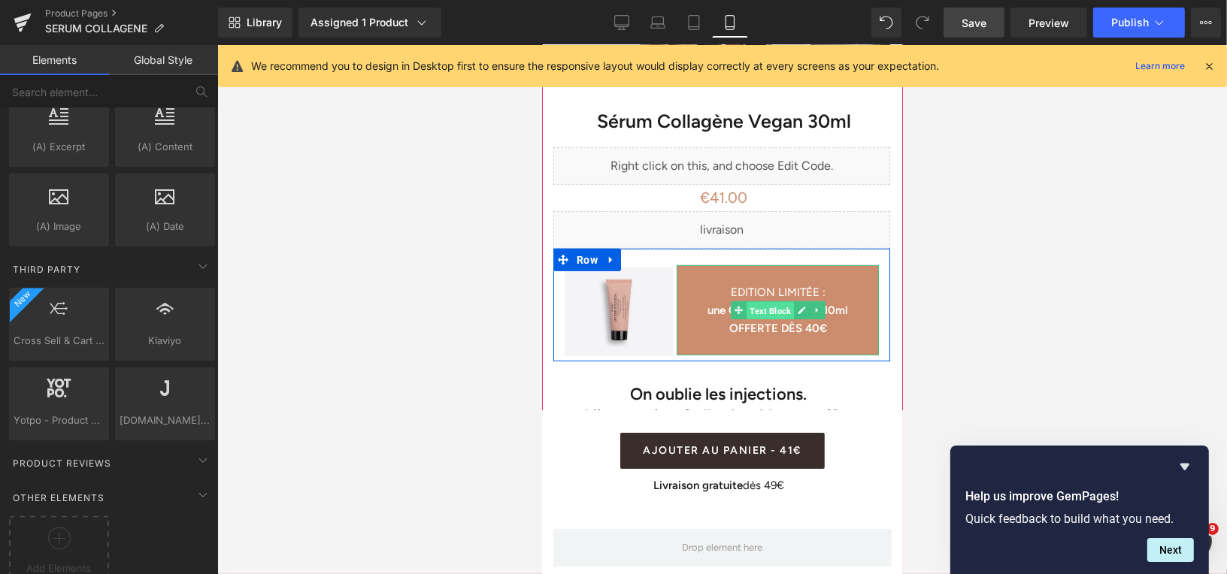
click at [759, 301] on span "Text Block" at bounding box center [769, 310] width 47 height 18
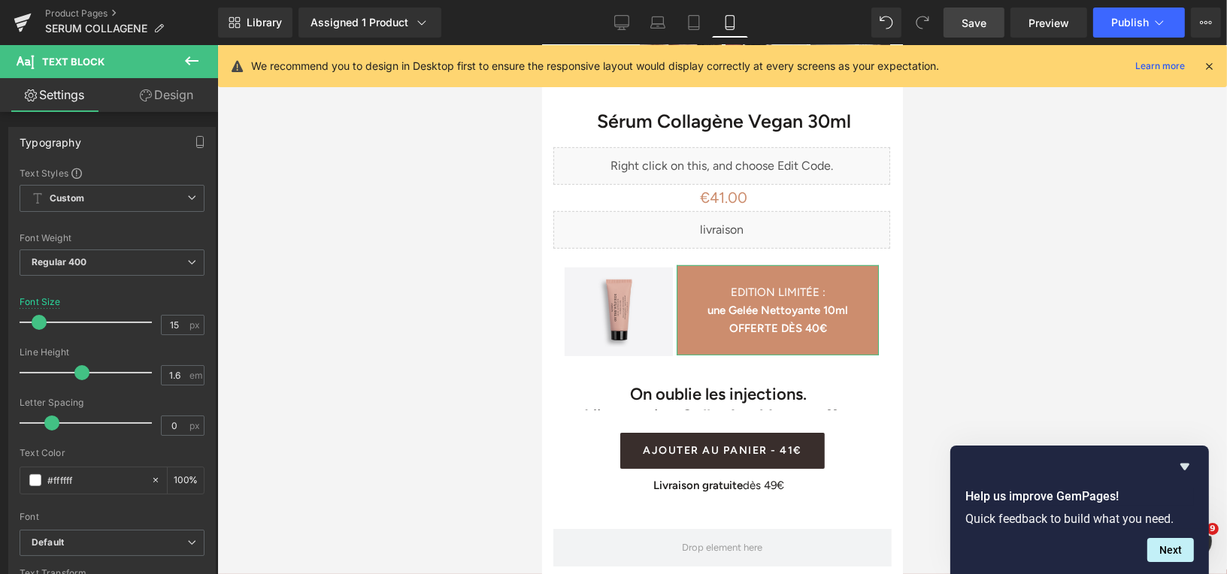
click at [178, 103] on link "Design" at bounding box center [166, 95] width 109 height 34
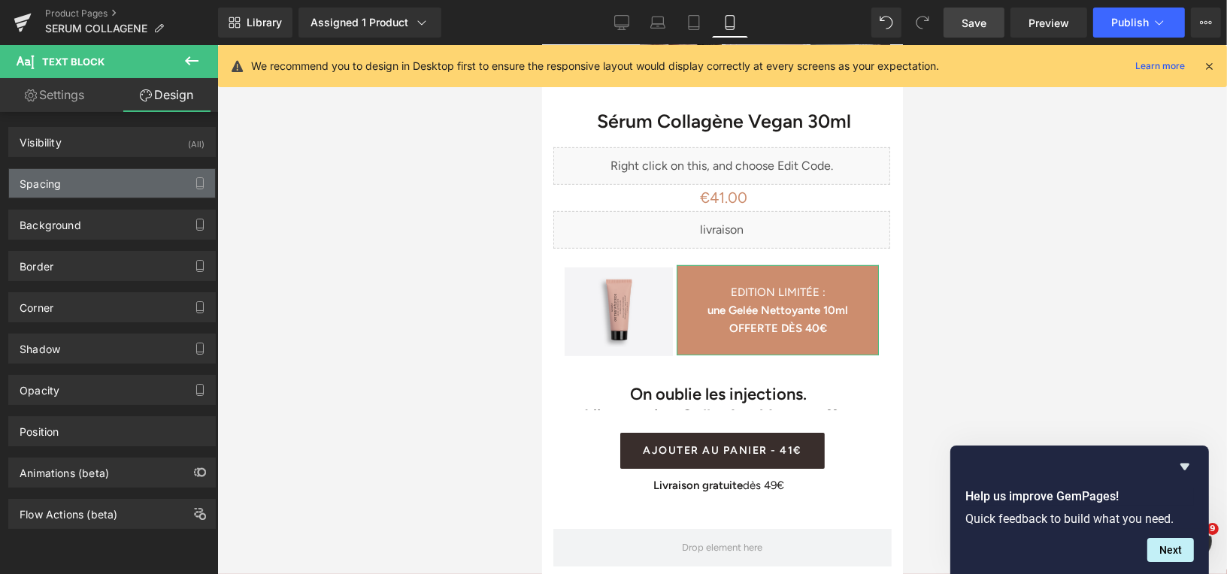
click at [157, 179] on div "Spacing" at bounding box center [112, 183] width 206 height 29
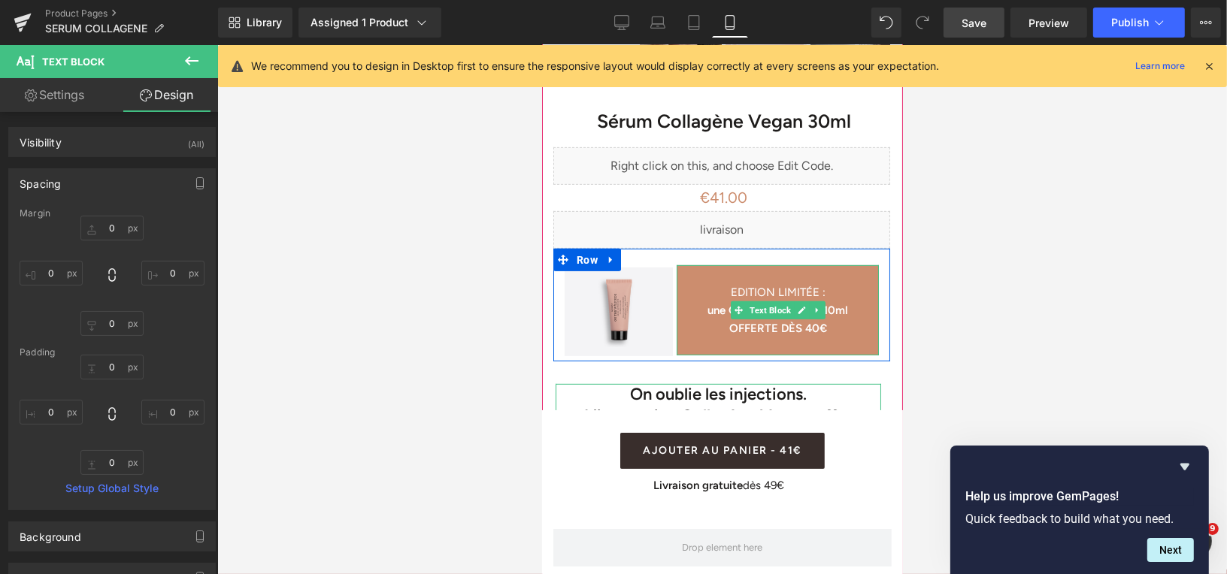
click at [761, 337] on p at bounding box center [777, 346] width 202 height 18
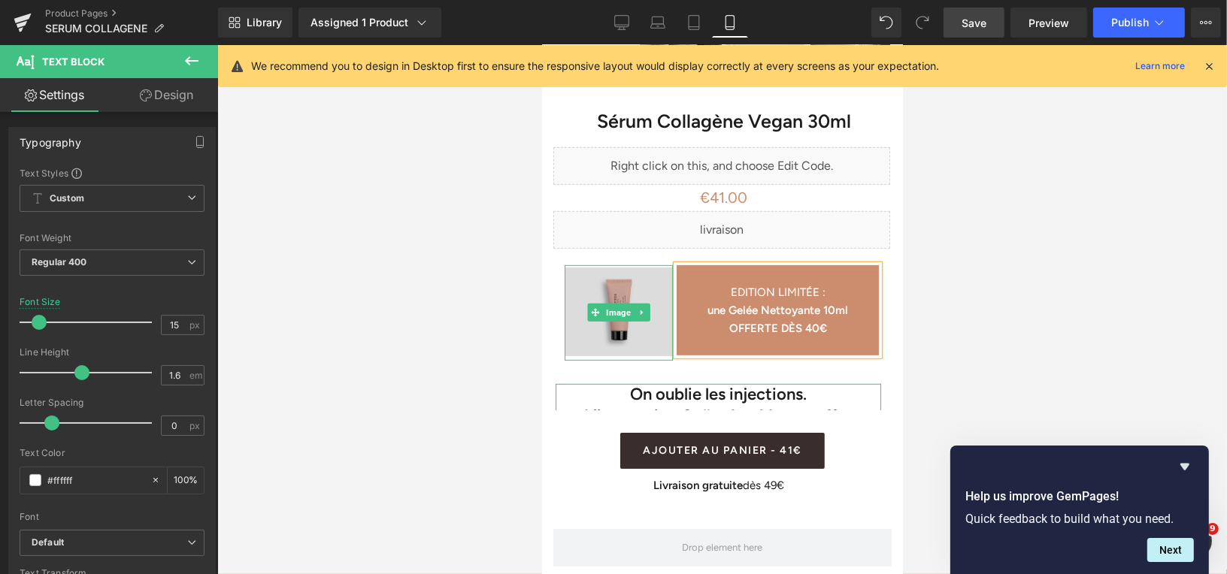
click at [637, 327] on img at bounding box center [618, 312] width 108 height 95
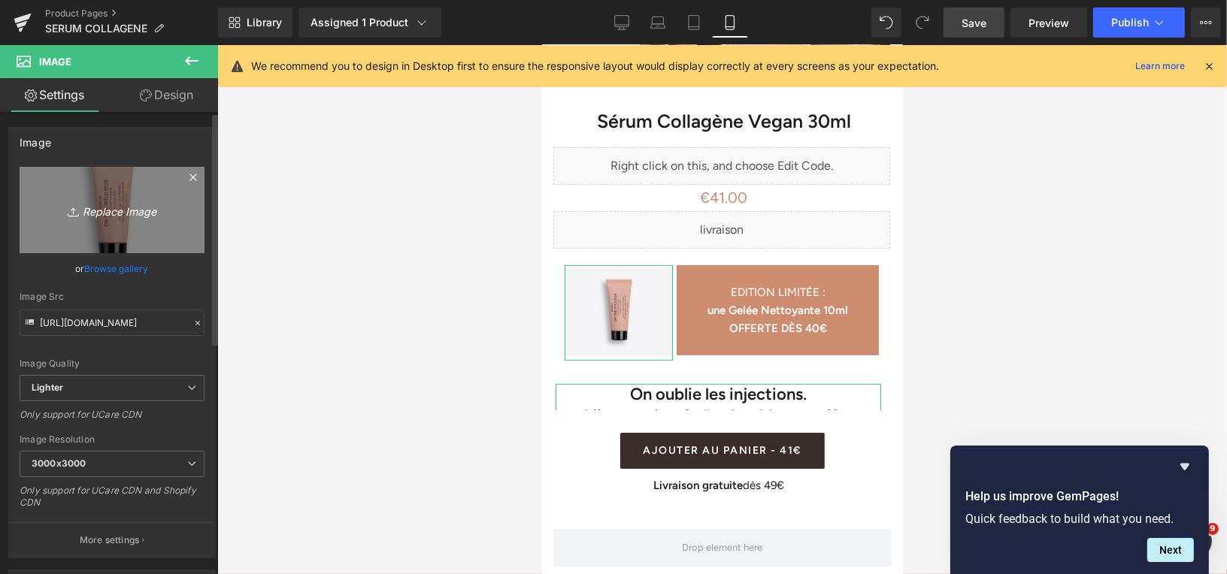
click at [111, 212] on icon "Replace Image" at bounding box center [112, 210] width 120 height 19
type input "C:\fakepath\Design sans titre (21).png"
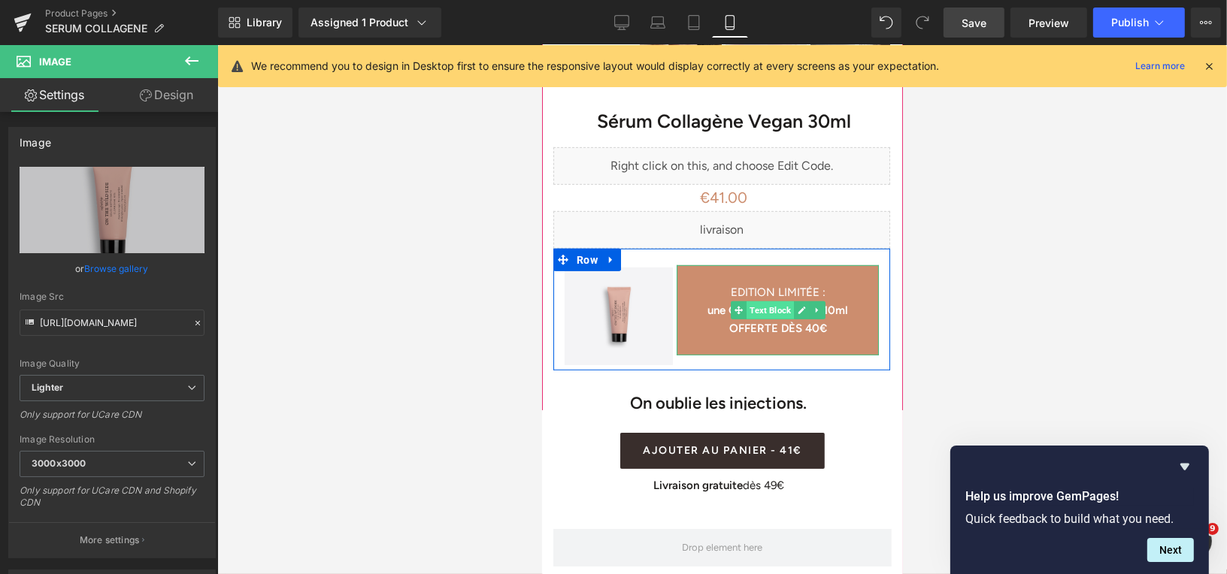
click at [772, 301] on span "Text Block" at bounding box center [769, 310] width 47 height 18
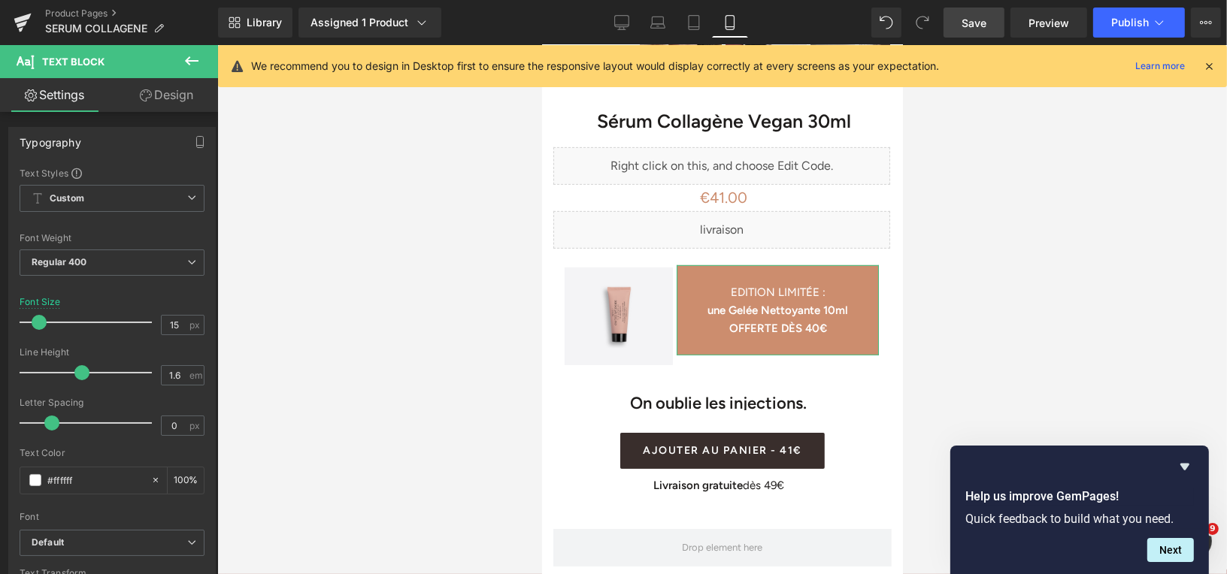
click at [182, 99] on link "Design" at bounding box center [166, 95] width 109 height 34
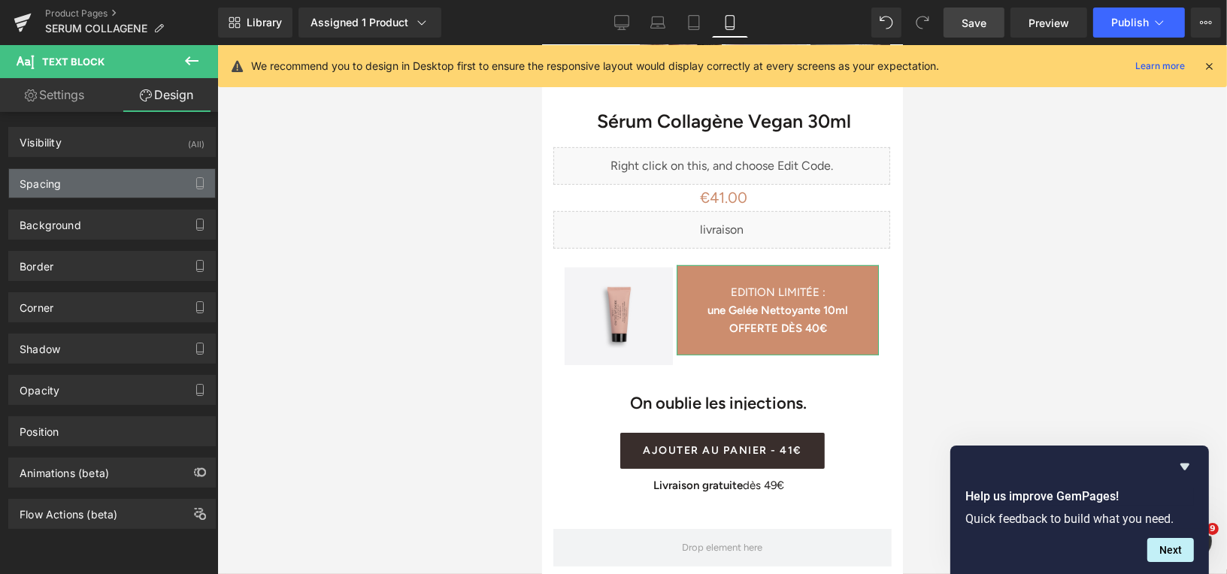
click at [145, 183] on div "Spacing" at bounding box center [112, 183] width 206 height 29
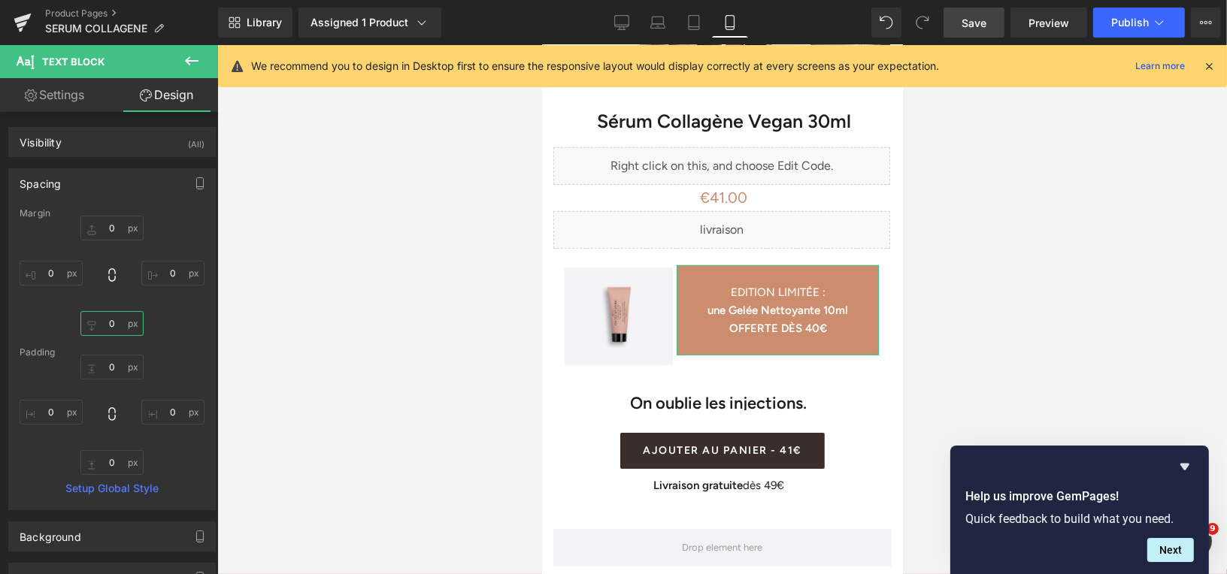
click at [109, 324] on input "0" at bounding box center [111, 323] width 63 height 25
type input "10"
click at [113, 320] on input "10" at bounding box center [111, 323] width 63 height 25
type input "1"
click at [111, 364] on input "0" at bounding box center [111, 367] width 63 height 25
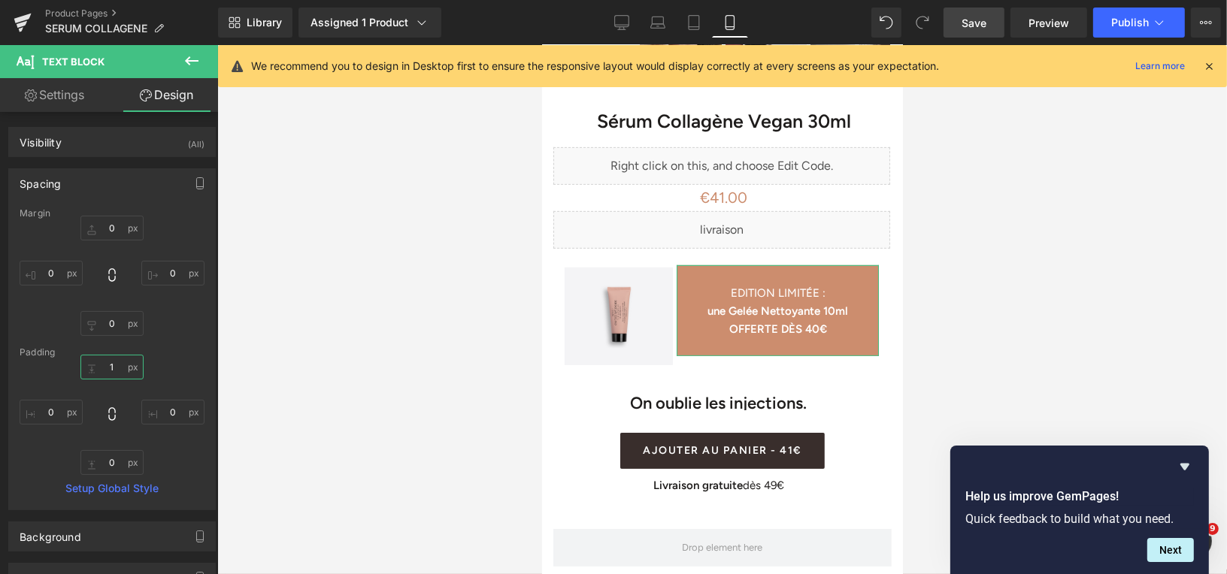
type input "15"
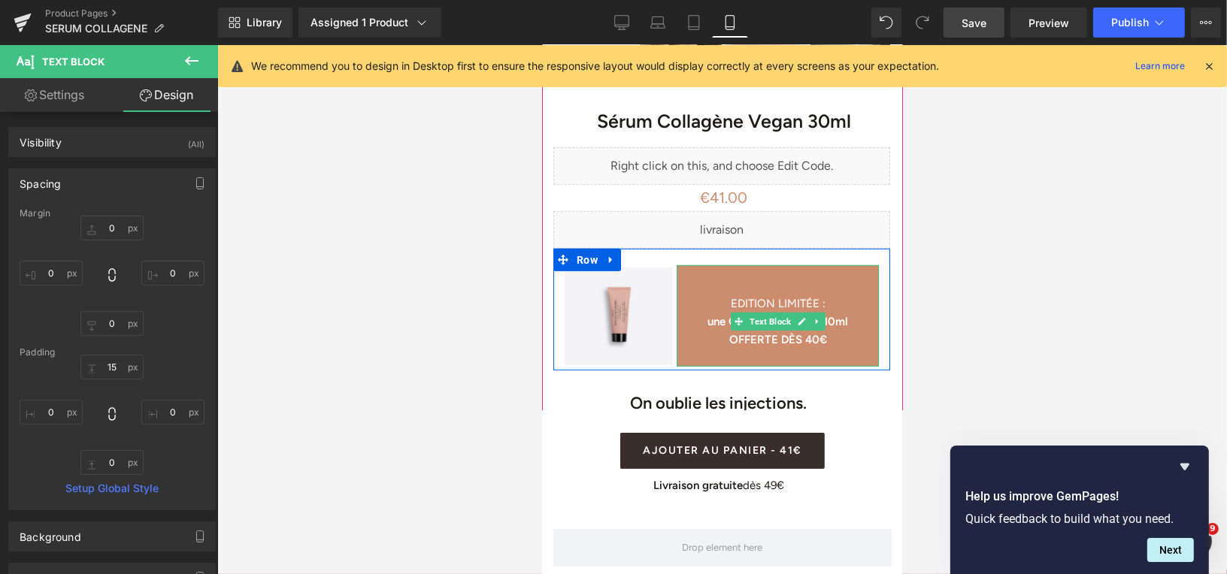
click at [728, 294] on p "EDITION LIMITÉE :" at bounding box center [777, 303] width 202 height 18
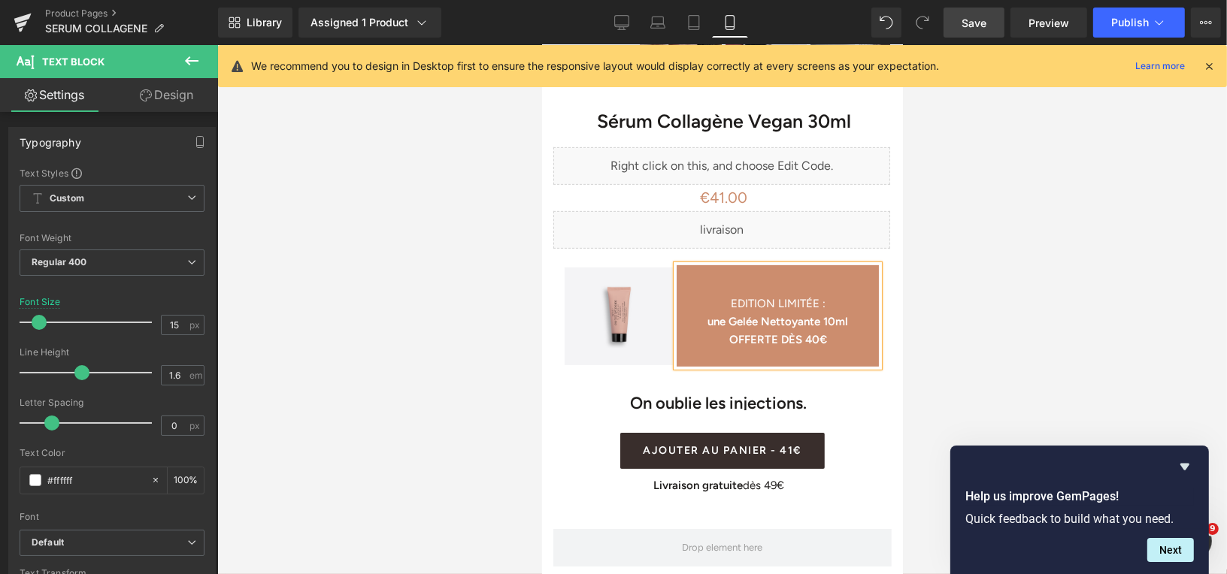
click at [768, 276] on p at bounding box center [777, 285] width 202 height 18
click at [979, 252] on div at bounding box center [721, 309] width 1009 height 529
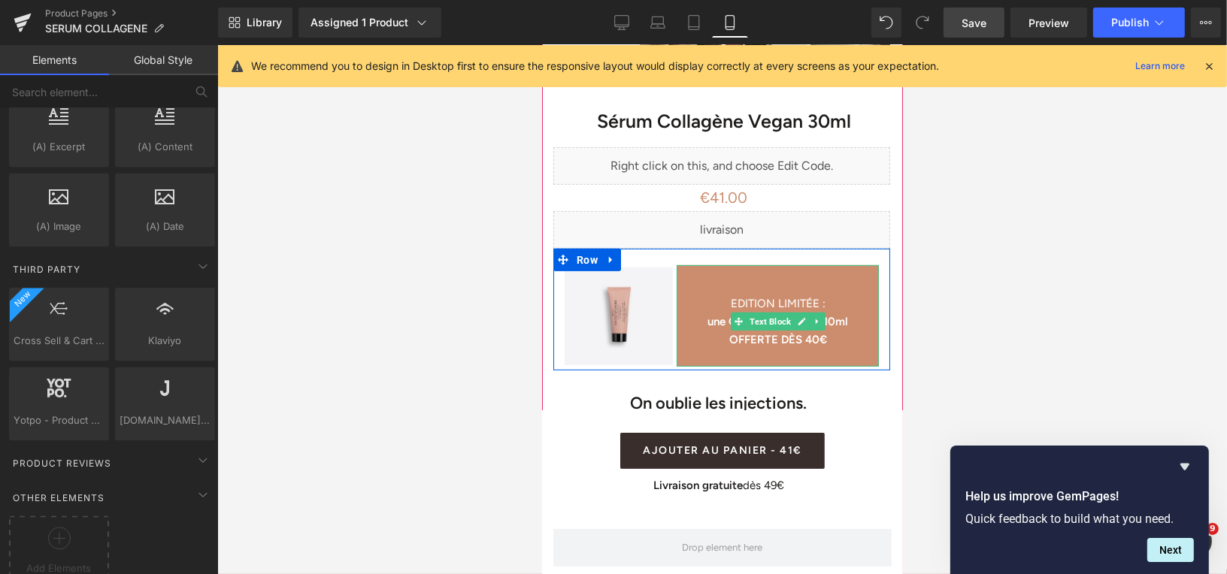
click at [730, 296] on span "EDITION LIMITÉE :" at bounding box center [777, 303] width 95 height 14
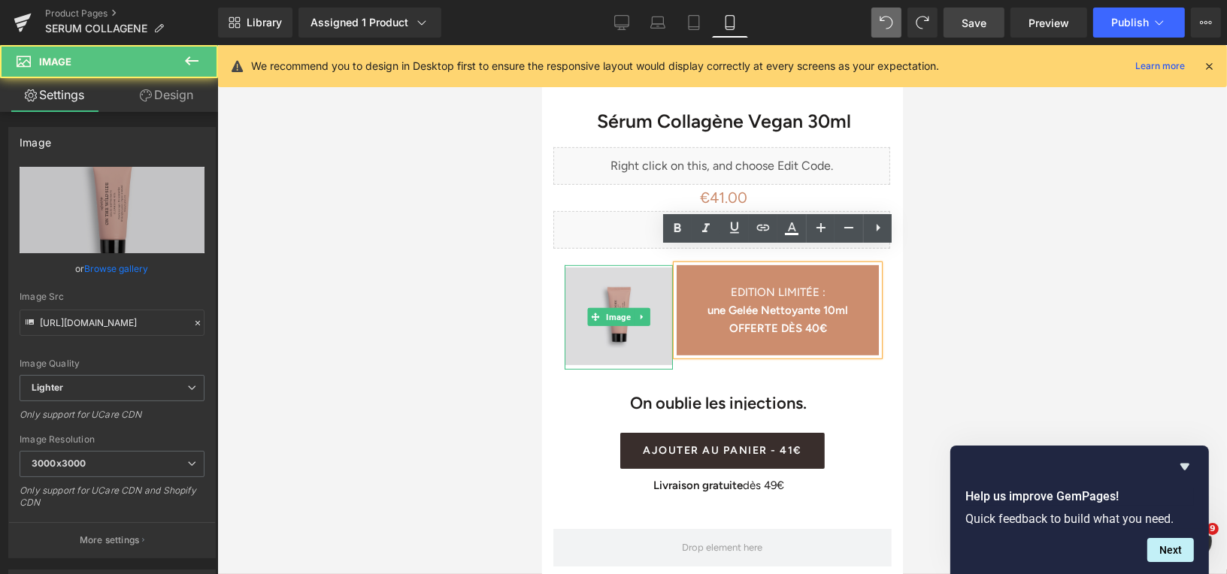
click at [647, 333] on img at bounding box center [618, 317] width 108 height 104
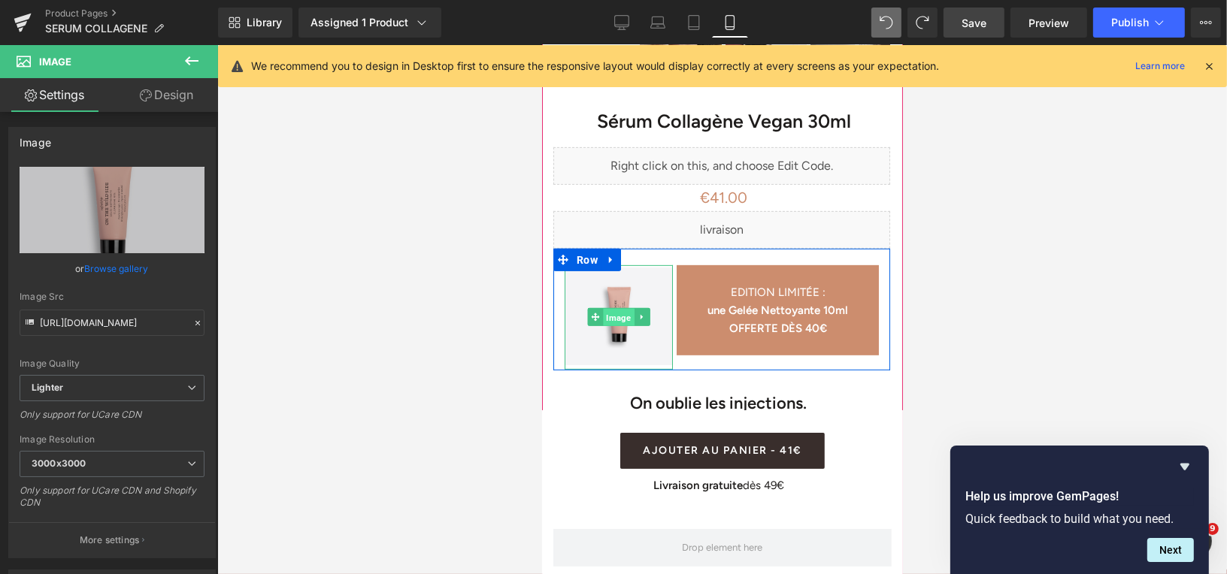
click at [616, 308] on span "Image" at bounding box center [618, 317] width 31 height 18
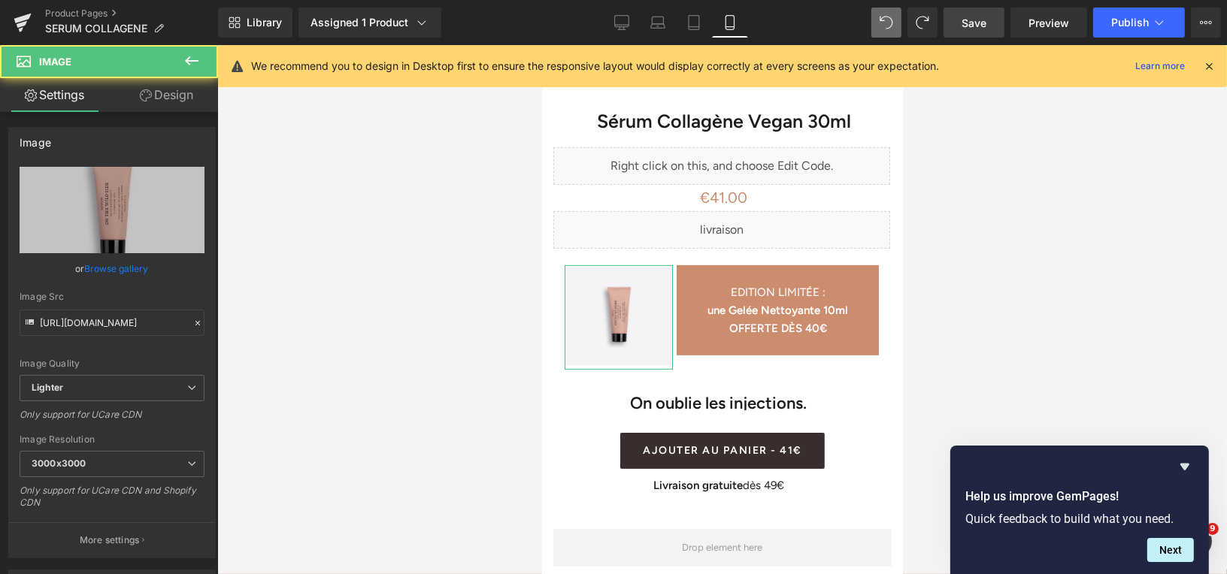
click at [180, 105] on link "Design" at bounding box center [166, 95] width 109 height 34
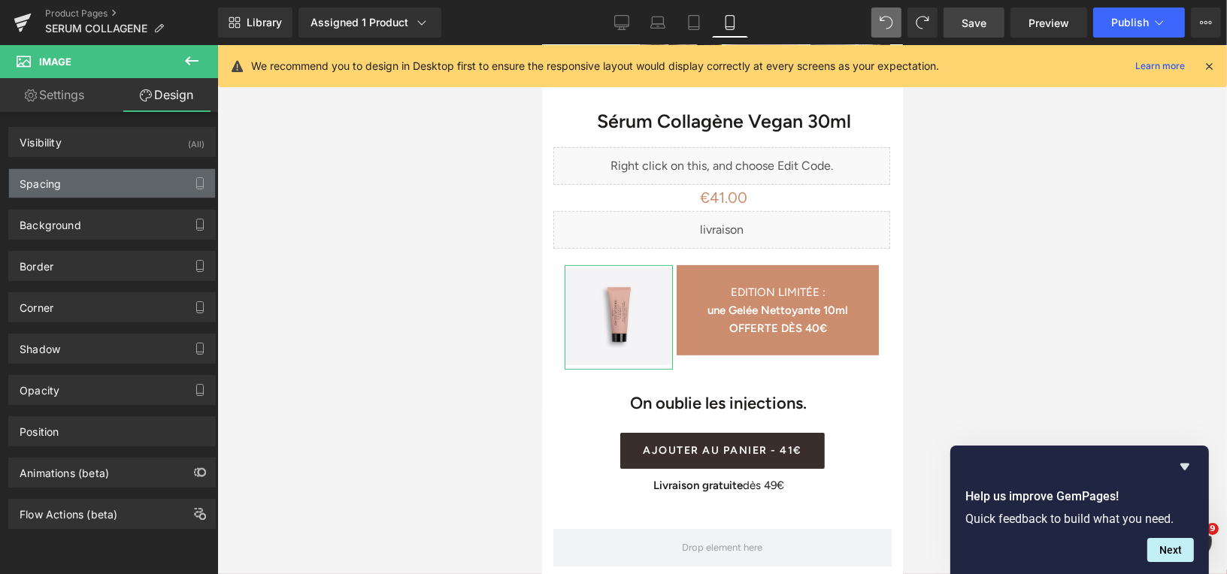
click at [130, 186] on div "Spacing" at bounding box center [112, 183] width 206 height 29
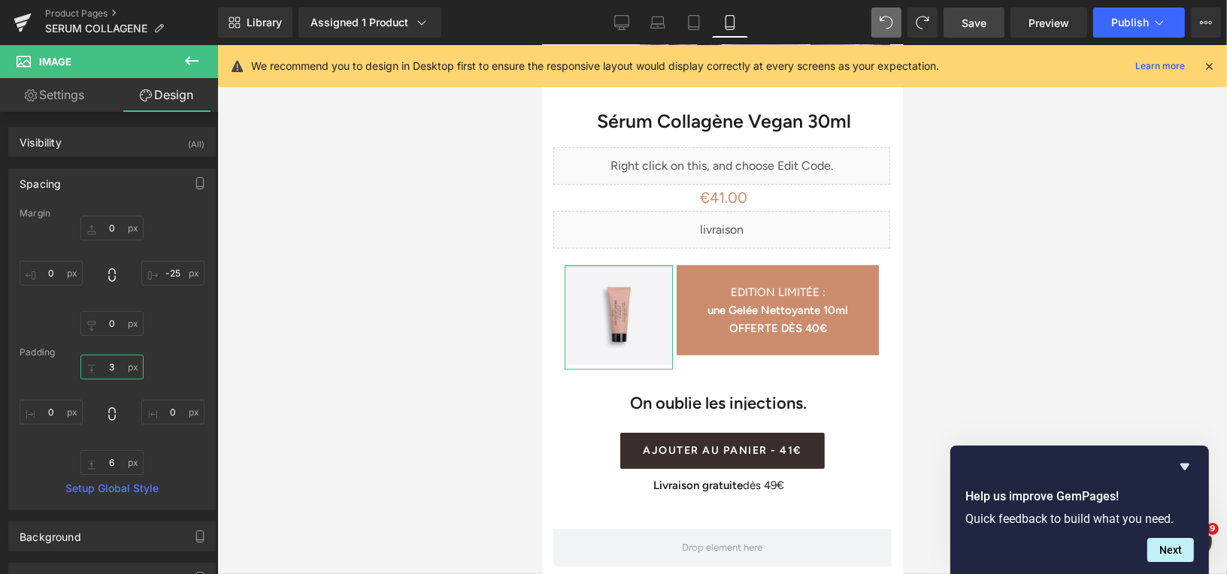
click at [112, 366] on input "3" at bounding box center [111, 367] width 63 height 25
click at [1012, 322] on div at bounding box center [721, 309] width 1009 height 529
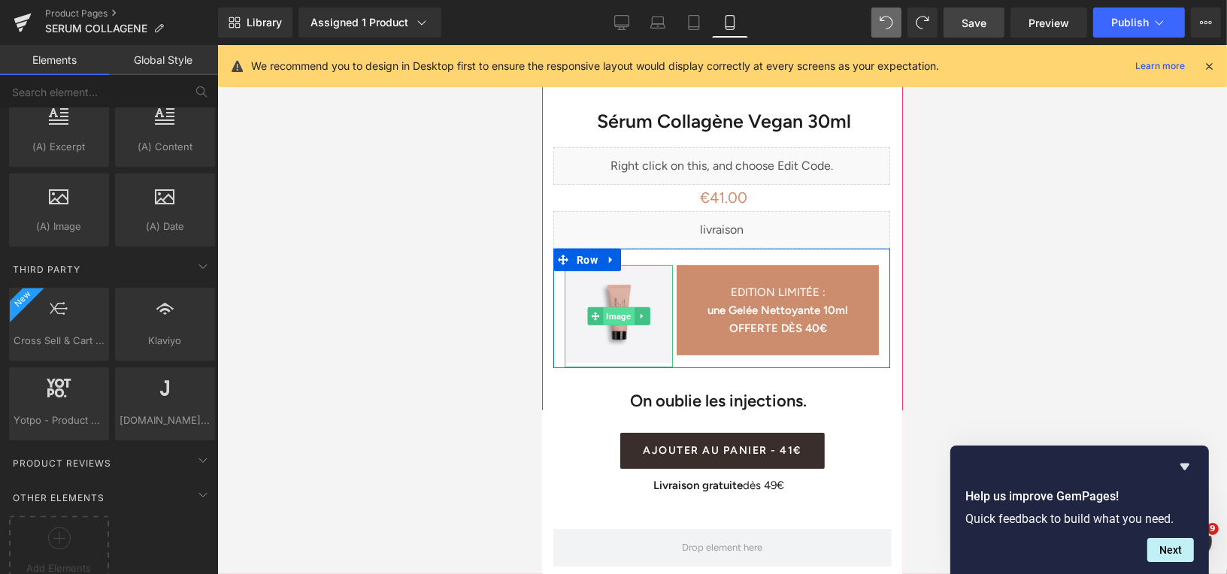
click at [613, 307] on span "Image" at bounding box center [618, 316] width 31 height 18
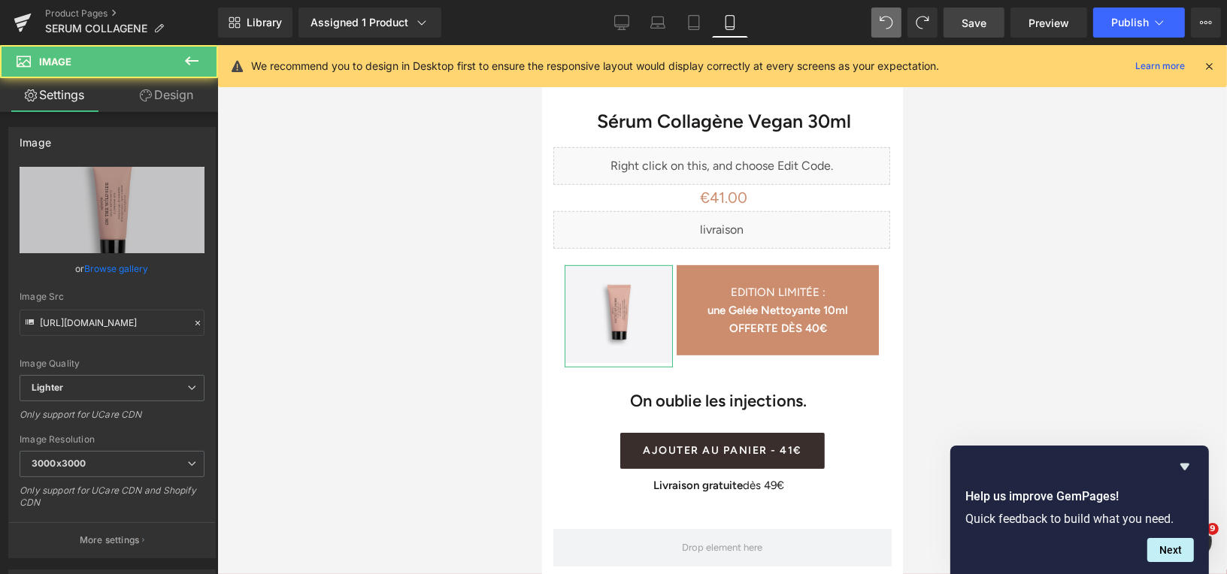
click at [169, 98] on link "Design" at bounding box center [166, 95] width 109 height 34
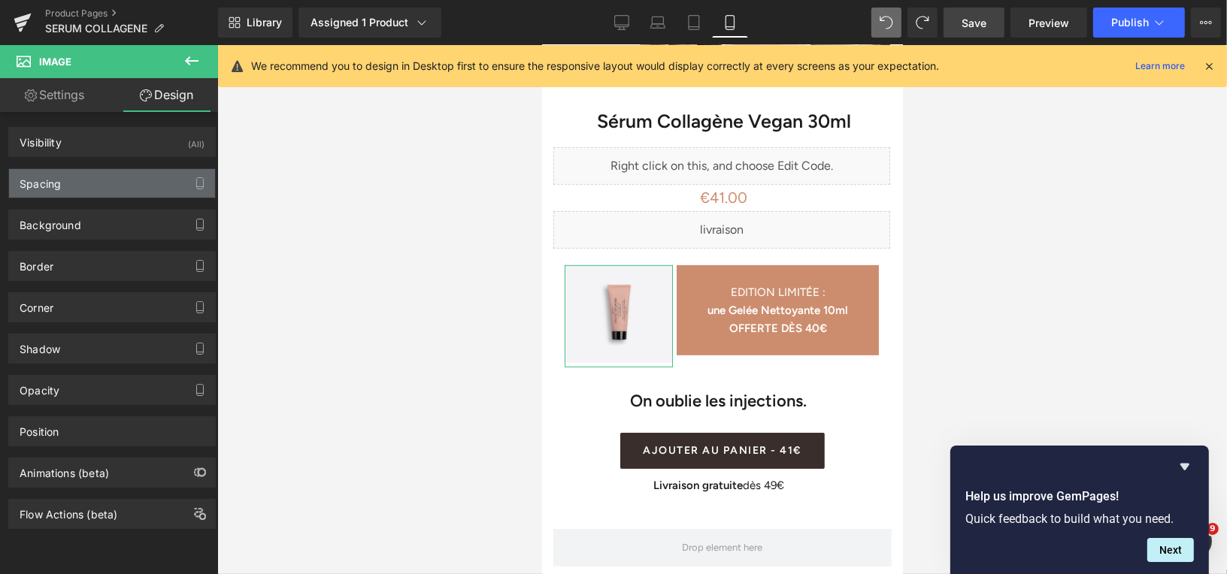
click at [130, 177] on div "Spacing" at bounding box center [112, 183] width 206 height 29
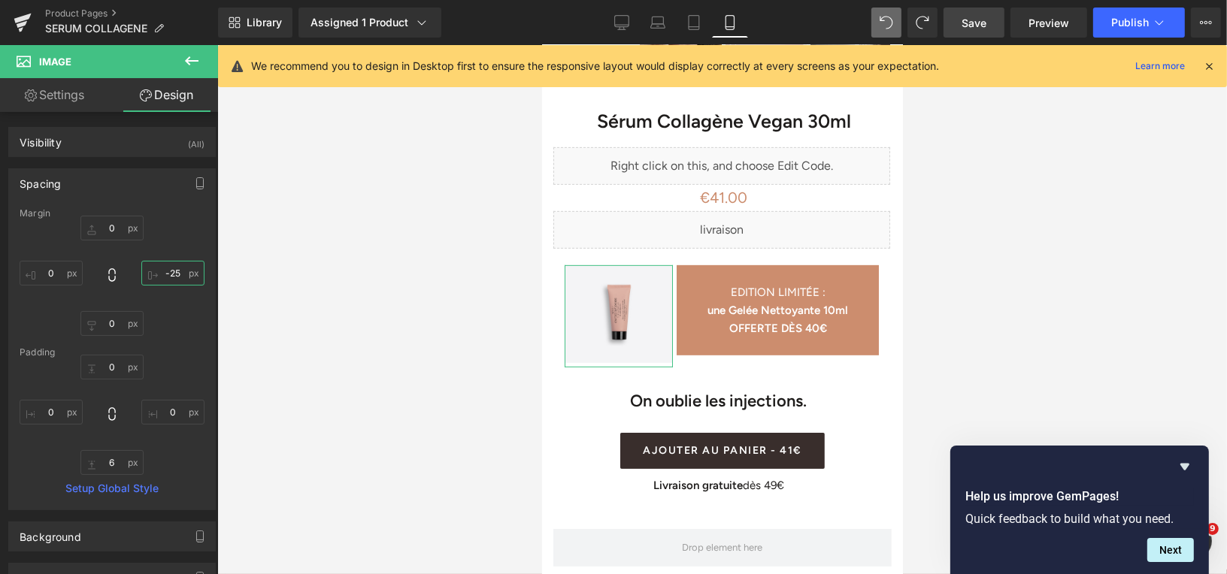
click at [175, 274] on input "text" at bounding box center [172, 273] width 63 height 25
type input "-25"
type input "-17"
click at [967, 28] on span "Save" at bounding box center [973, 23] width 25 height 16
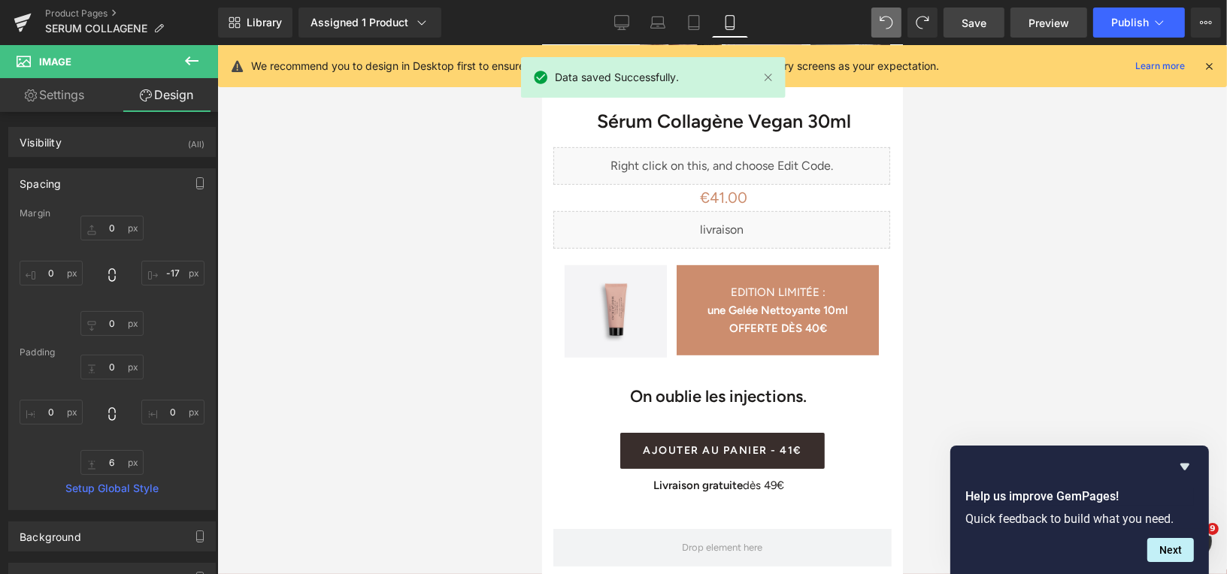
click at [1031, 25] on span "Preview" at bounding box center [1048, 23] width 41 height 16
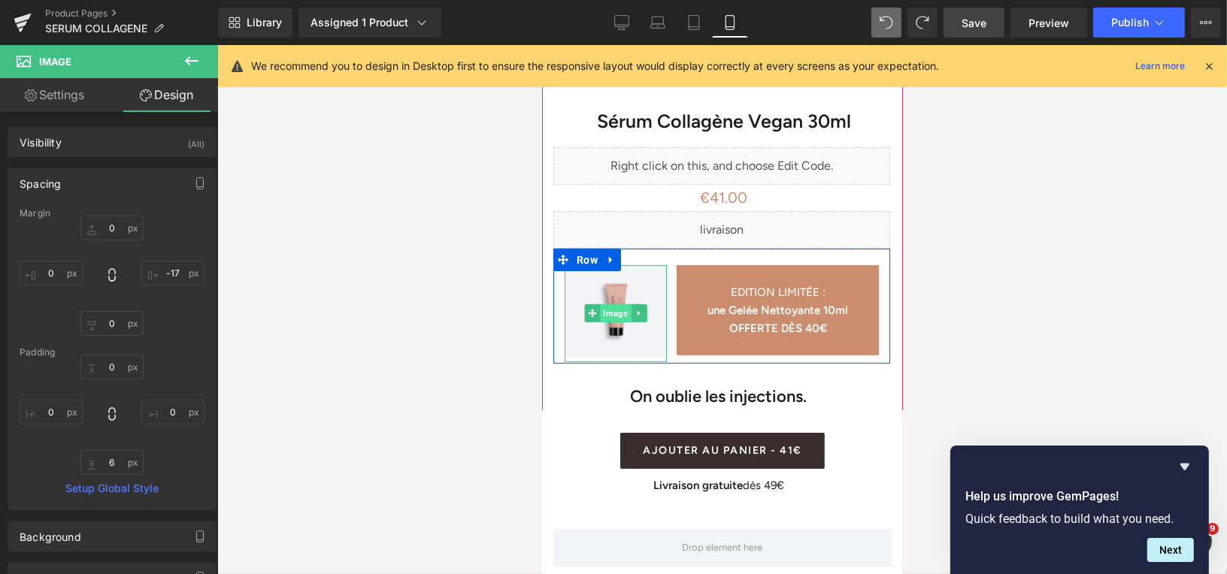
click at [616, 304] on span "Image" at bounding box center [615, 313] width 31 height 18
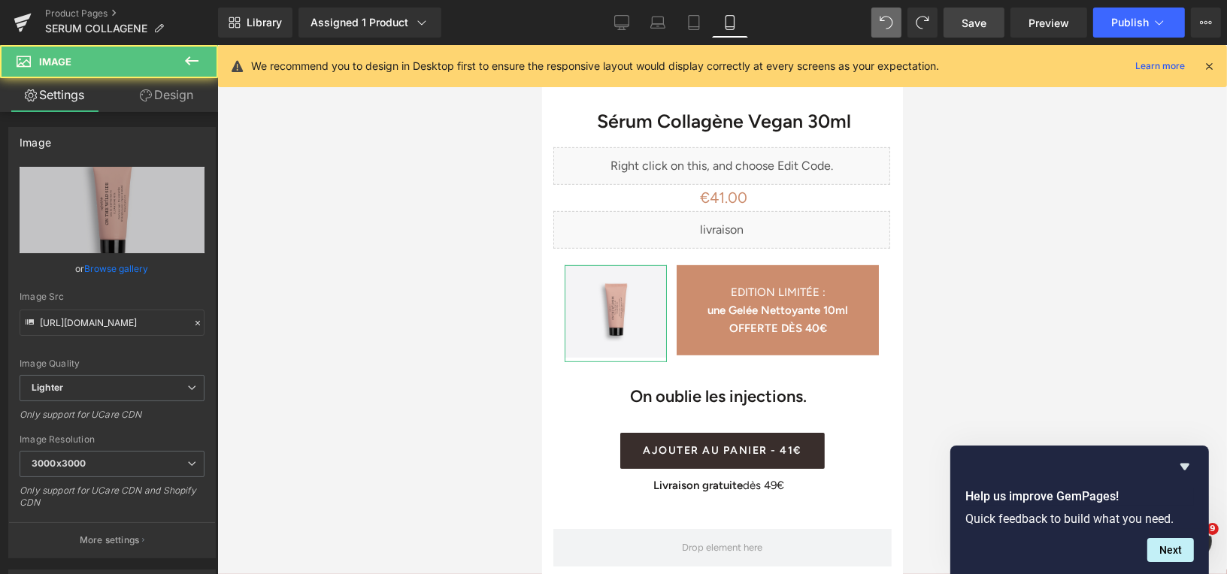
click at [165, 80] on link "Design" at bounding box center [166, 95] width 109 height 34
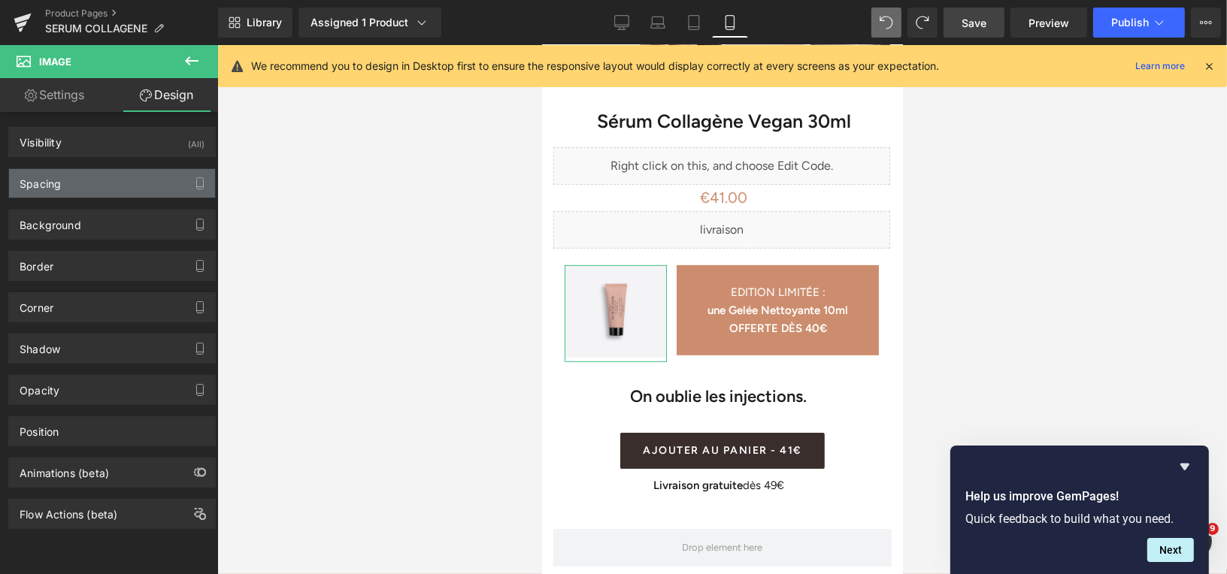
click at [131, 183] on div "Spacing" at bounding box center [112, 183] width 206 height 29
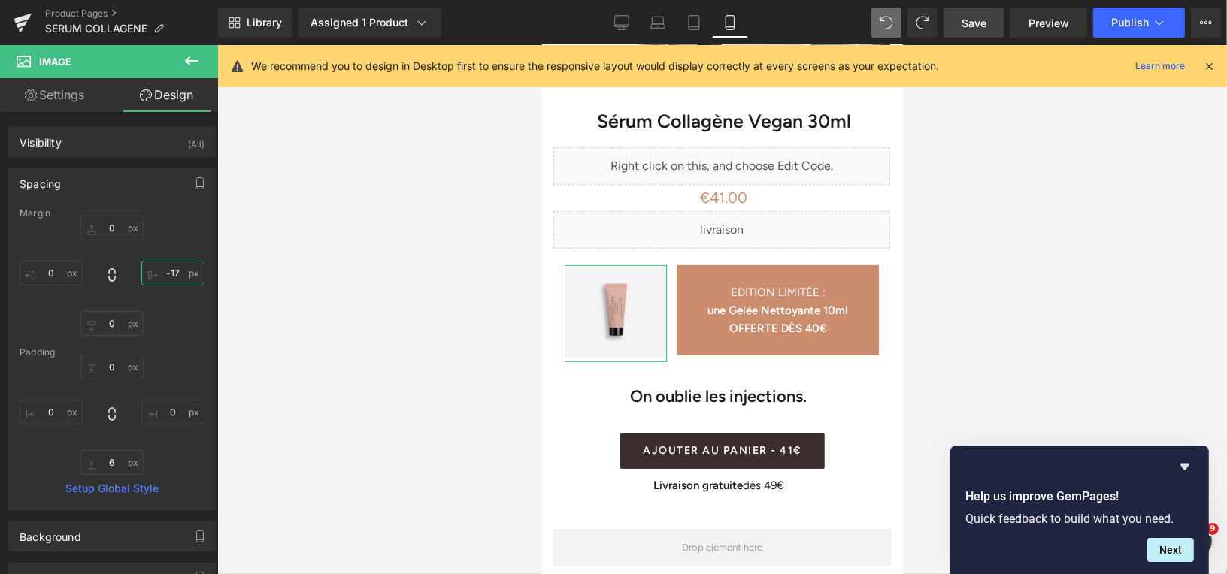
click at [172, 274] on input "-17" at bounding box center [172, 273] width 63 height 25
type input "-25"
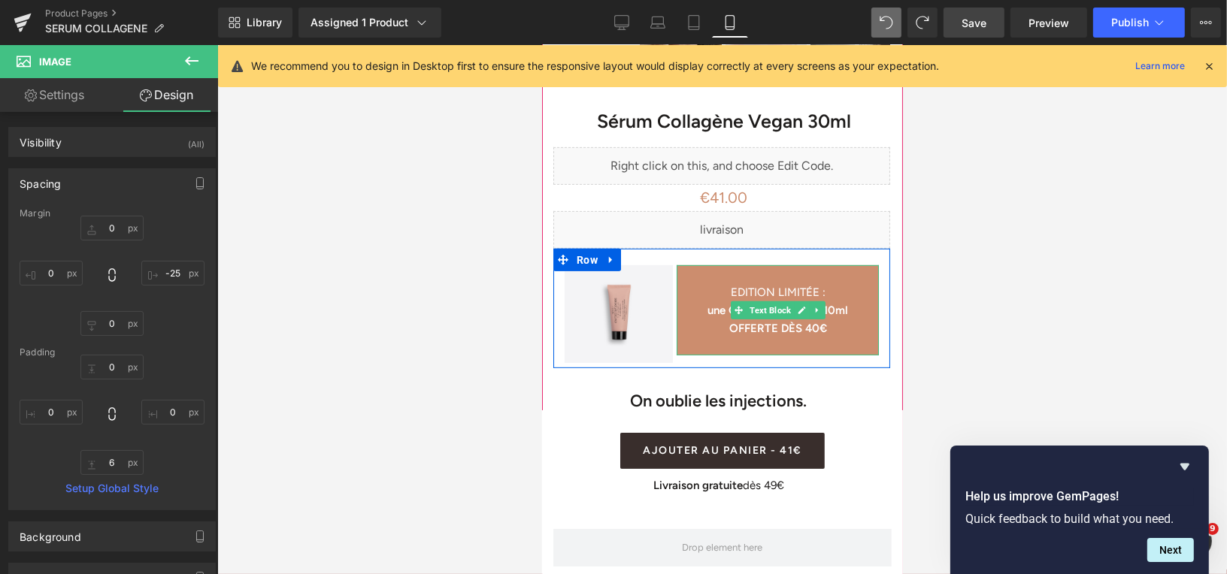
click at [724, 337] on p at bounding box center [777, 346] width 202 height 18
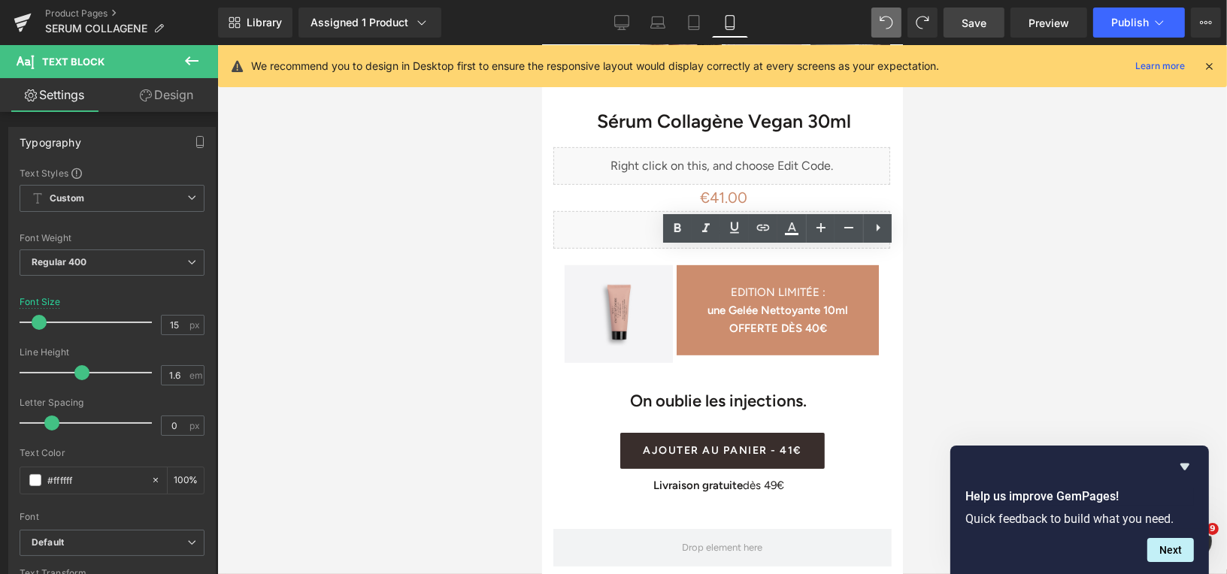
click at [481, 293] on div at bounding box center [721, 309] width 1009 height 529
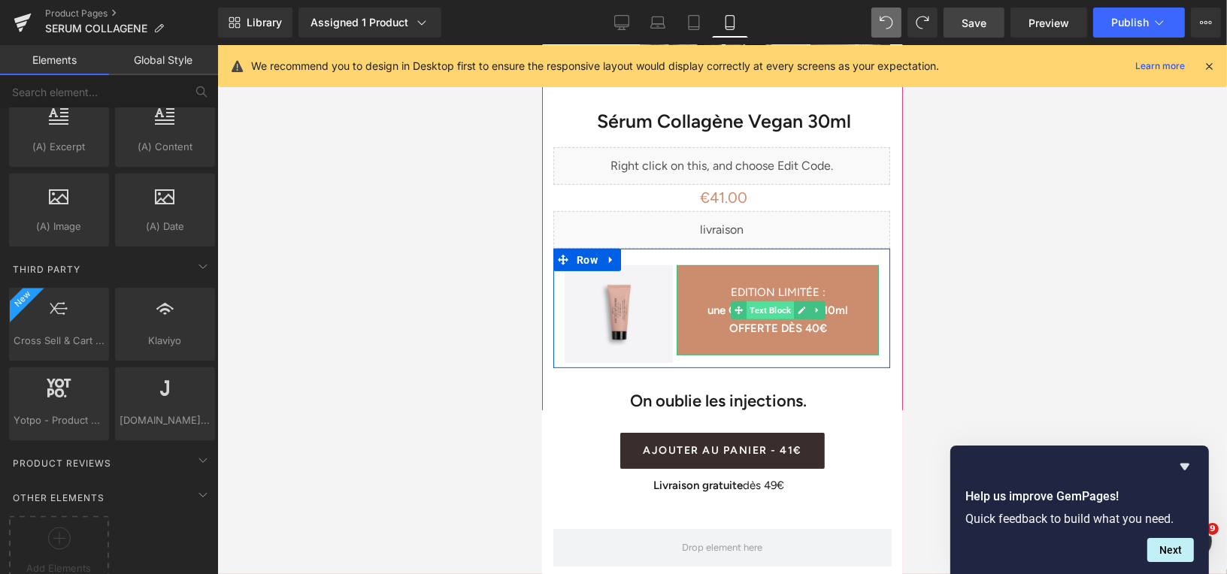
click at [776, 301] on span "Text Block" at bounding box center [769, 310] width 47 height 18
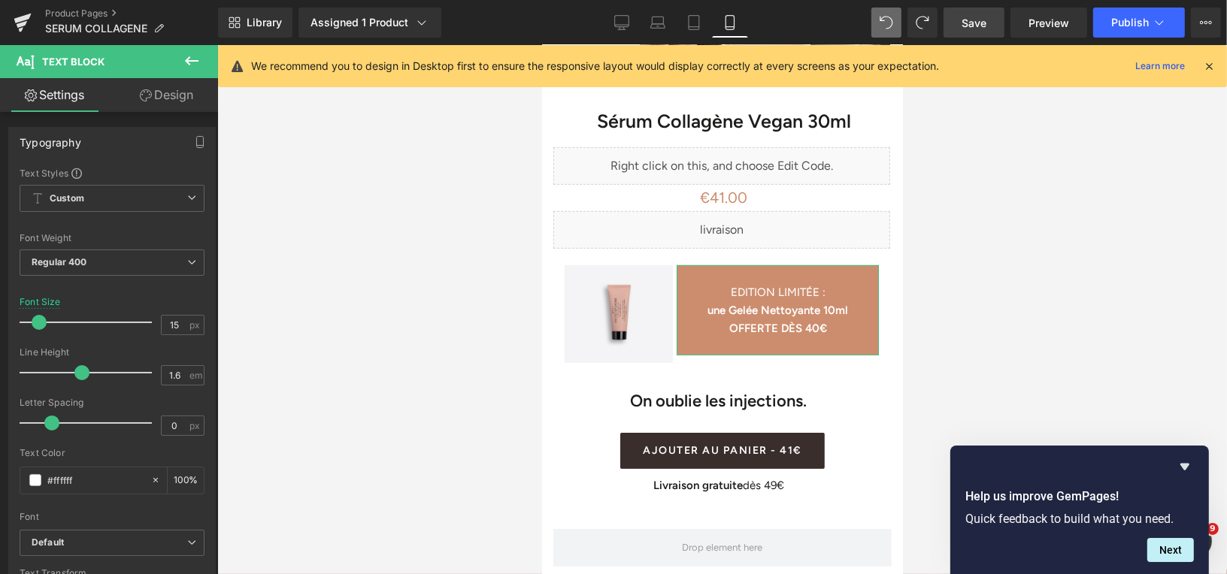
click at [169, 99] on link "Design" at bounding box center [166, 95] width 109 height 34
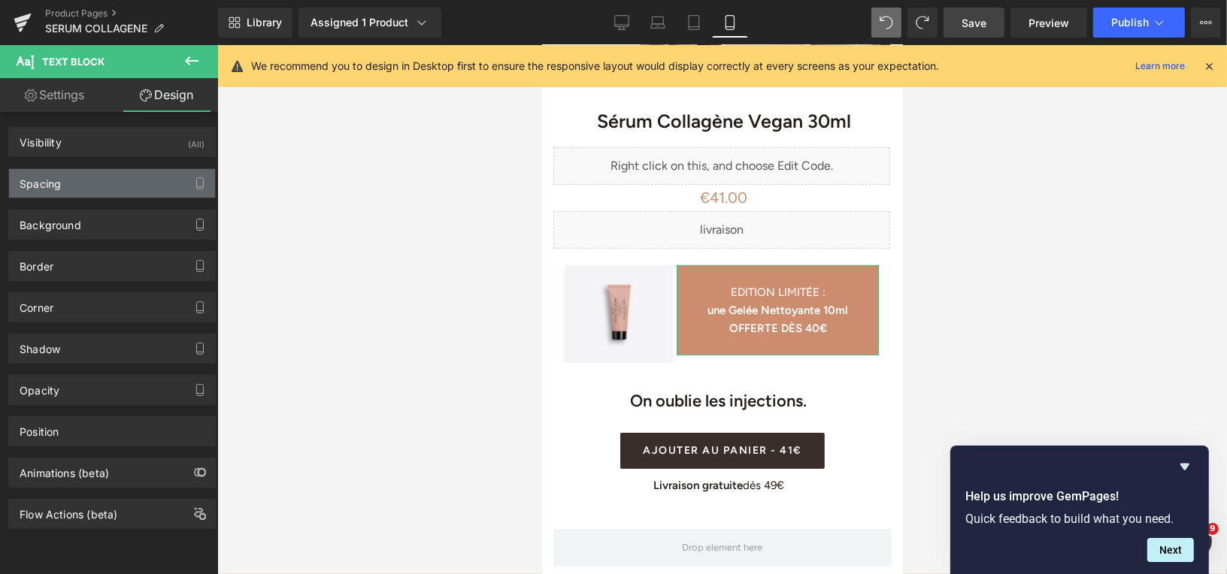
click at [132, 178] on div "Spacing" at bounding box center [112, 183] width 206 height 29
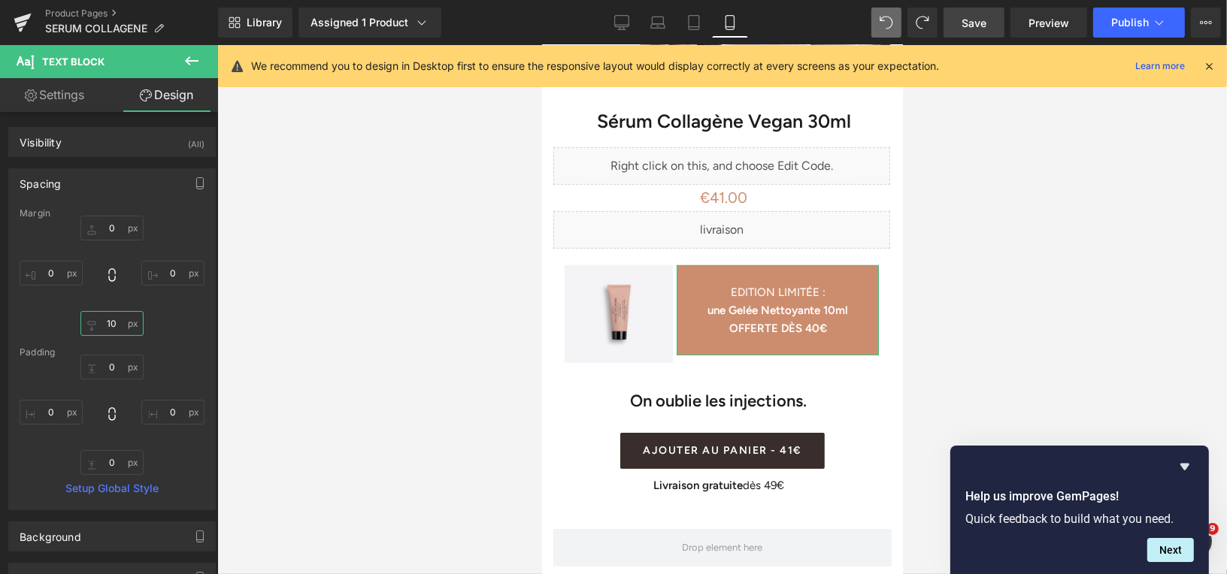
click at [115, 323] on input "10" at bounding box center [111, 323] width 63 height 25
click at [113, 232] on input "0" at bounding box center [111, 228] width 63 height 25
type input "1"
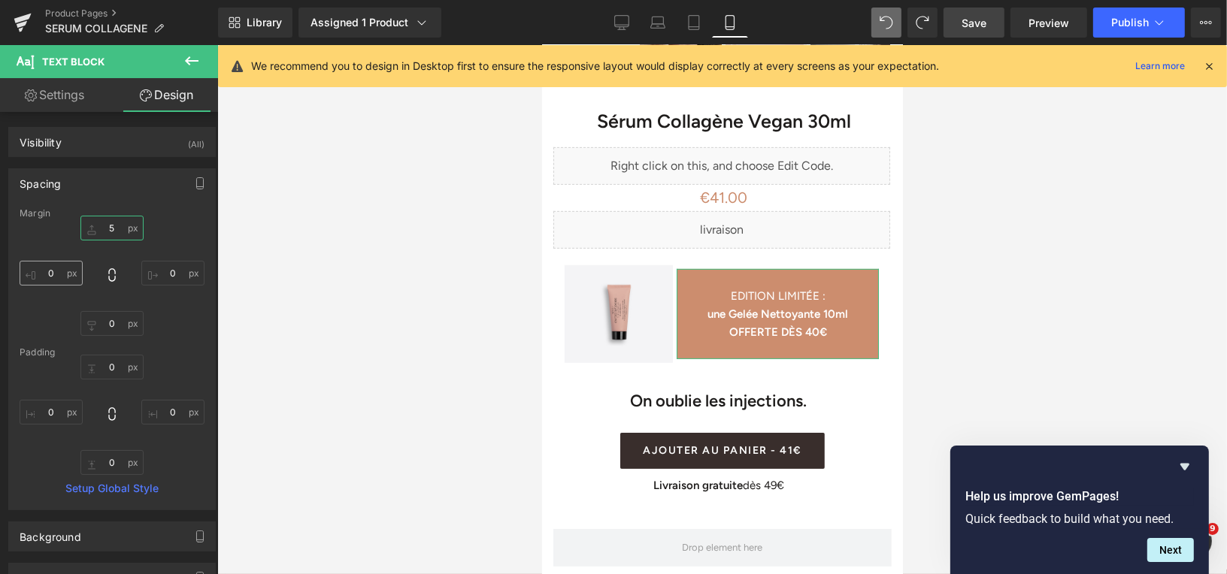
type input "5"
click at [51, 271] on input "0" at bounding box center [51, 273] width 63 height 25
type input "5"
click at [174, 274] on input "0" at bounding box center [172, 273] width 63 height 25
type input "5"
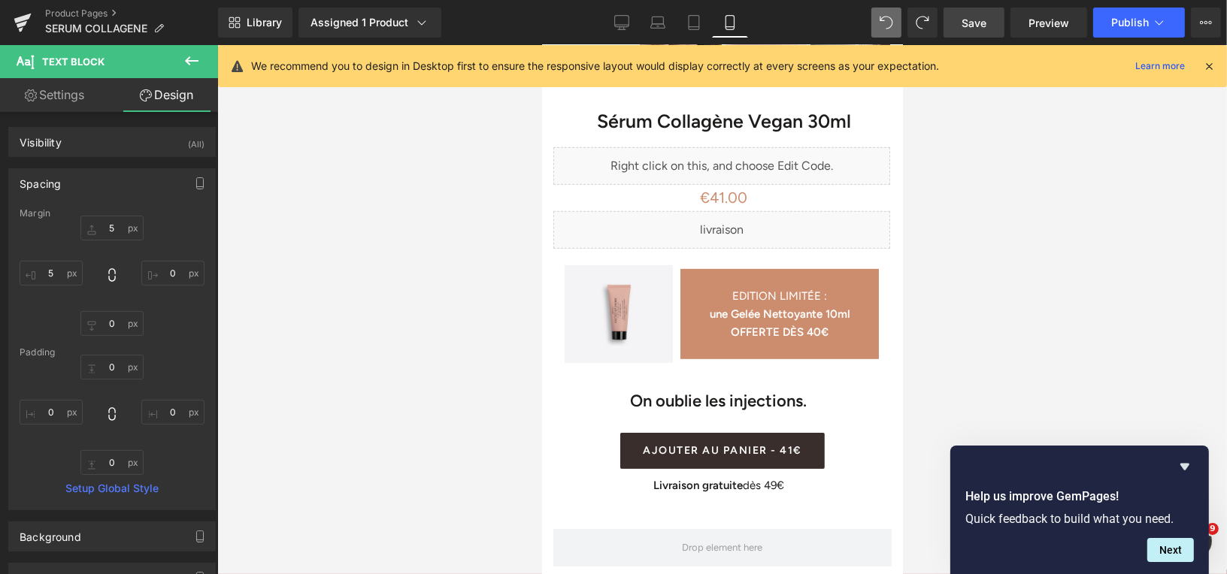
click at [956, 15] on link "Save" at bounding box center [973, 23] width 61 height 30
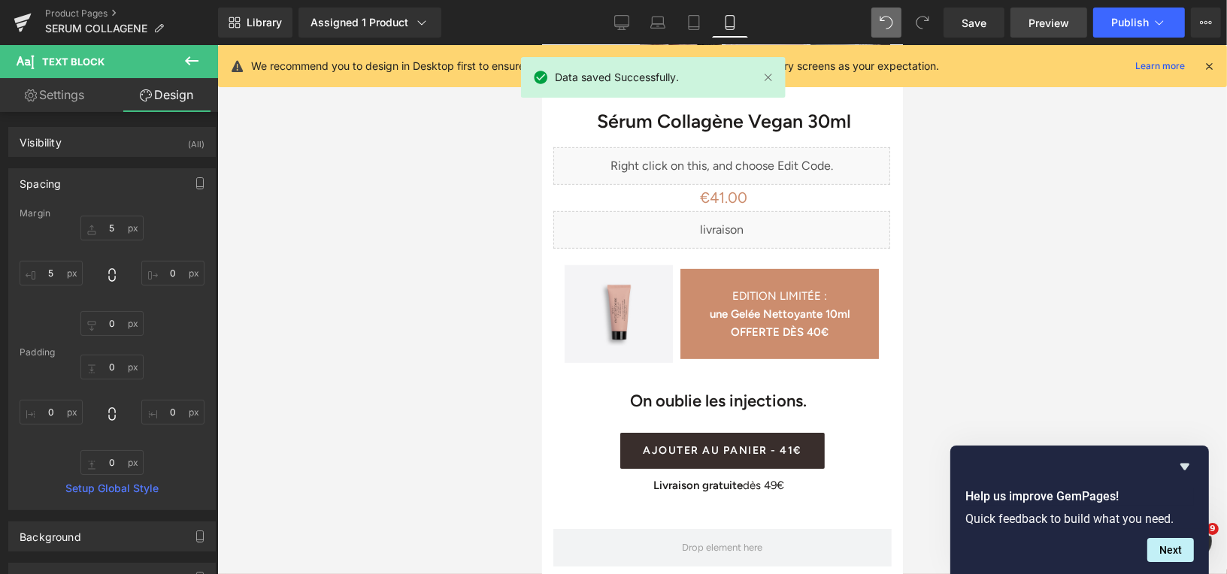
click at [1041, 21] on span "Preview" at bounding box center [1048, 23] width 41 height 16
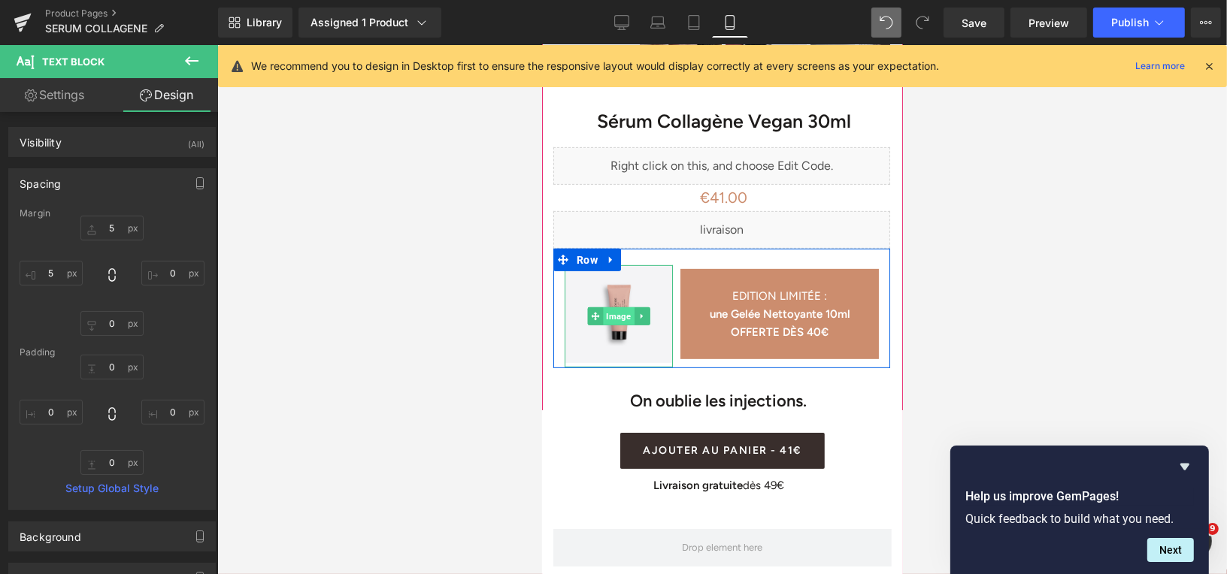
click at [623, 307] on span "Image" at bounding box center [618, 316] width 31 height 18
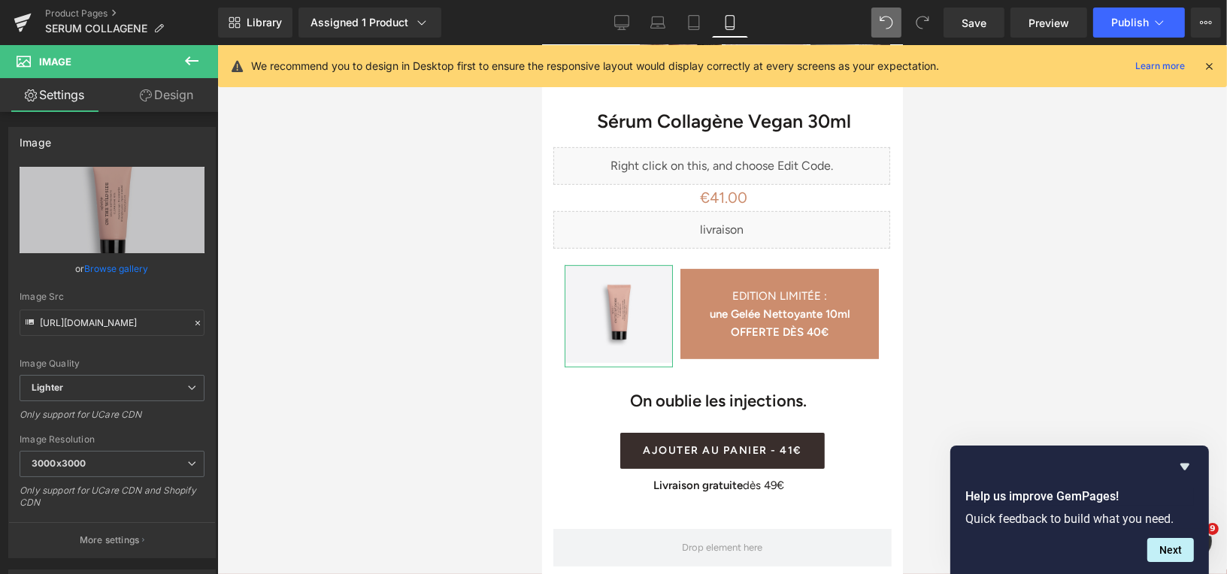
click at [189, 96] on link "Design" at bounding box center [166, 95] width 109 height 34
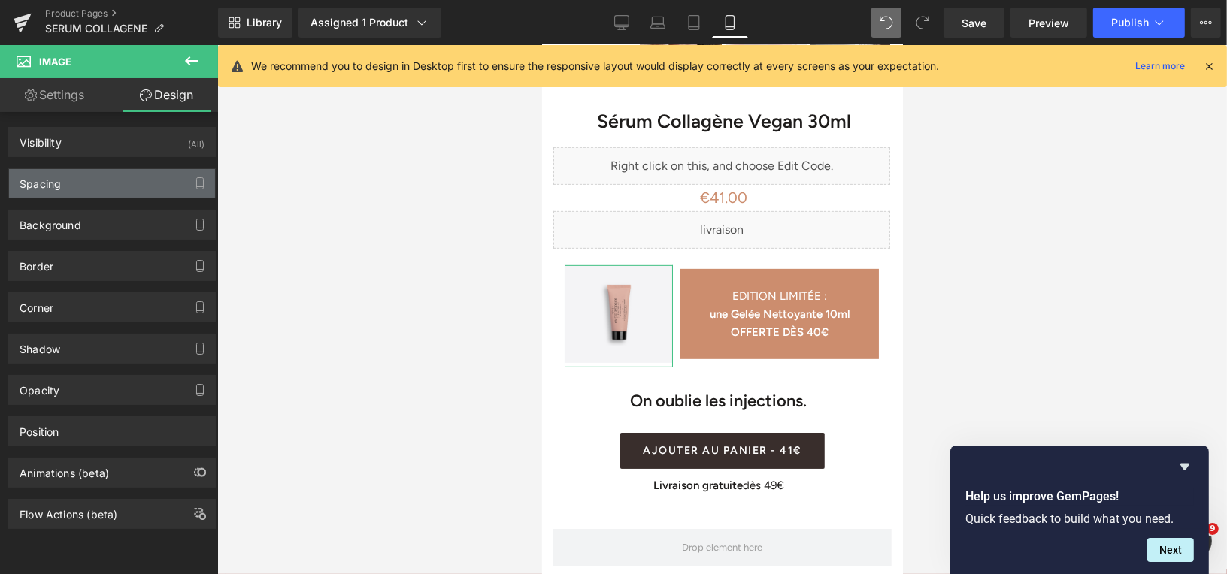
click at [138, 179] on div "Spacing" at bounding box center [112, 183] width 206 height 29
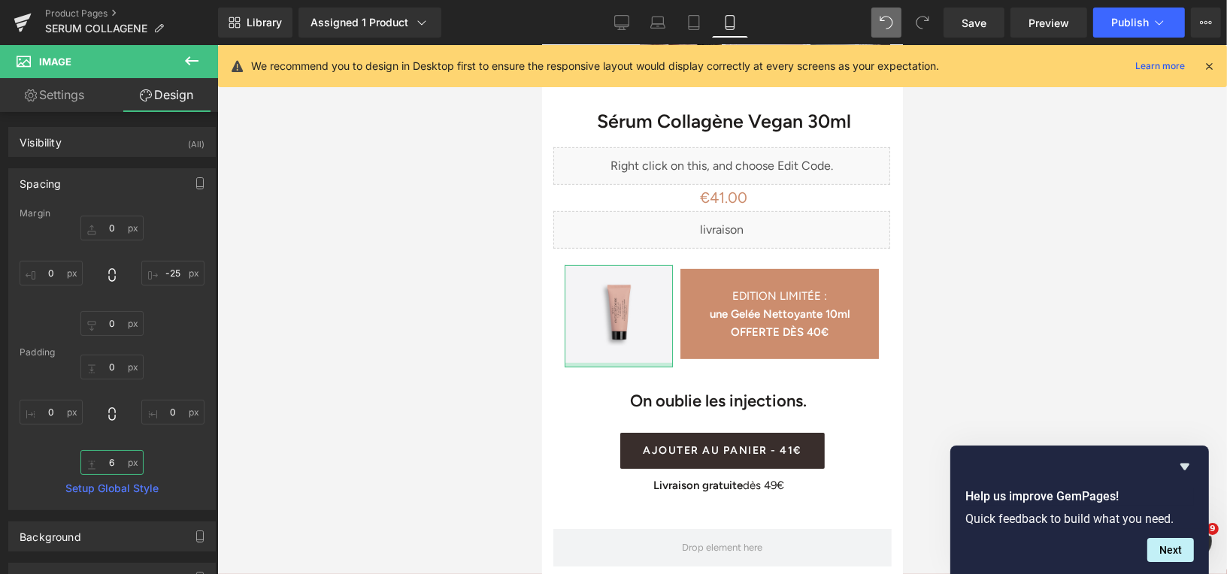
click at [113, 465] on input "6" at bounding box center [111, 462] width 63 height 25
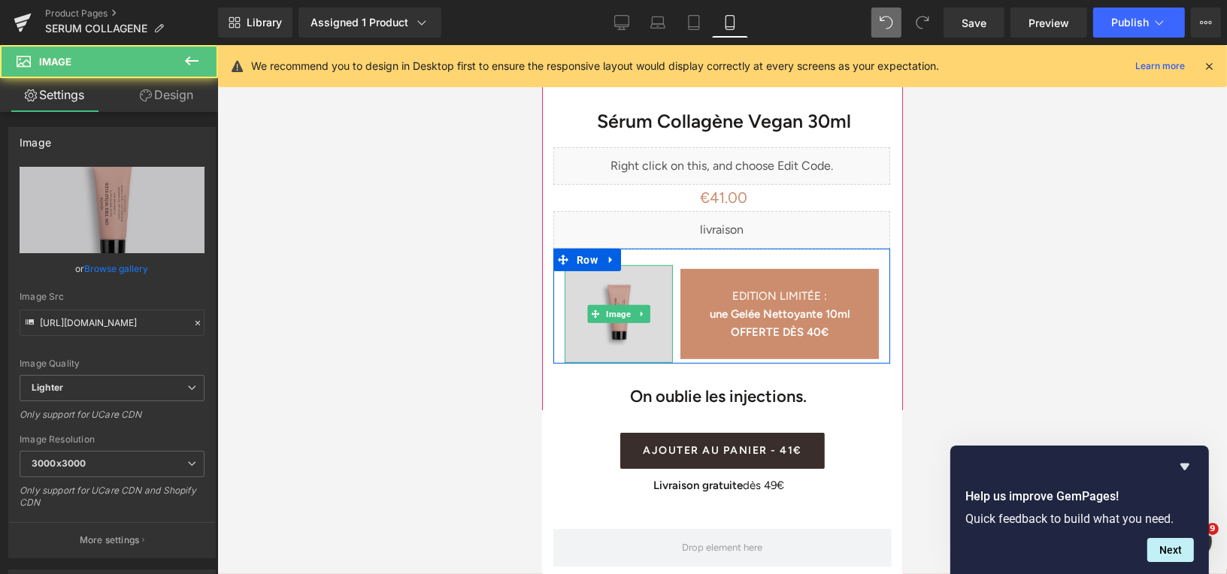
click at [645, 271] on img at bounding box center [618, 314] width 108 height 98
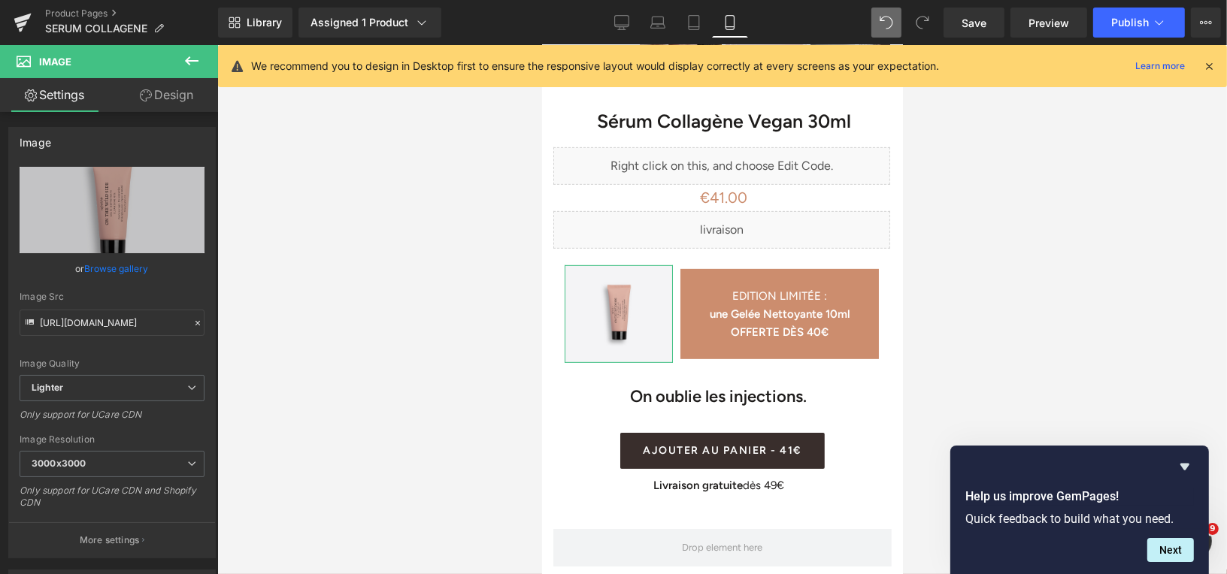
click at [163, 96] on link "Design" at bounding box center [166, 95] width 109 height 34
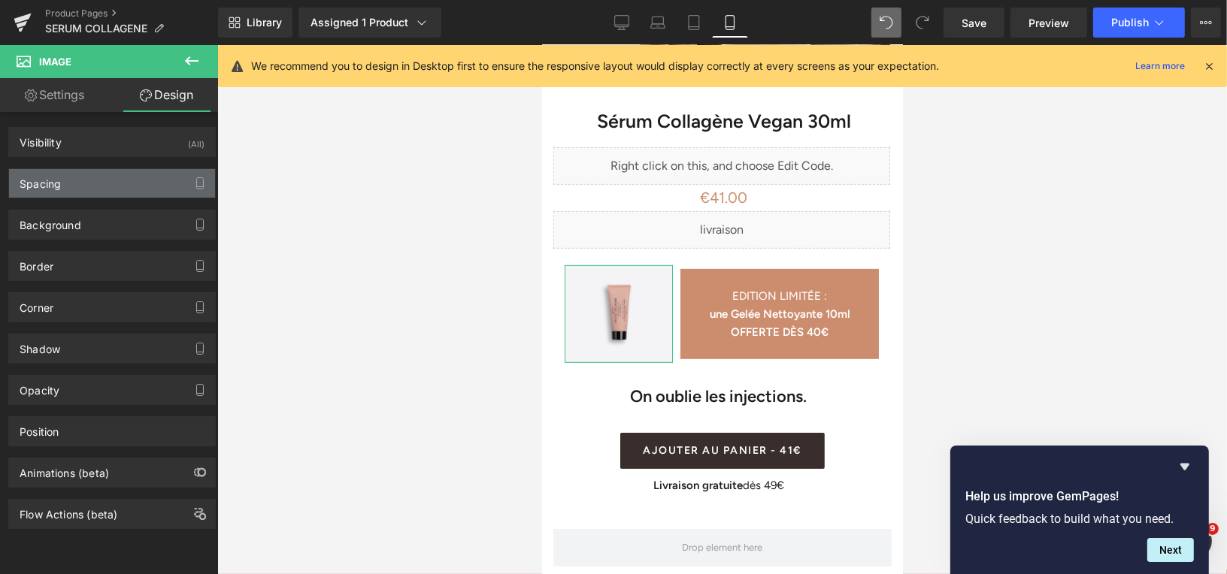
click at [117, 179] on div "Spacing" at bounding box center [112, 183] width 206 height 29
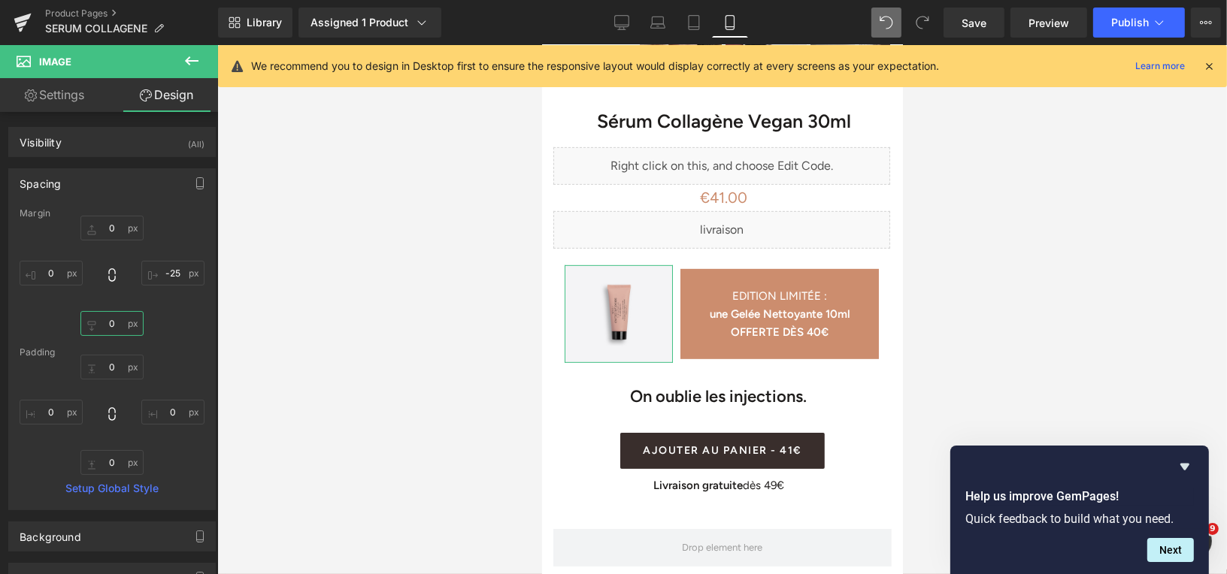
click at [104, 321] on input "0" at bounding box center [111, 323] width 63 height 25
click at [111, 324] on input "0" at bounding box center [111, 323] width 63 height 25
type input "5"
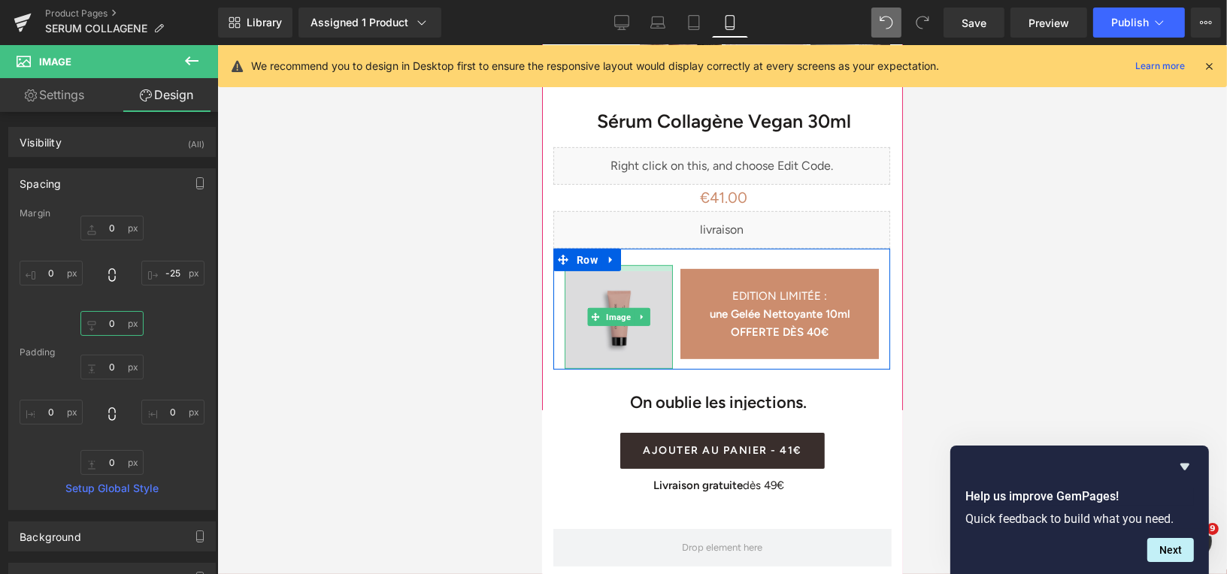
click at [643, 265] on div "Image NaNpx NaNpx" at bounding box center [618, 317] width 108 height 104
drag, startPoint x: 643, startPoint y: 350, endPoint x: 643, endPoint y: 339, distance: 10.5
click at [643, 339] on div "Image NaNpx" at bounding box center [618, 317] width 108 height 104
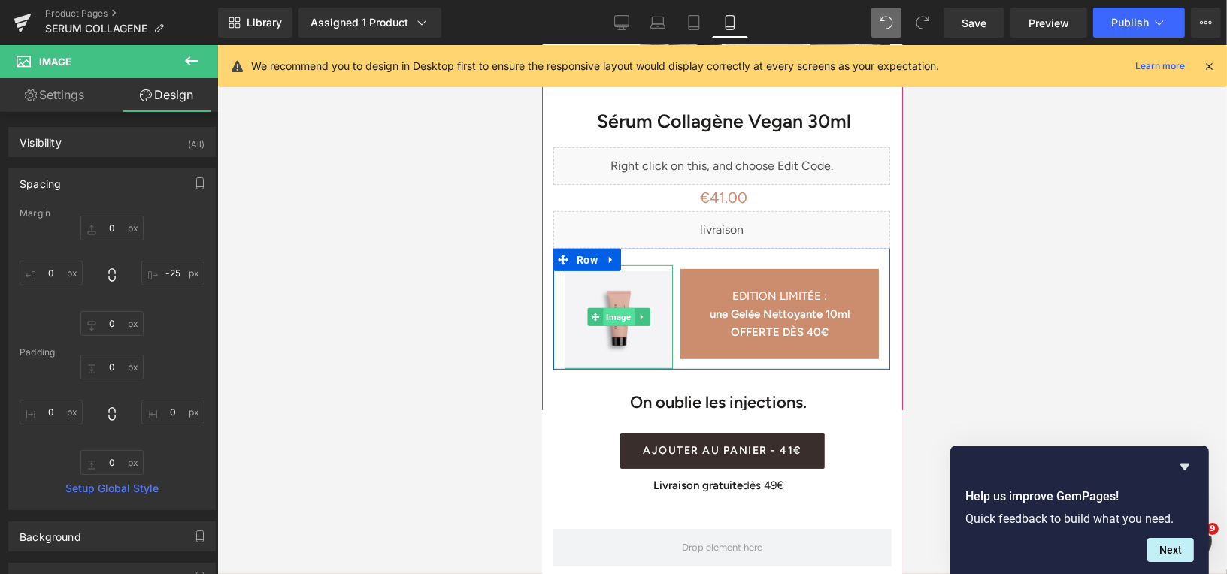
click at [619, 307] on span "Image" at bounding box center [618, 316] width 31 height 18
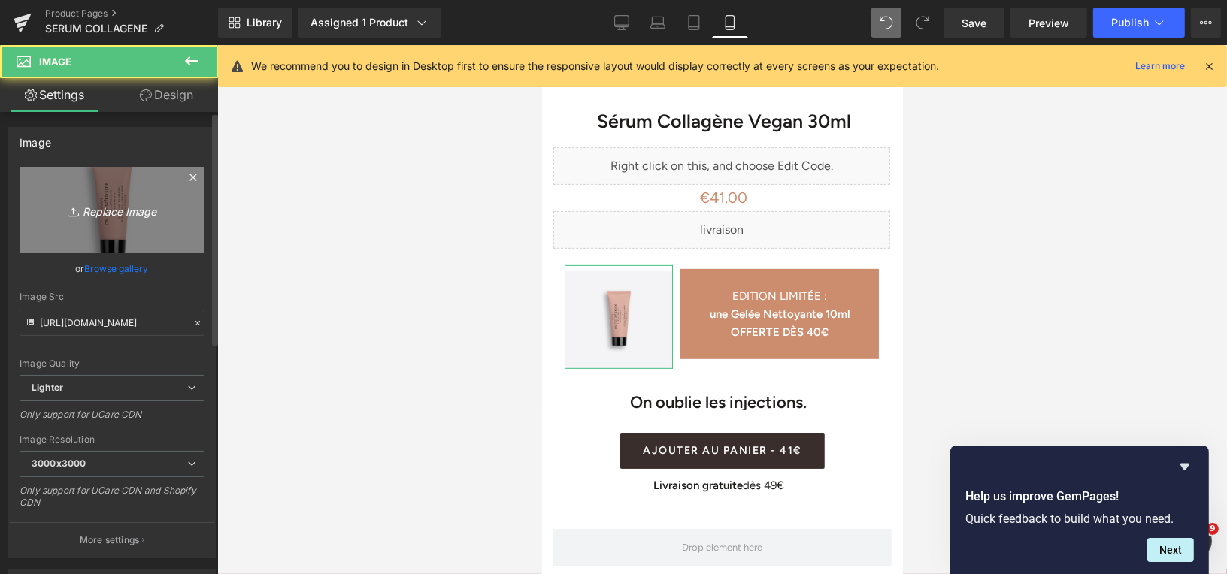
click at [118, 211] on icon "Replace Image" at bounding box center [112, 210] width 120 height 19
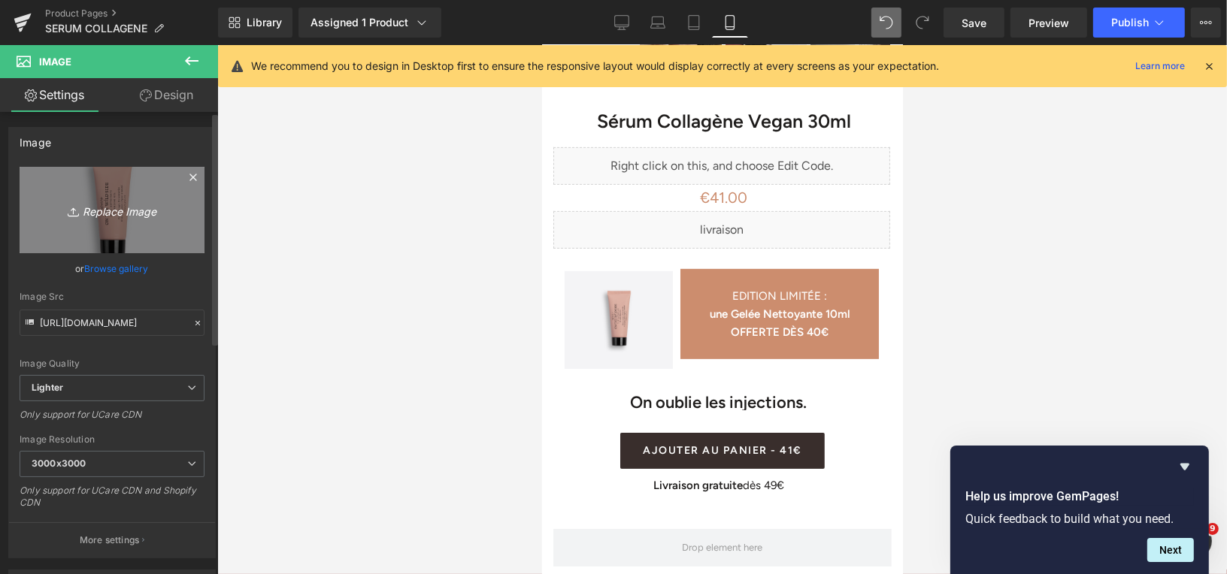
type input "C:\fakepath\Design sans titre (26).png"
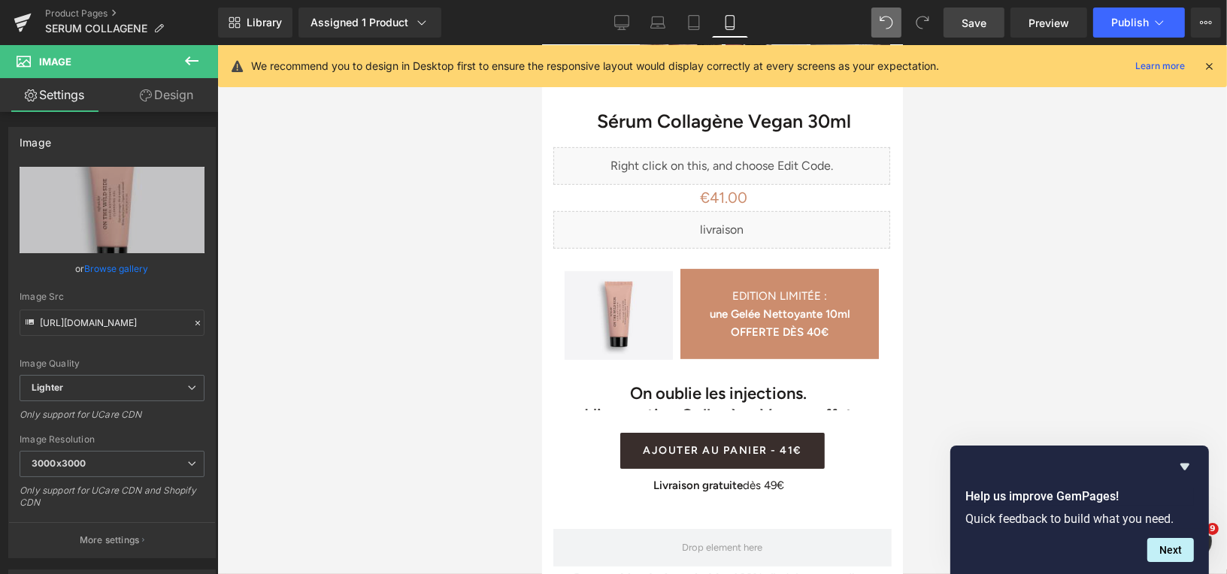
click at [967, 21] on span "Save" at bounding box center [973, 23] width 25 height 16
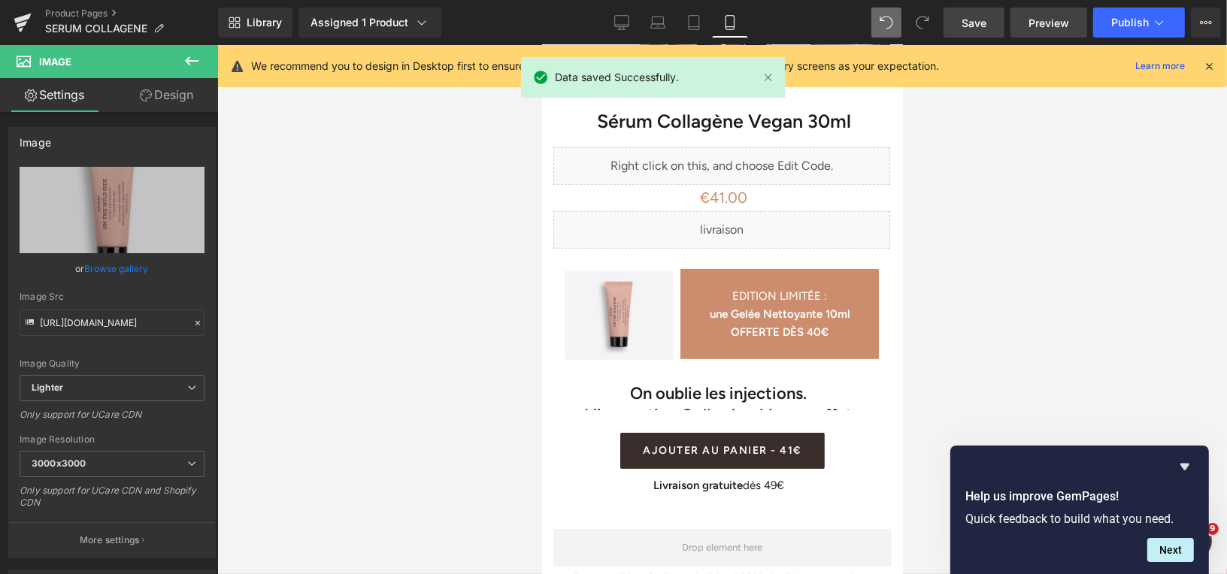
click at [1039, 21] on span "Preview" at bounding box center [1048, 23] width 41 height 16
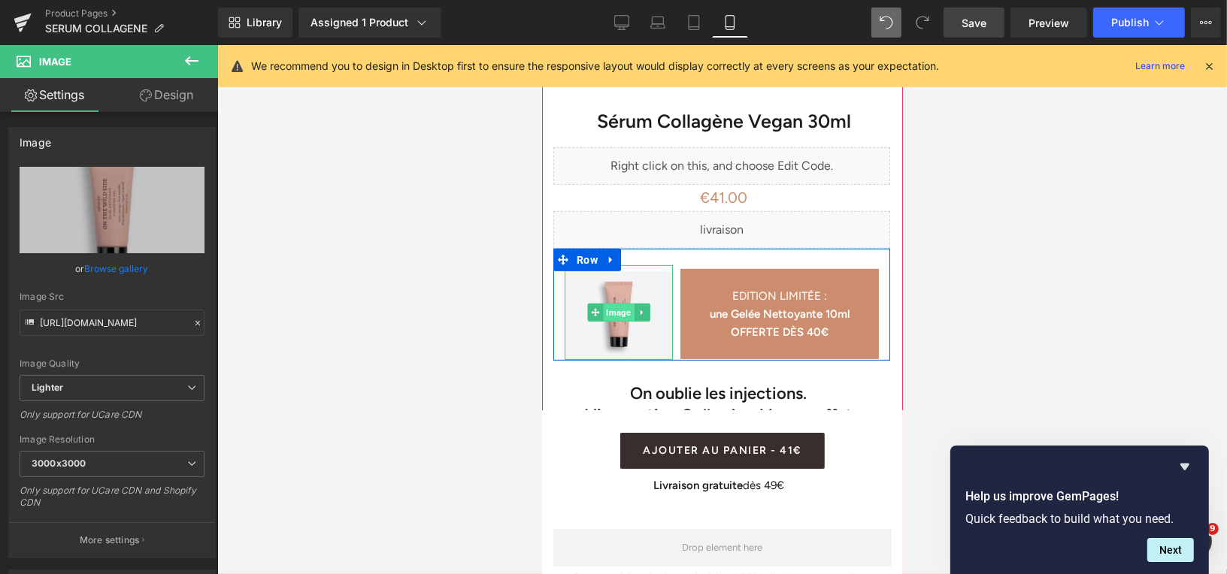
click at [625, 303] on span "Image" at bounding box center [618, 312] width 31 height 18
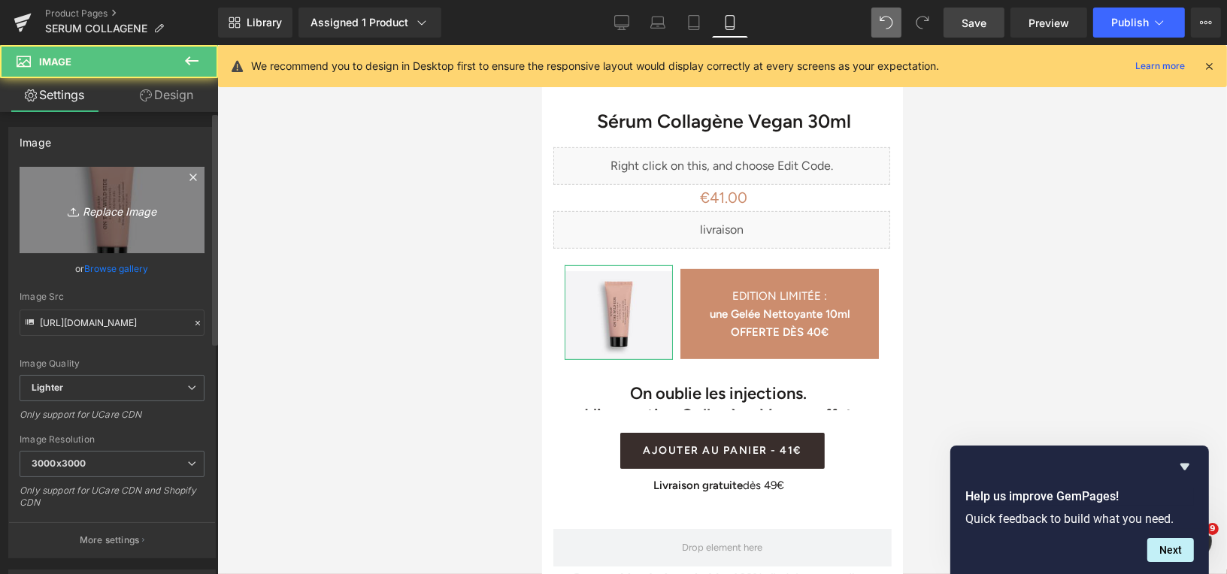
click at [149, 216] on icon "Replace Image" at bounding box center [112, 210] width 120 height 19
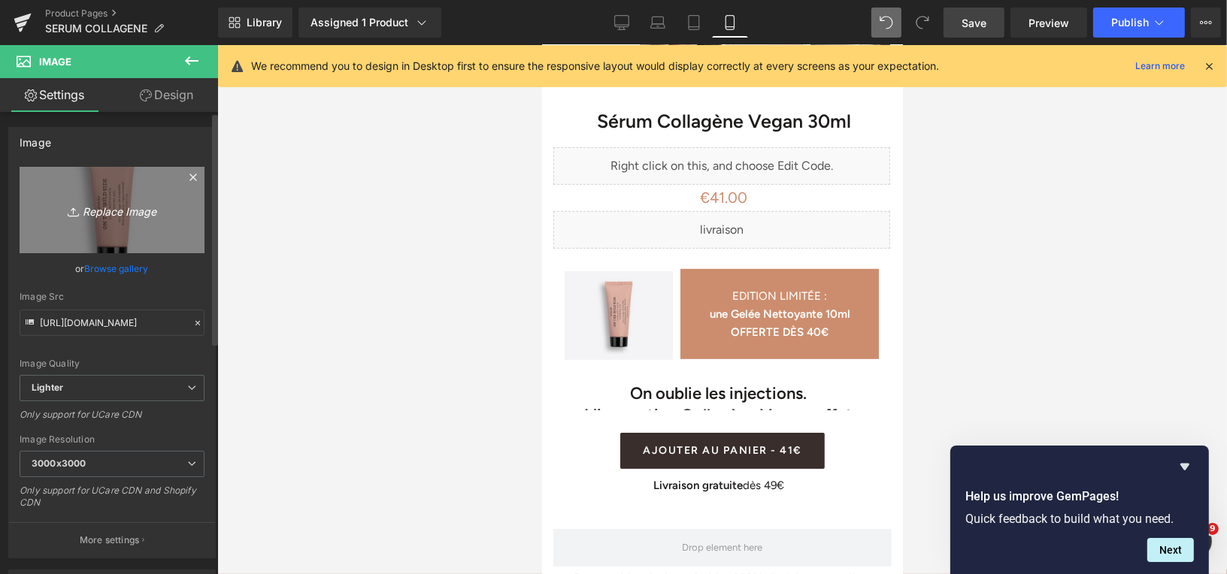
type input "C:\fakepath\Masque Exfoliant (1).png"
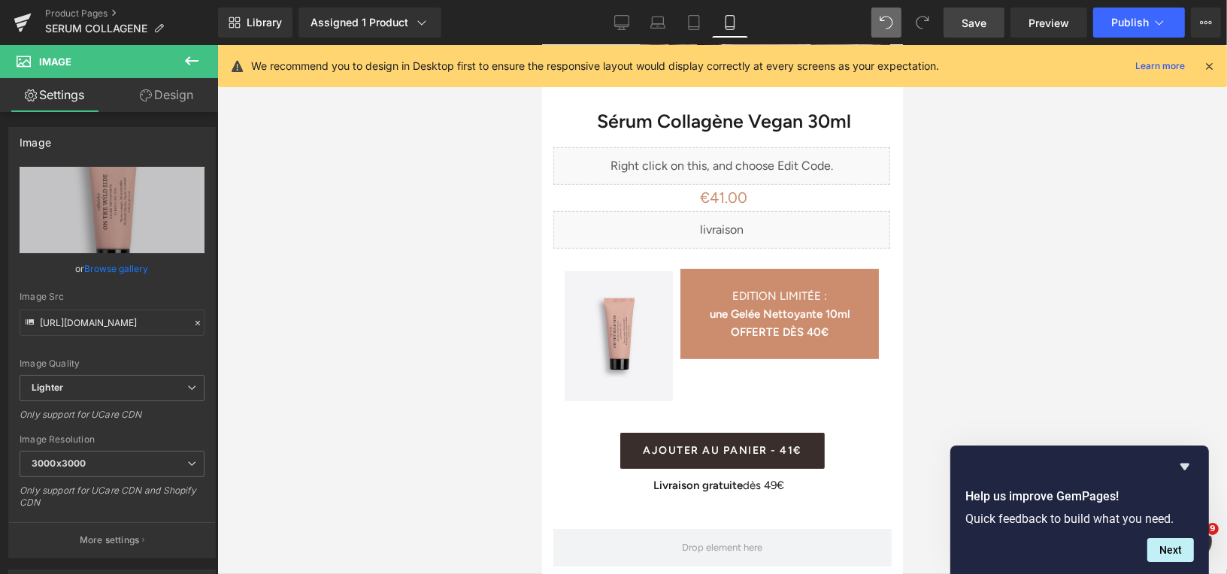
click at [982, 17] on span "Save" at bounding box center [973, 23] width 25 height 16
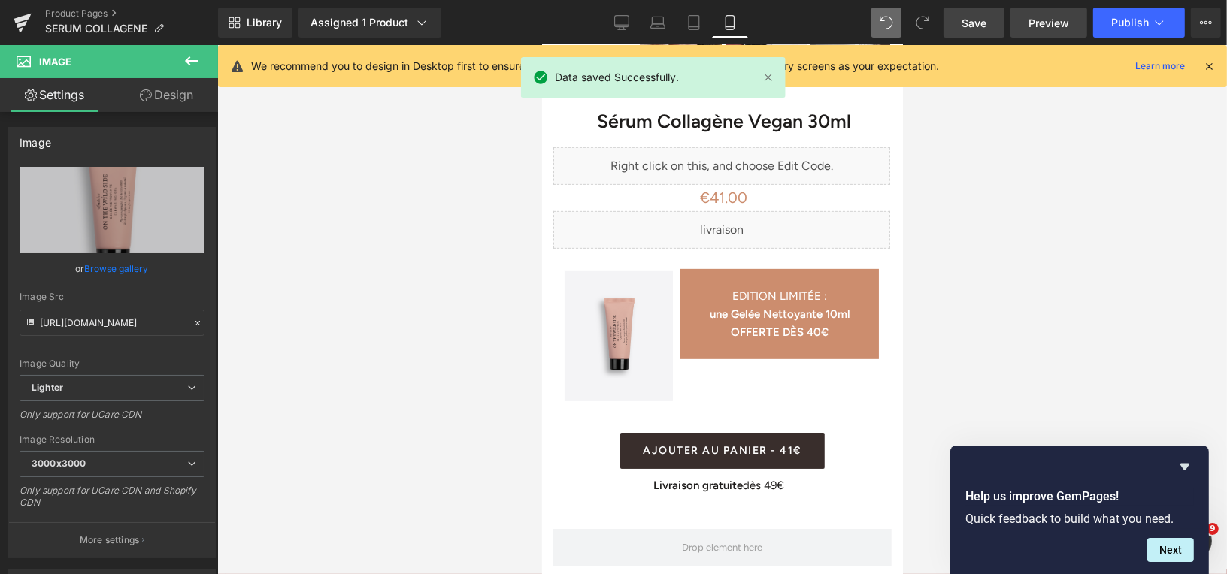
click at [1030, 26] on span "Preview" at bounding box center [1048, 23] width 41 height 16
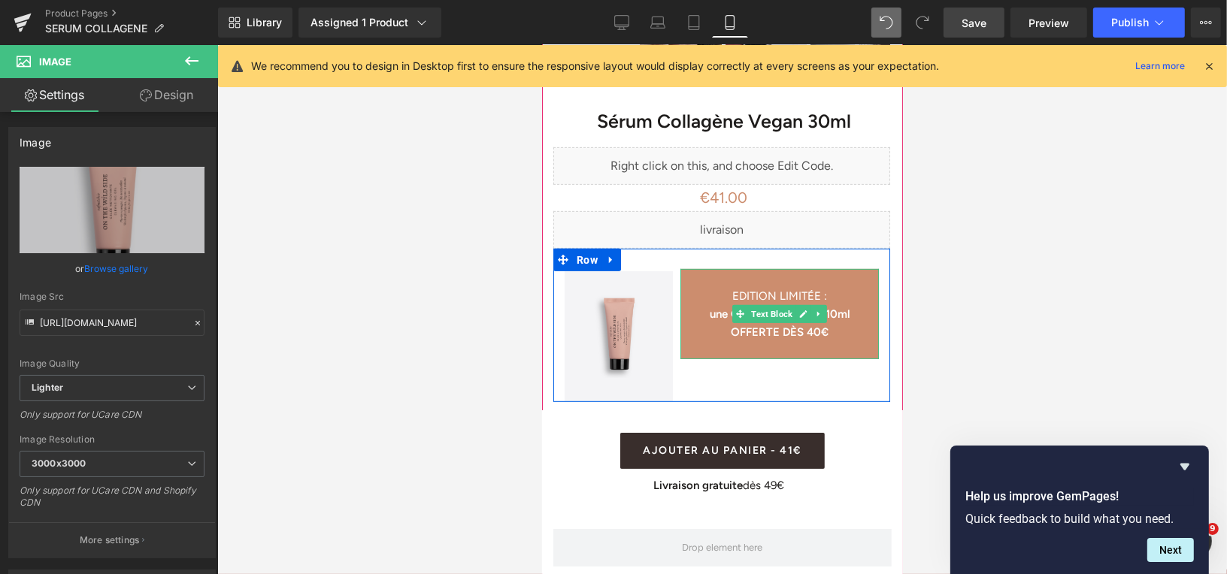
click at [785, 340] on p at bounding box center [778, 349] width 198 height 18
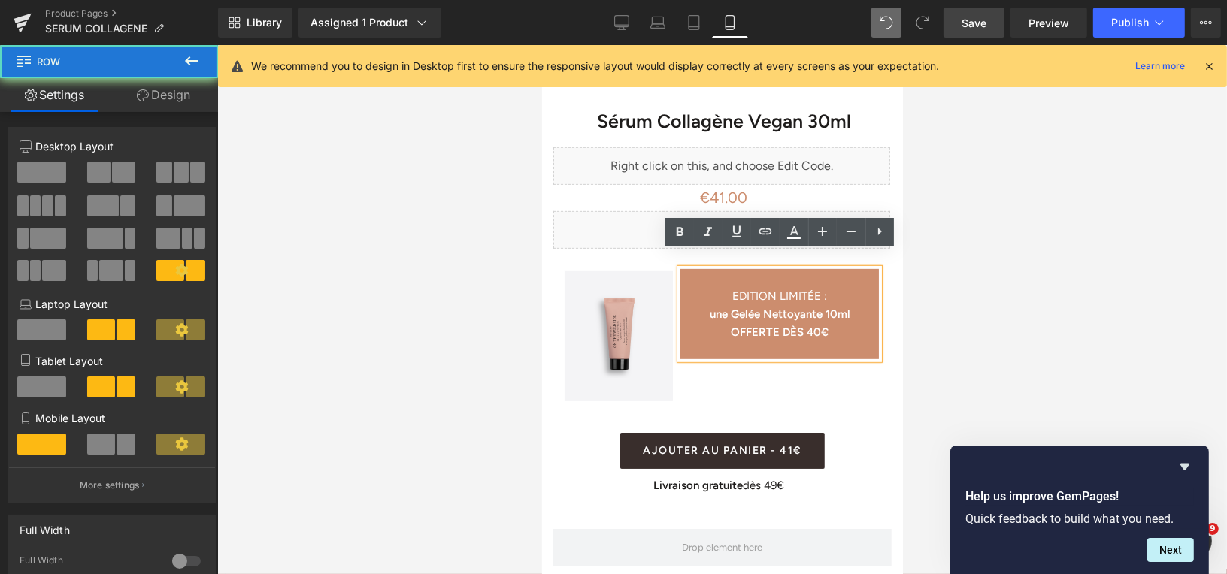
click at [806, 404] on div "Sérum Collagène Vegan 30ml (P) Title Liquid Liquid €41.00 €0 (P) Price AJOUTER …" at bounding box center [721, 520] width 344 height 888
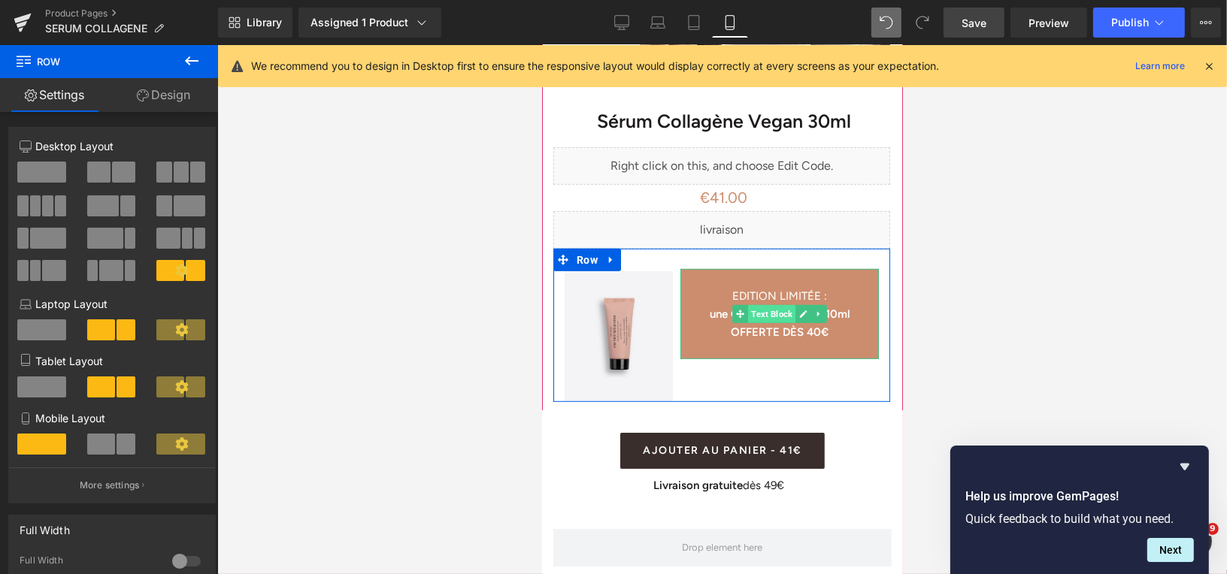
click at [777, 304] on span "Text Block" at bounding box center [770, 313] width 47 height 18
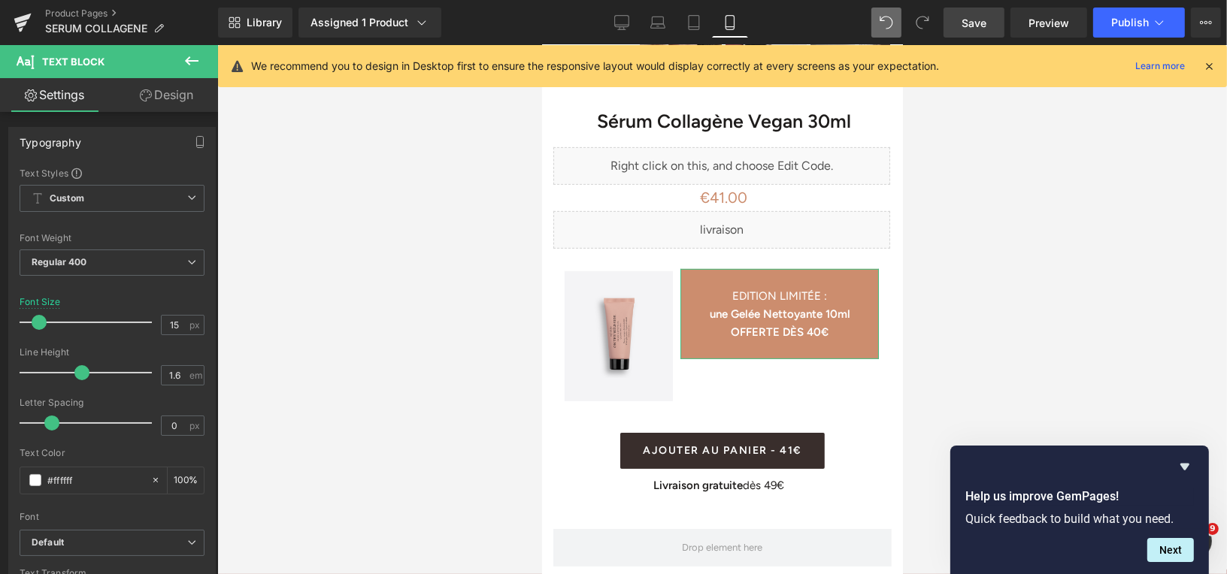
click at [173, 100] on link "Design" at bounding box center [166, 95] width 109 height 34
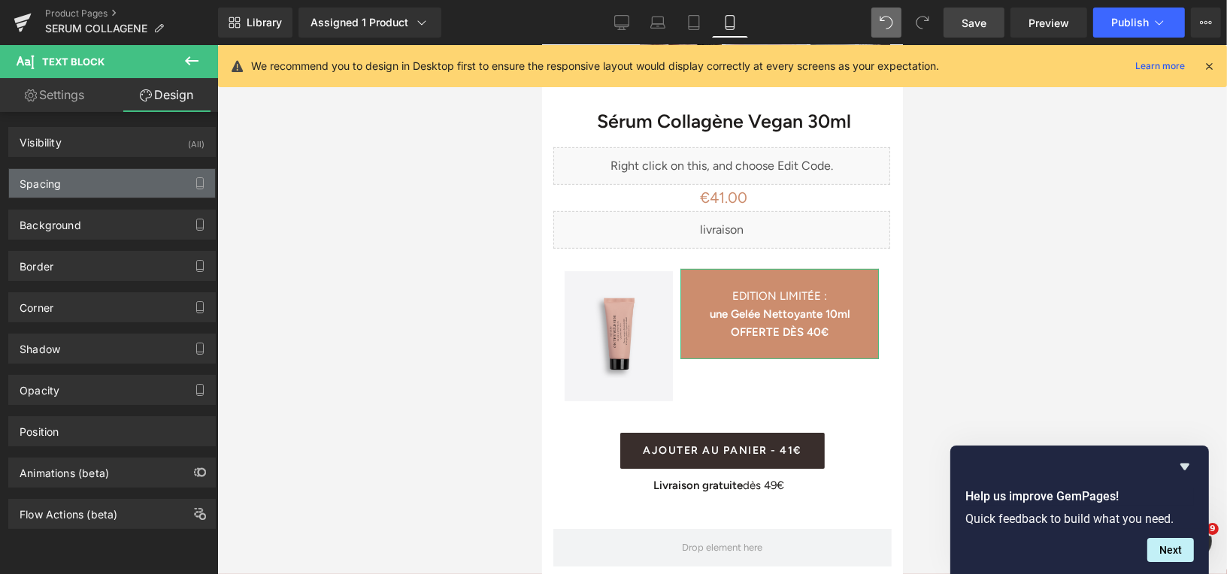
click at [105, 176] on div "Spacing" at bounding box center [112, 183] width 206 height 29
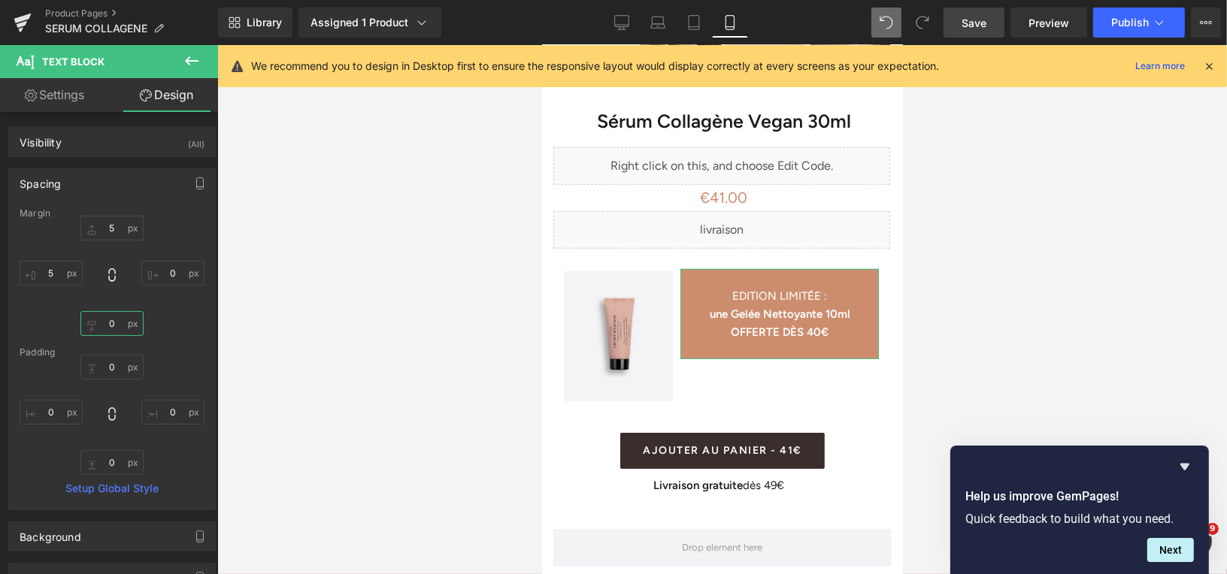
click at [108, 324] on input "0" at bounding box center [111, 323] width 63 height 25
type input "0"
click at [111, 227] on input "5" at bounding box center [111, 228] width 63 height 25
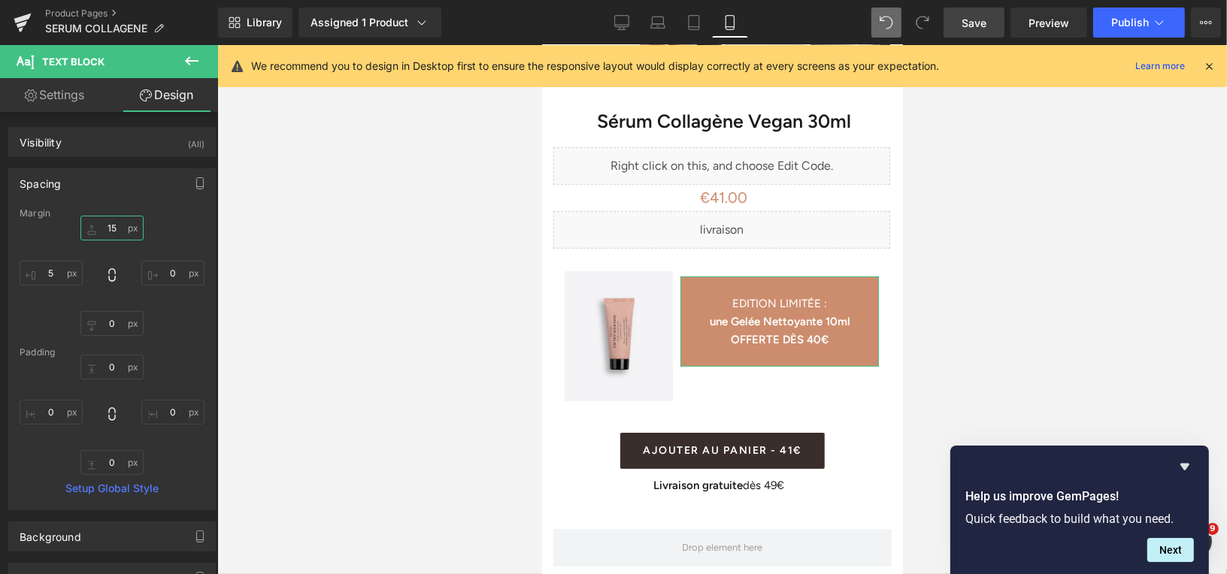
type input "1"
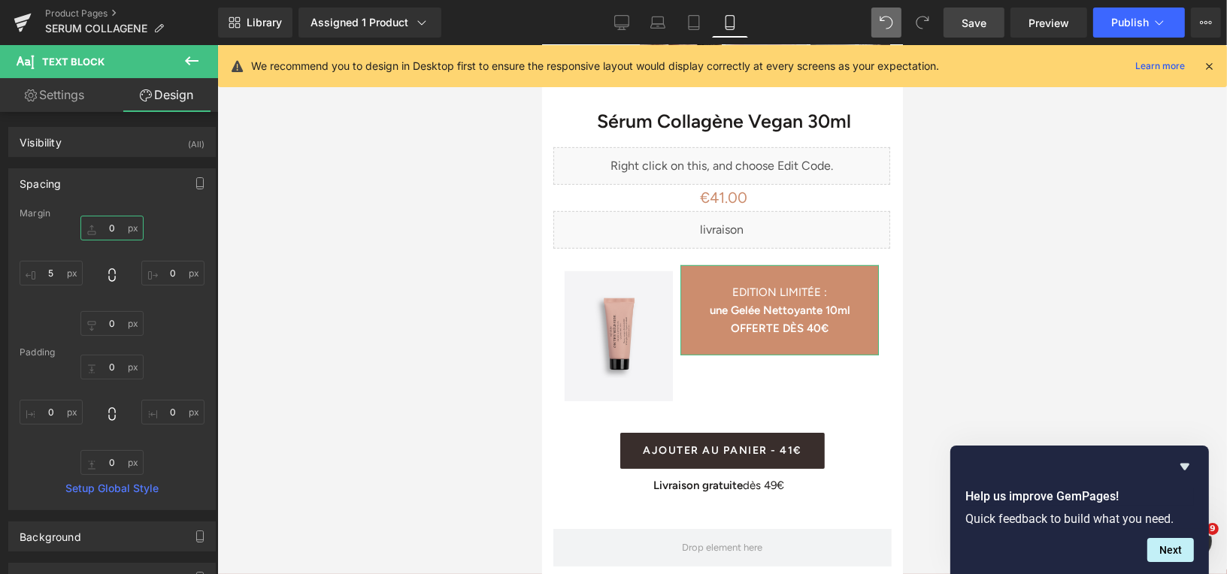
type input "5"
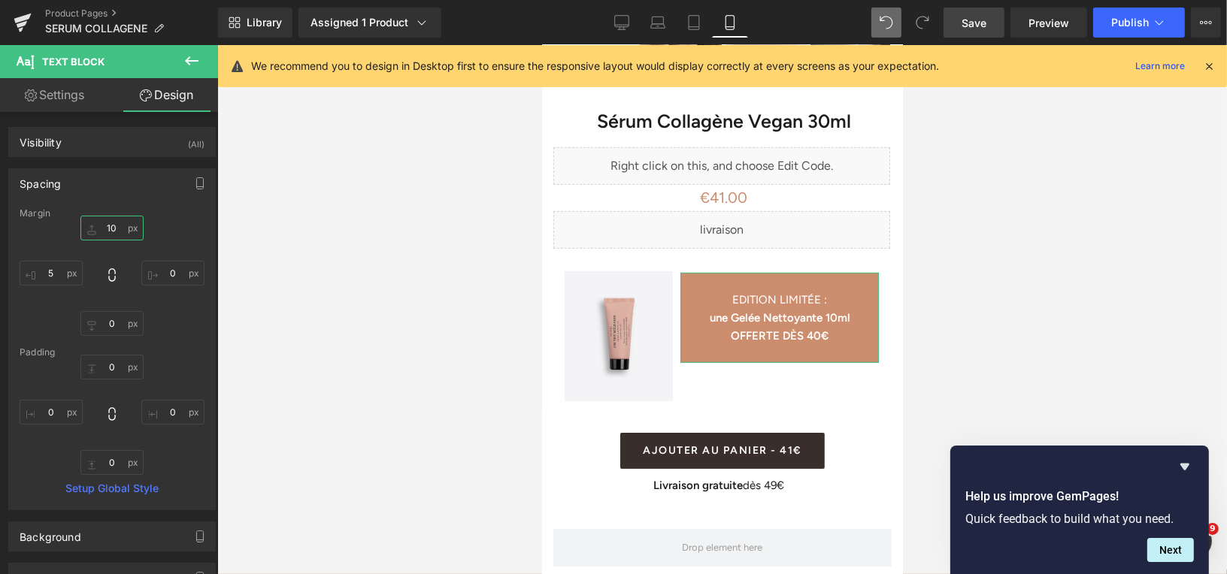
type input "1"
type input "8"
click at [111, 368] on input "0" at bounding box center [111, 367] width 63 height 25
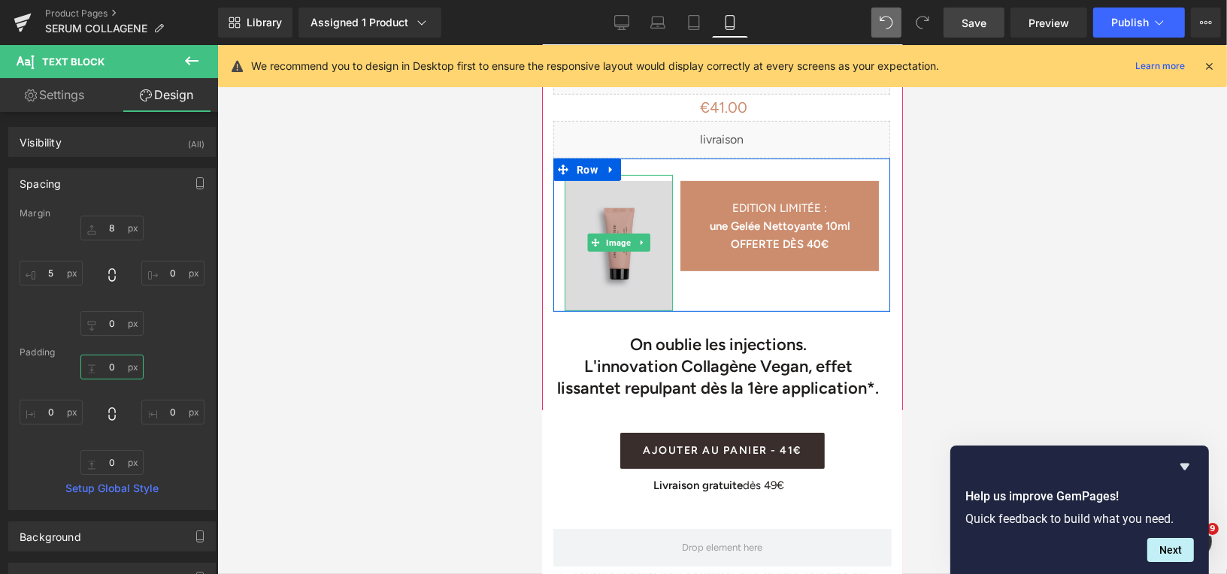
scroll to position [701, 0]
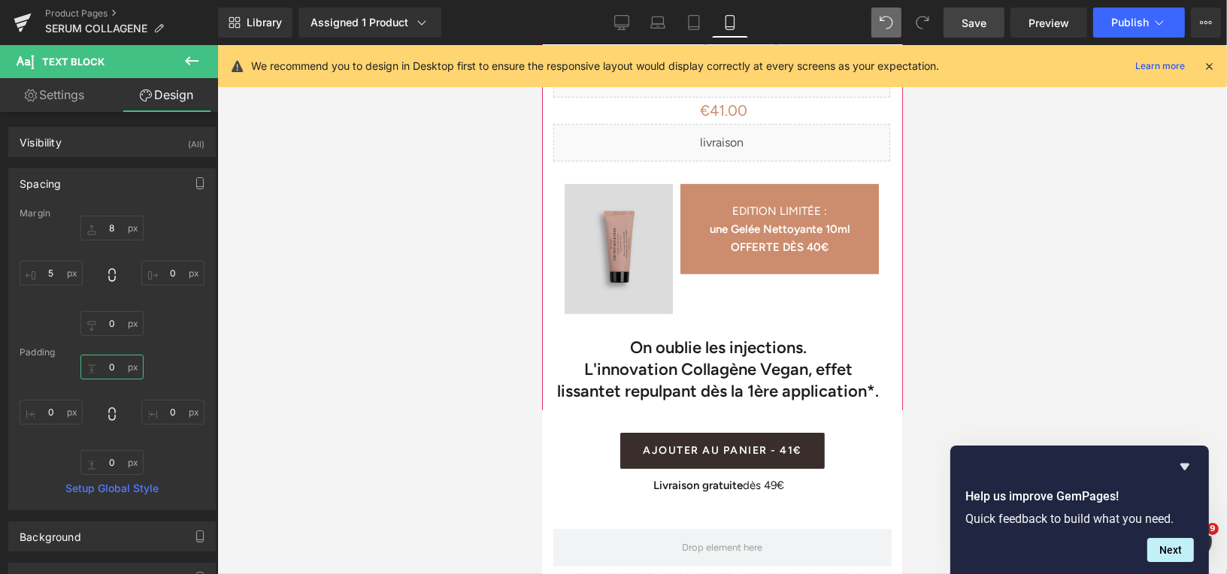
type input "5"
type input "2"
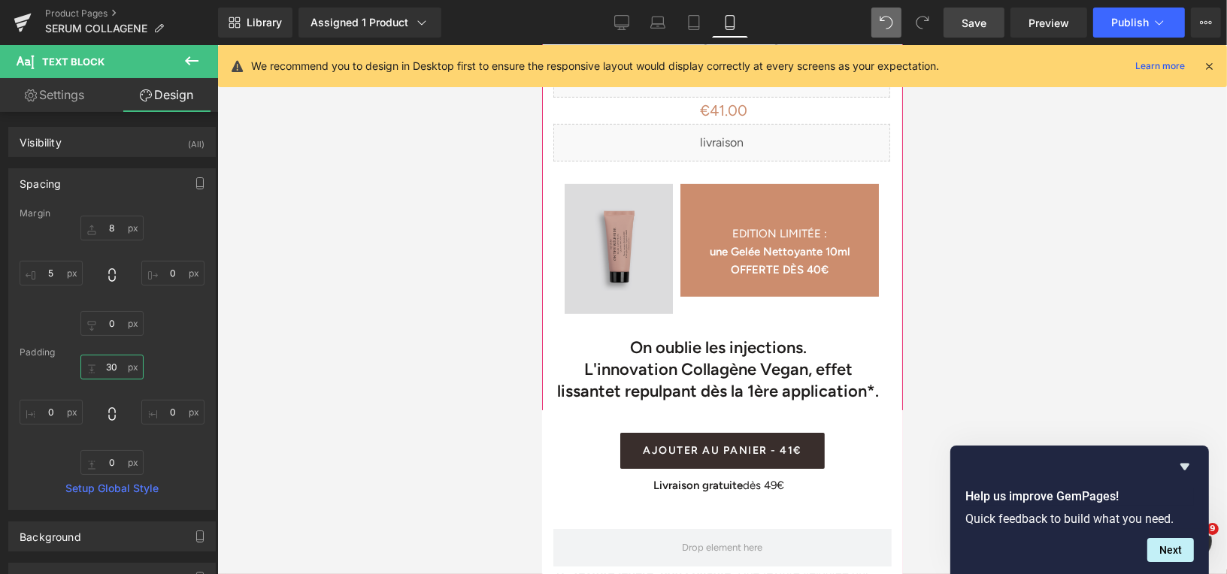
type input "3"
type input "4"
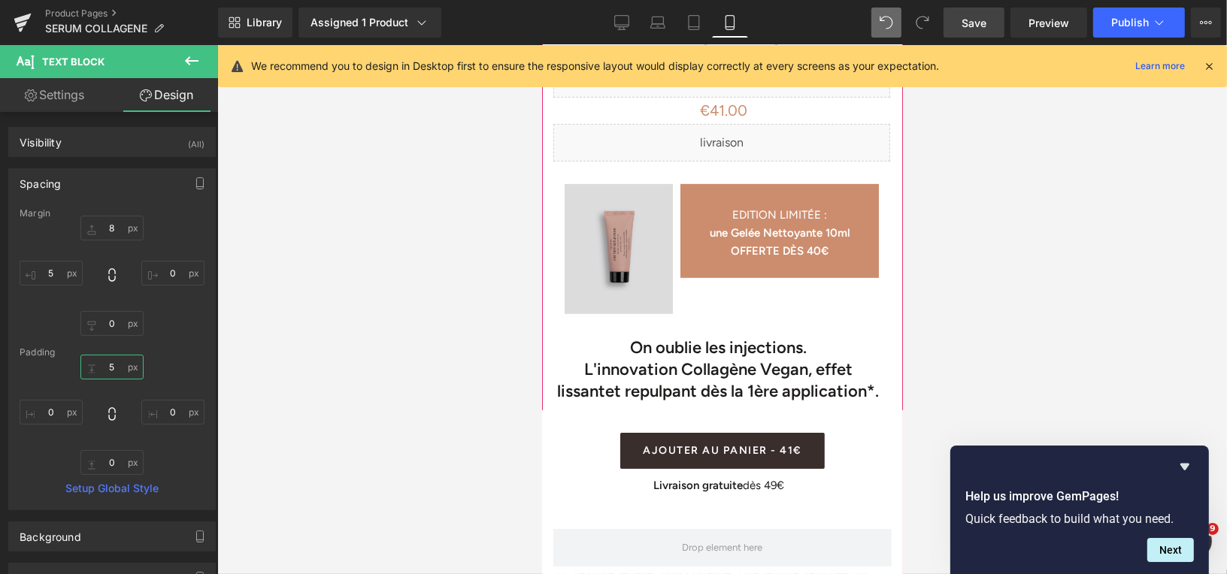
type input "50"
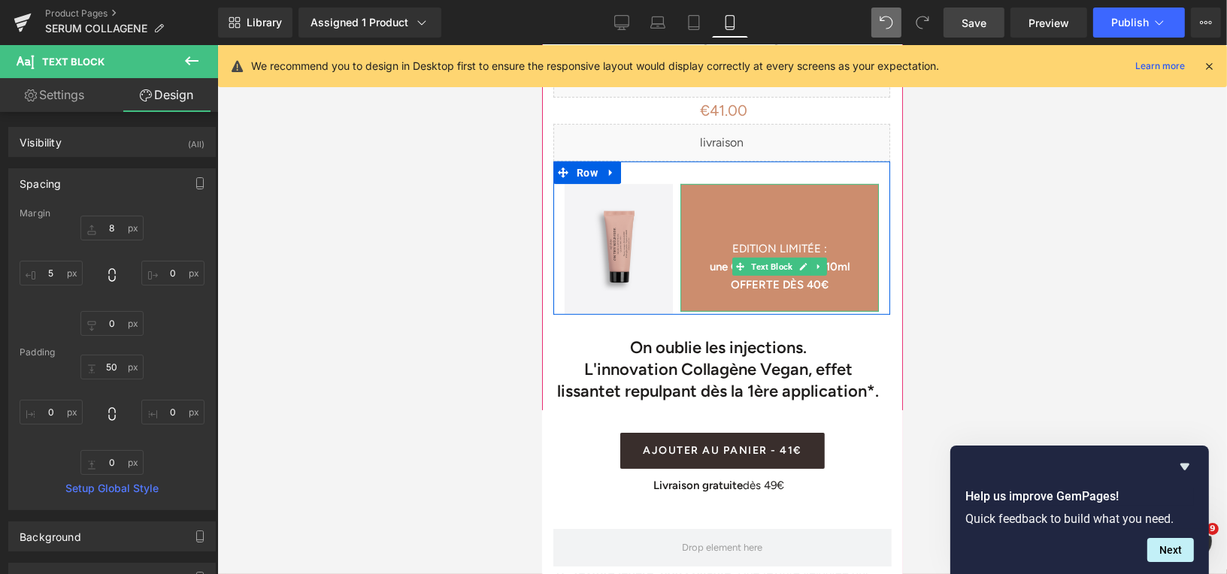
click at [728, 239] on p "EDITION LIMITÉE :" at bounding box center [778, 248] width 198 height 18
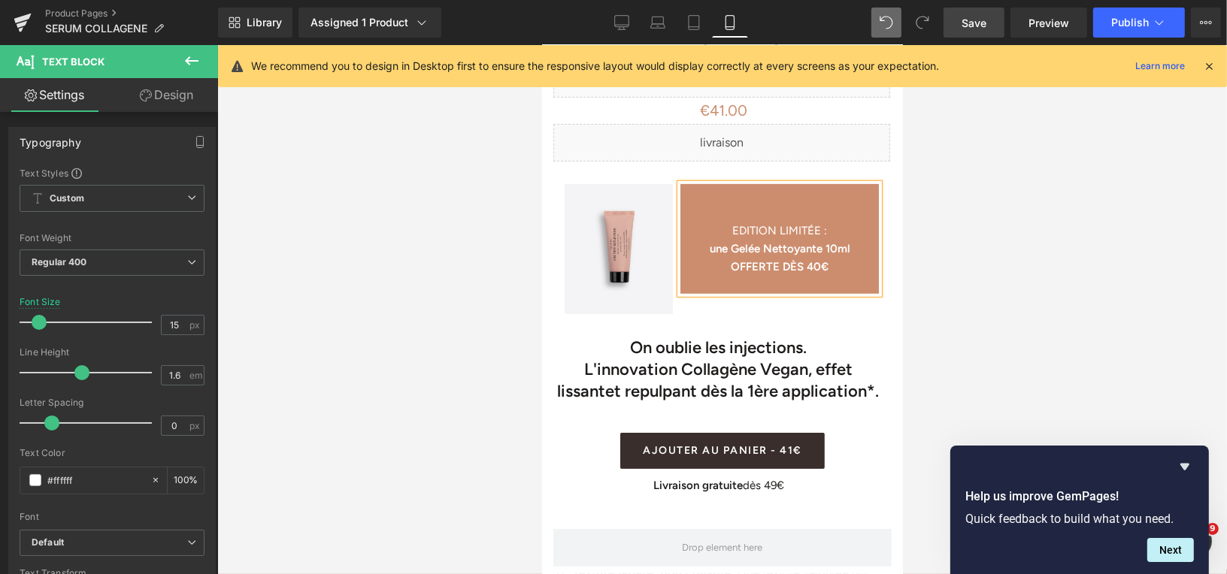
click at [749, 203] on div "EDITION LIMITÉE : une Gelée Nettoyante 10ml OFFERTE DÈS 40€" at bounding box center [778, 238] width 198 height 110
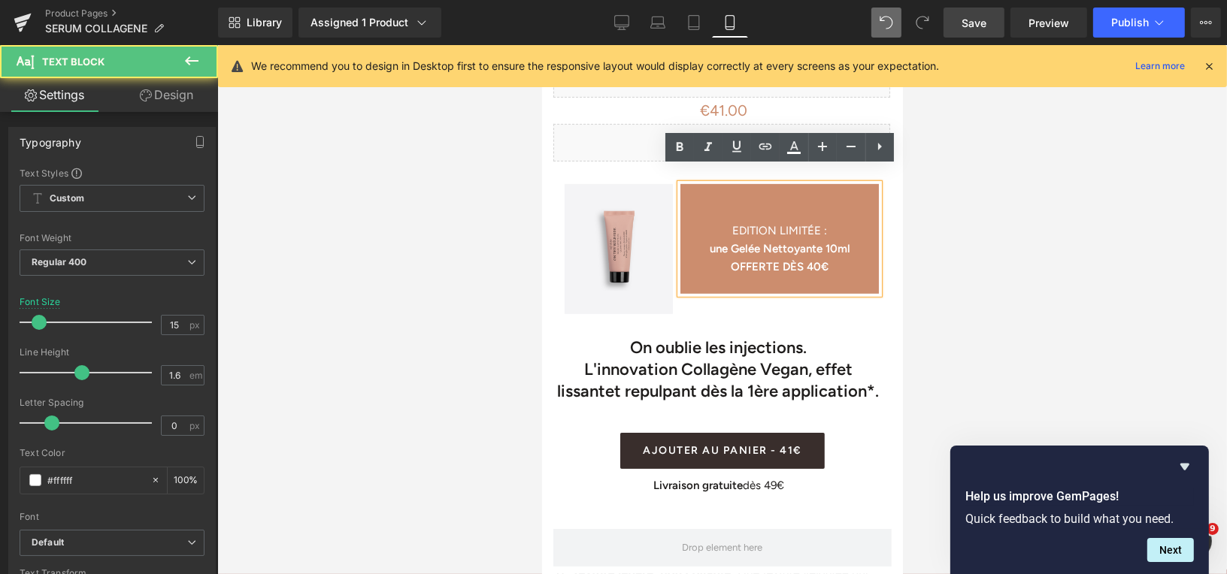
click at [725, 221] on p "EDITION LIMITÉE :" at bounding box center [778, 230] width 198 height 18
click at [784, 186] on div "EDITION LIMITÉE : une Gelée Nettoyante 10ml OFFERTE DÈS 40€" at bounding box center [778, 238] width 198 height 110
click at [773, 198] on div "EDITION LIMITÉE : une Gelée Nettoyante 10ml OFFERTE DÈS 40€" at bounding box center [778, 238] width 198 height 110
click at [789, 223] on span "EDITION LIMITÉE :" at bounding box center [778, 230] width 95 height 14
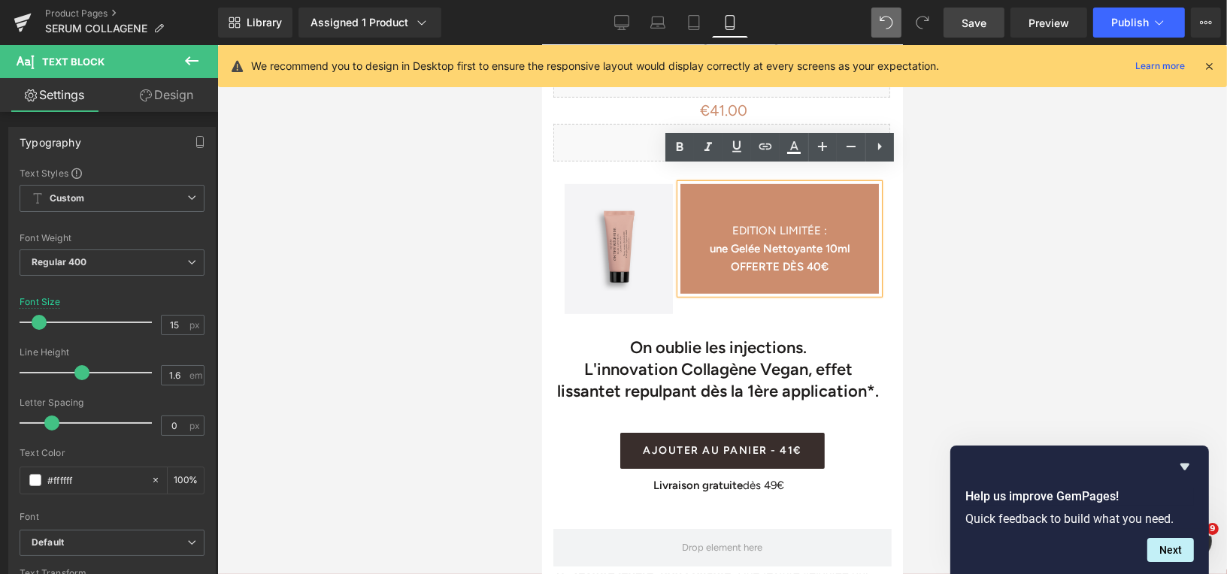
click at [722, 221] on p "EDITION LIMITÉE :" at bounding box center [778, 230] width 198 height 18
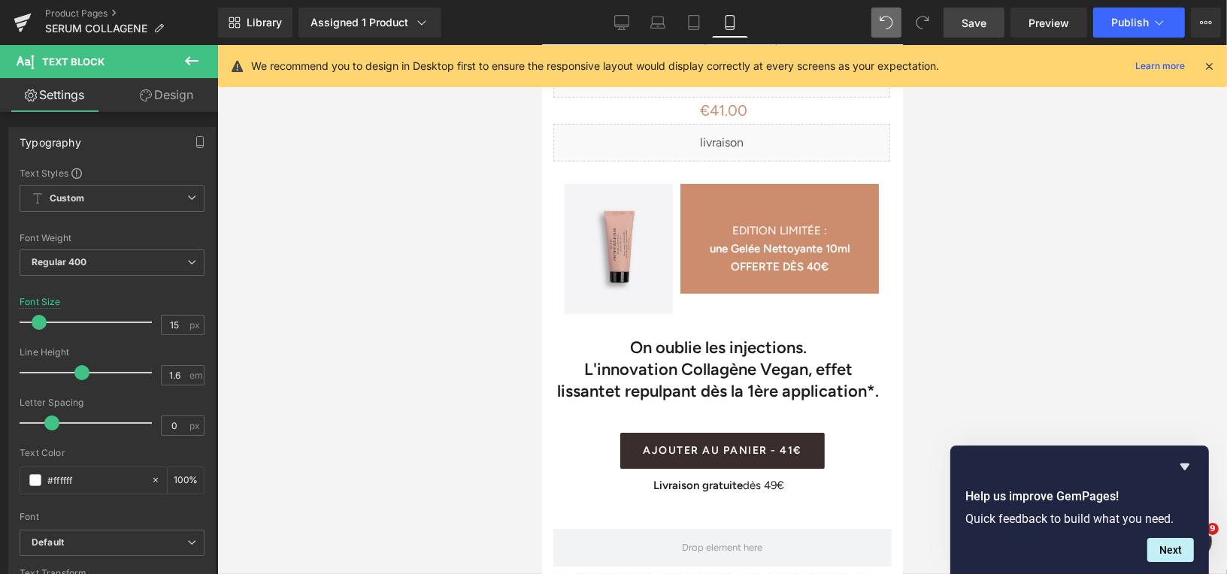
click at [176, 95] on link "Design" at bounding box center [166, 95] width 109 height 34
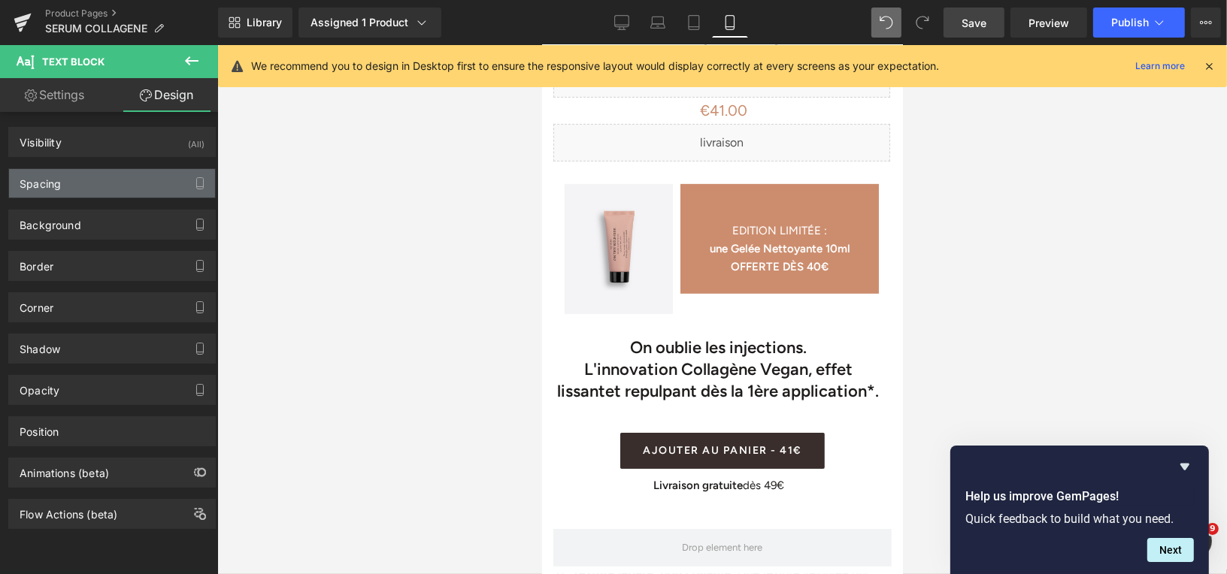
click at [134, 176] on div "Spacing" at bounding box center [112, 183] width 206 height 29
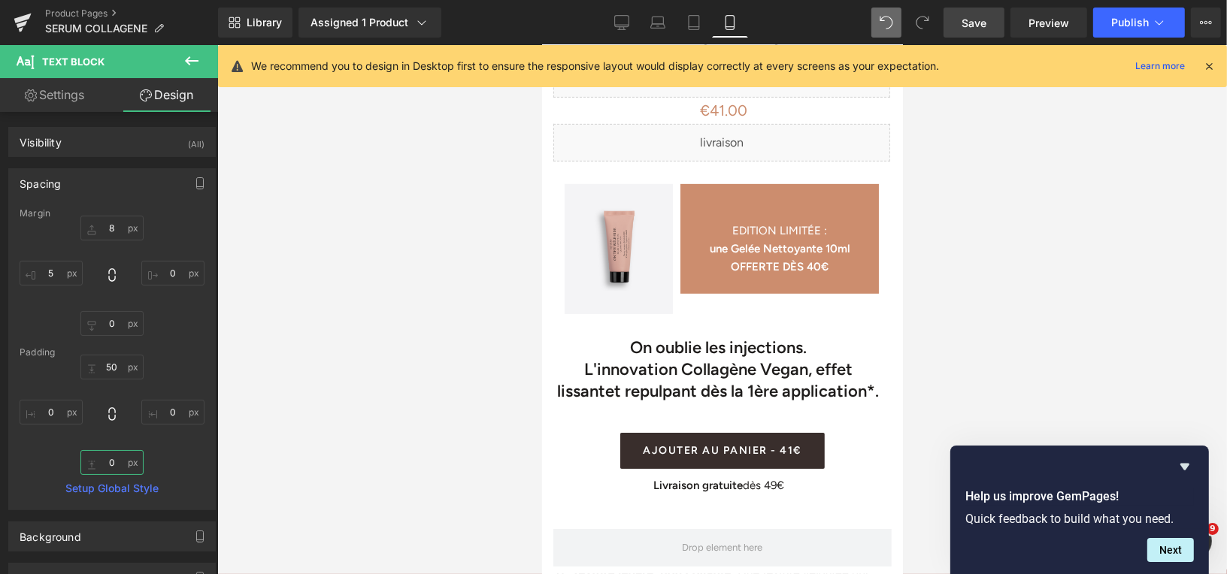
click at [113, 463] on input "0" at bounding box center [111, 462] width 63 height 25
type input "4"
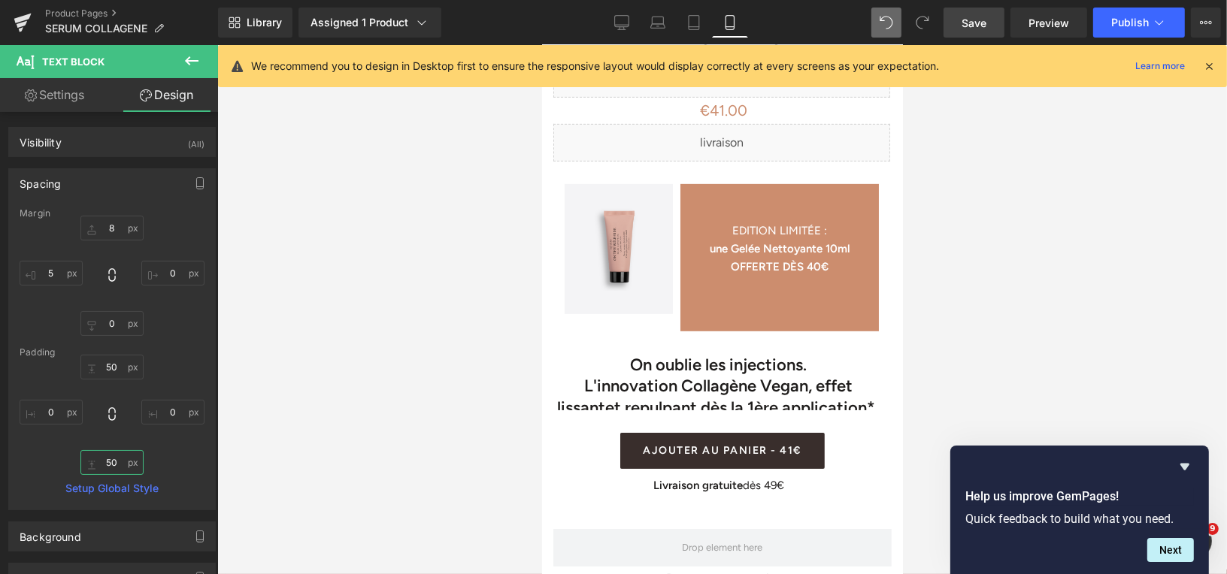
type input "5"
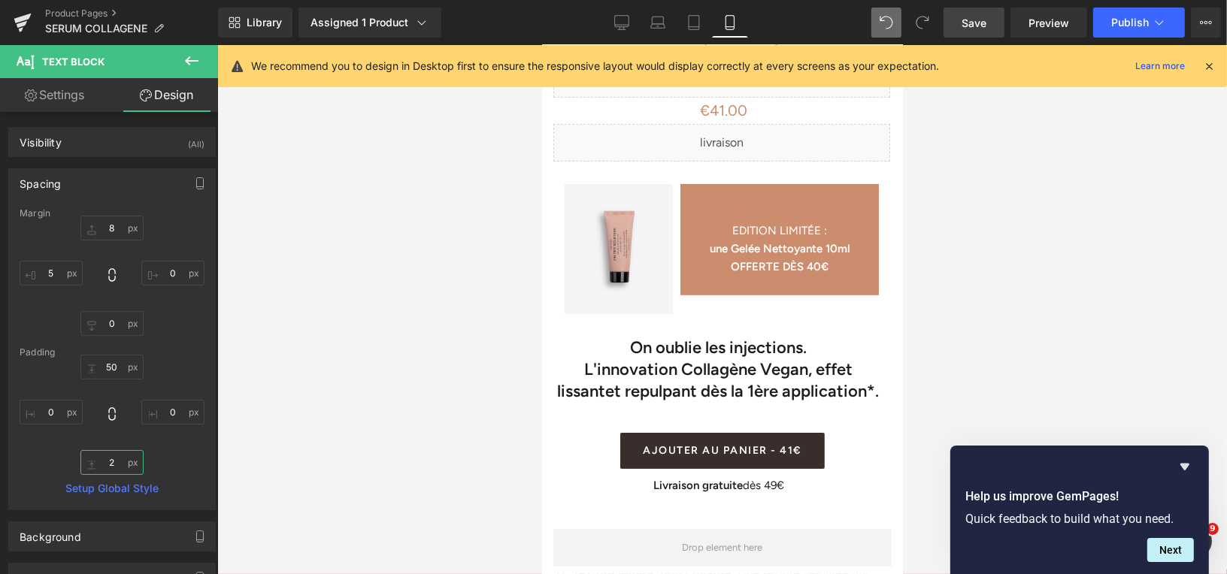
type input "25"
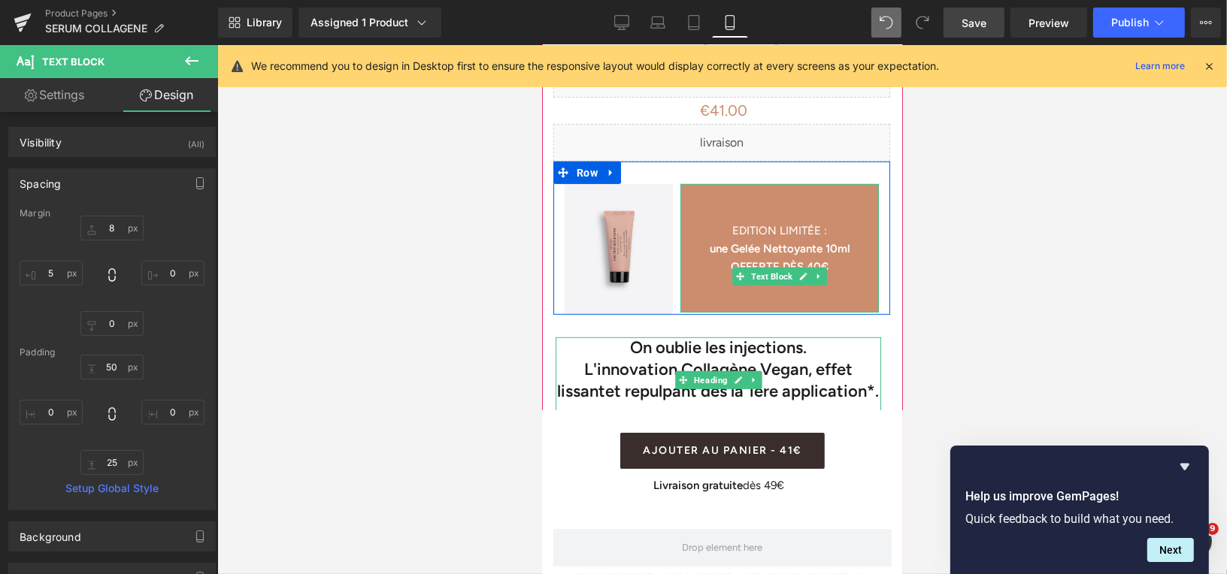
click at [731, 223] on span "EDITION LIMITÉE :" at bounding box center [778, 230] width 95 height 14
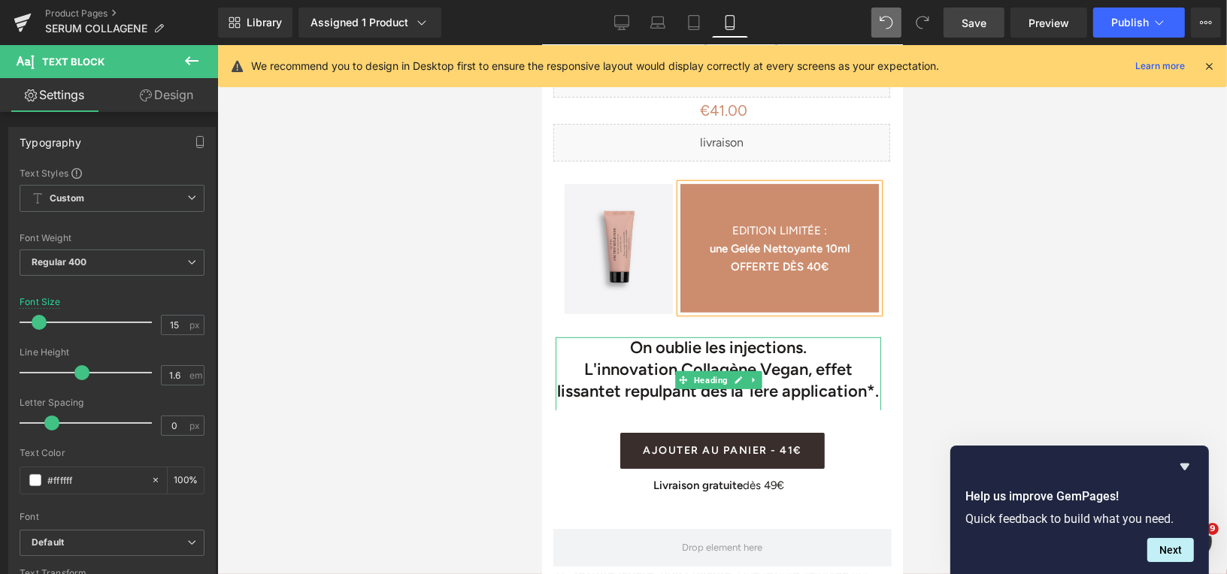
click at [702, 239] on p "une Gelée Nettoyante 10ml" at bounding box center [778, 248] width 198 height 18
click at [1041, 225] on div at bounding box center [721, 309] width 1009 height 529
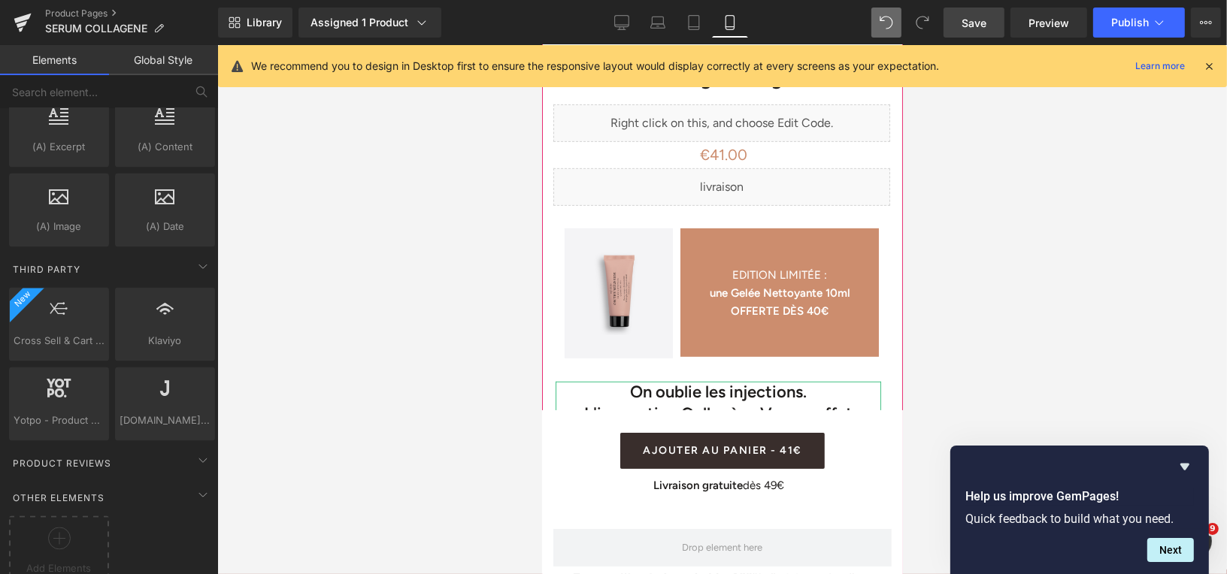
scroll to position [649, 0]
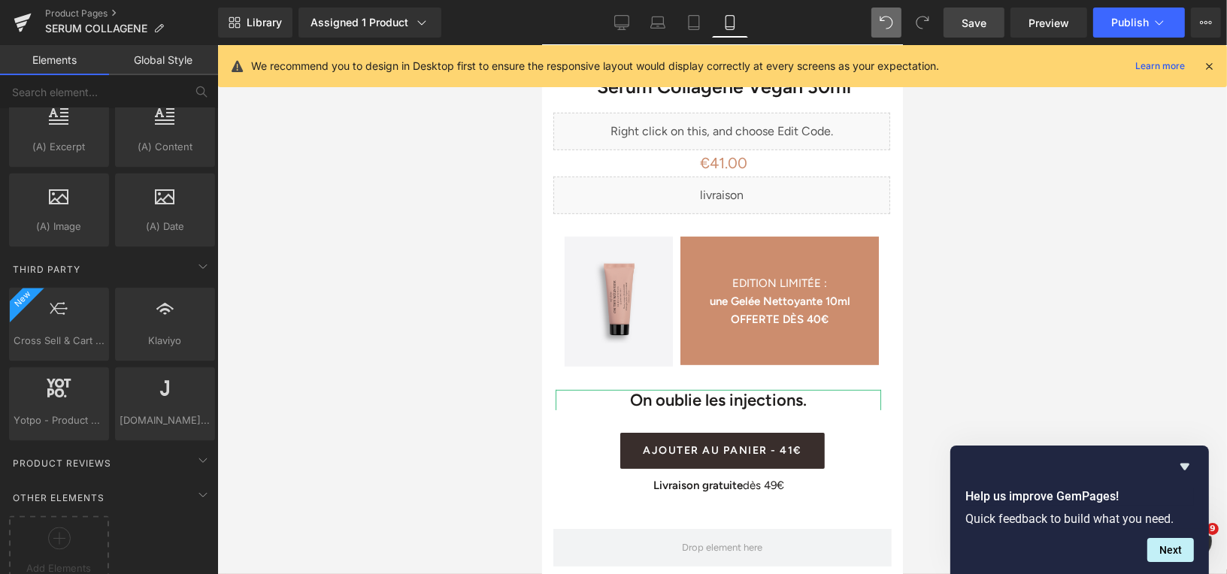
click at [973, 26] on span "Save" at bounding box center [973, 23] width 25 height 16
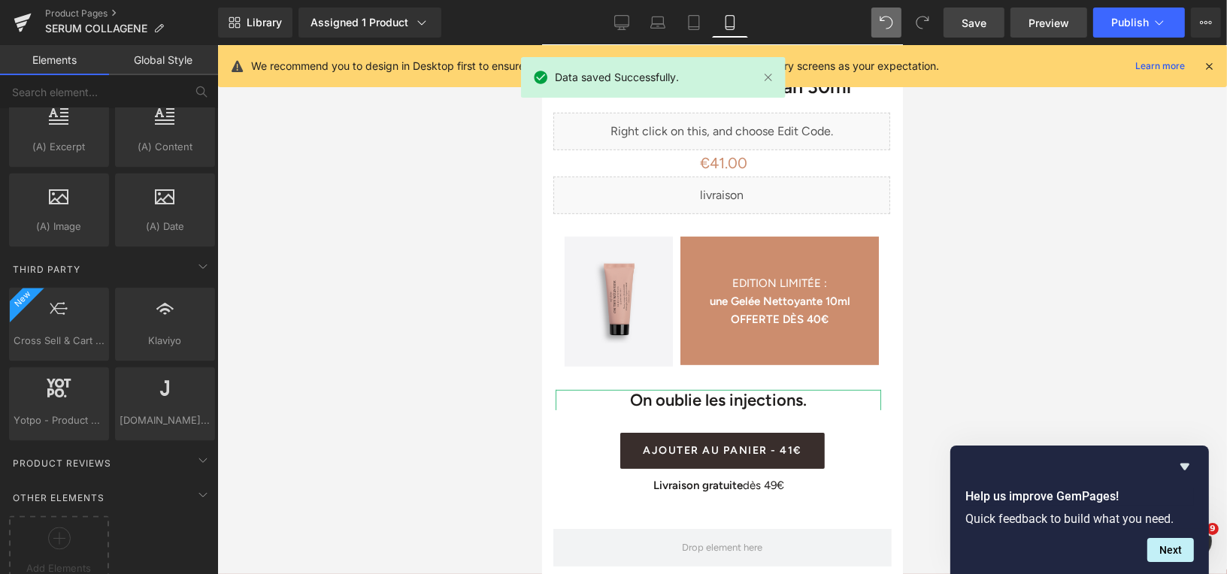
click at [1039, 20] on span "Preview" at bounding box center [1048, 23] width 41 height 16
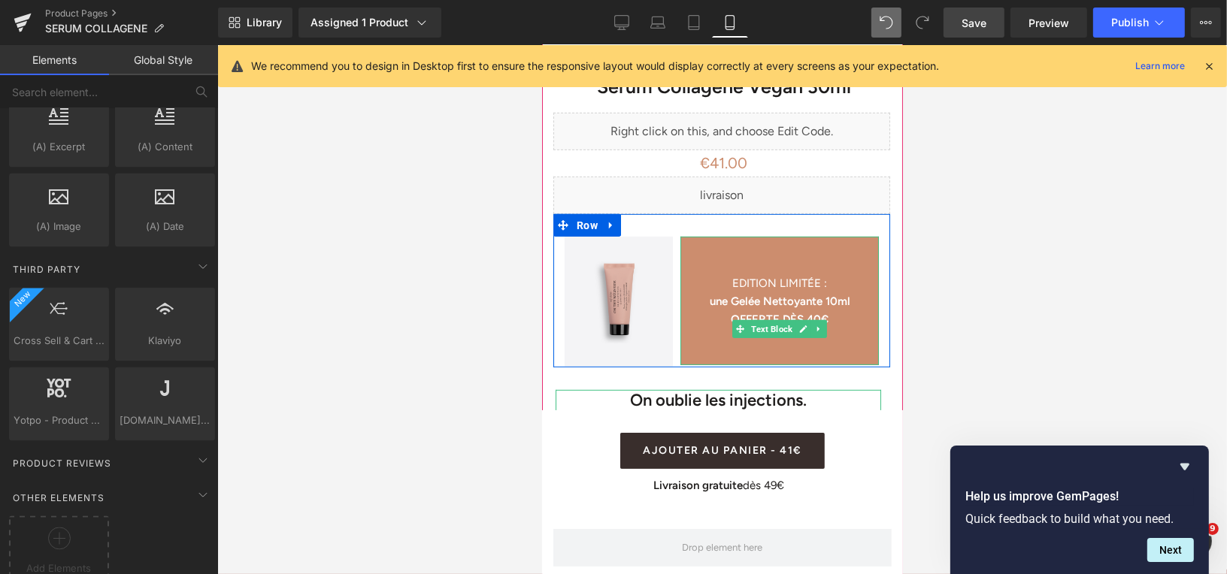
click at [731, 328] on p at bounding box center [778, 337] width 198 height 18
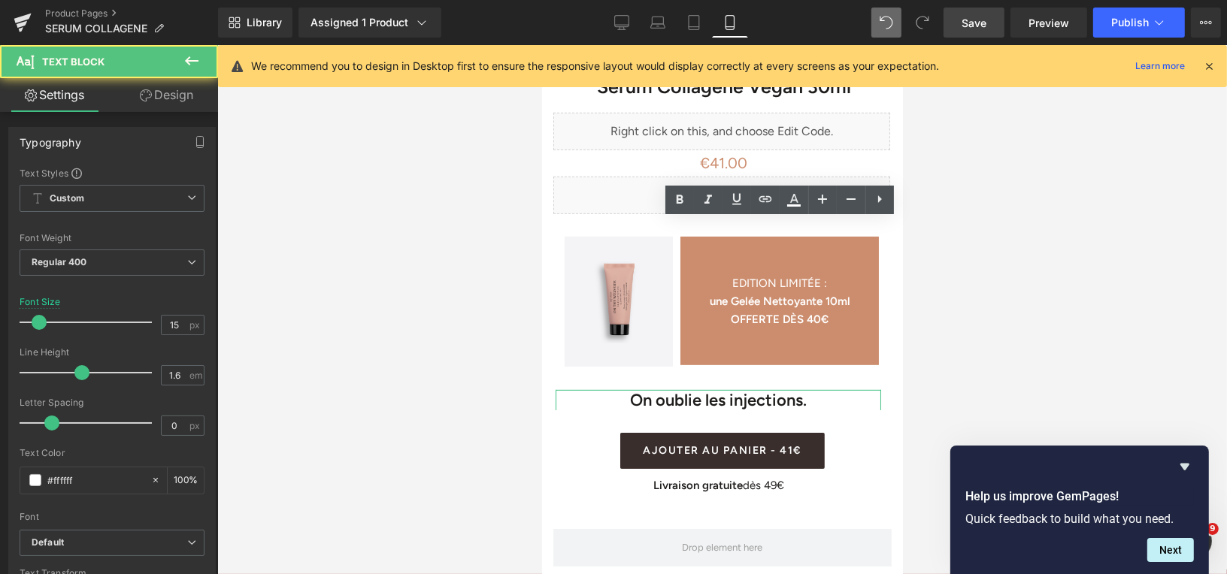
click at [943, 256] on div at bounding box center [721, 309] width 1009 height 529
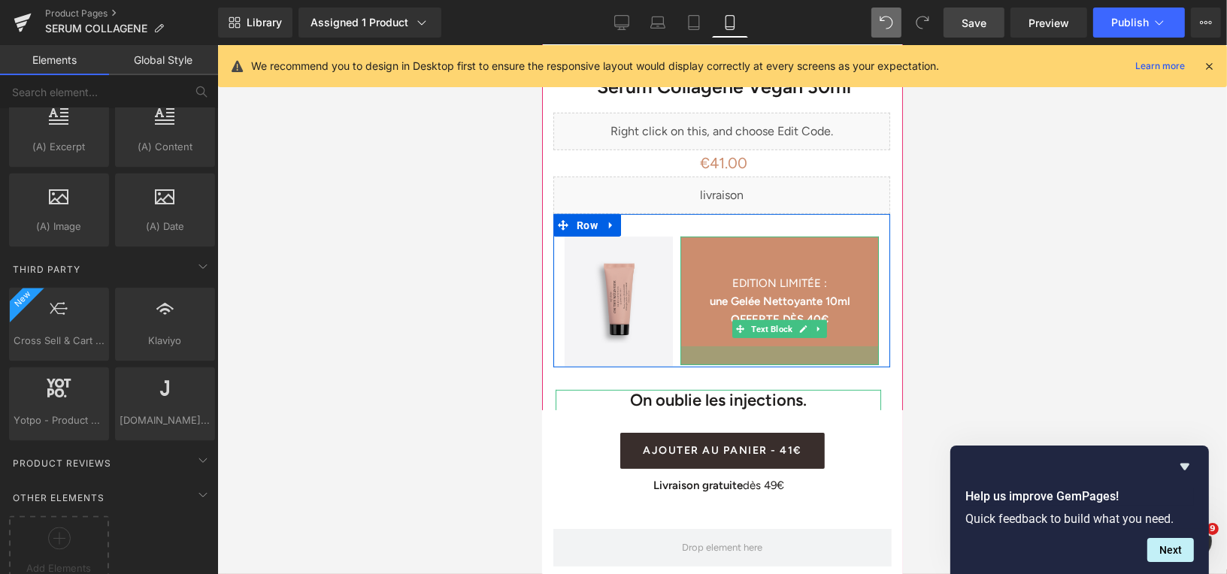
click at [782, 346] on div at bounding box center [778, 355] width 198 height 19
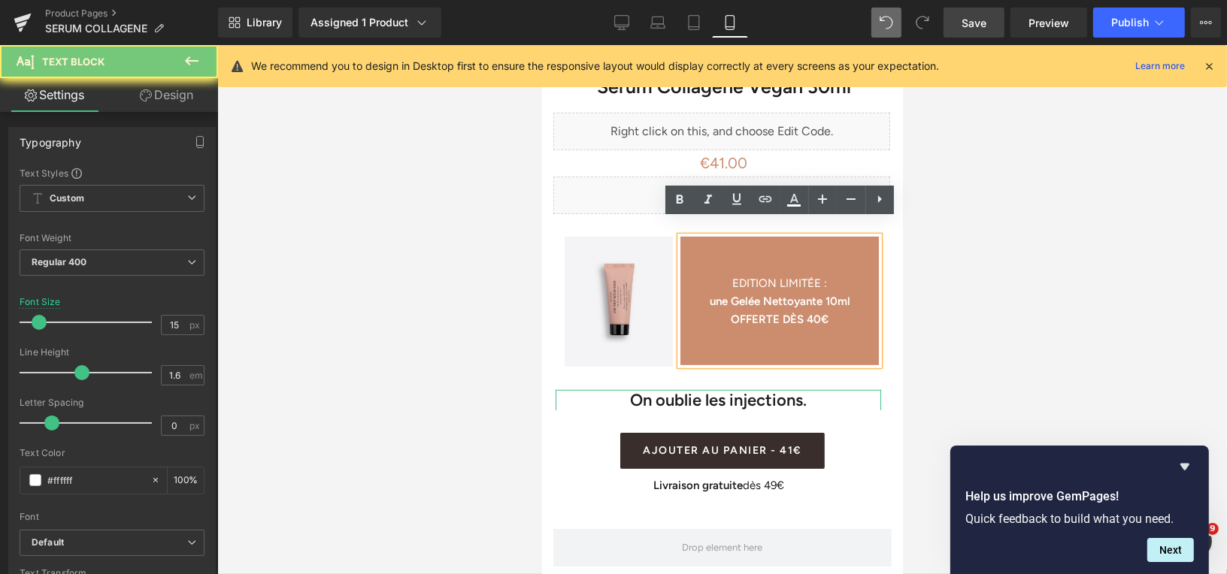
click at [776, 331] on div "EDITION LIMITÉE : une Gelée Nettoyante 10ml OFFERTE DÈS 40€" at bounding box center [778, 300] width 198 height 129
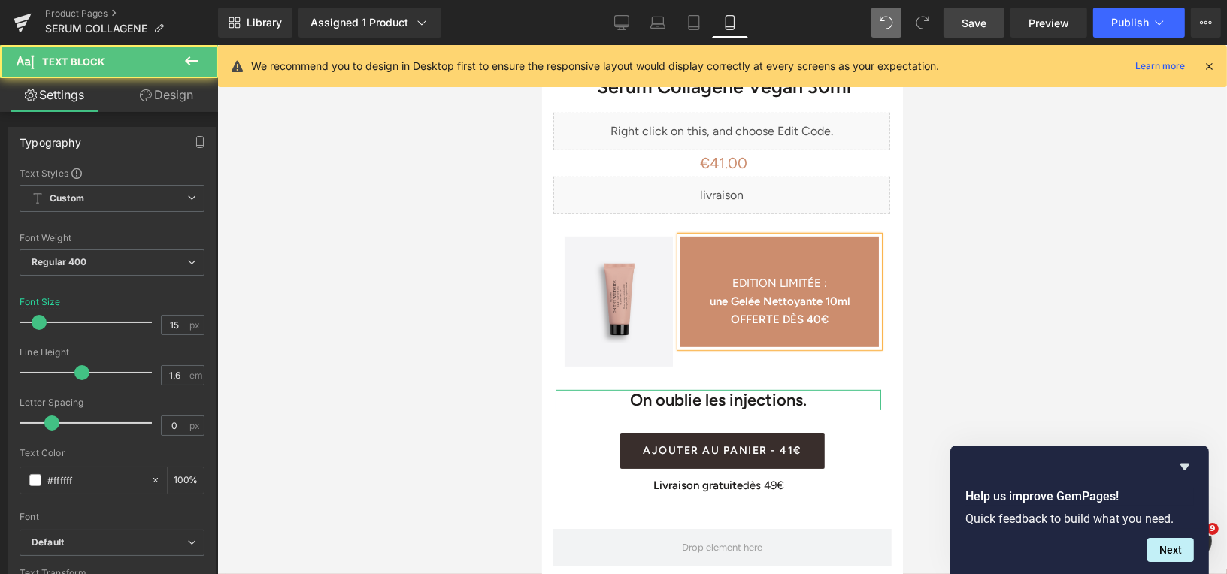
click at [731, 276] on span "EDITION LIMITÉE :" at bounding box center [778, 283] width 95 height 14
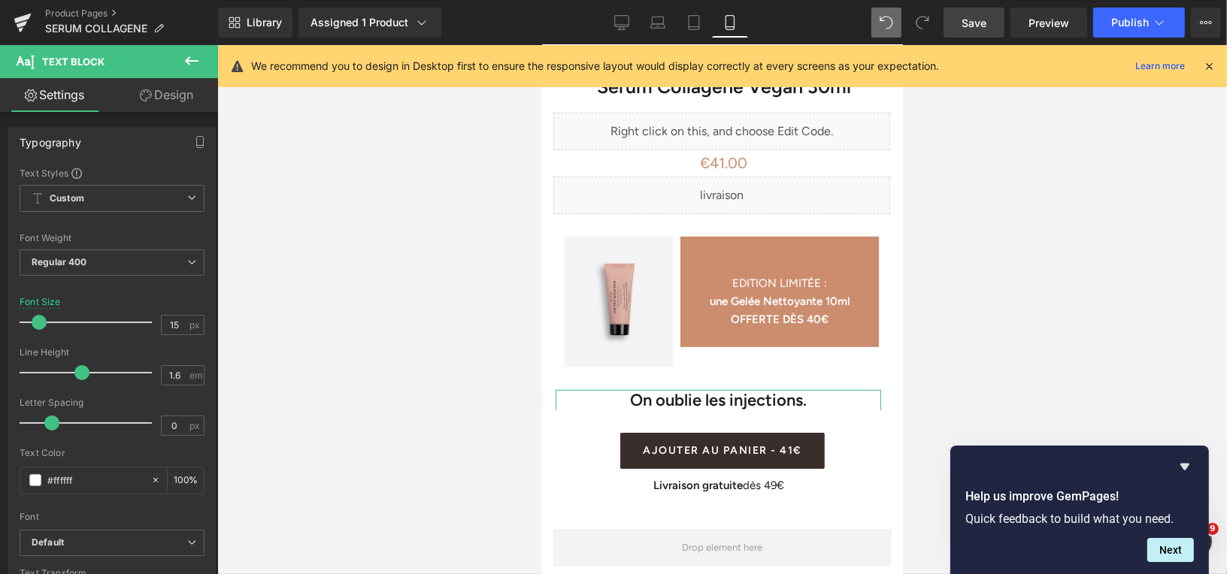
click at [1000, 256] on div at bounding box center [721, 309] width 1009 height 529
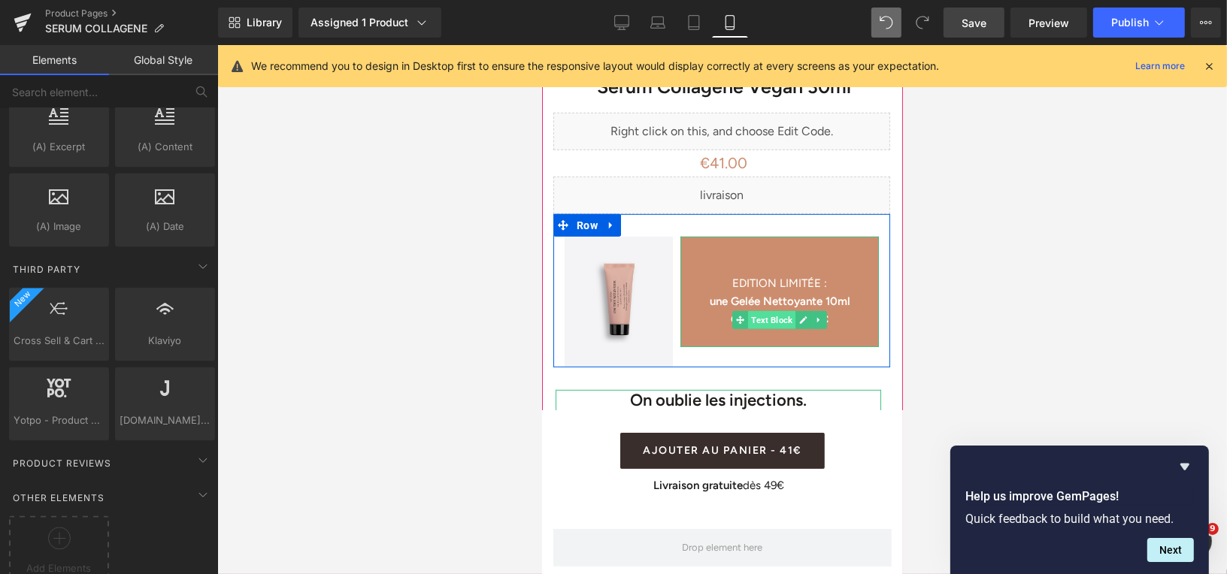
click at [777, 310] on span "Text Block" at bounding box center [770, 319] width 47 height 18
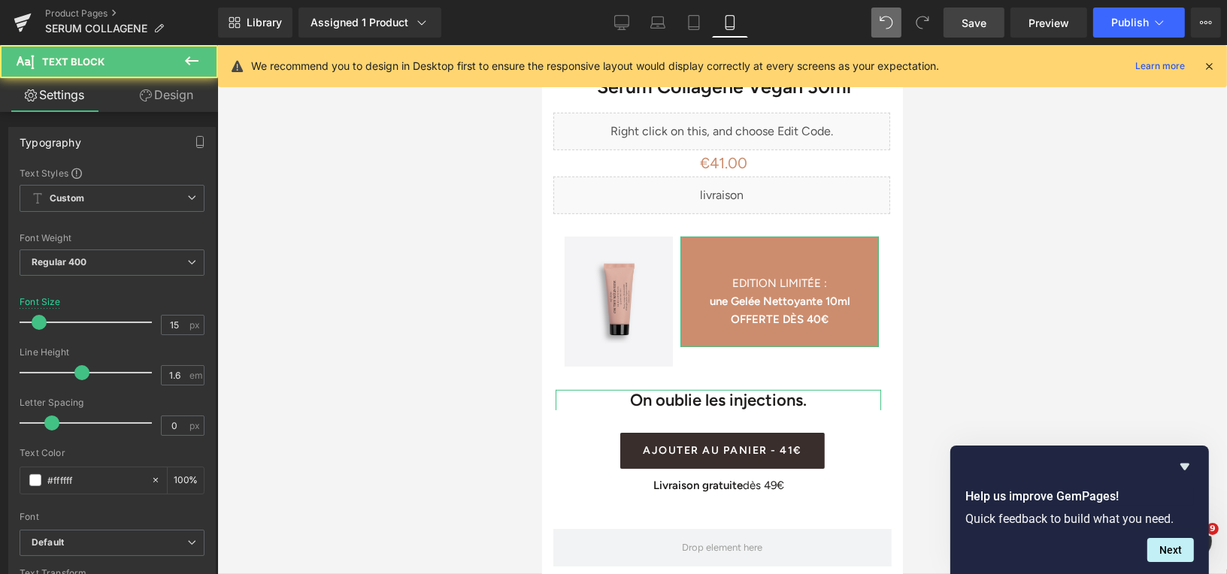
click at [180, 95] on link "Design" at bounding box center [166, 95] width 109 height 34
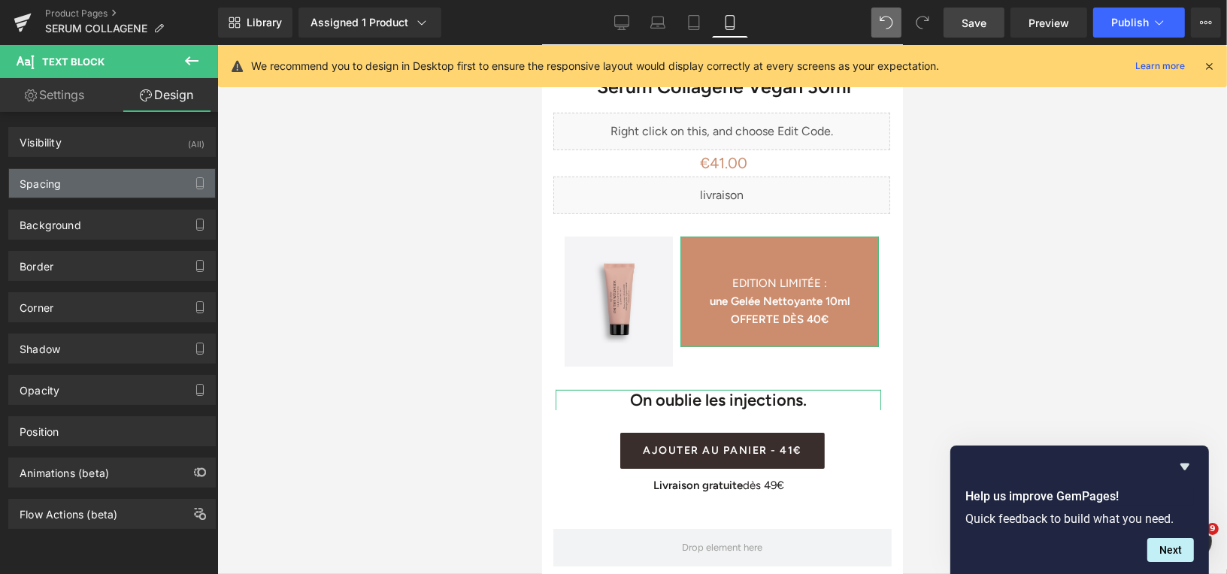
click at [115, 182] on div "Spacing" at bounding box center [112, 183] width 206 height 29
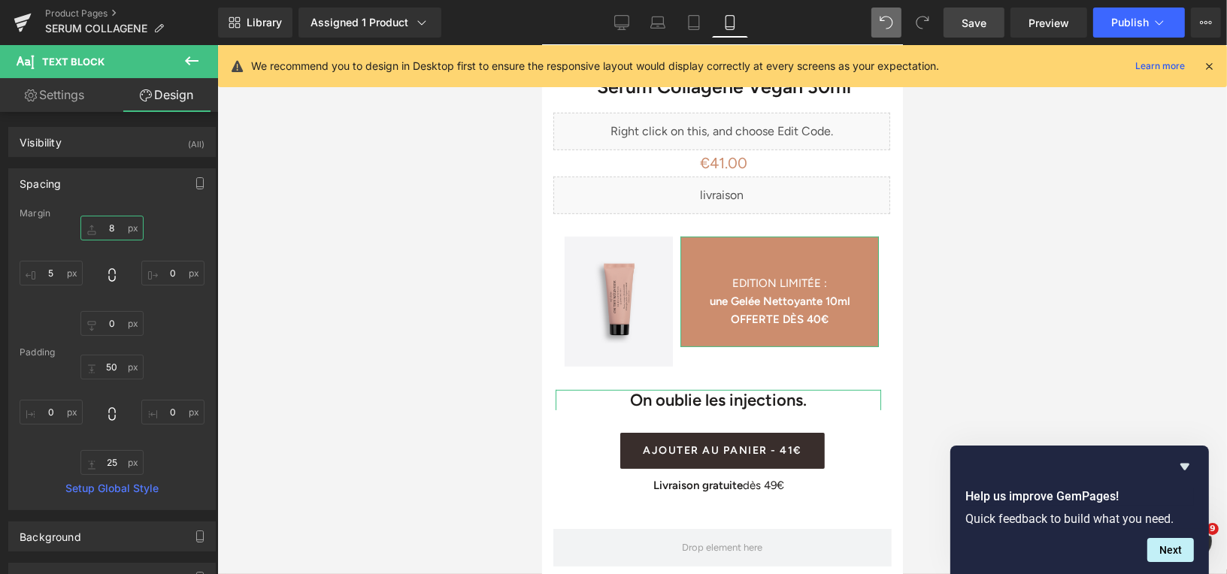
click at [111, 228] on input "8" at bounding box center [111, 228] width 63 height 25
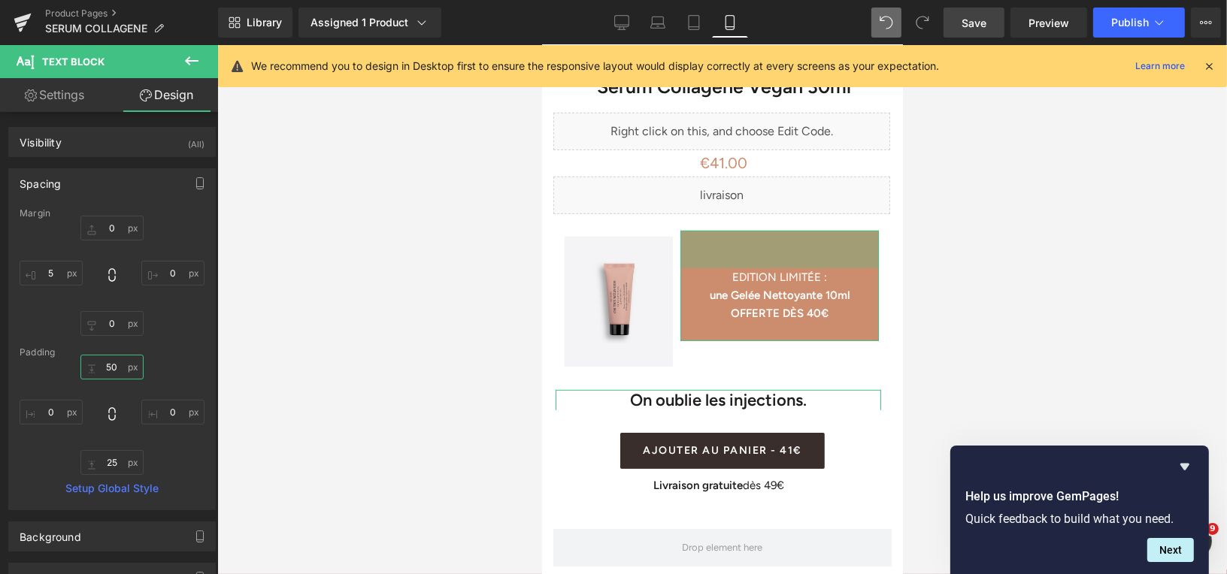
click at [111, 369] on input "50" at bounding box center [111, 367] width 63 height 25
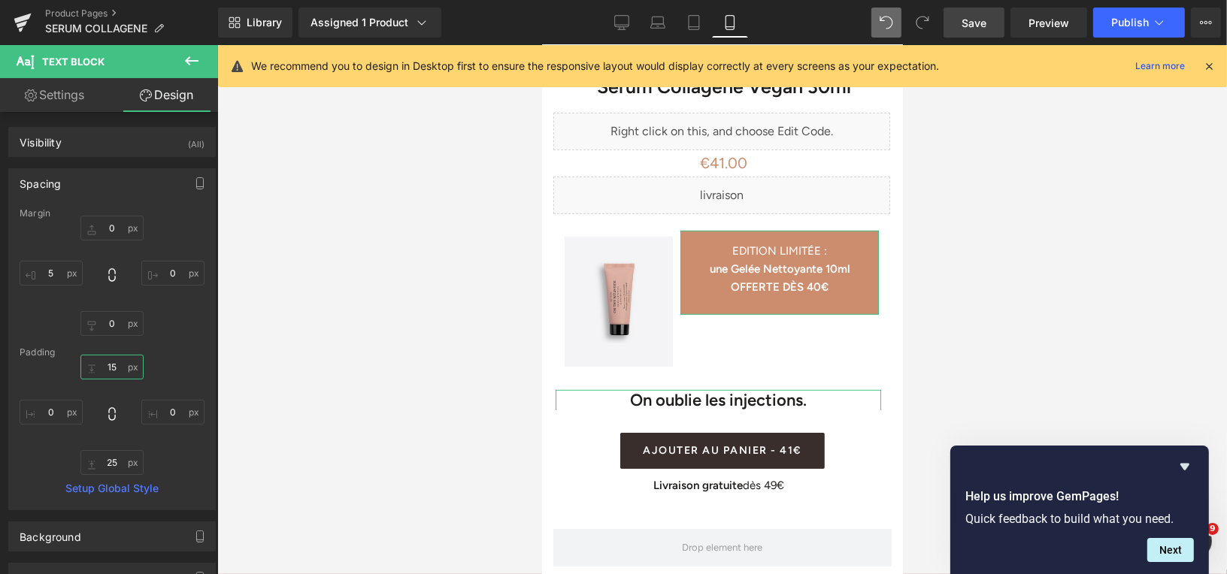
type input "1"
type input "2"
type input "30"
click at [118, 468] on input "25" at bounding box center [111, 462] width 63 height 25
type input "35"
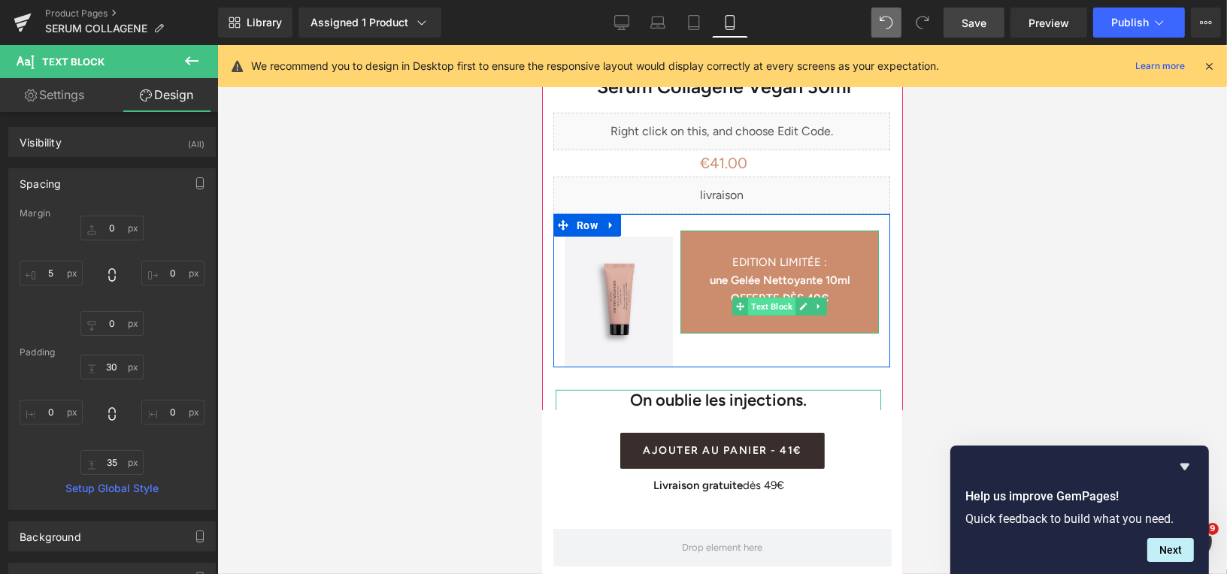
click at [767, 297] on span "Text Block" at bounding box center [770, 306] width 47 height 18
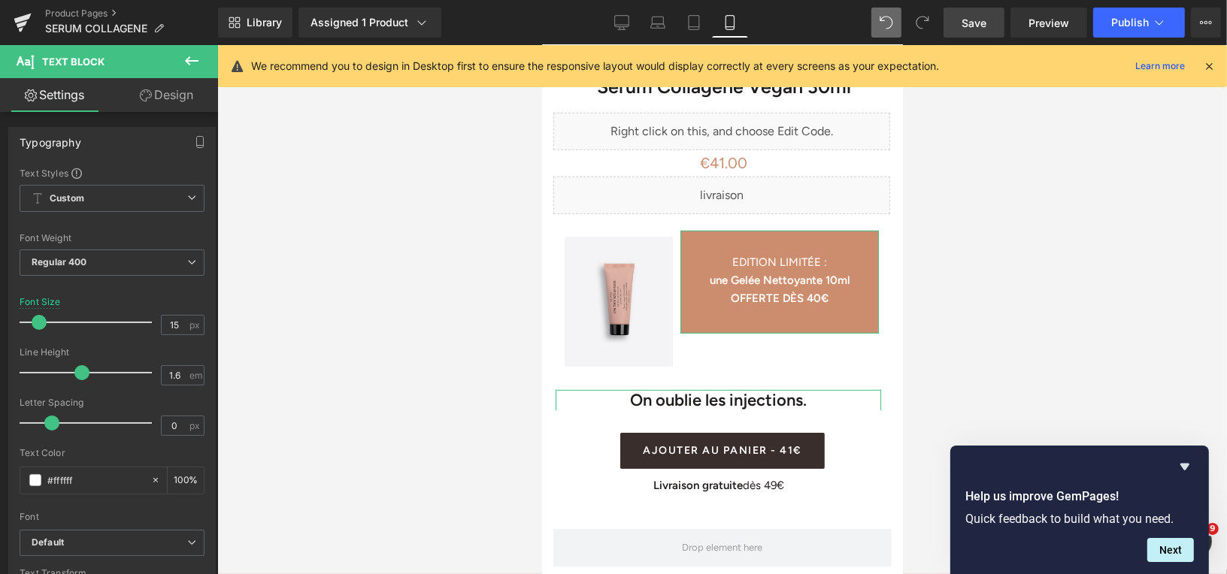
click at [174, 104] on link "Design" at bounding box center [166, 95] width 109 height 34
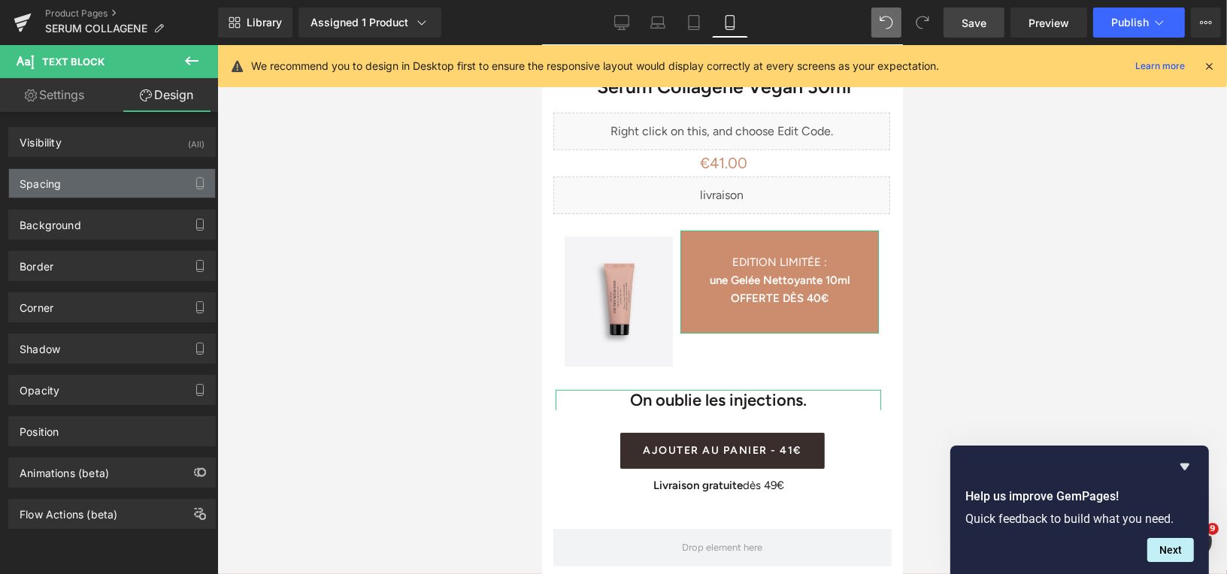
click at [135, 179] on div "Spacing" at bounding box center [112, 183] width 206 height 29
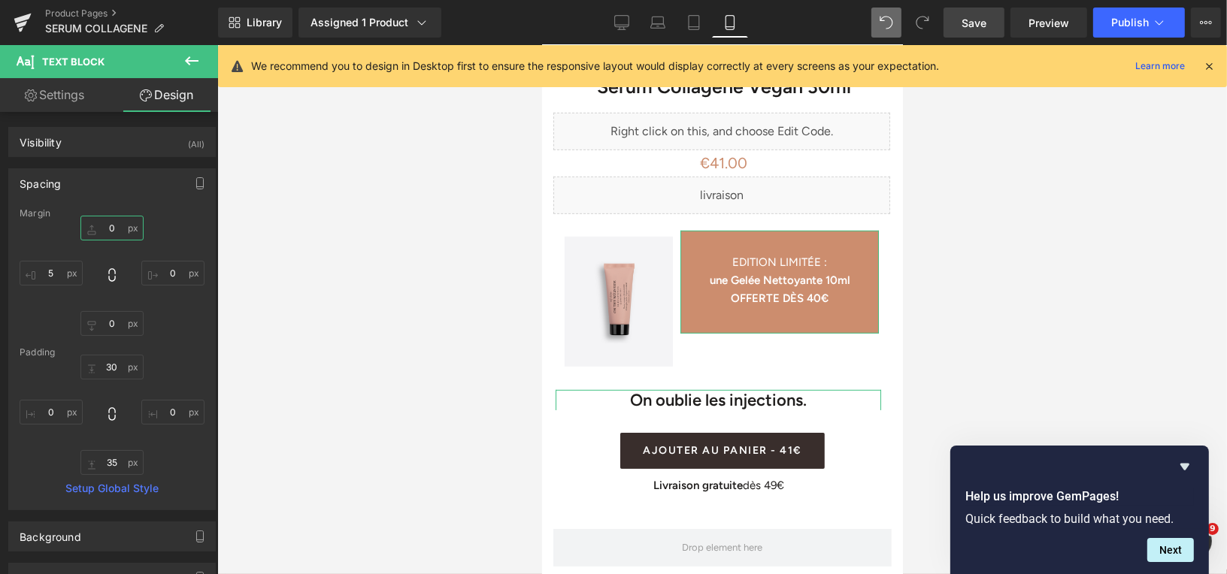
click at [107, 228] on input "0" at bounding box center [111, 228] width 63 height 25
type input "5"
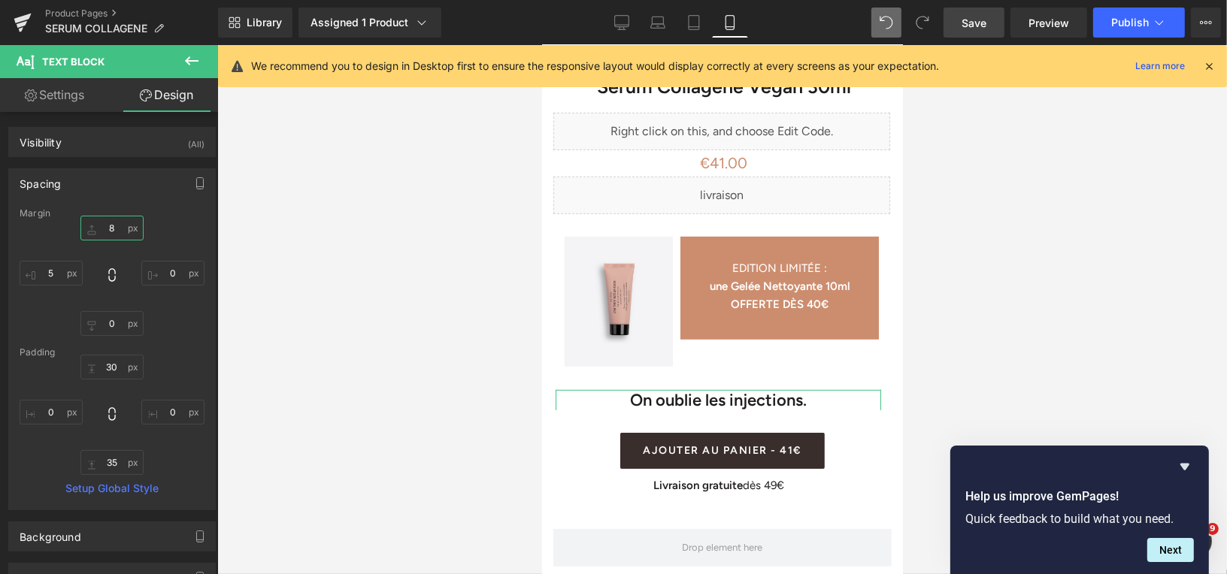
type input "8"
click at [967, 11] on link "Save" at bounding box center [973, 23] width 61 height 30
click at [1040, 17] on span "Preview" at bounding box center [1048, 23] width 41 height 16
click at [974, 23] on span "Save" at bounding box center [973, 23] width 25 height 16
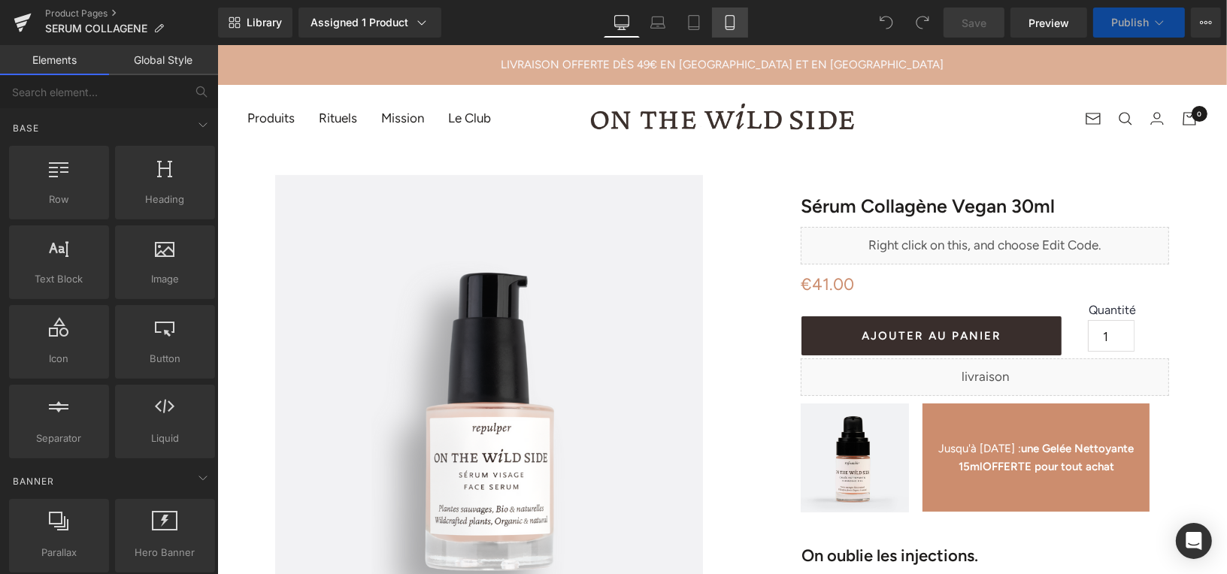
click at [726, 14] on link "Mobile" at bounding box center [730, 23] width 36 height 30
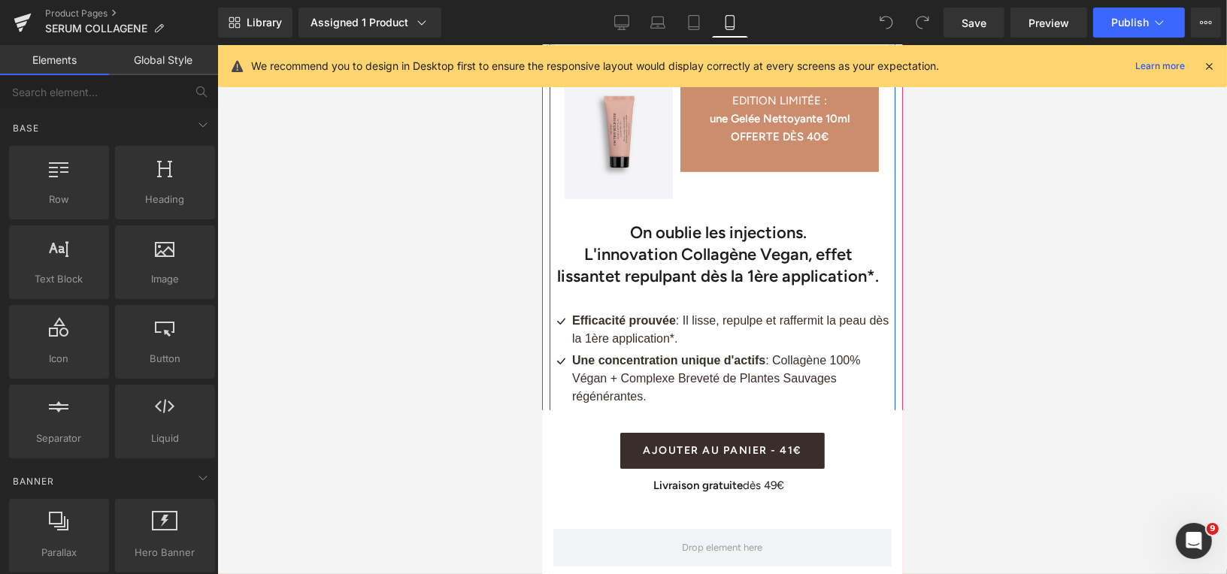
scroll to position [746, 0]
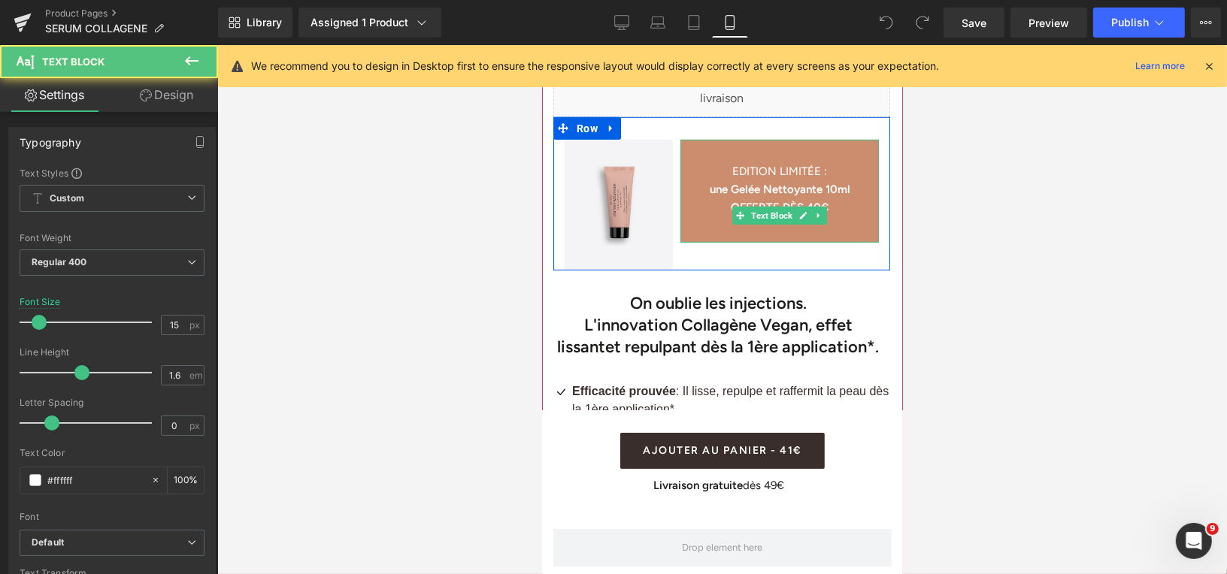
click at [726, 182] on strong "une Gelée Nettoyante 10ml" at bounding box center [779, 189] width 141 height 14
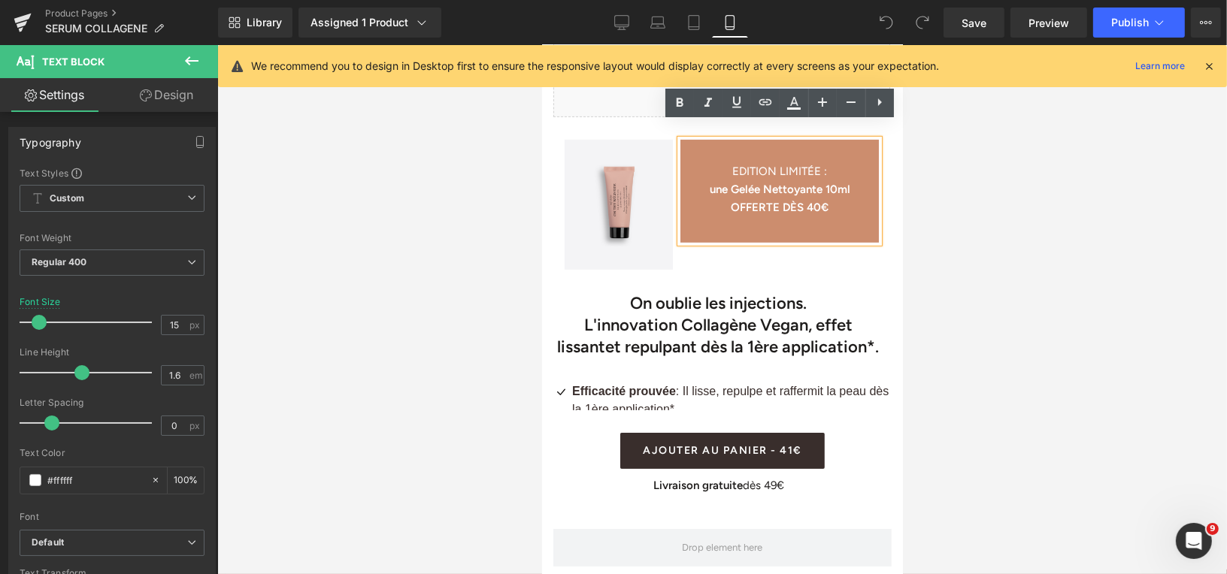
click at [725, 182] on strong "une Gelée Nettoyante 10ml" at bounding box center [779, 189] width 141 height 14
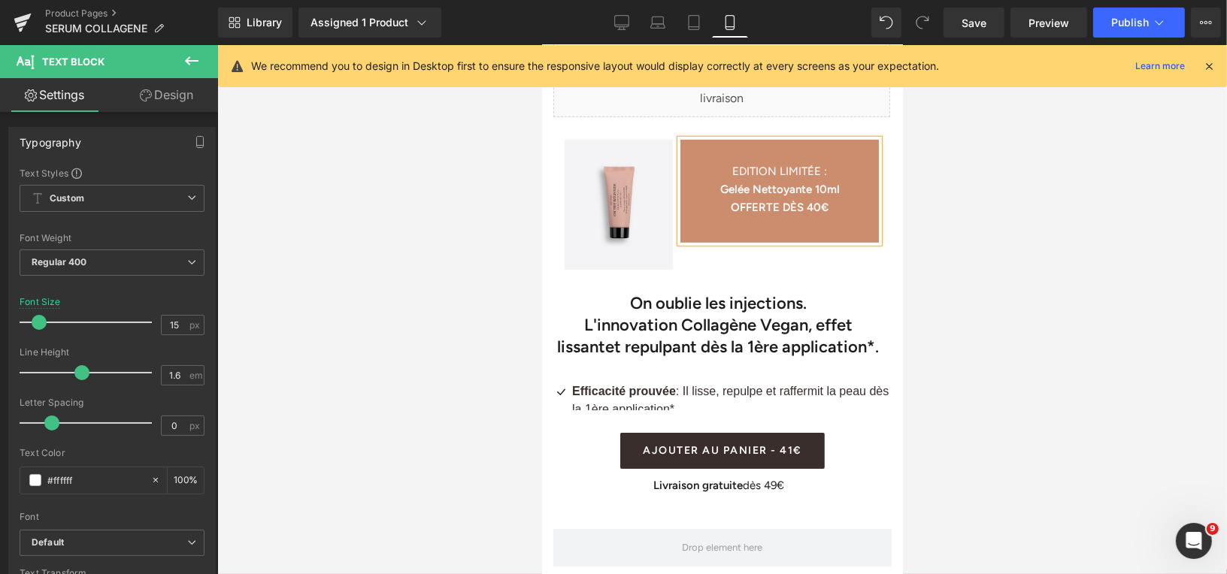
click at [1027, 244] on div at bounding box center [721, 309] width 1009 height 529
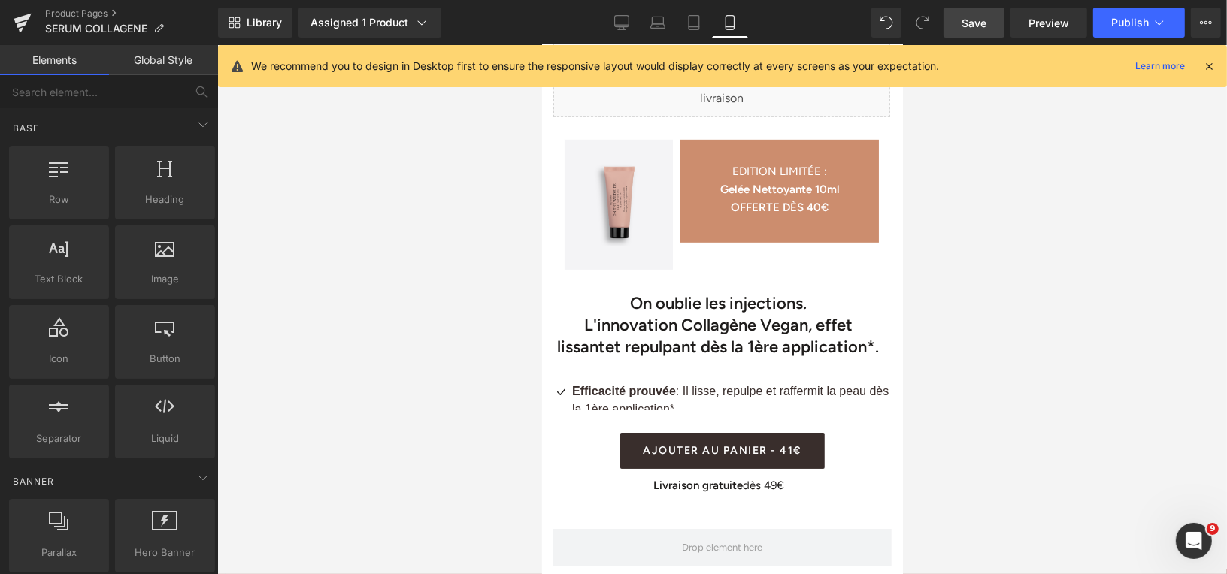
click at [971, 20] on span "Save" at bounding box center [973, 23] width 25 height 16
click at [1033, 21] on span "Preview" at bounding box center [1048, 23] width 41 height 16
click at [958, 28] on link "Save" at bounding box center [973, 23] width 61 height 30
click at [967, 23] on span "Save" at bounding box center [973, 23] width 25 height 16
